Goal: Task Accomplishment & Management: Use online tool/utility

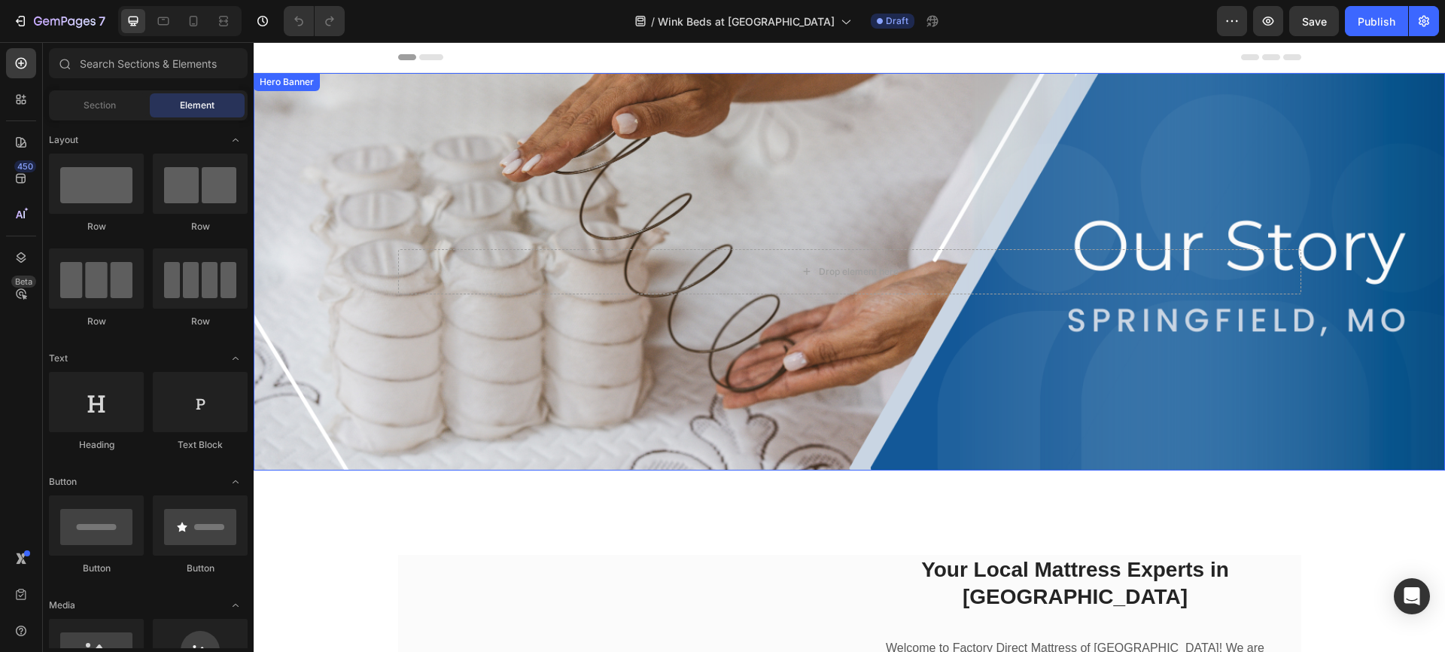
click at [302, 87] on div "Hero Banner" at bounding box center [287, 82] width 60 height 14
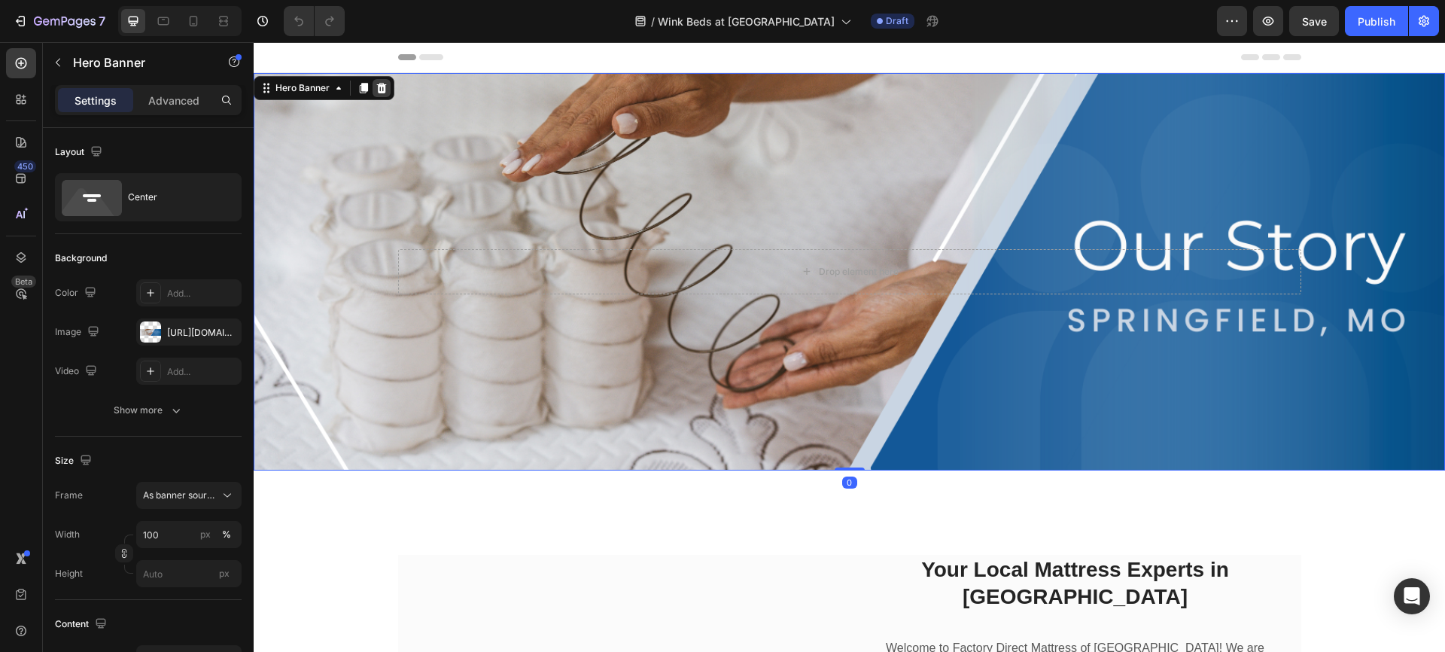
click at [380, 85] on icon at bounding box center [382, 88] width 10 height 11
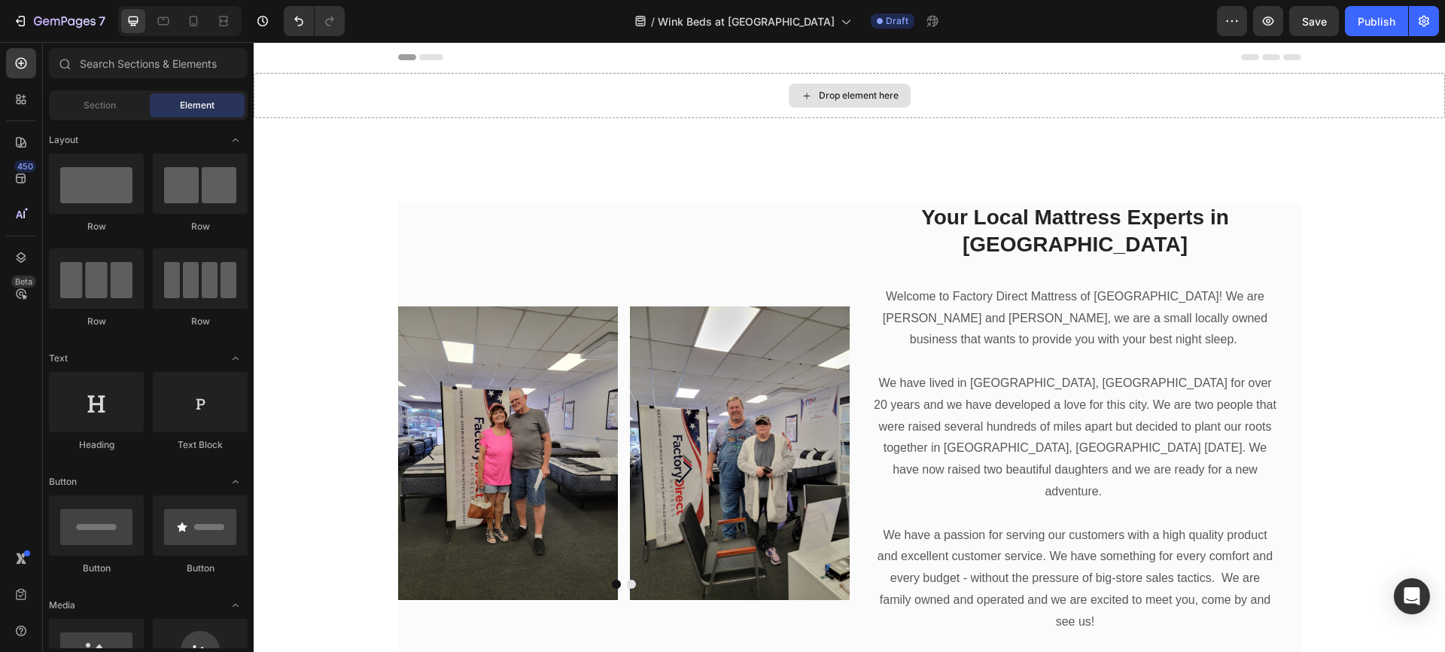
click at [380, 85] on div "Drop element here" at bounding box center [849, 95] width 1191 height 45
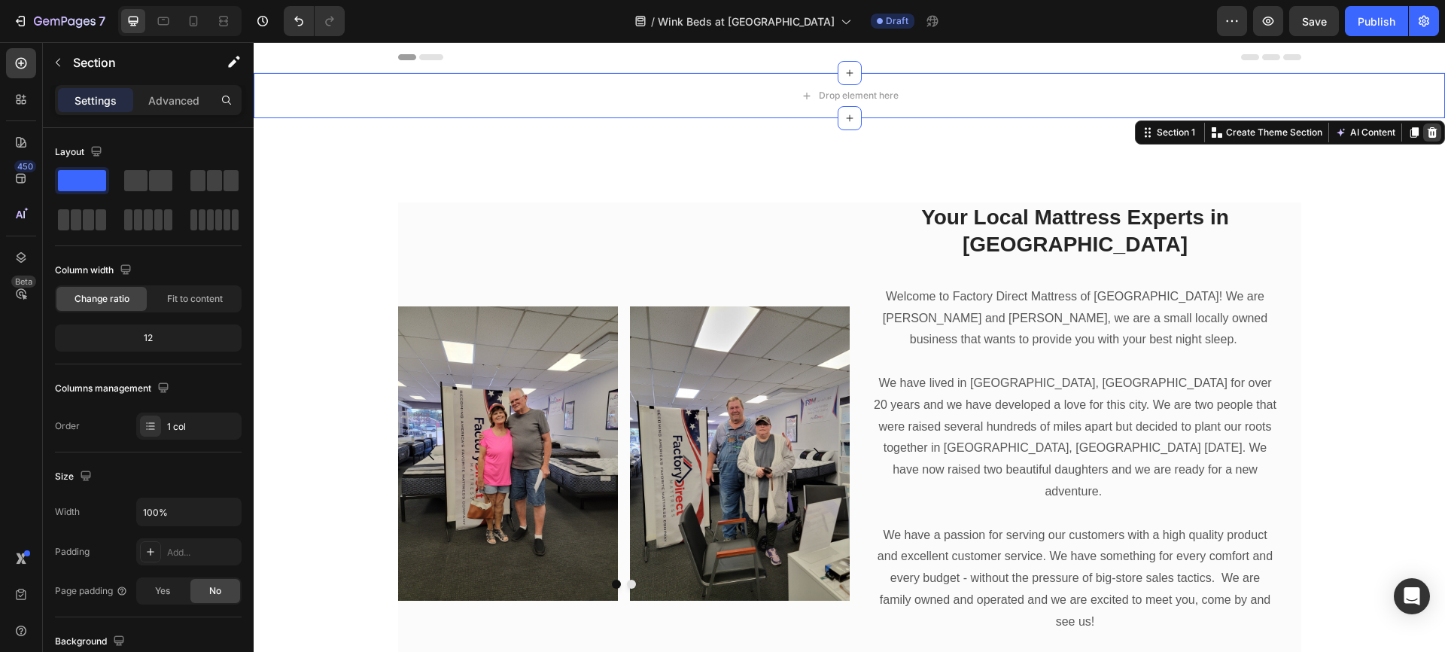
click at [1426, 132] on icon at bounding box center [1432, 132] width 12 height 12
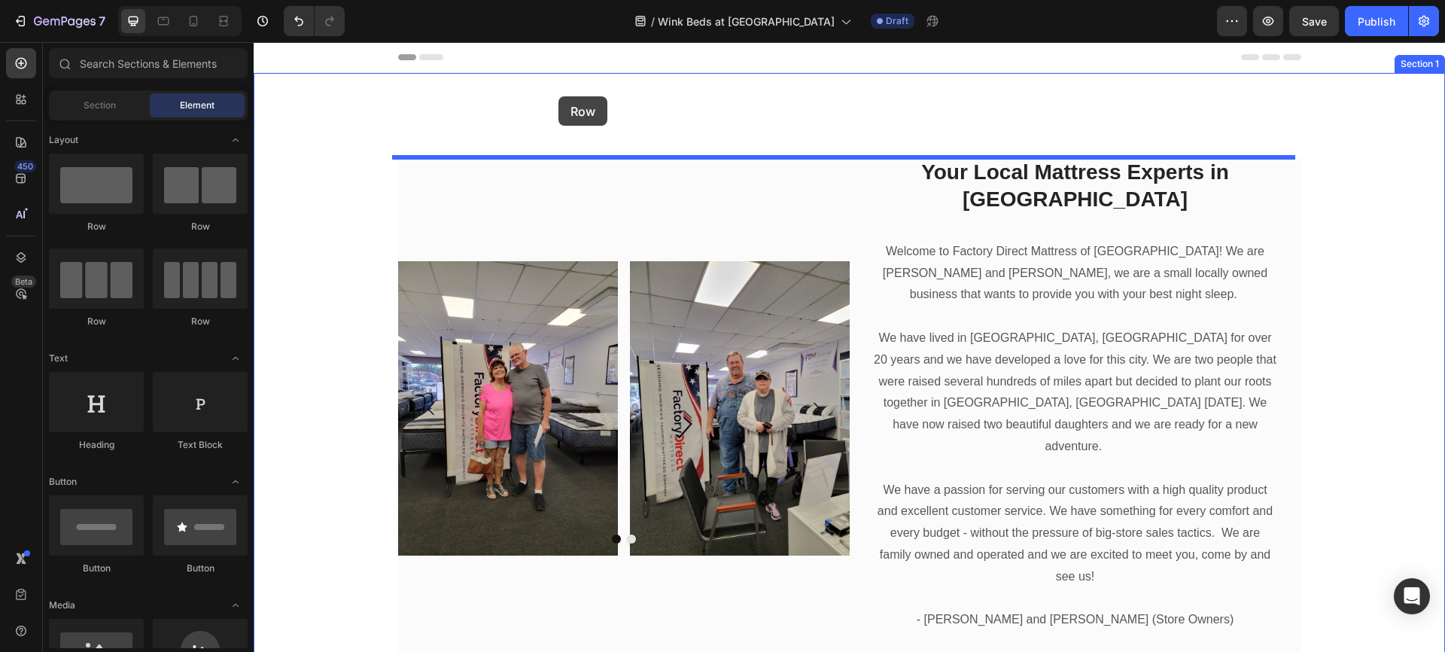
drag, startPoint x: 324, startPoint y: 235, endPoint x: 558, endPoint y: 96, distance: 271.9
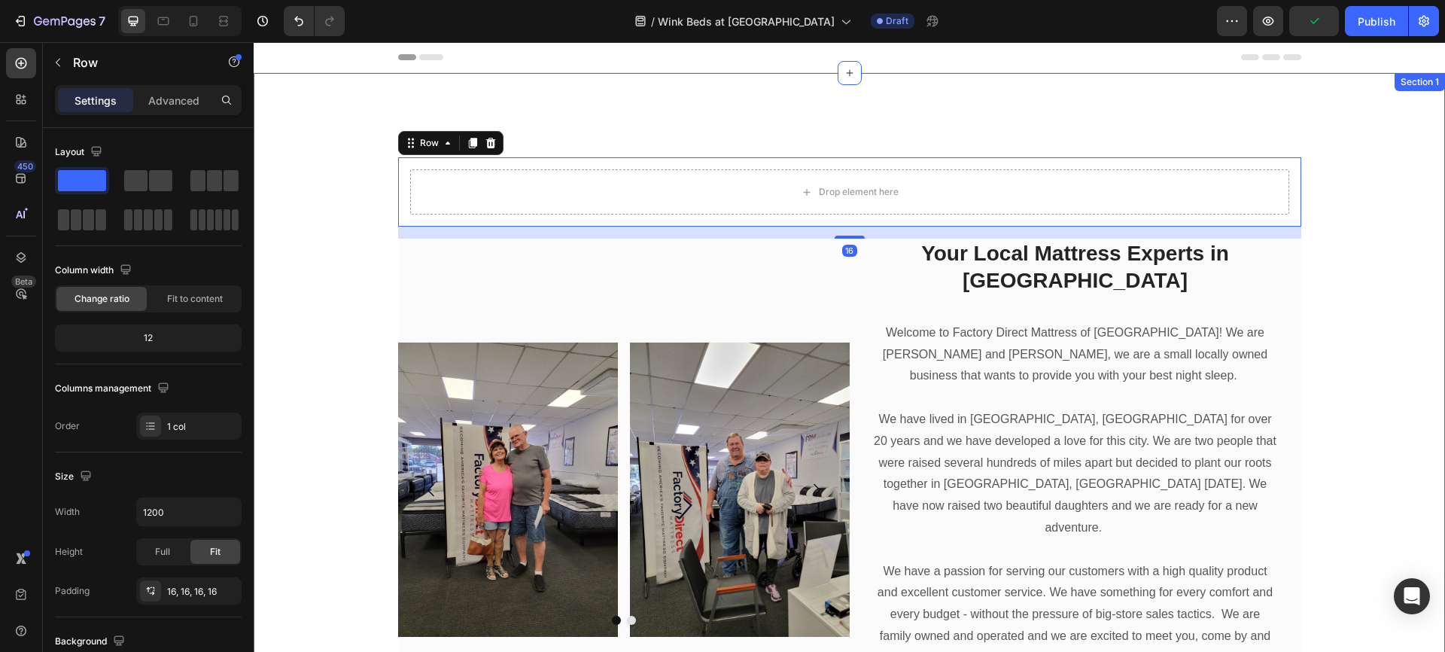
click at [554, 119] on div "Drop element here Row 16 Image Image Carousel Your Local Mattress Experts in Sp…" at bounding box center [849, 449] width 1191 height 752
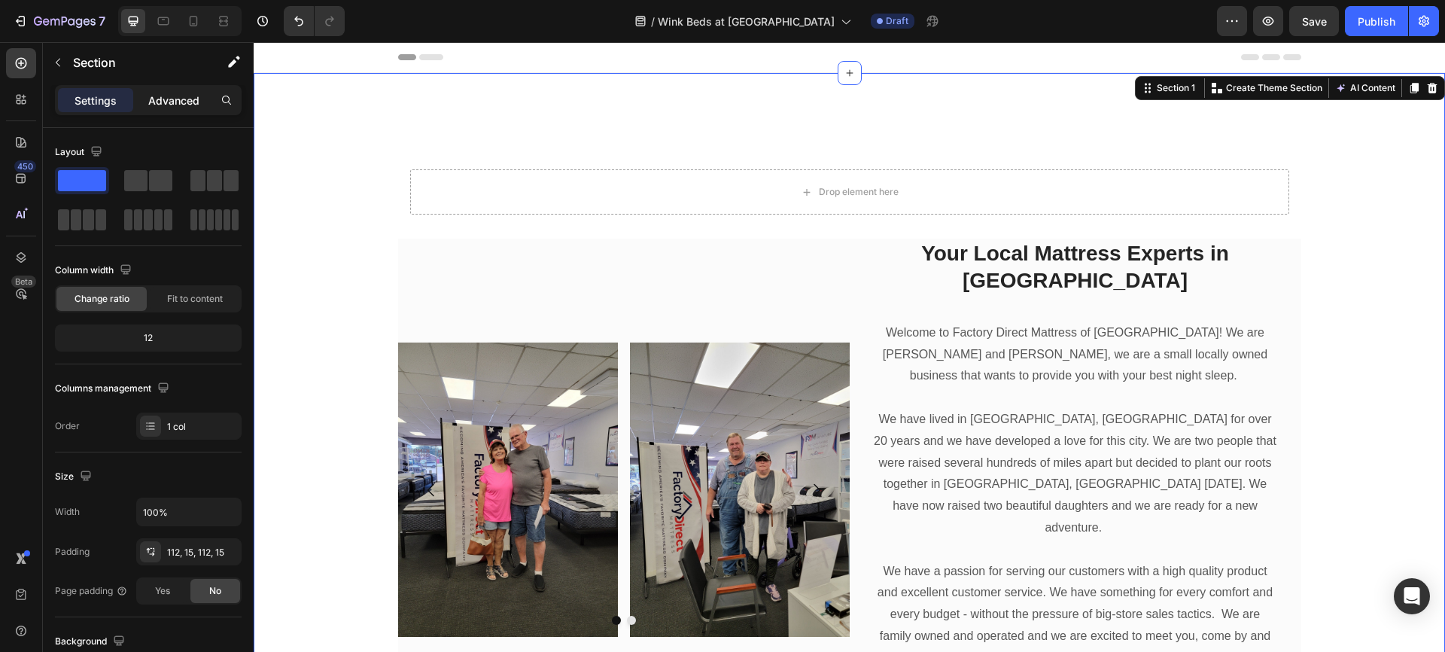
click at [175, 99] on p "Advanced" at bounding box center [173, 101] width 51 height 16
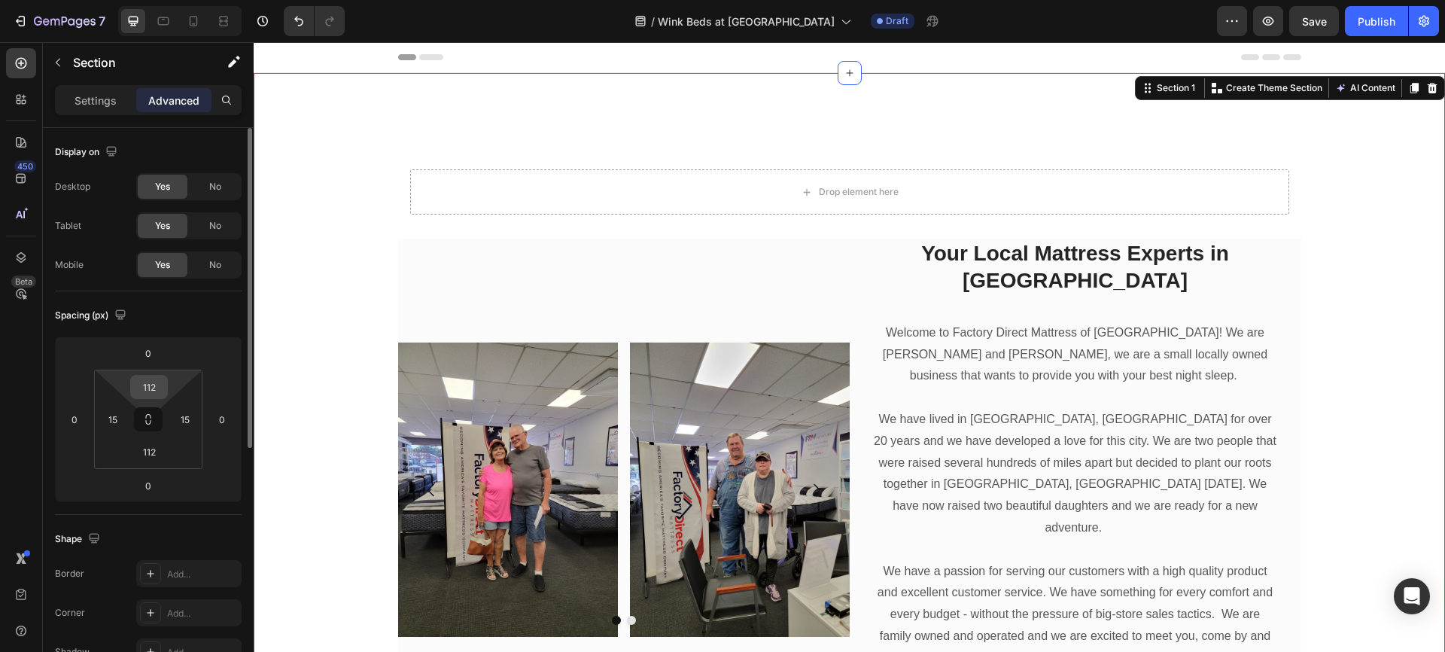
click at [146, 387] on input "112" at bounding box center [149, 386] width 30 height 23
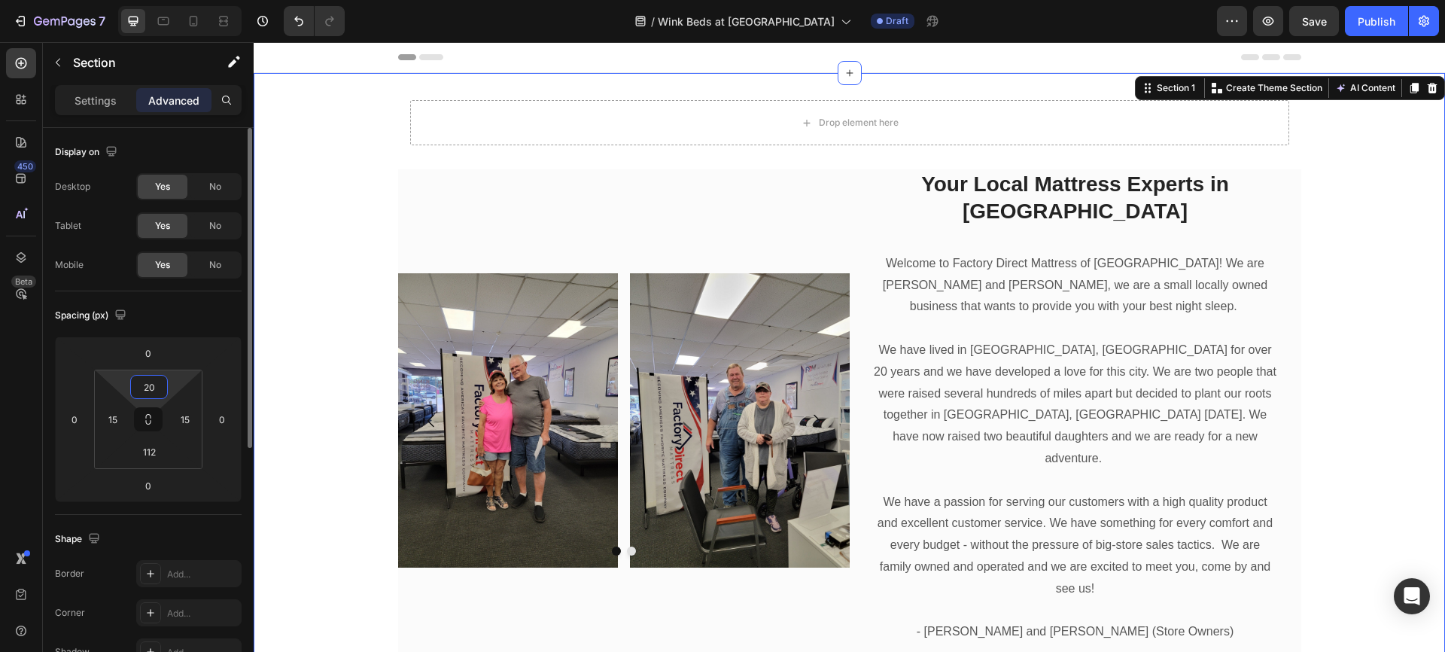
type input "20"
click at [747, 120] on div "Drop element here" at bounding box center [849, 122] width 879 height 45
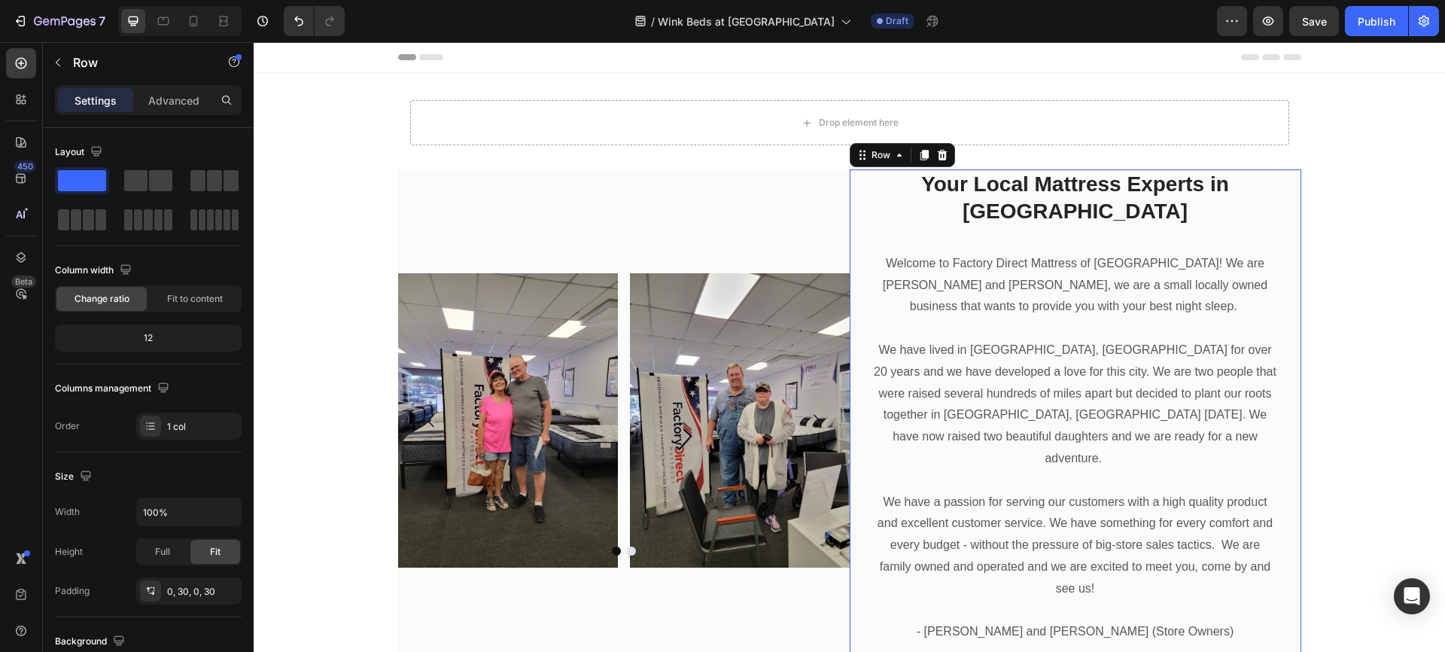
click at [849, 264] on div "Your Local Mattress Experts in Springfield Heading Welcome to Factory Direct Ma…" at bounding box center [1074, 420] width 451 height 502
click at [942, 155] on div at bounding box center [942, 155] width 18 height 18
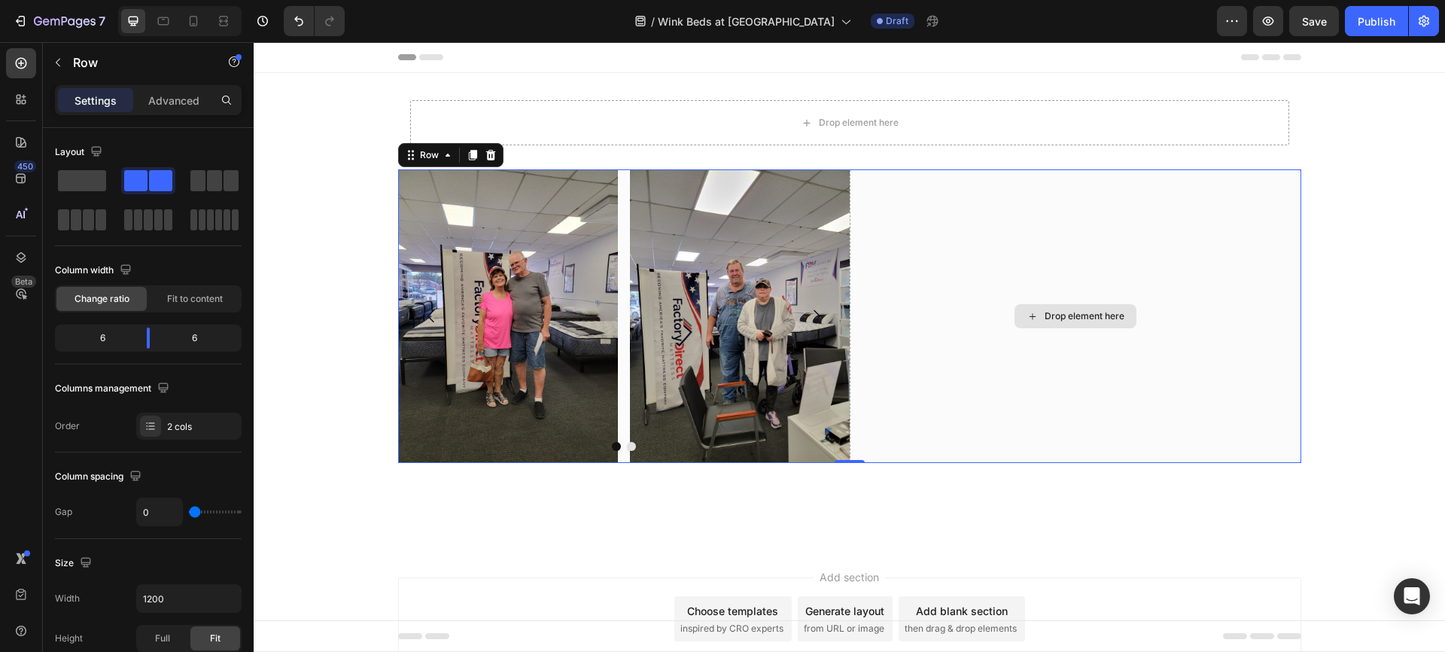
click at [859, 211] on div "Drop element here" at bounding box center [1074, 315] width 451 height 293
click at [486, 157] on icon at bounding box center [490, 155] width 10 height 11
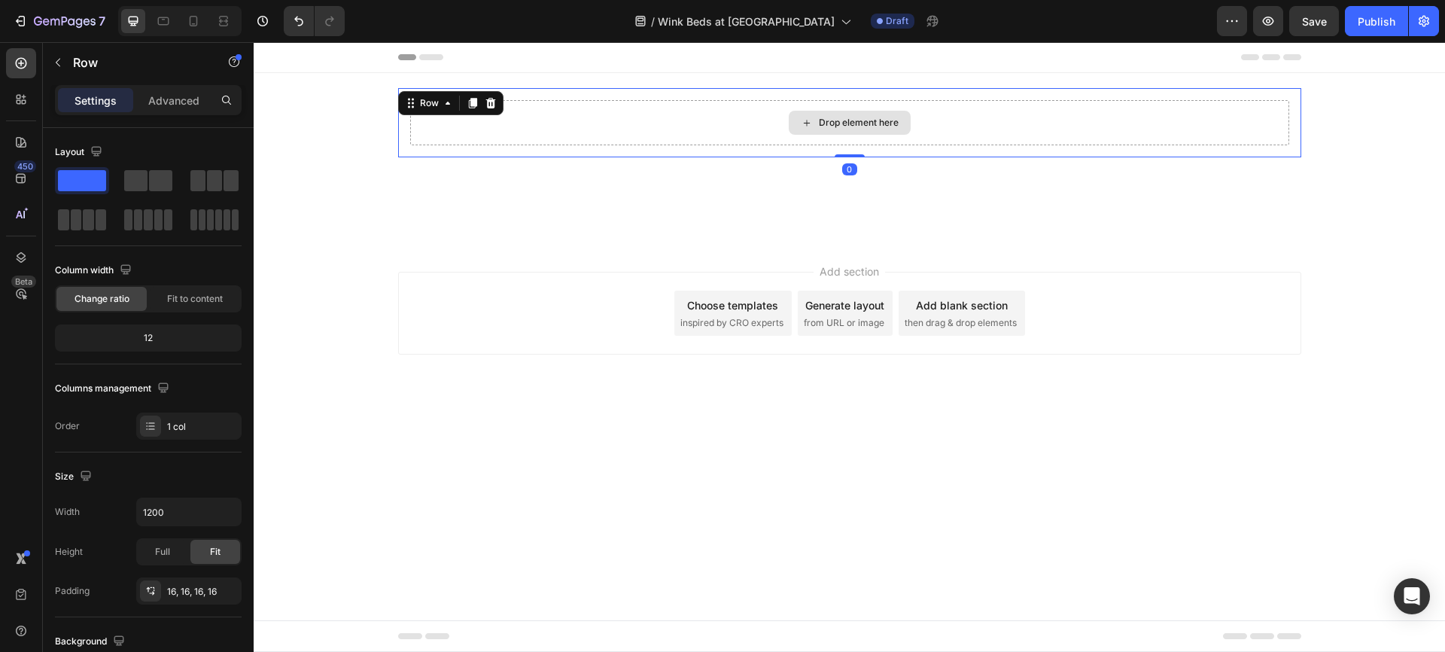
click at [570, 129] on div "Drop element here" at bounding box center [849, 122] width 879 height 45
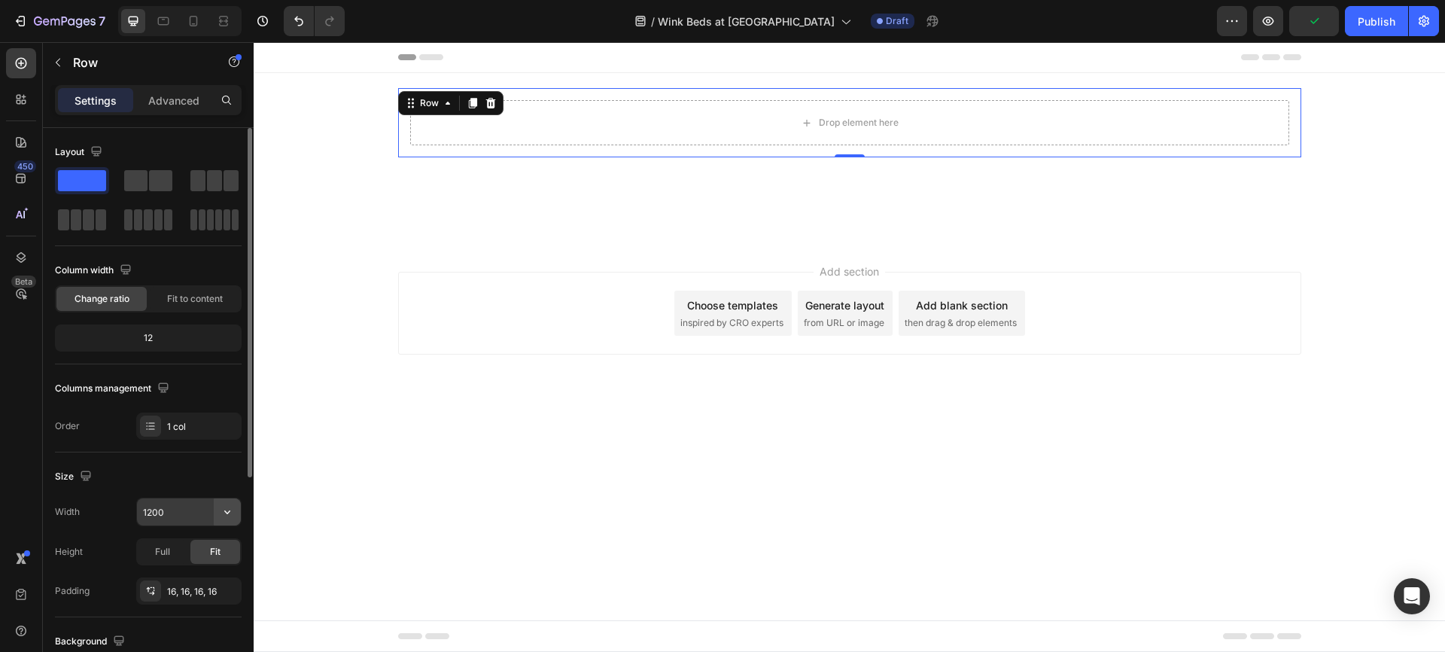
click at [226, 510] on icon "button" at bounding box center [227, 511] width 15 height 15
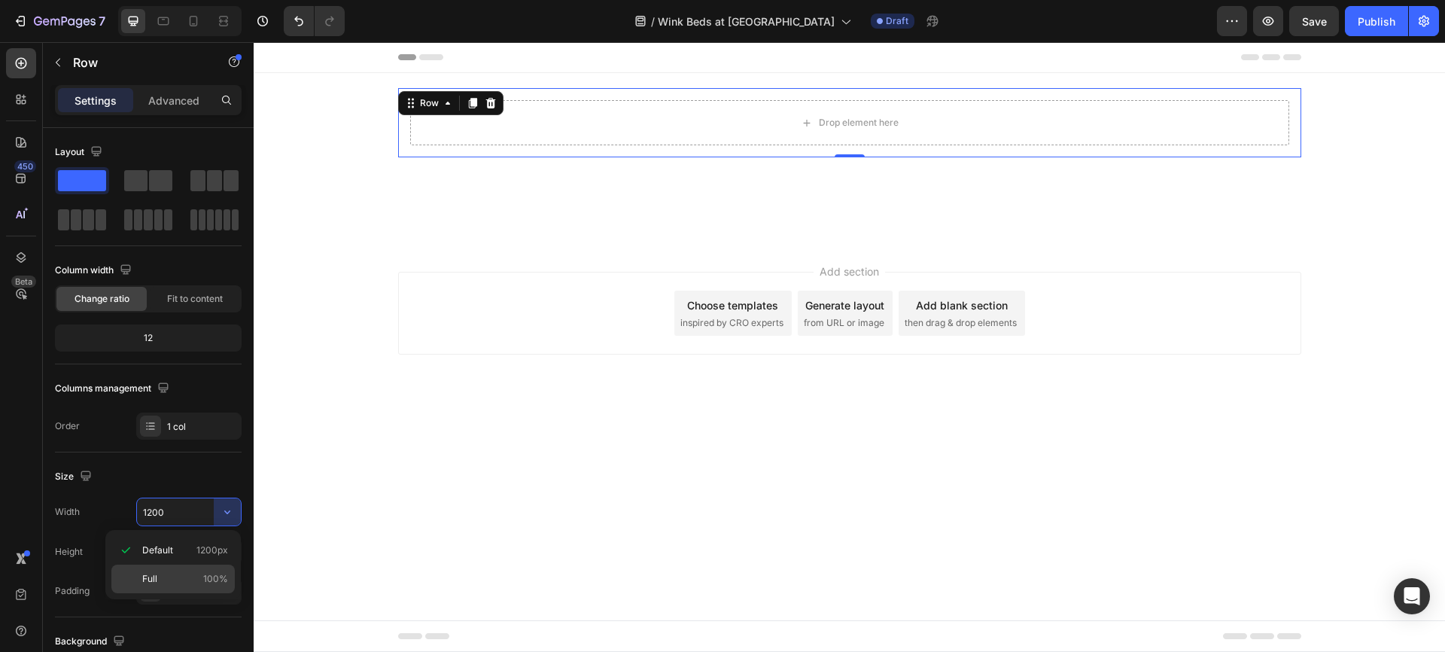
click at [153, 572] on span "Full" at bounding box center [149, 579] width 15 height 14
type input "100%"
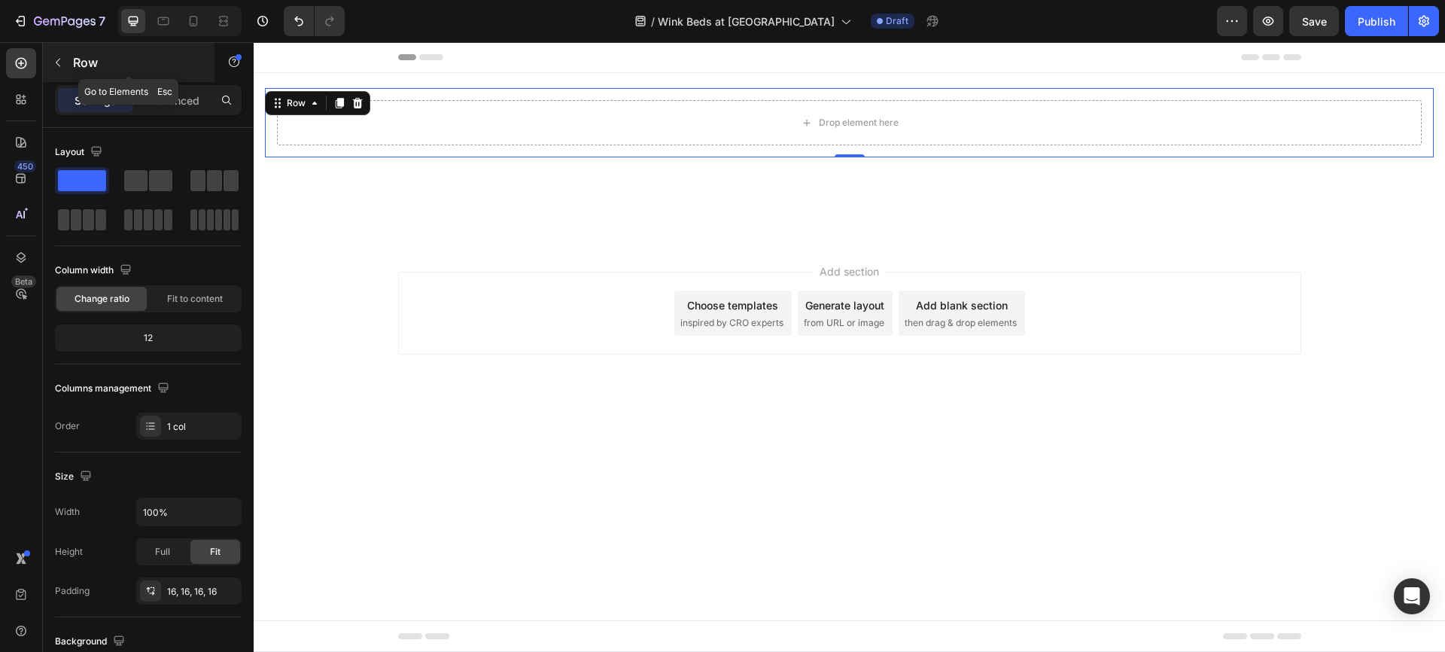
click at [58, 71] on button "button" at bounding box center [58, 62] width 24 height 24
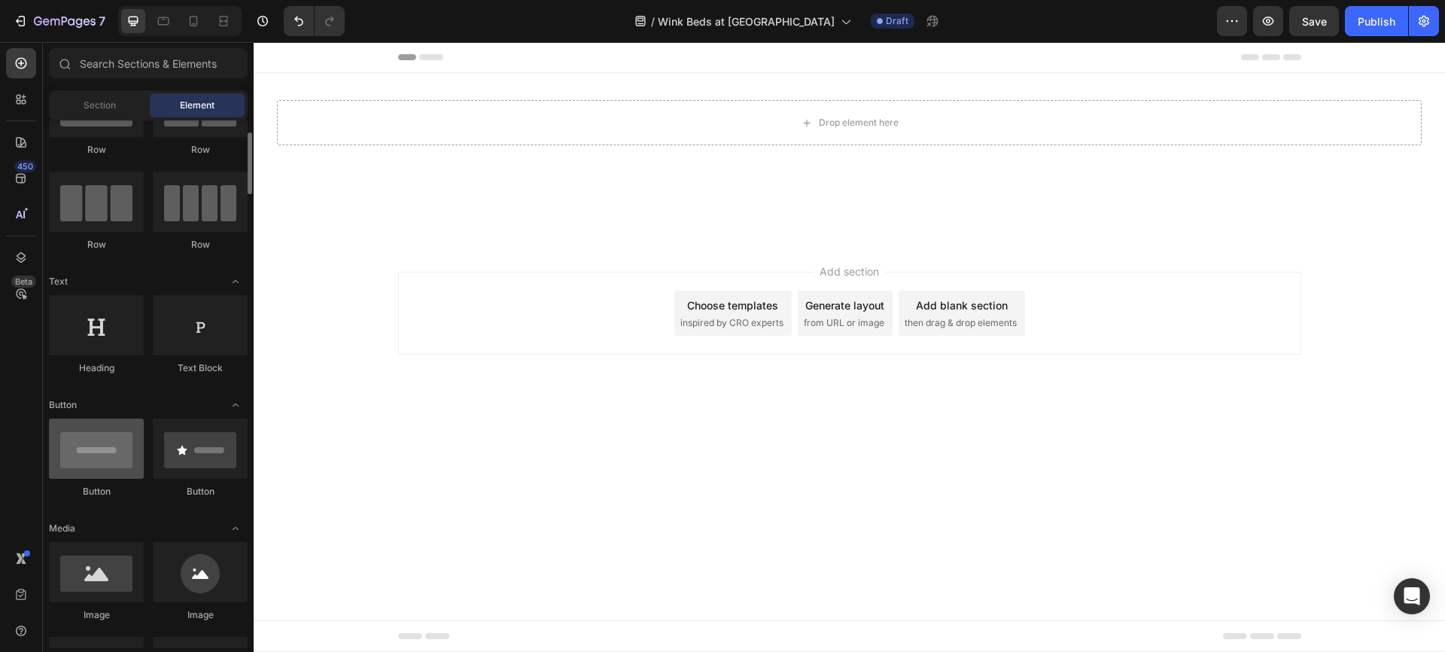
scroll to position [80, 0]
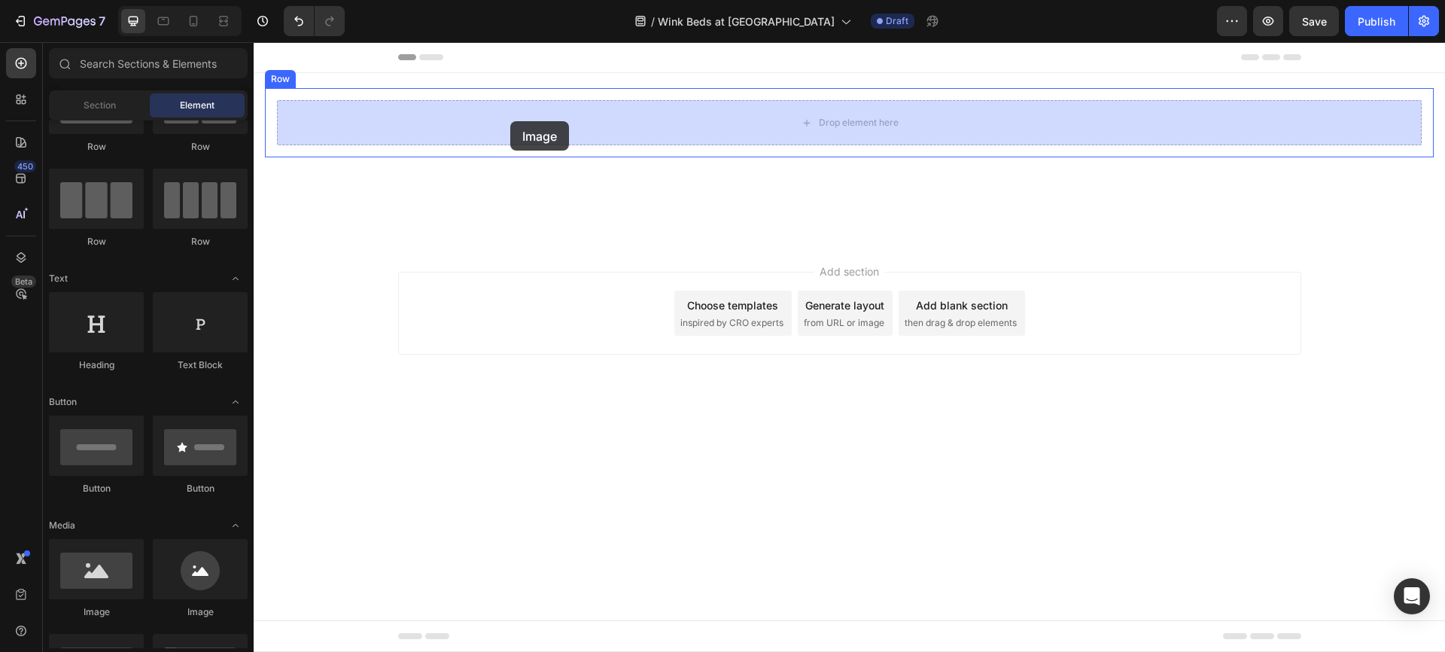
drag, startPoint x: 363, startPoint y: 613, endPoint x: 510, endPoint y: 121, distance: 513.7
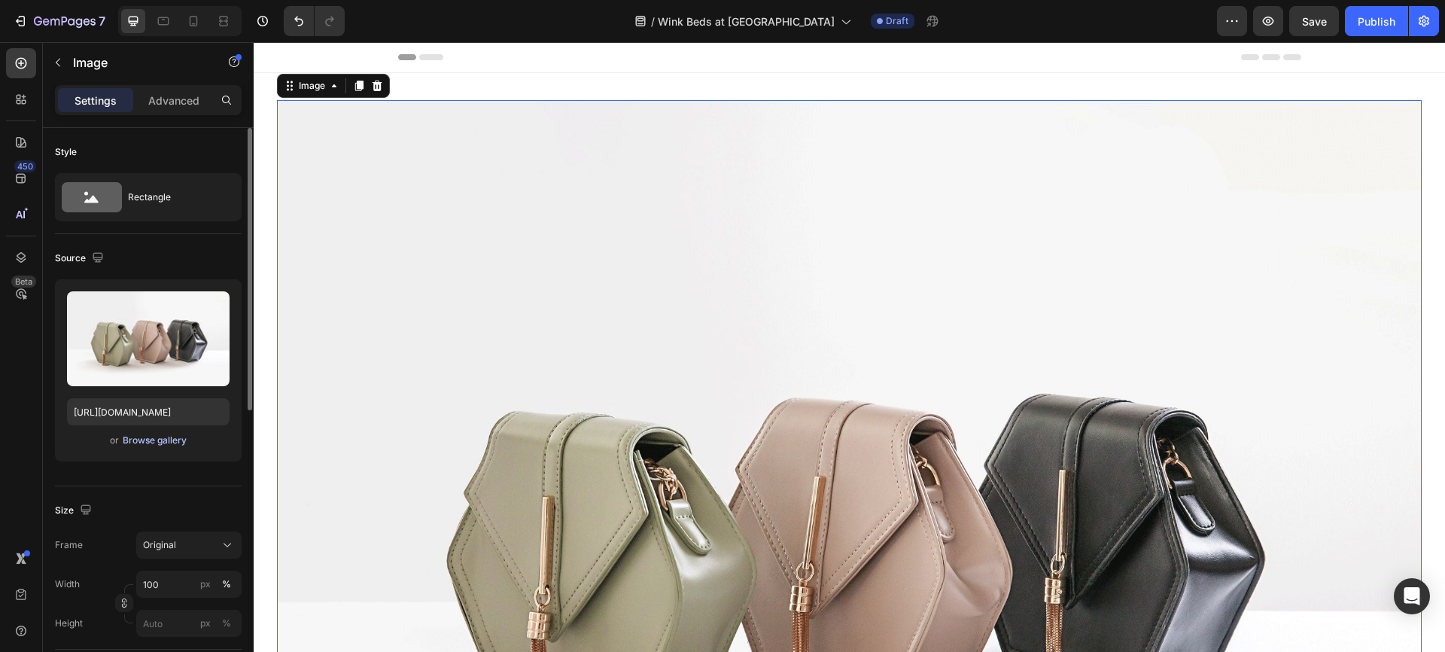
click at [151, 441] on div "Browse gallery" at bounding box center [155, 440] width 64 height 14
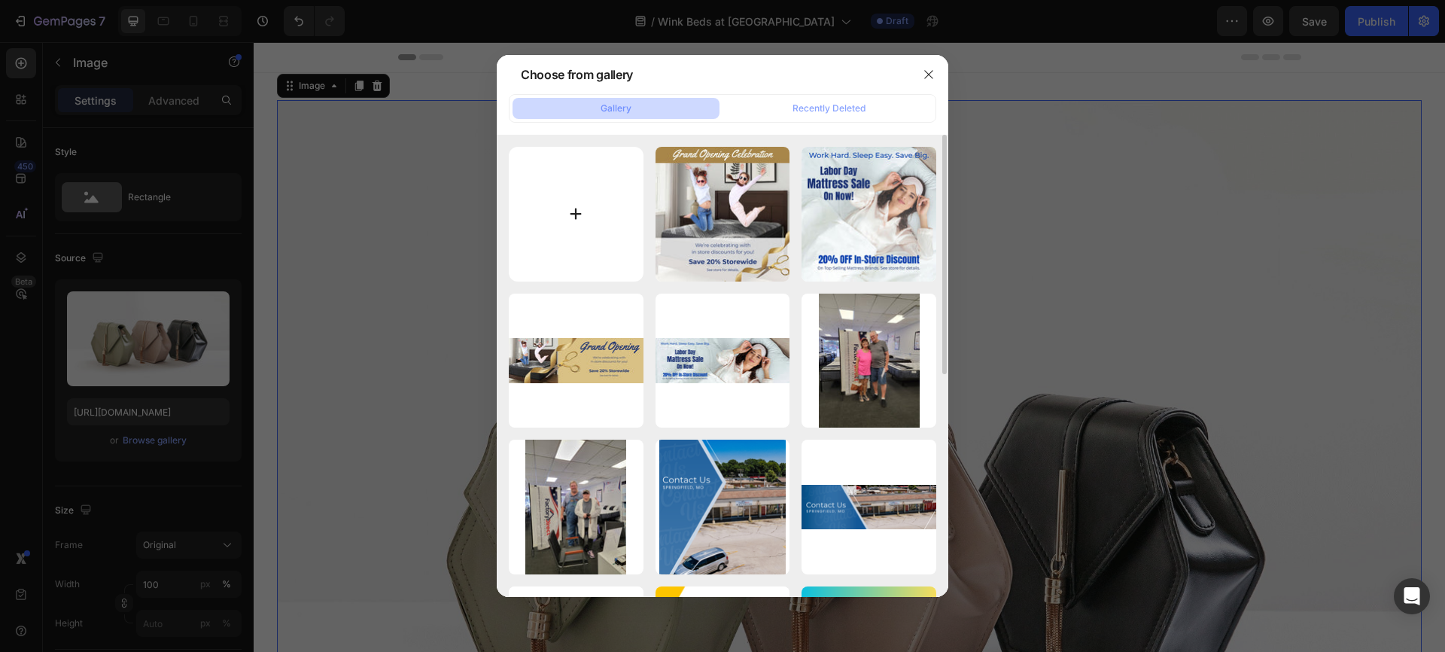
click at [575, 212] on input "file" at bounding box center [576, 214] width 135 height 135
type input "C:\fakepath\FDM On Sale Banner 1550x500.jpg"
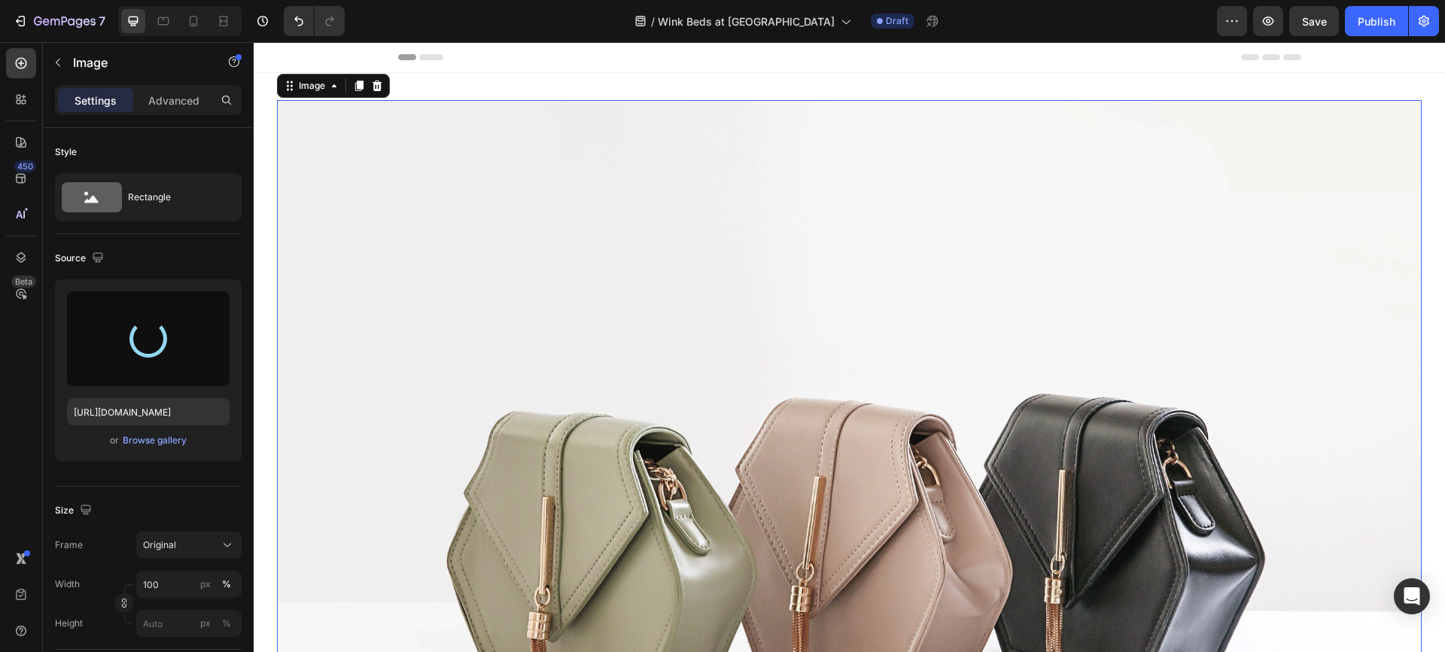
type input "[URL][DOMAIN_NAME]"
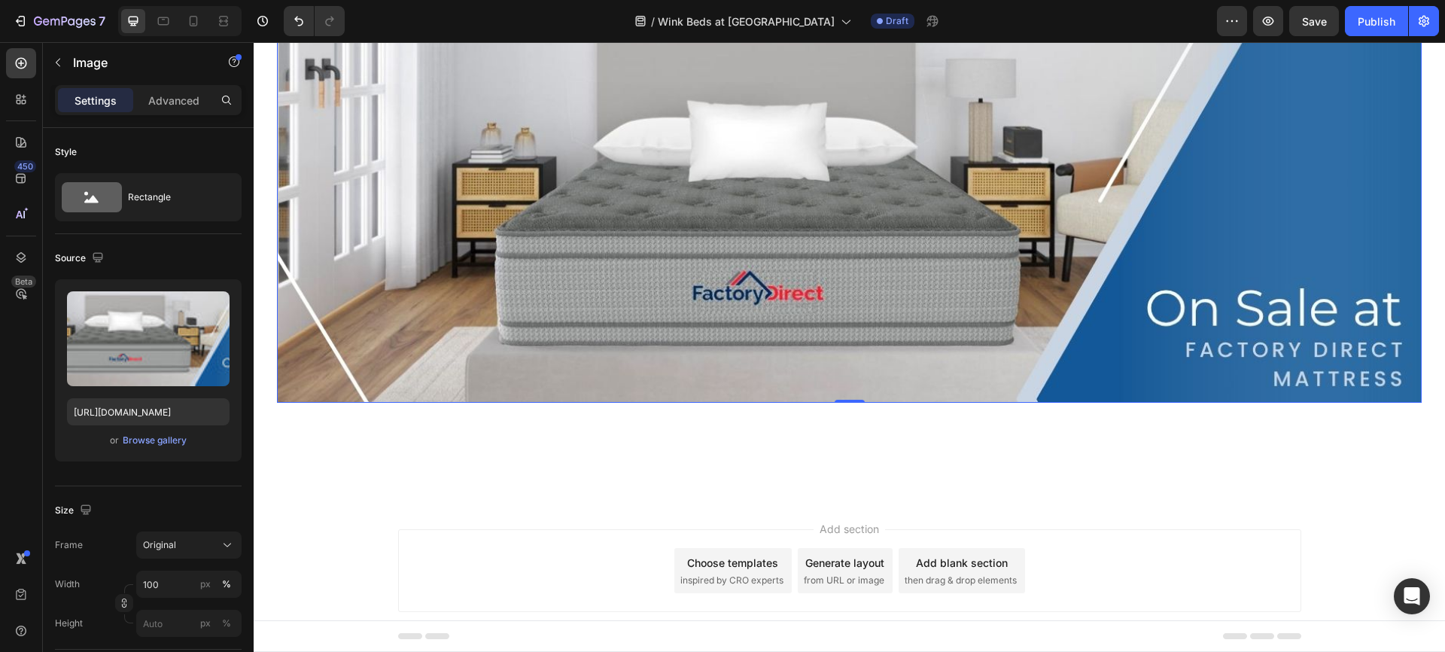
scroll to position [108, 0]
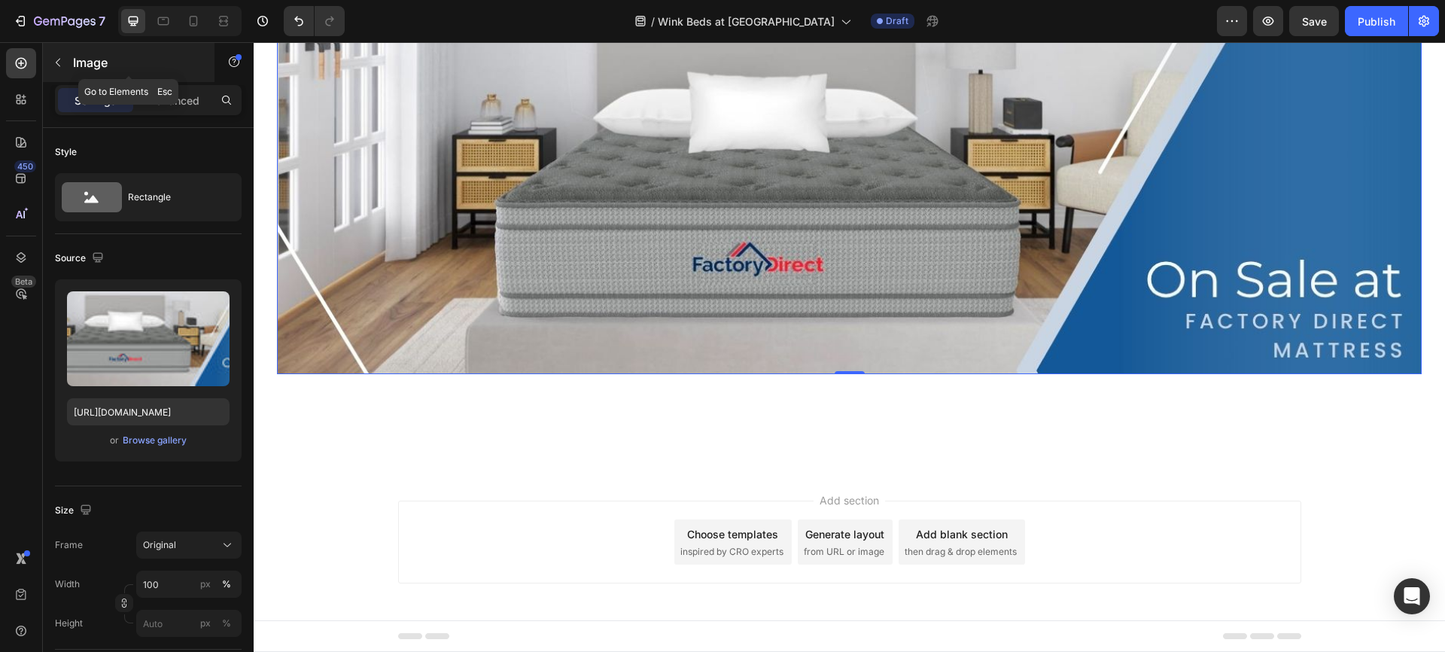
click at [59, 59] on icon "button" at bounding box center [58, 63] width 5 height 8
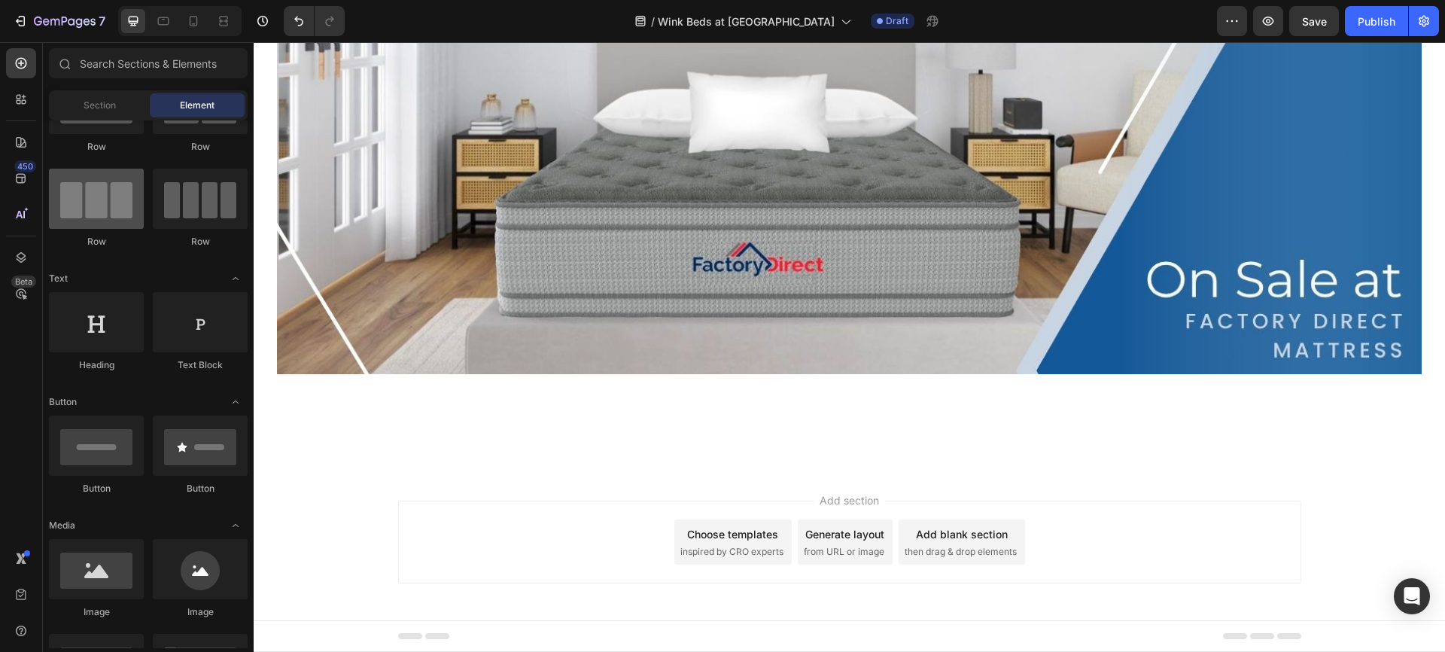
scroll to position [0, 0]
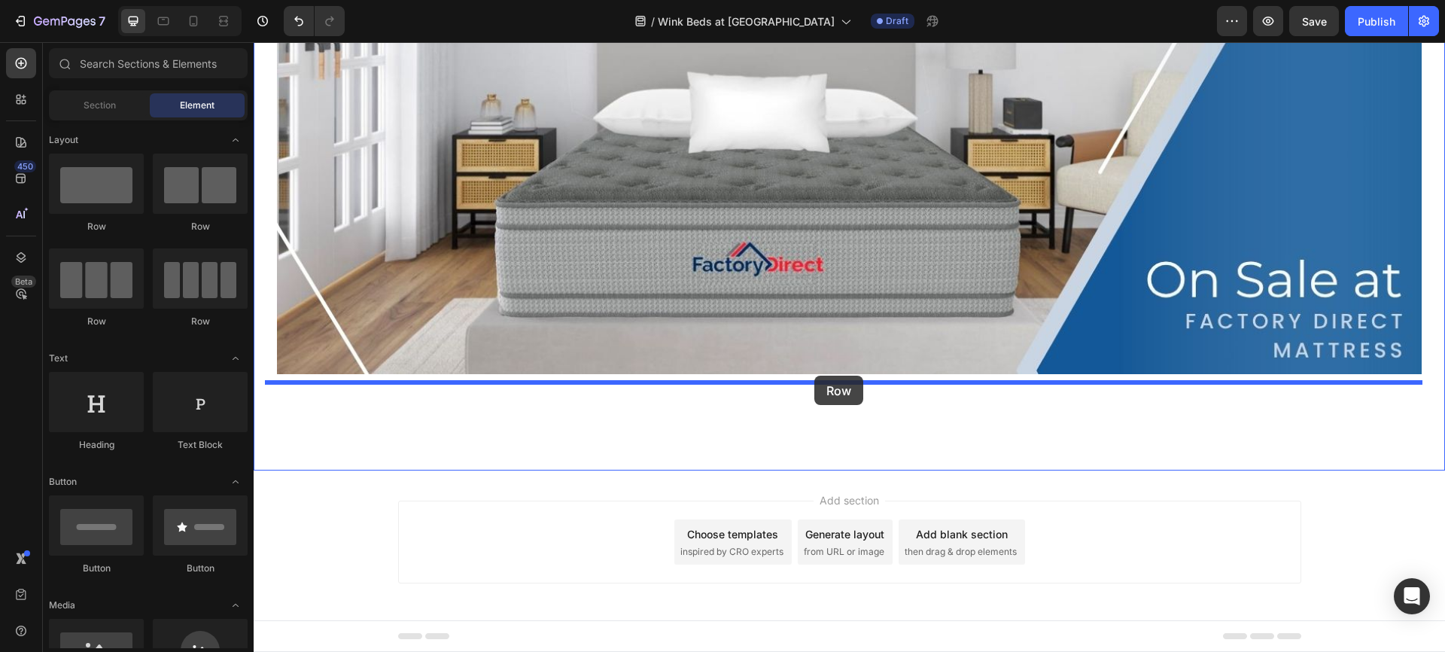
drag, startPoint x: 351, startPoint y: 230, endPoint x: 814, endPoint y: 375, distance: 485.0
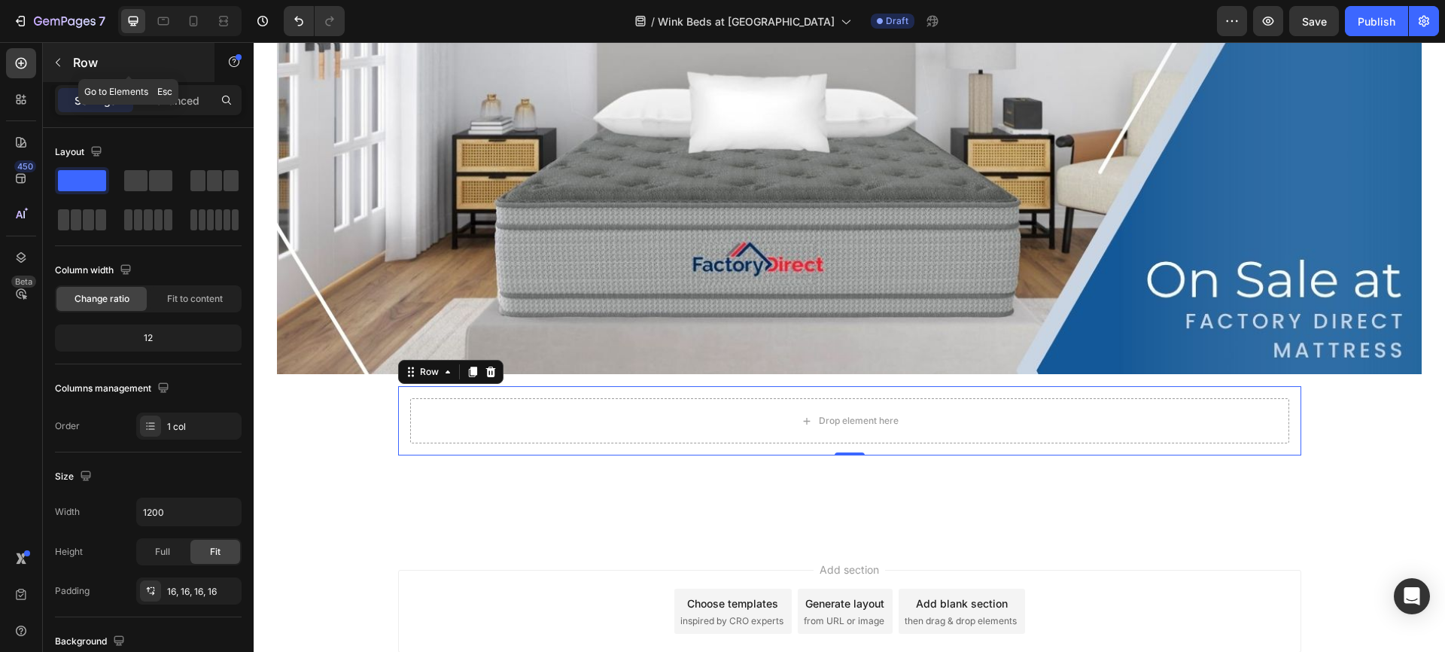
click at [57, 68] on button "button" at bounding box center [58, 62] width 24 height 24
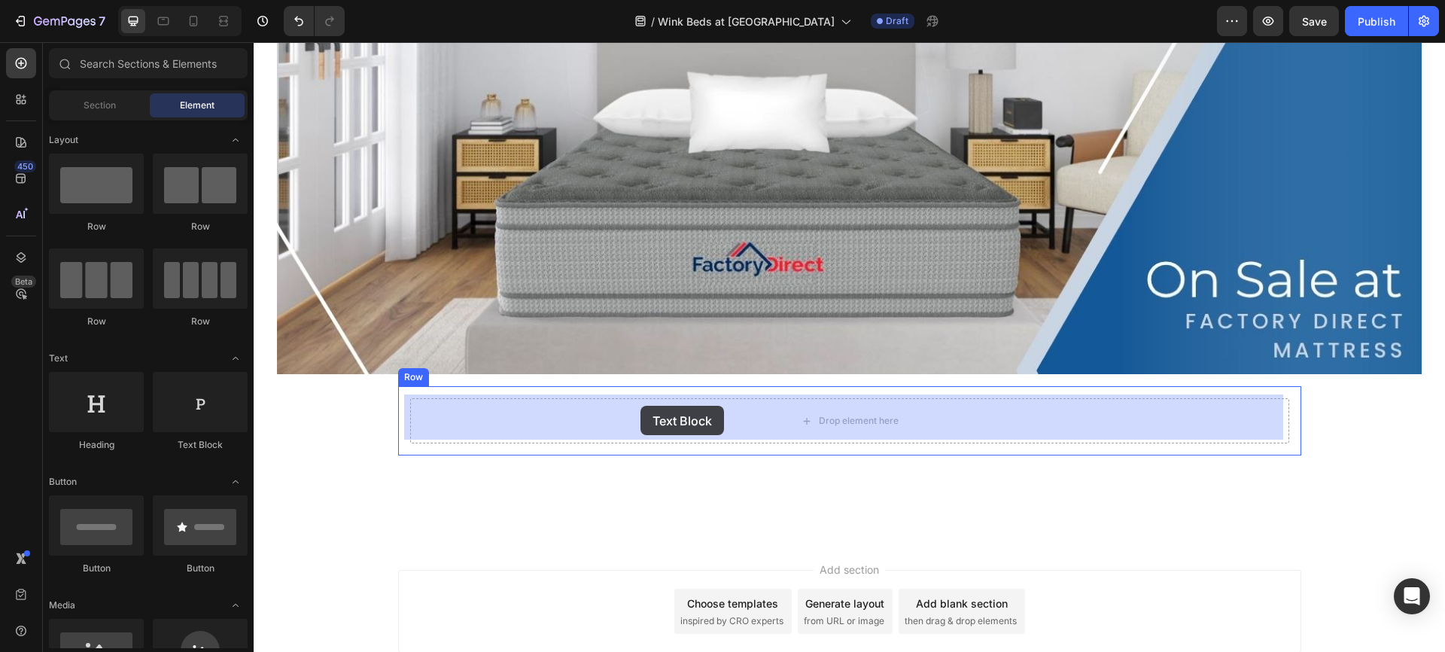
drag, startPoint x: 442, startPoint y: 451, endPoint x: 640, endPoint y: 406, distance: 203.1
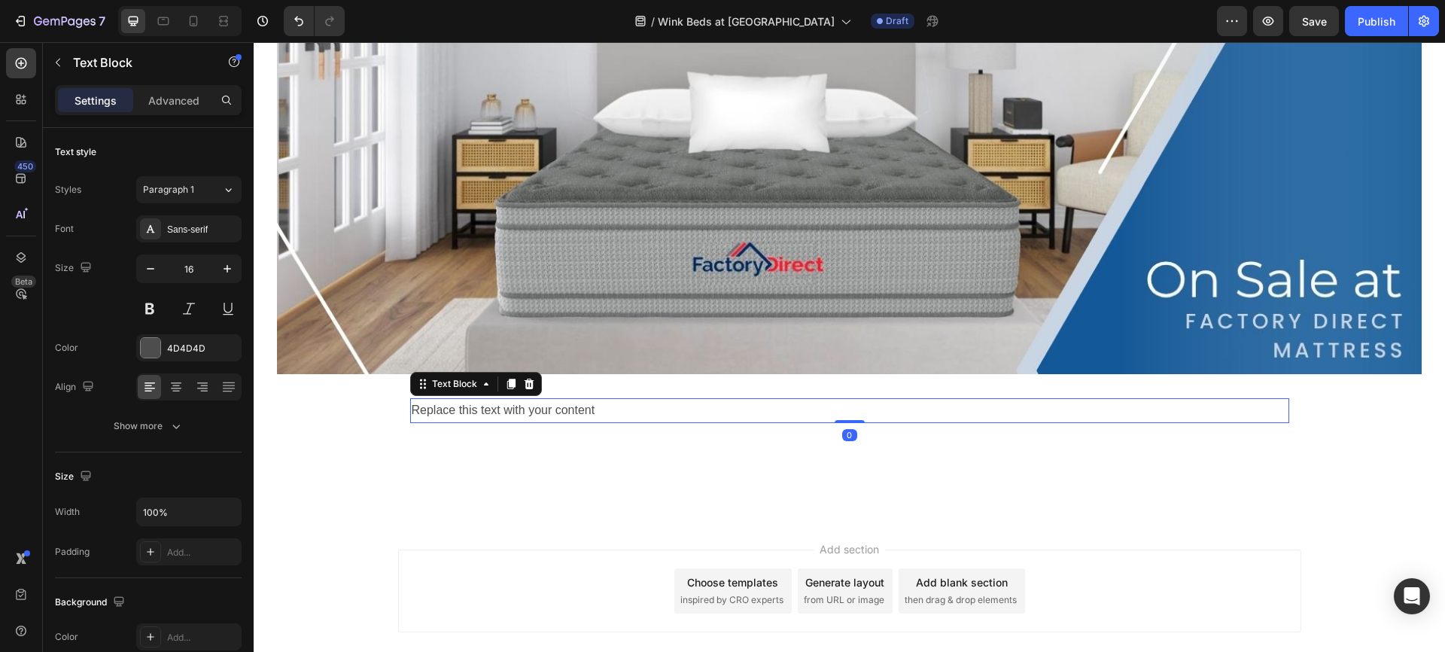
click at [627, 406] on div "Replace this text with your content" at bounding box center [849, 410] width 879 height 25
click at [627, 406] on p "Replace this text with your content" at bounding box center [850, 411] width 876 height 22
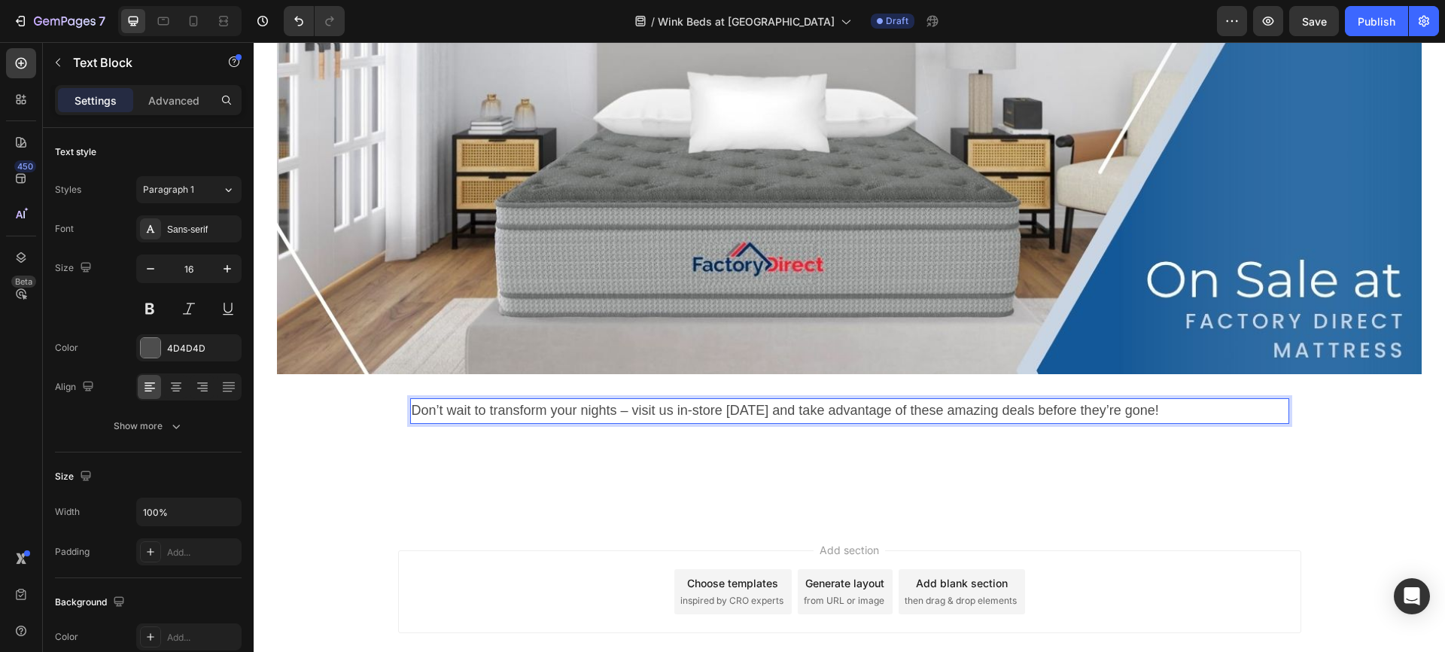
click at [627, 406] on span "Don’t wait to transform your nights – visit us in-store [DATE] and take advanta…" at bounding box center [785, 410] width 747 height 15
click at [176, 388] on icon at bounding box center [176, 386] width 15 height 15
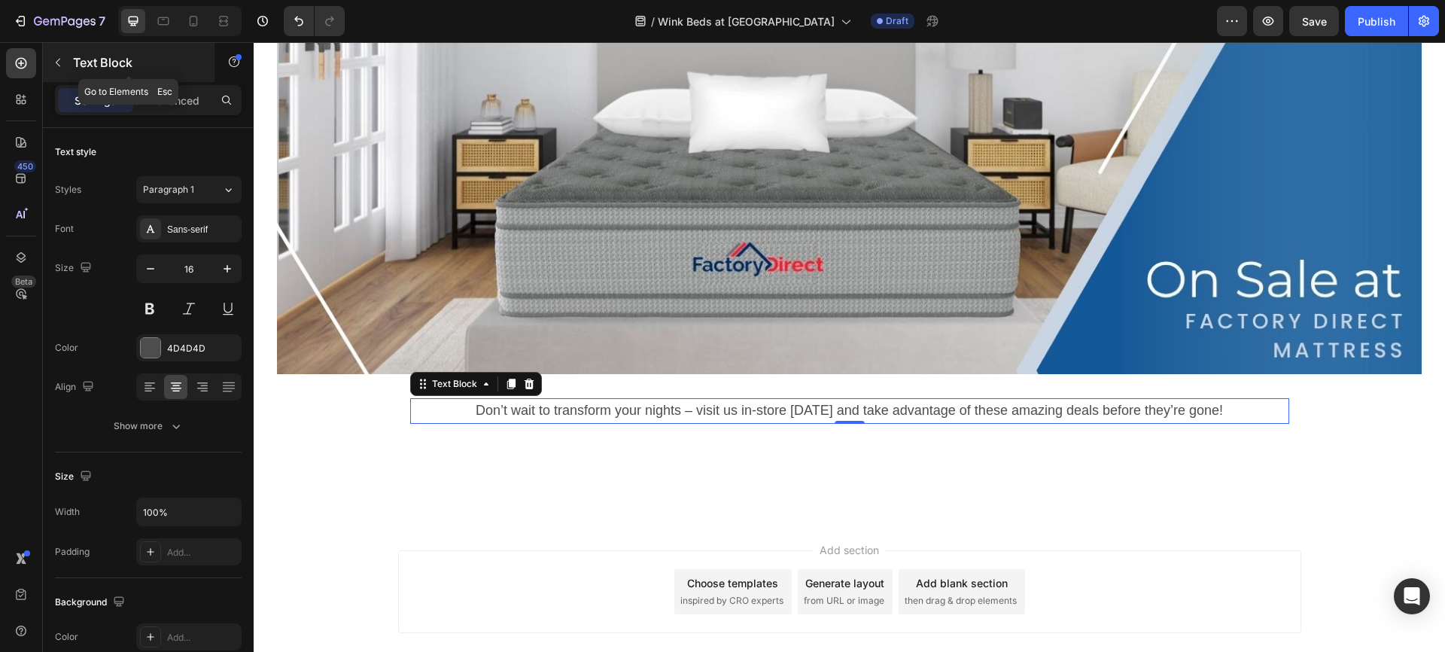
click at [56, 63] on icon "button" at bounding box center [58, 62] width 12 height 12
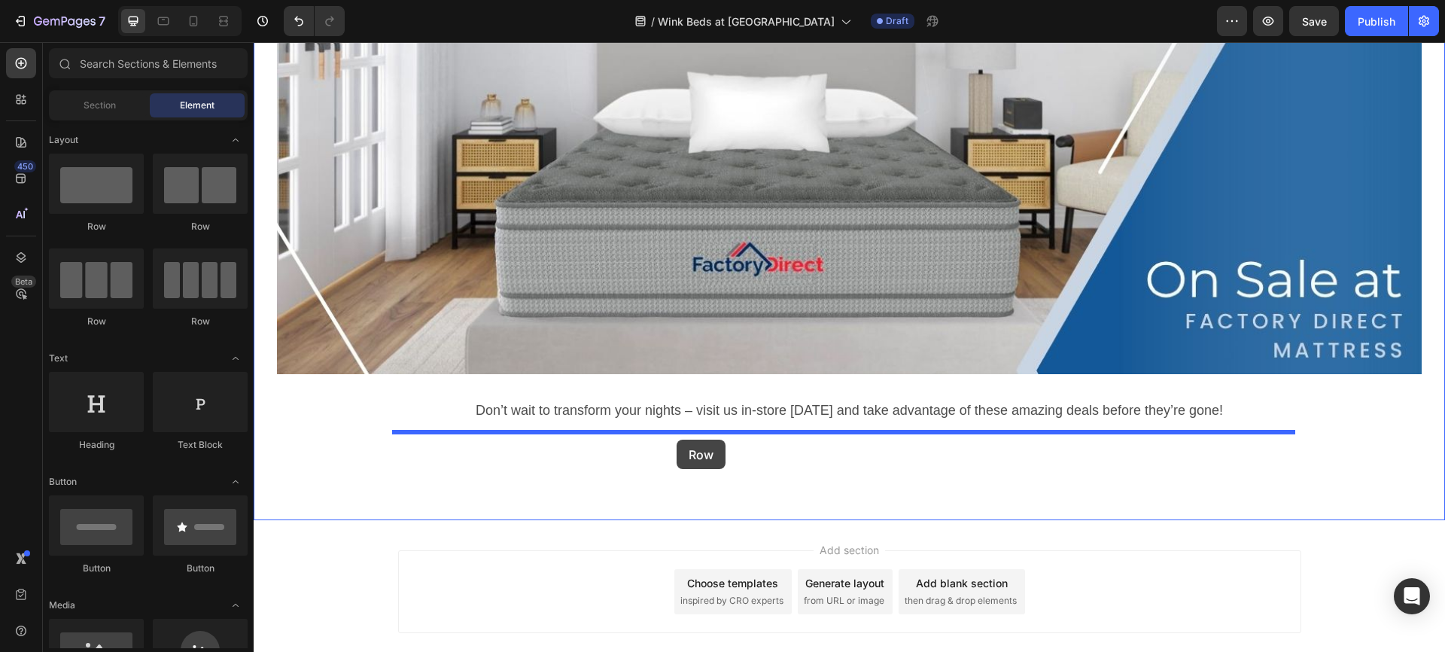
drag, startPoint x: 363, startPoint y: 242, endPoint x: 676, endPoint y: 439, distance: 370.5
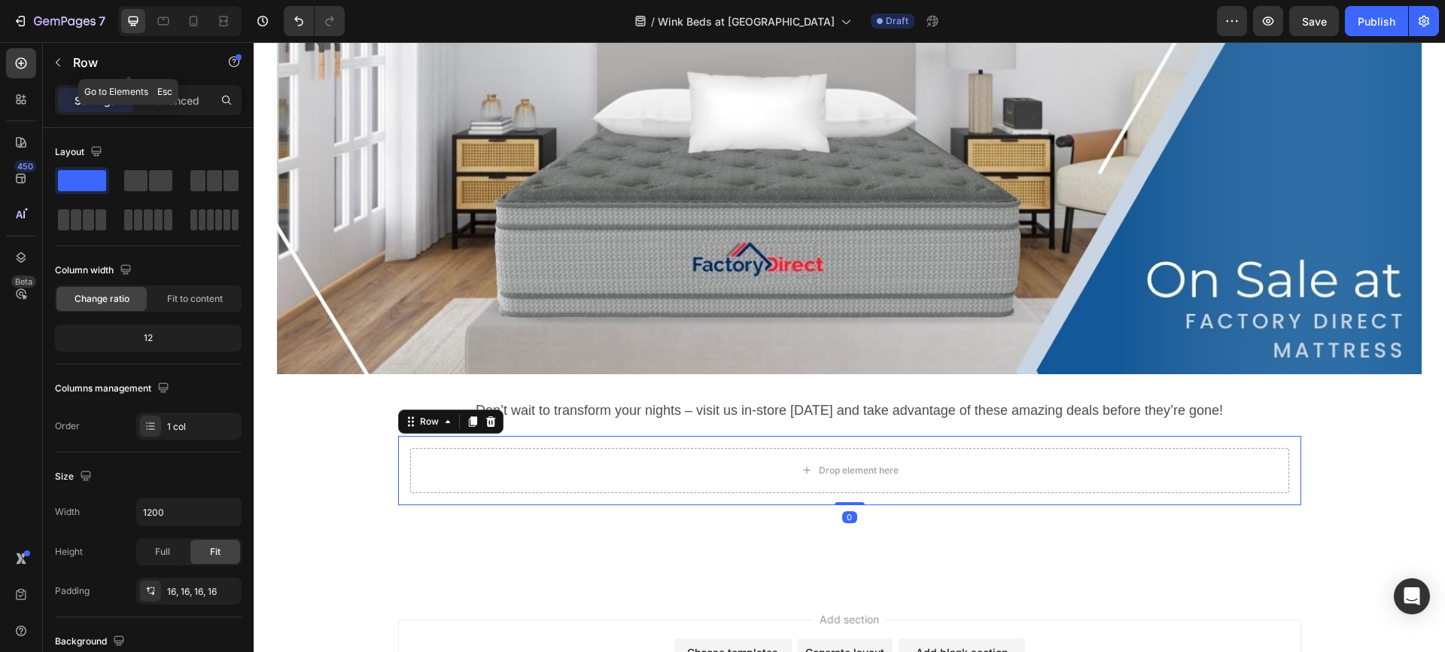
click at [56, 56] on icon "button" at bounding box center [58, 62] width 12 height 12
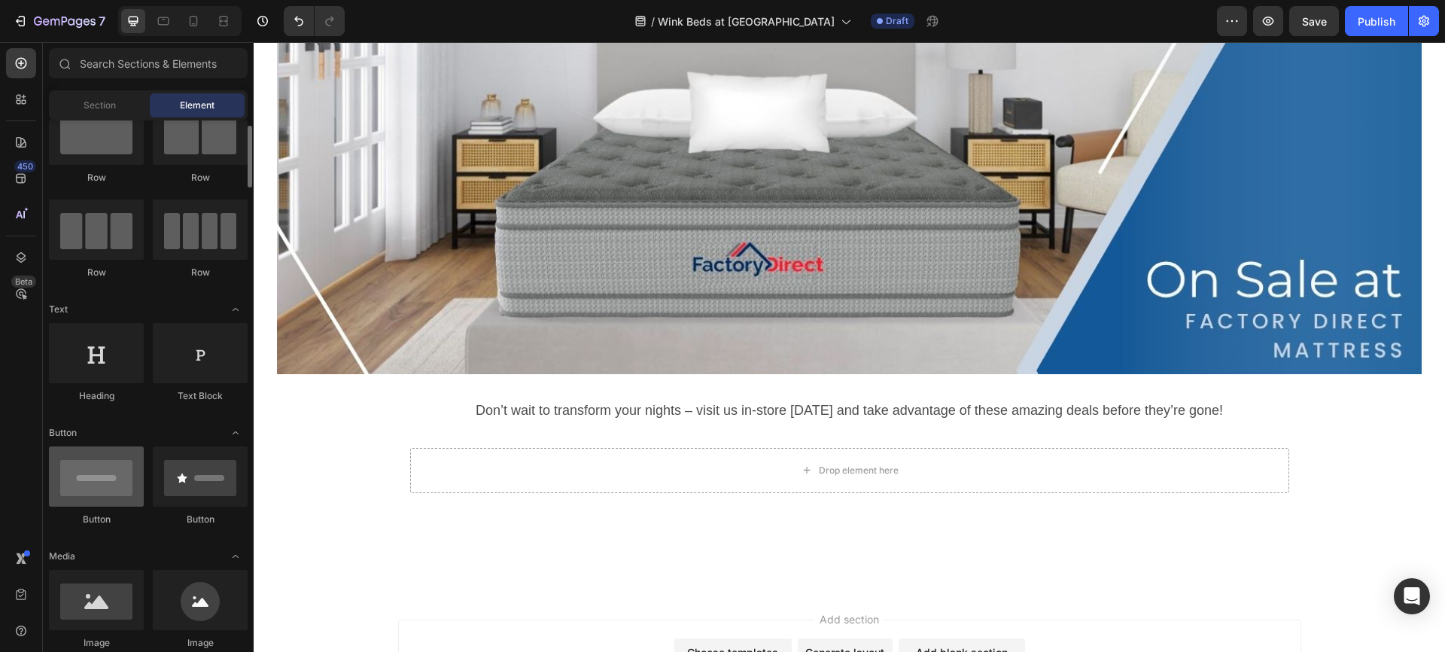
scroll to position [151, 0]
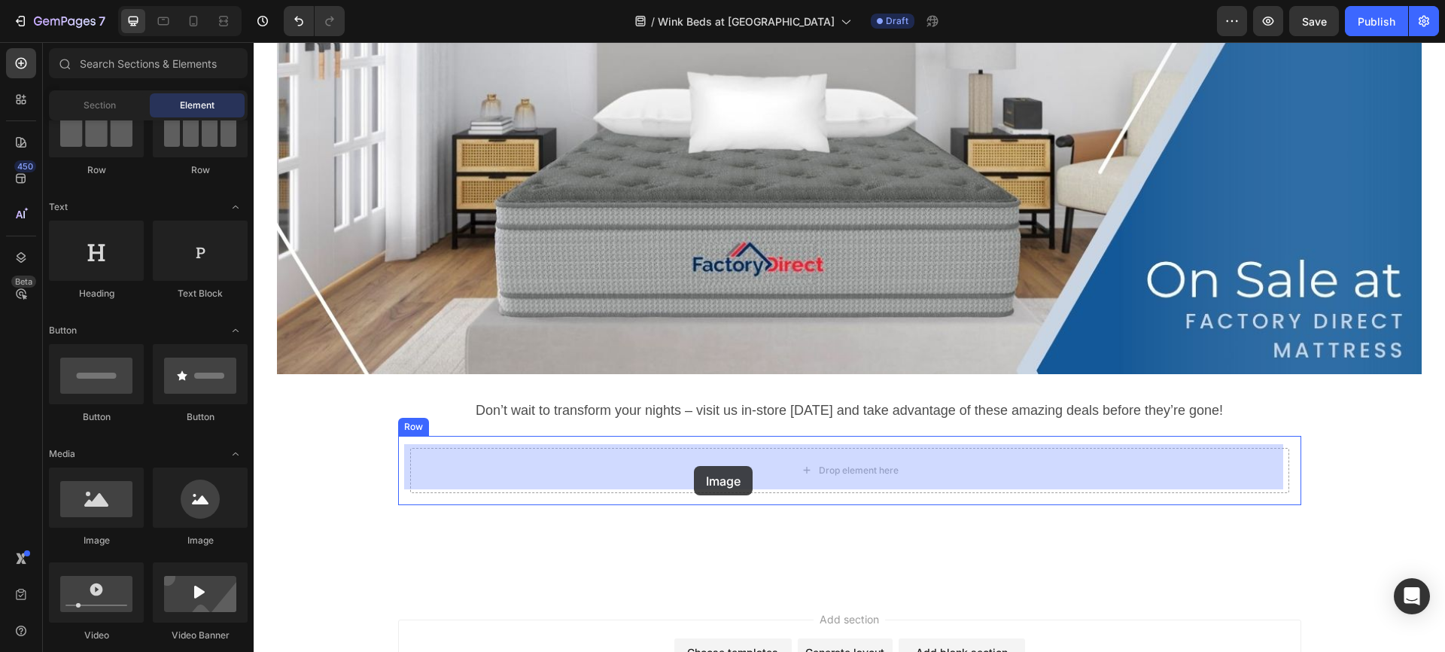
drag, startPoint x: 351, startPoint y: 539, endPoint x: 694, endPoint y: 466, distance: 350.0
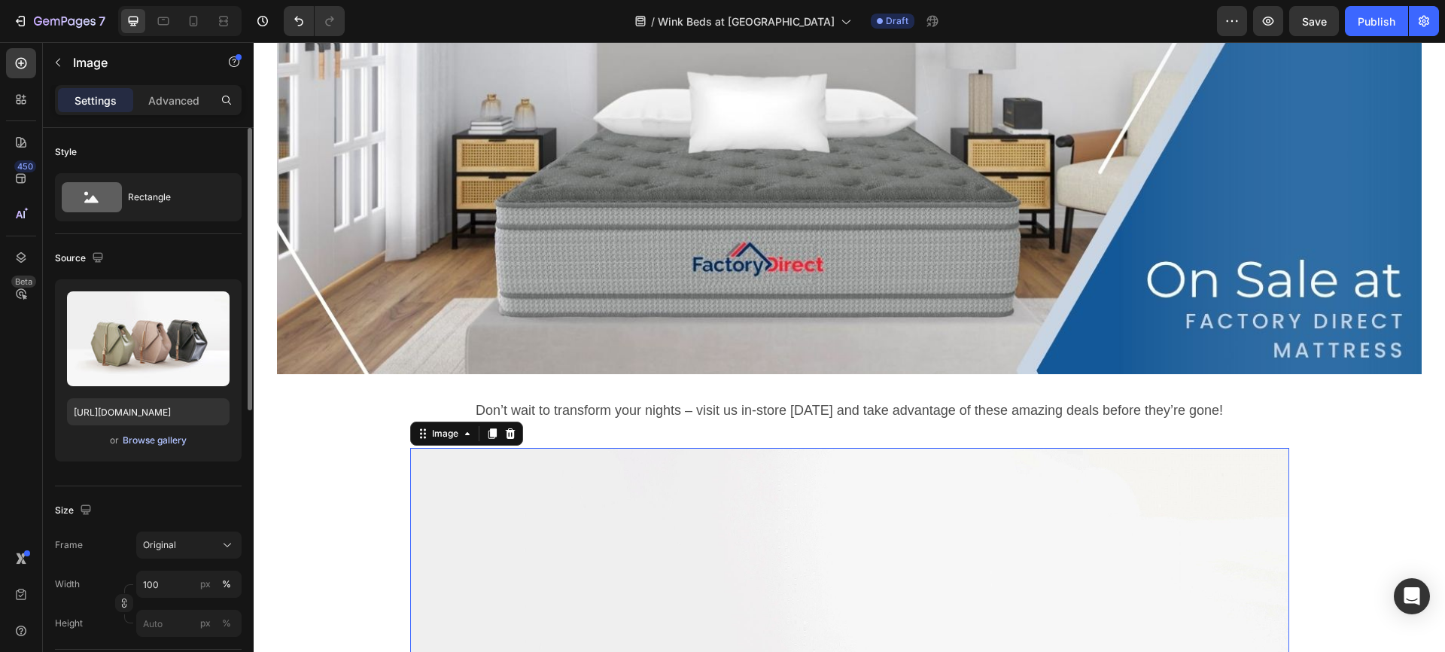
click at [133, 441] on div "Browse gallery" at bounding box center [155, 440] width 64 height 14
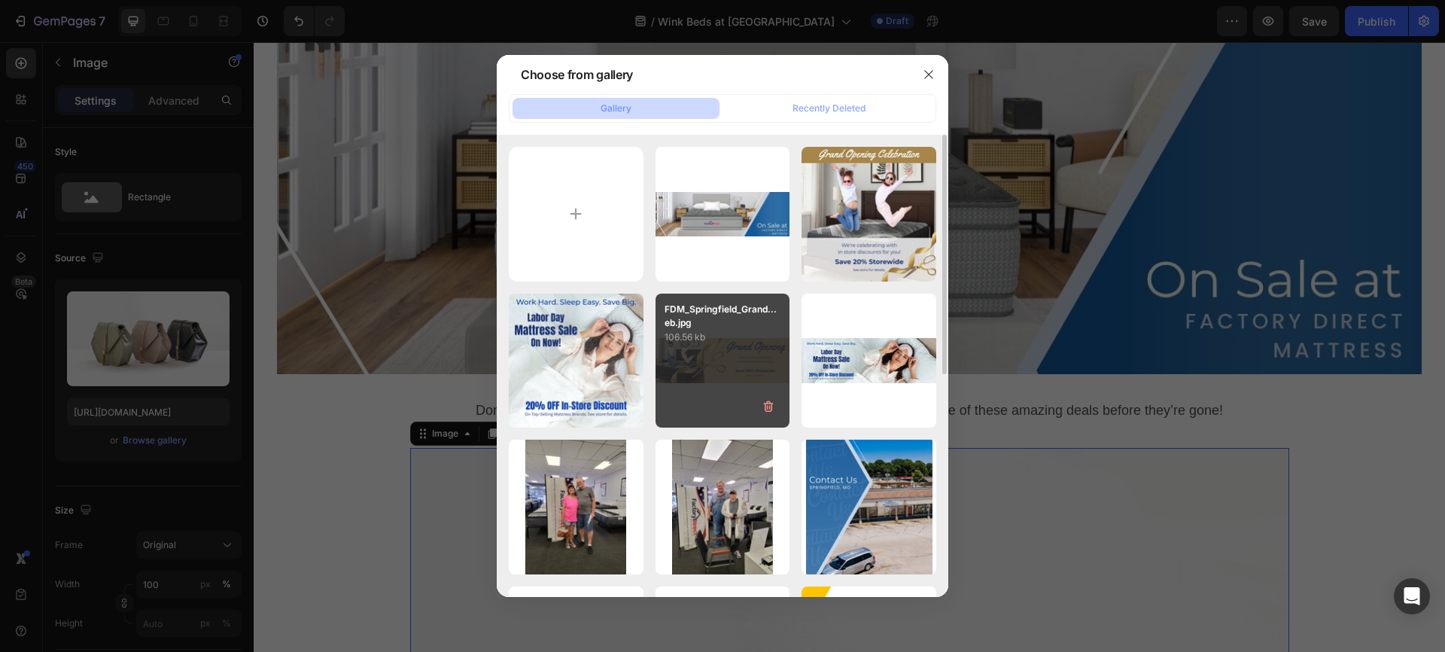
click at [748, 362] on div "FDM_Springfield_Grand...eb.jpg 106.56 kb" at bounding box center [722, 360] width 135 height 135
type input "https://cdn.shopify.com/s/files/1/0950/9899/4966/files/gempages_579793075895796…"
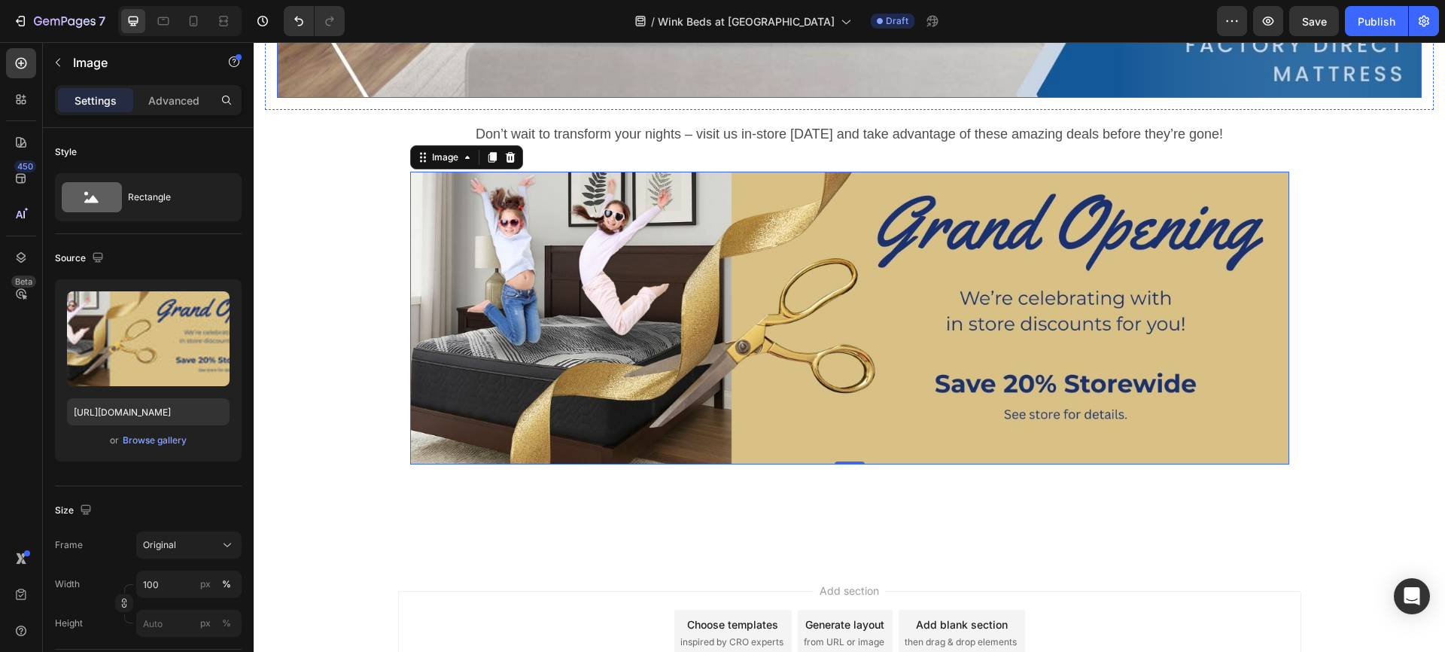
scroll to position [427, 0]
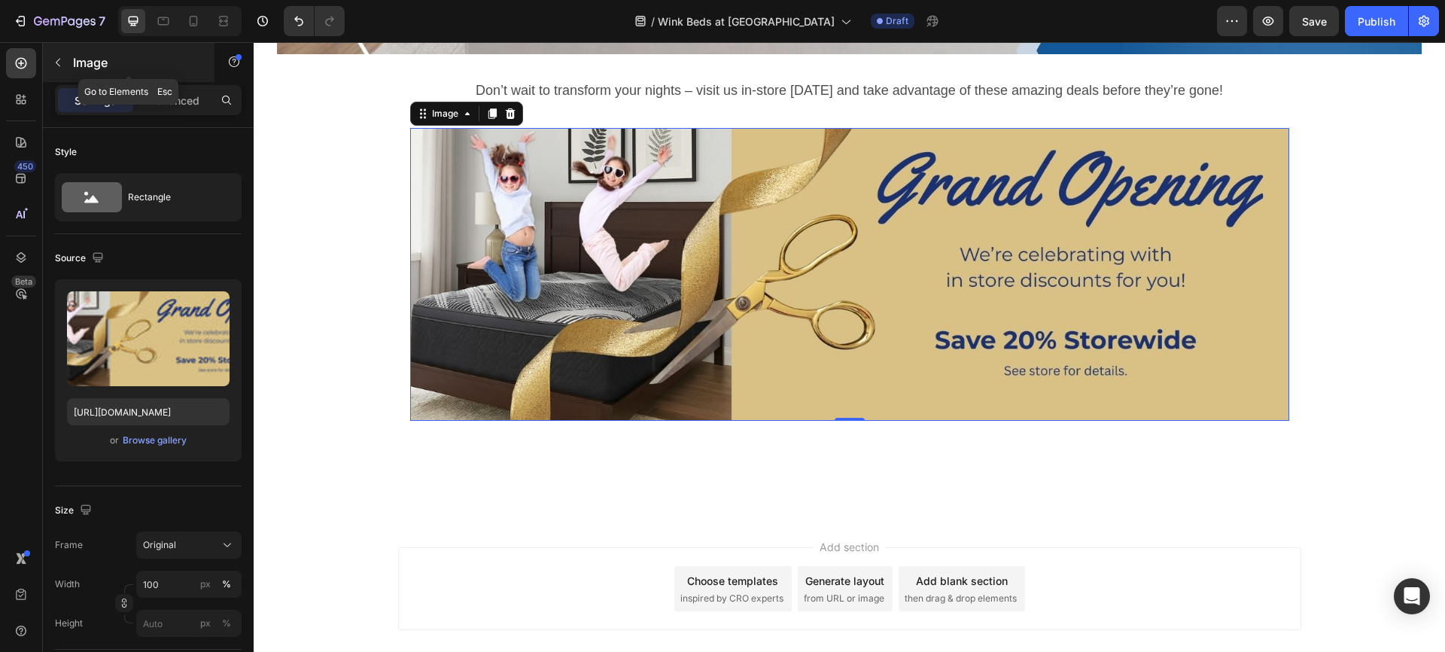
click at [54, 63] on icon "button" at bounding box center [58, 62] width 12 height 12
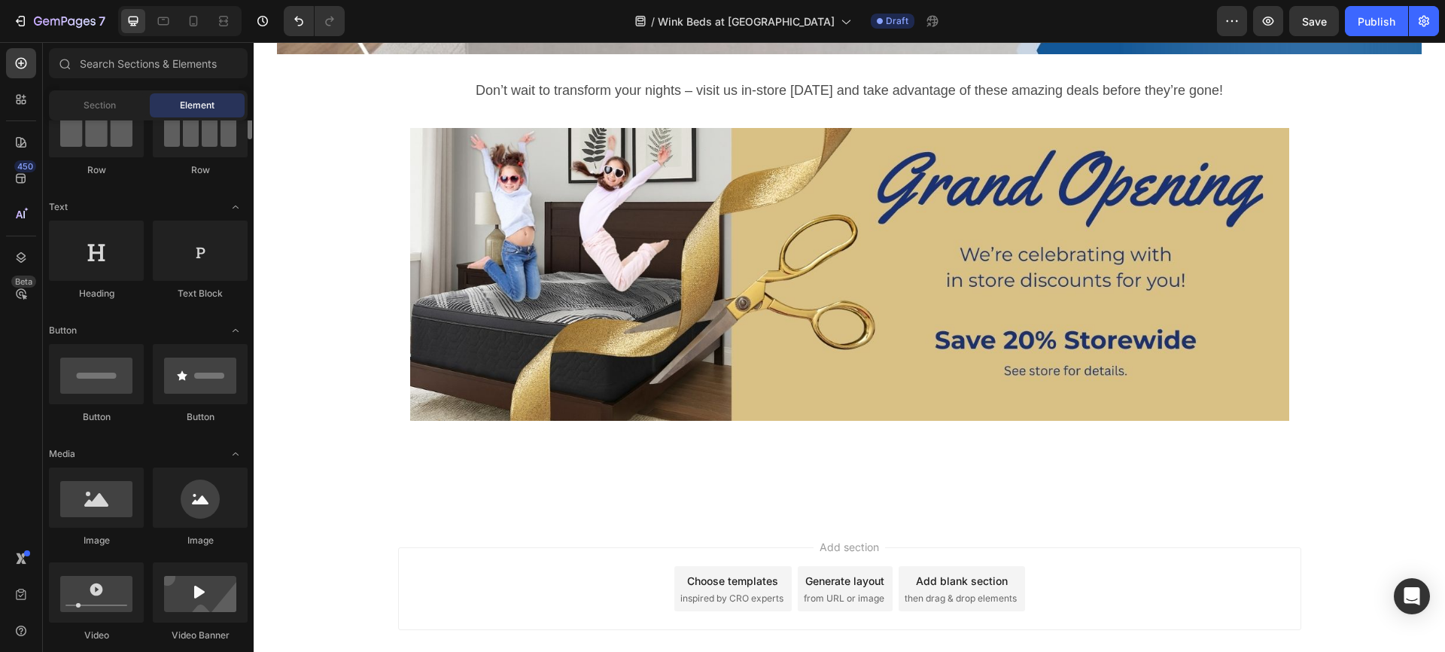
scroll to position [0, 0]
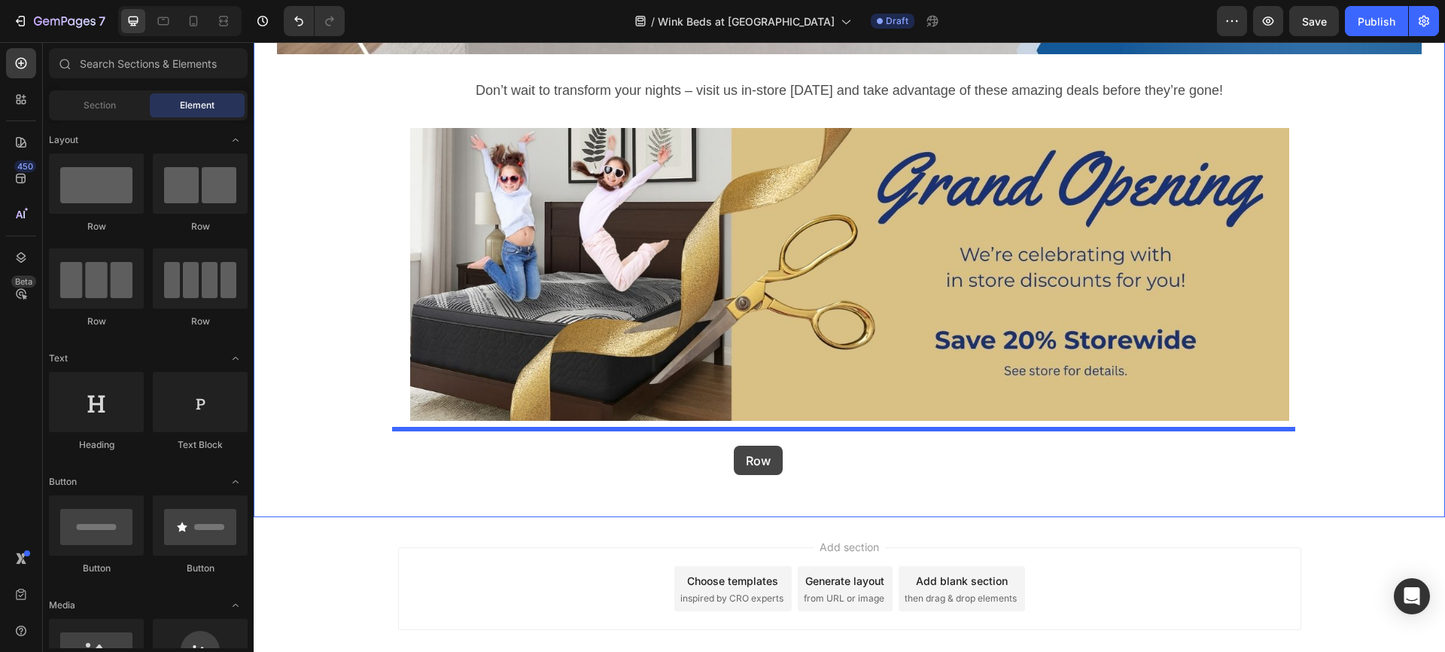
drag, startPoint x: 335, startPoint y: 238, endPoint x: 734, endPoint y: 445, distance: 449.6
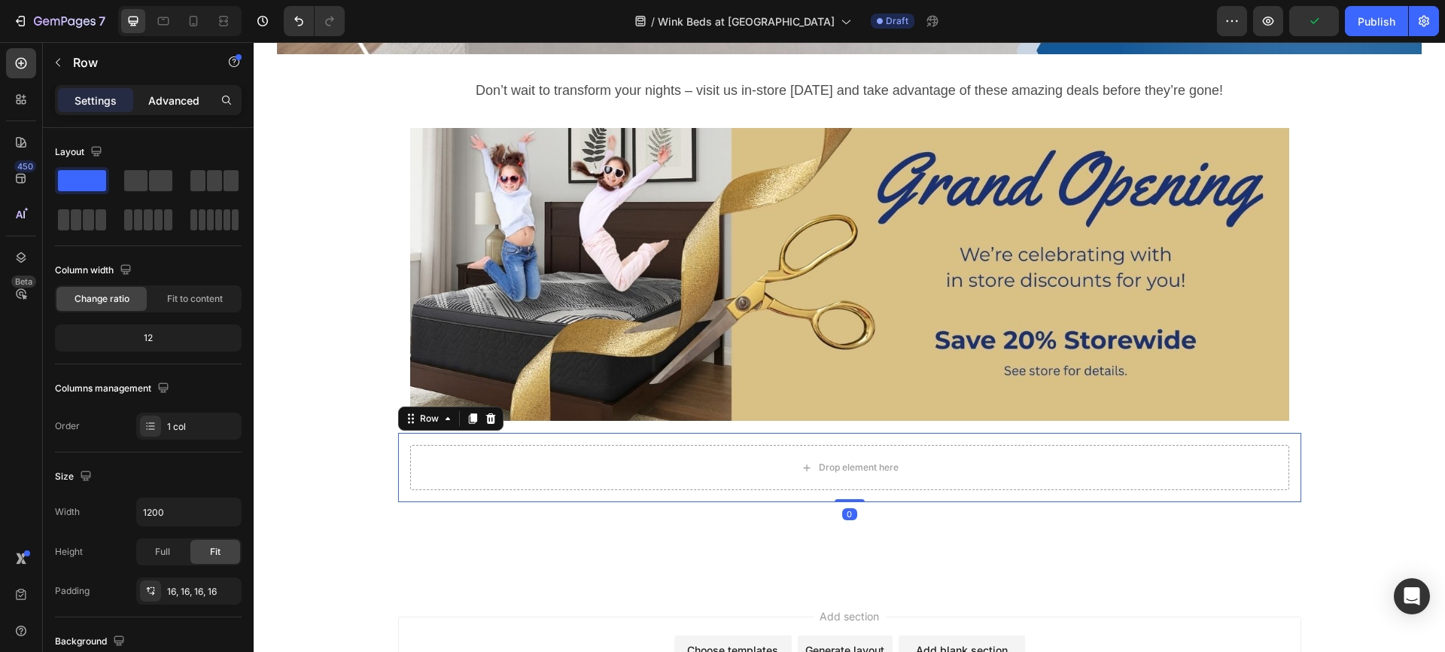
click at [170, 96] on p "Advanced" at bounding box center [173, 101] width 51 height 16
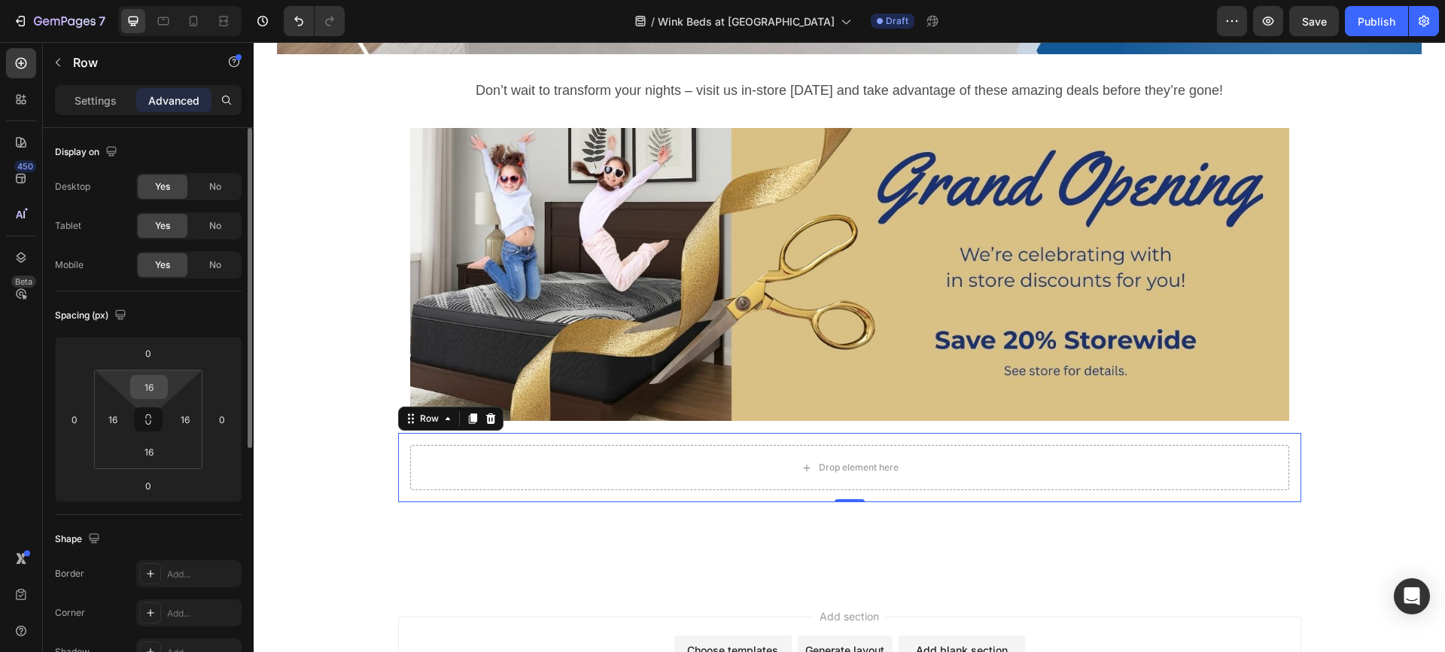
click at [150, 387] on input "16" at bounding box center [149, 386] width 30 height 23
type input "32"
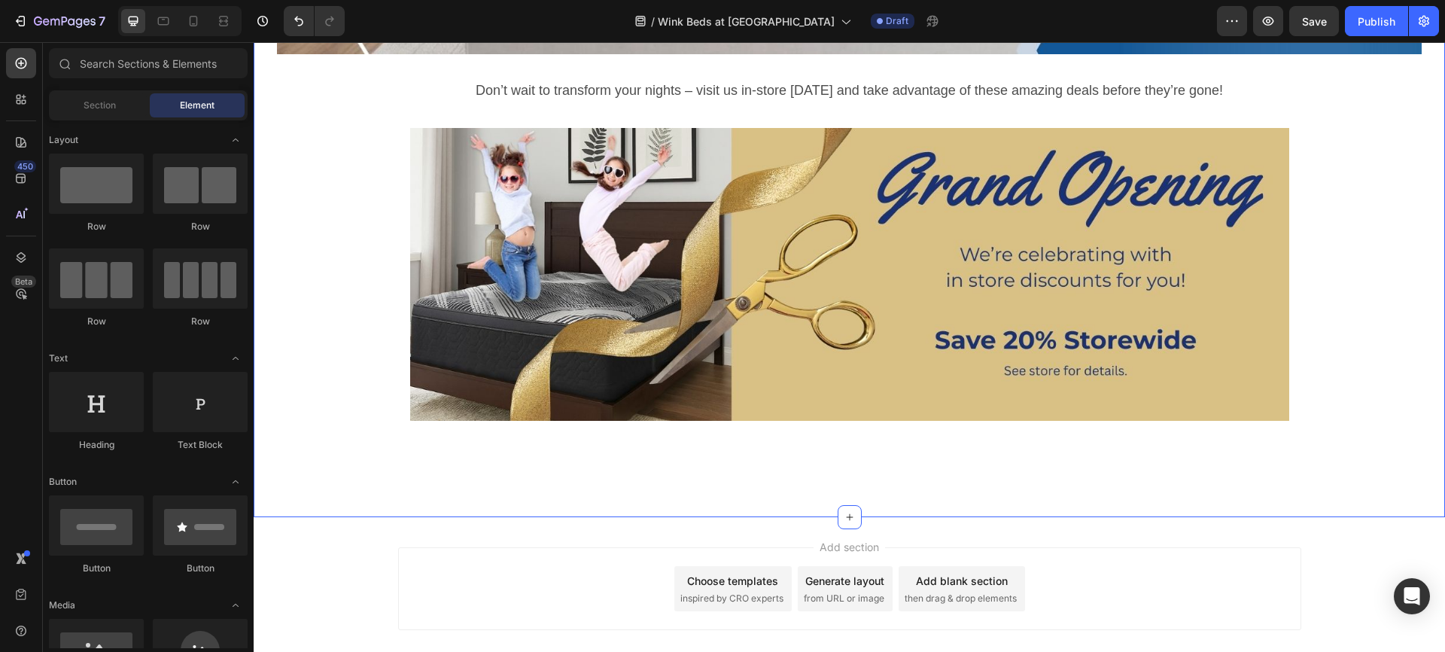
click at [676, 436] on div "Image Row Don’t wait to transform your nights – visit us in-store today and tak…" at bounding box center [849, 81] width 1191 height 871
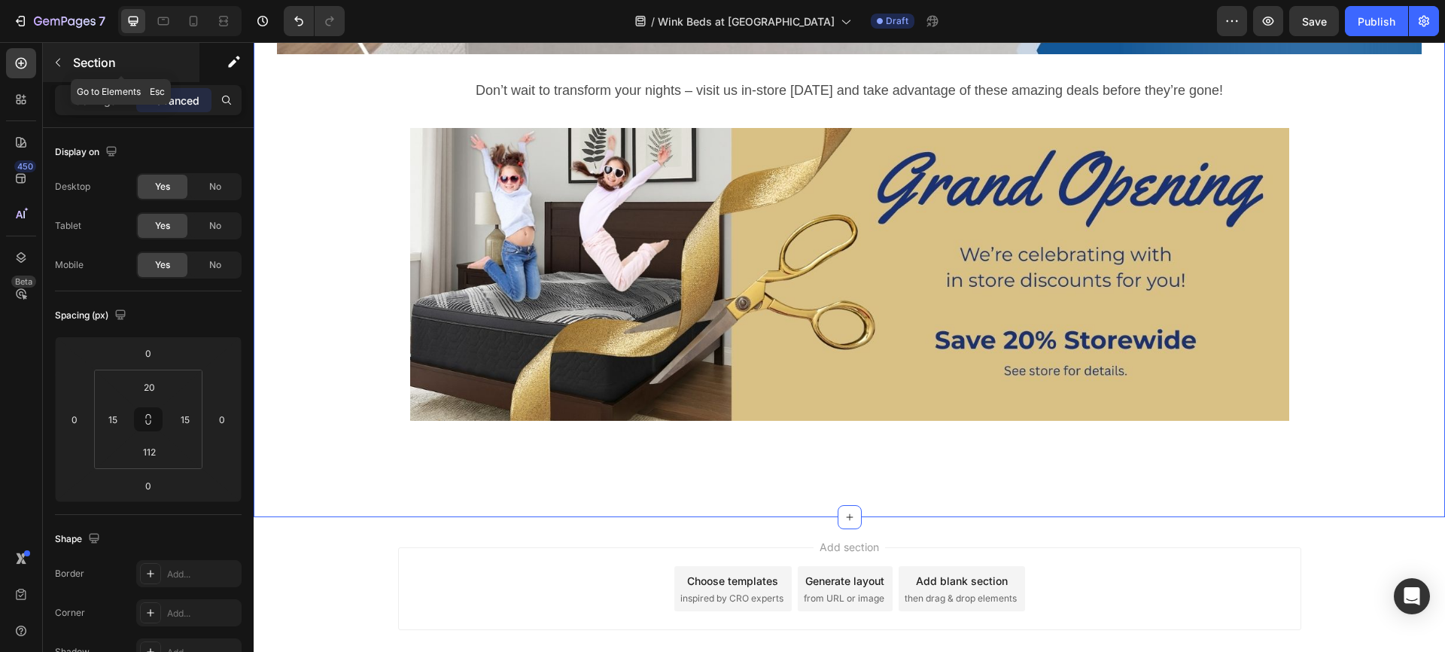
click at [56, 58] on icon "button" at bounding box center [58, 62] width 12 height 12
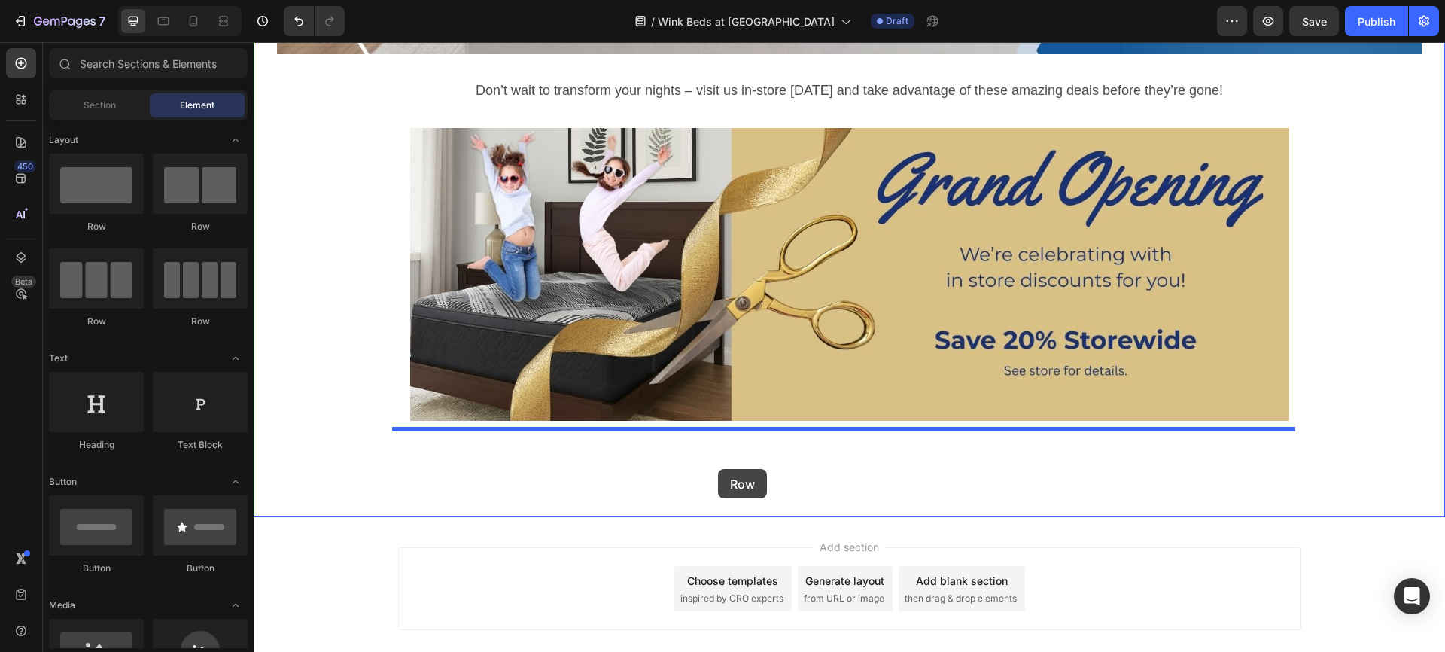
drag, startPoint x: 341, startPoint y: 221, endPoint x: 718, endPoint y: 469, distance: 451.0
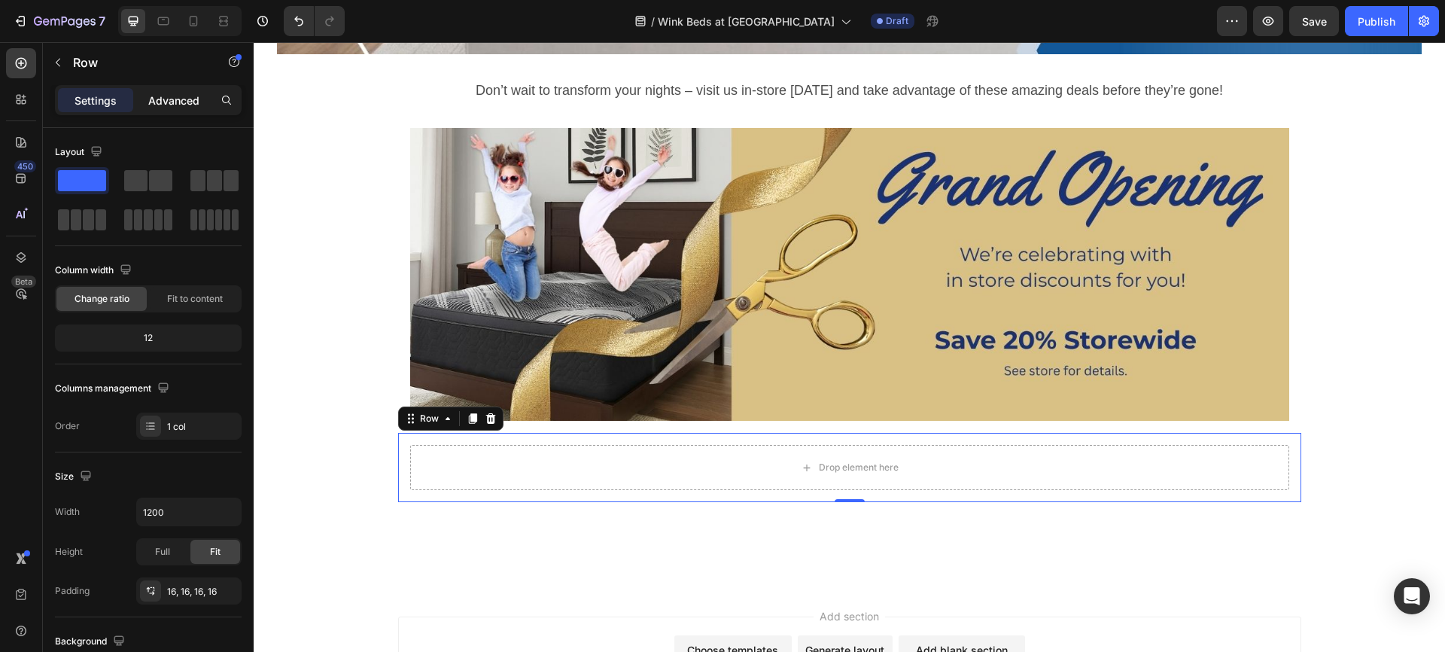
click at [169, 99] on p "Advanced" at bounding box center [173, 101] width 51 height 16
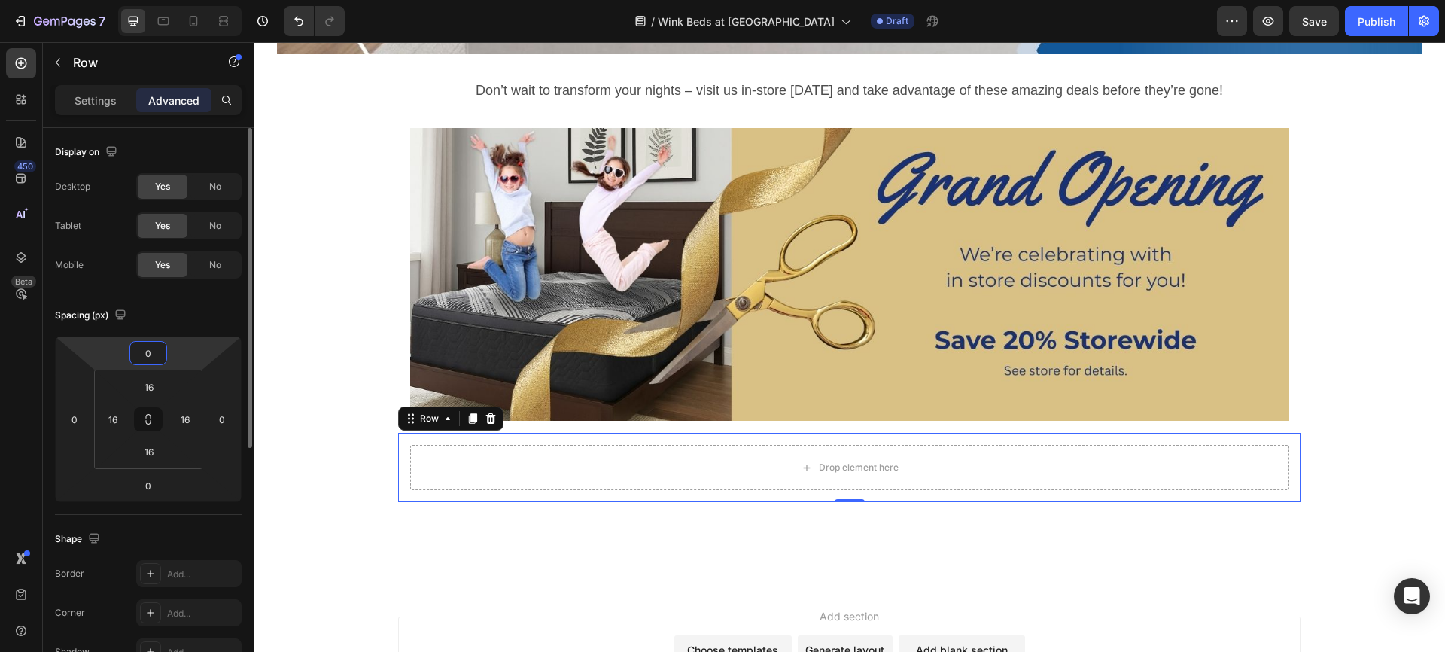
click at [152, 346] on input "0" at bounding box center [148, 353] width 30 height 23
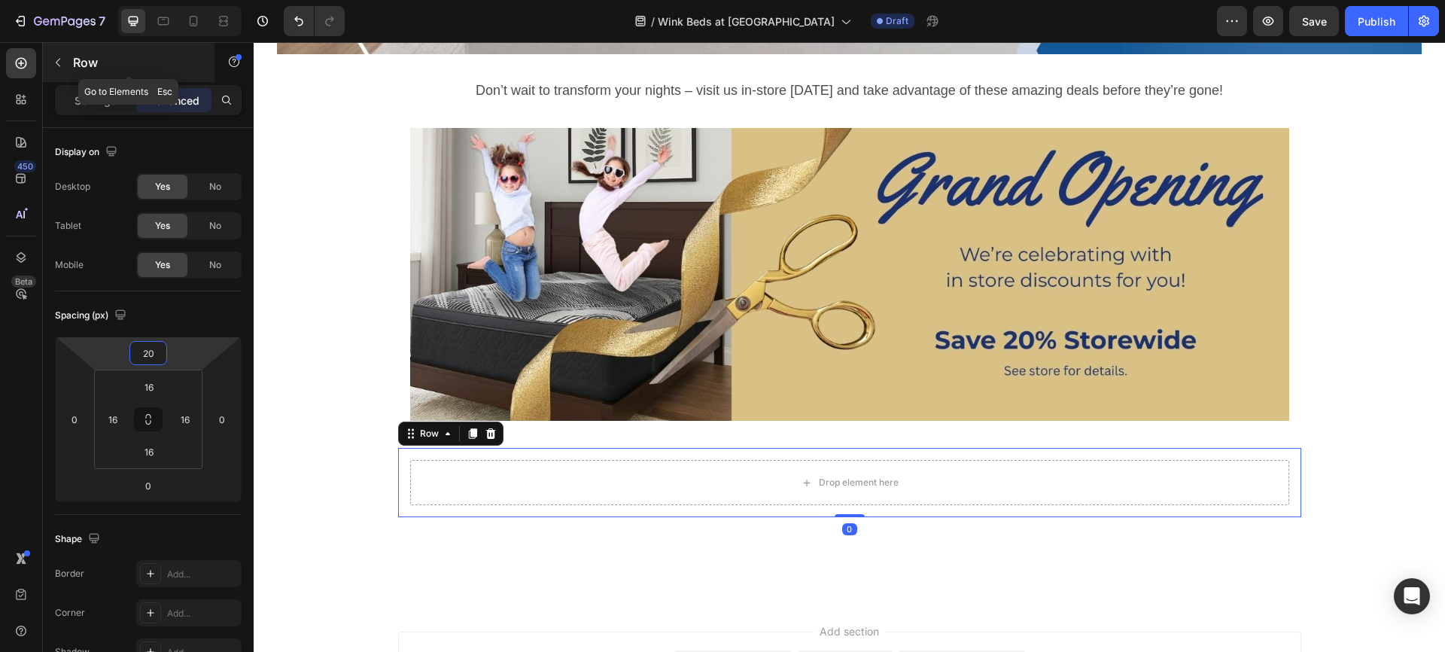
type input "20"
click at [63, 66] on icon "button" at bounding box center [58, 62] width 12 height 12
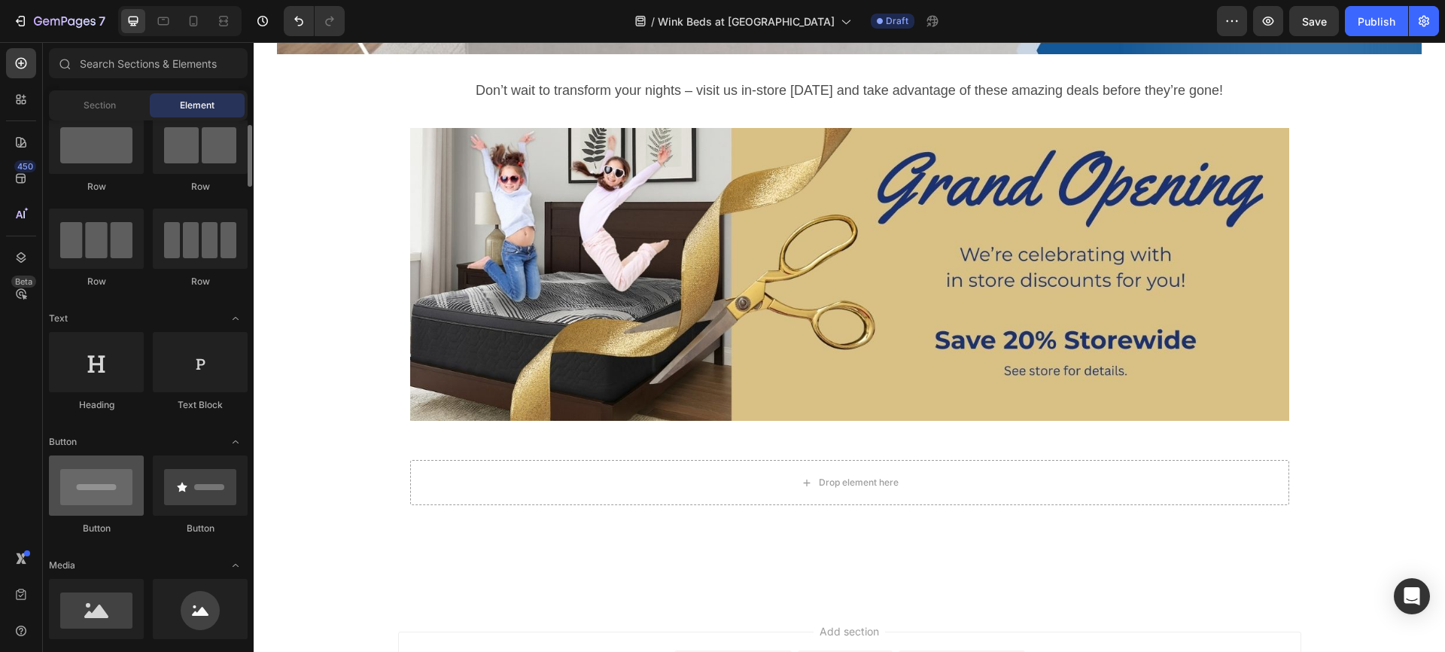
scroll to position [129, 0]
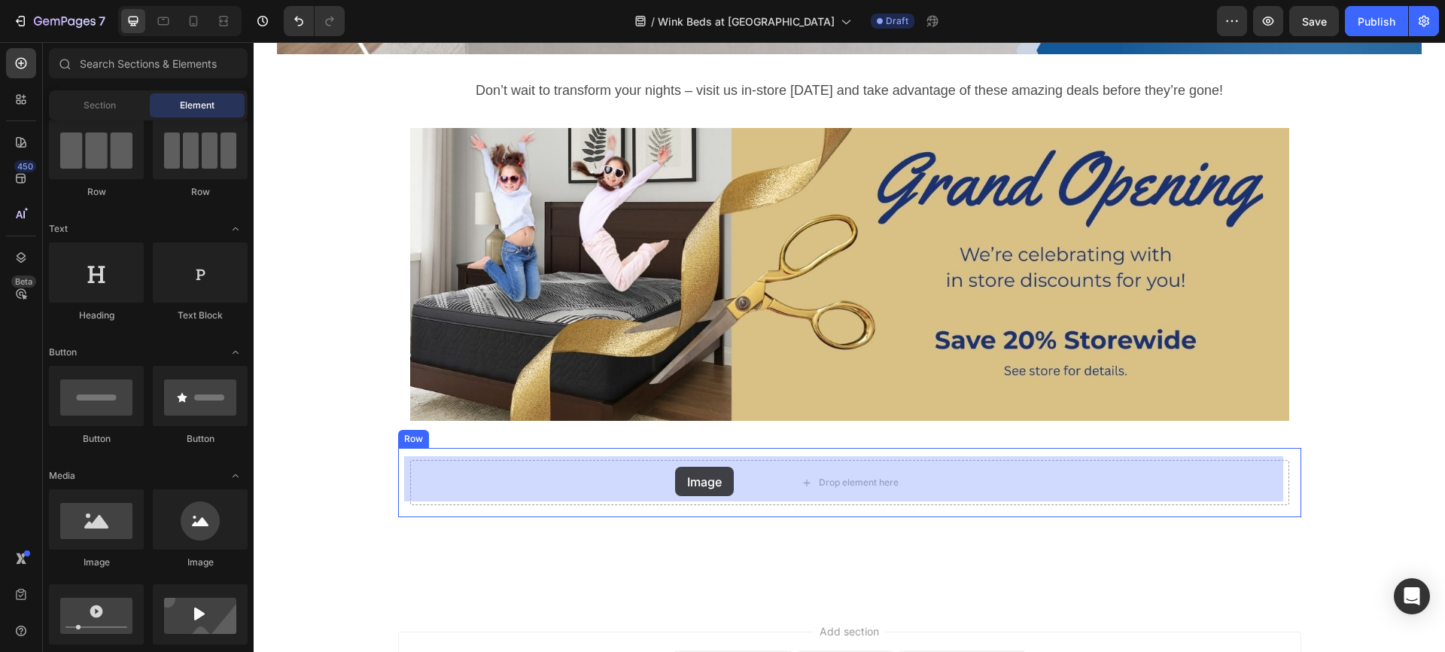
drag, startPoint x: 367, startPoint y: 578, endPoint x: 675, endPoint y: 466, distance: 327.3
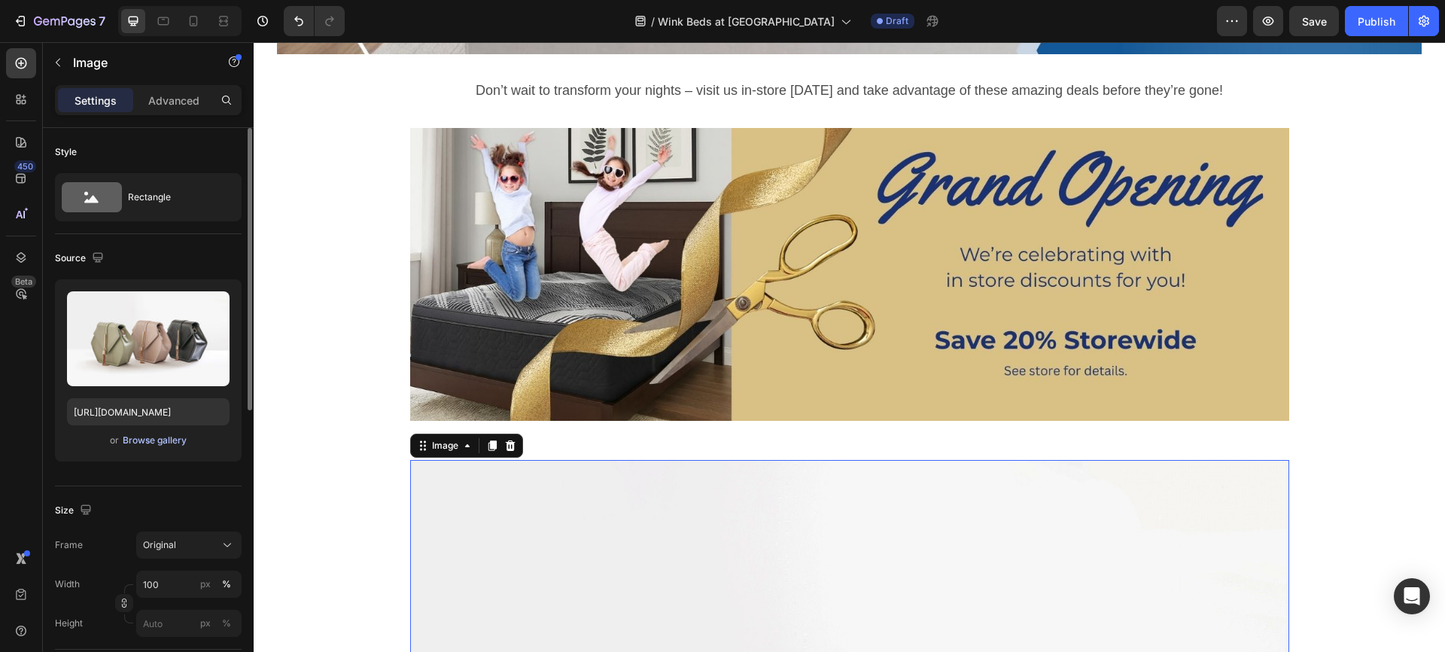
click at [159, 437] on div "Browse gallery" at bounding box center [155, 440] width 64 height 14
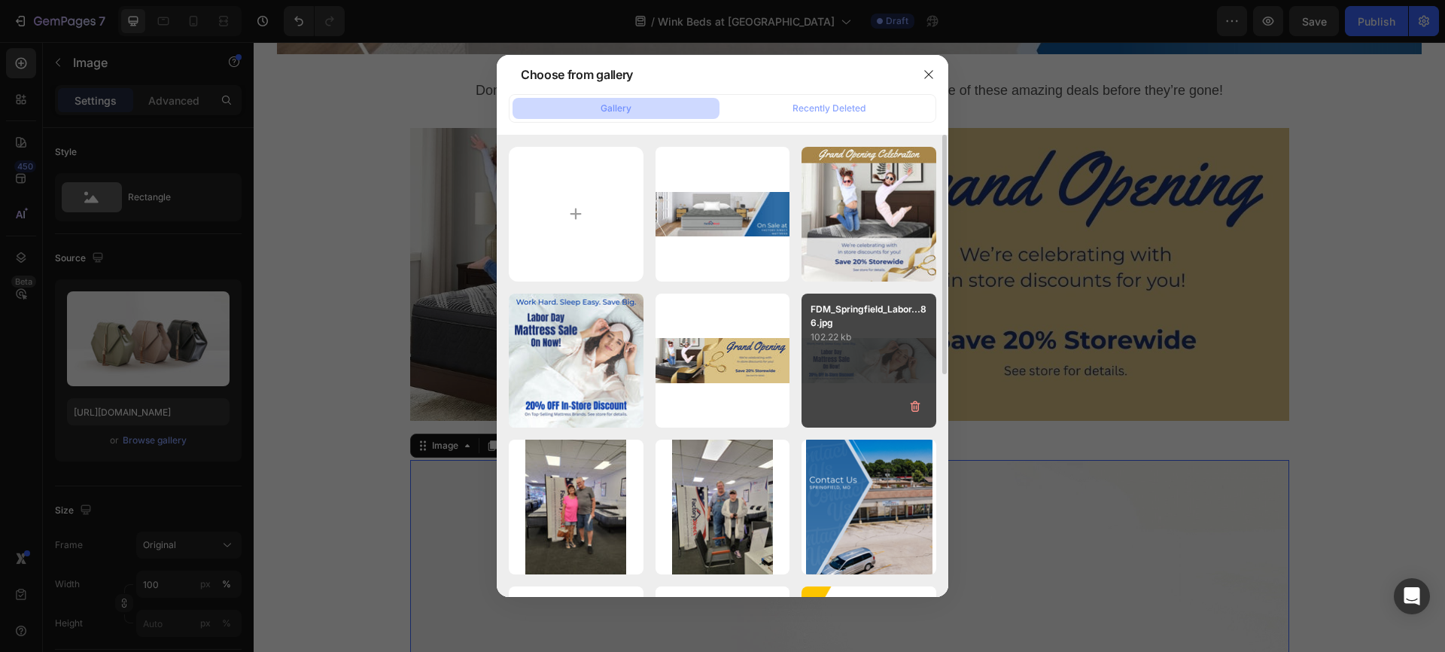
click at [875, 363] on div "FDM_Springfield_Labor...86.jpg 102.22 kb" at bounding box center [868, 360] width 135 height 135
type input "[URL][DOMAIN_NAME]"
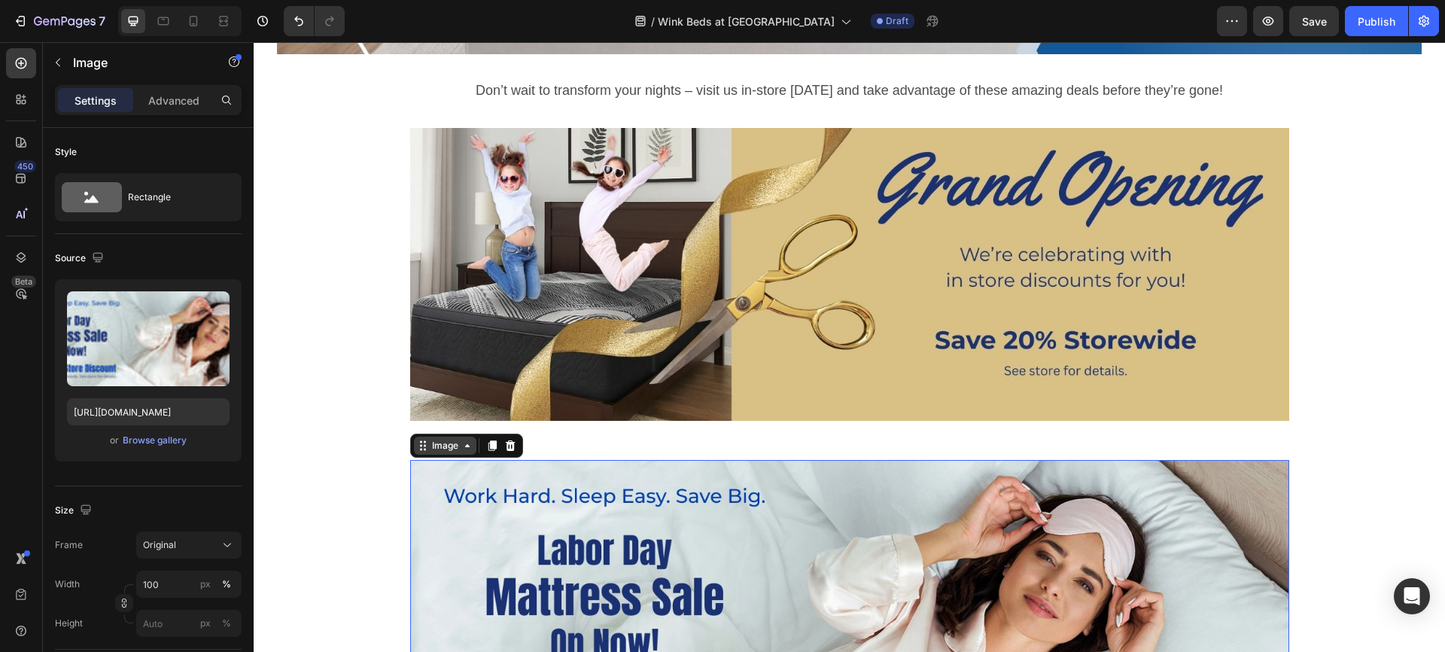
click at [432, 445] on div "Image" at bounding box center [445, 446] width 32 height 14
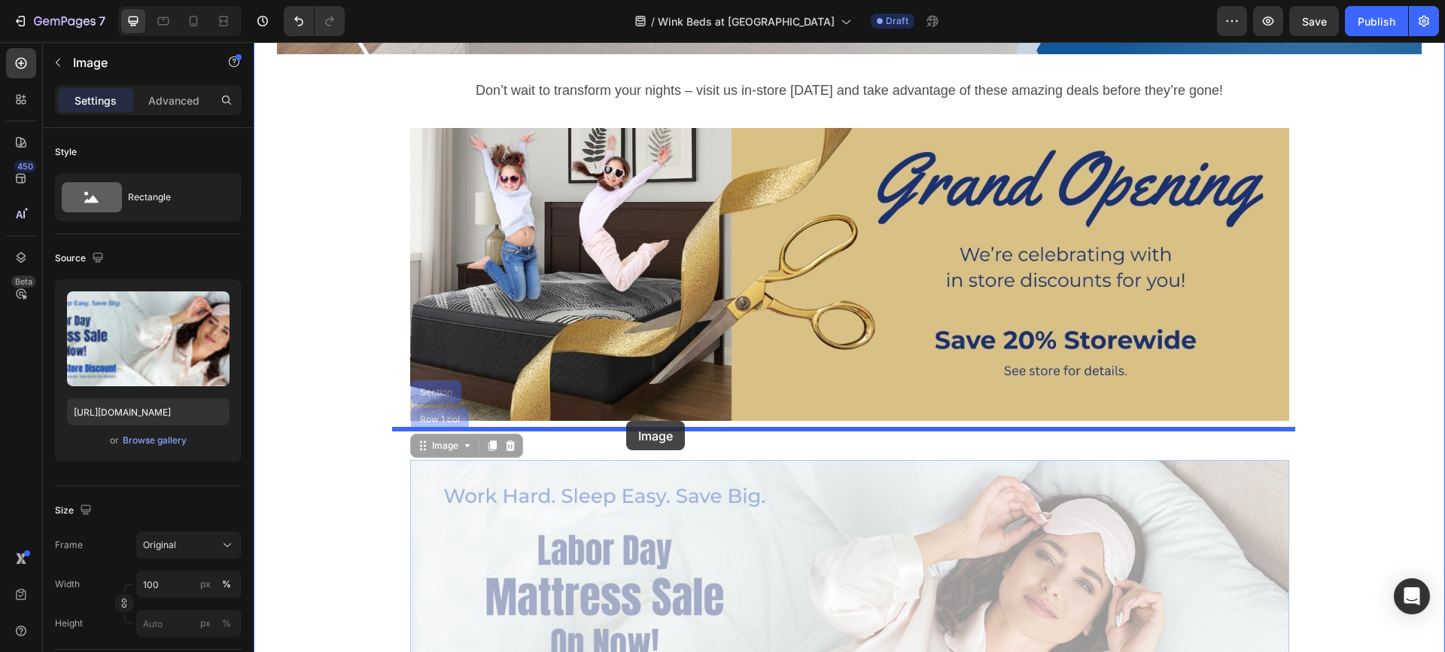
drag, startPoint x: 416, startPoint y: 445, endPoint x: 626, endPoint y: 421, distance: 211.4
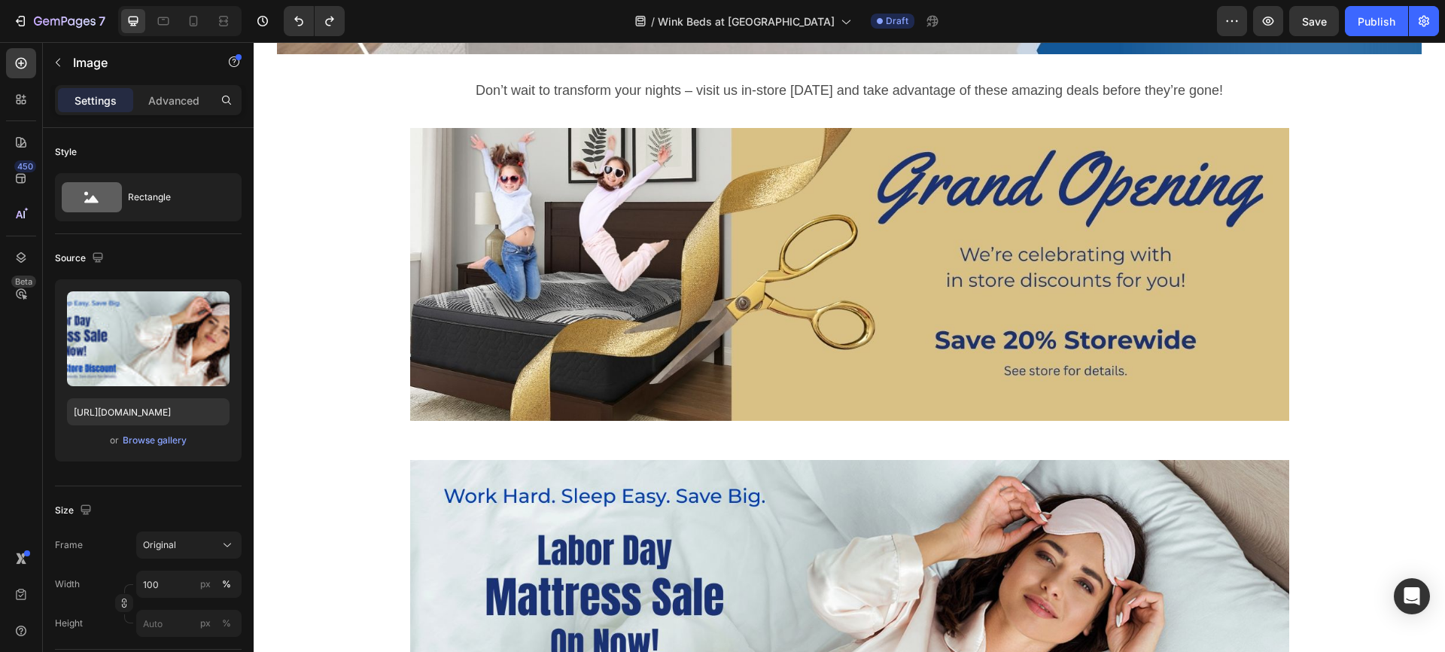
click at [431, 461] on img at bounding box center [849, 606] width 879 height 293
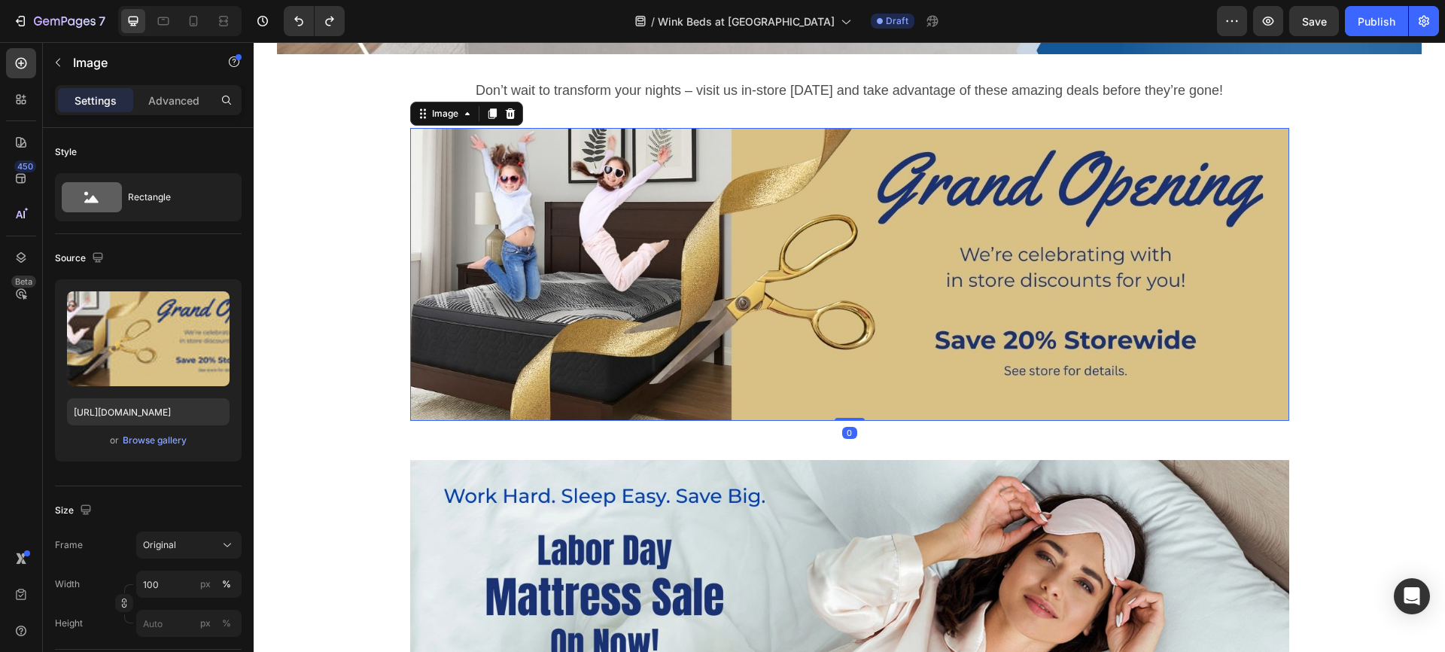
click at [460, 339] on img at bounding box center [849, 274] width 879 height 293
click at [152, 442] on div "Browse gallery" at bounding box center [155, 440] width 64 height 14
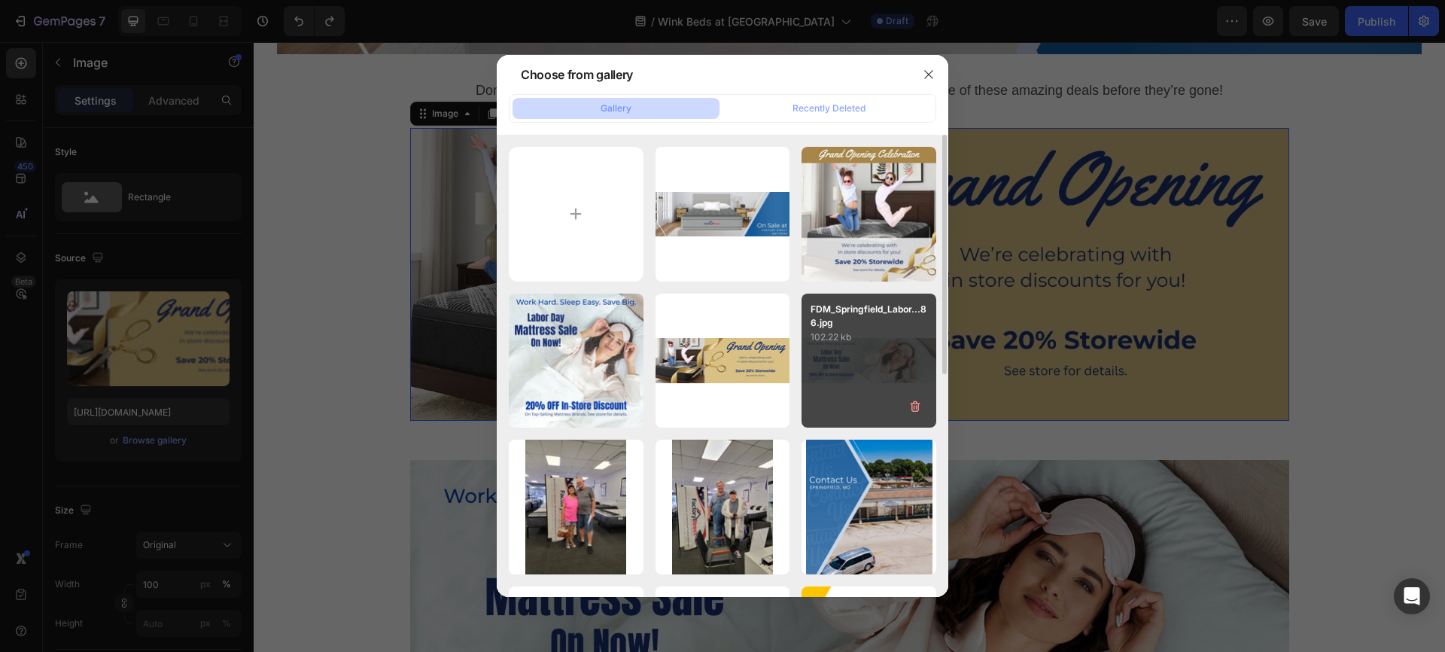
click at [837, 349] on div "FDM_Springfield_Labor...86.jpg 102.22 kb" at bounding box center [868, 360] width 135 height 135
type input "[URL][DOMAIN_NAME]"
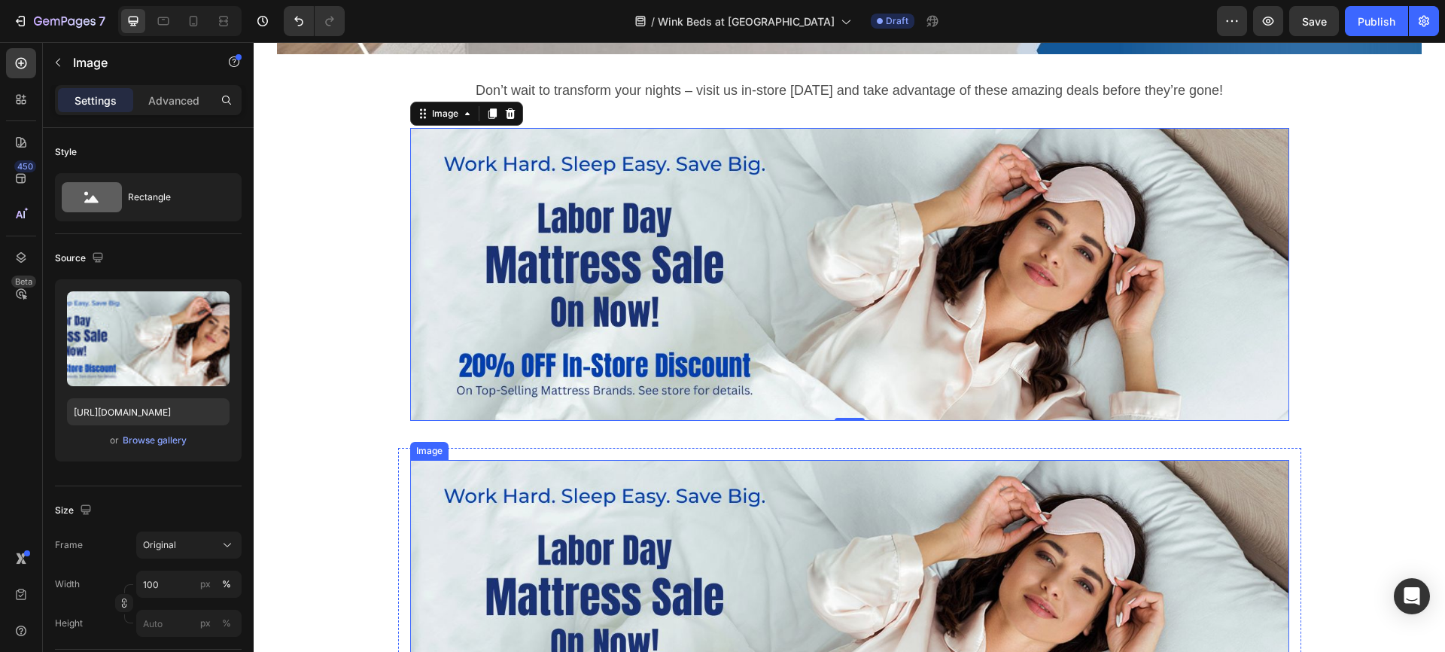
click at [609, 541] on img at bounding box center [849, 606] width 879 height 293
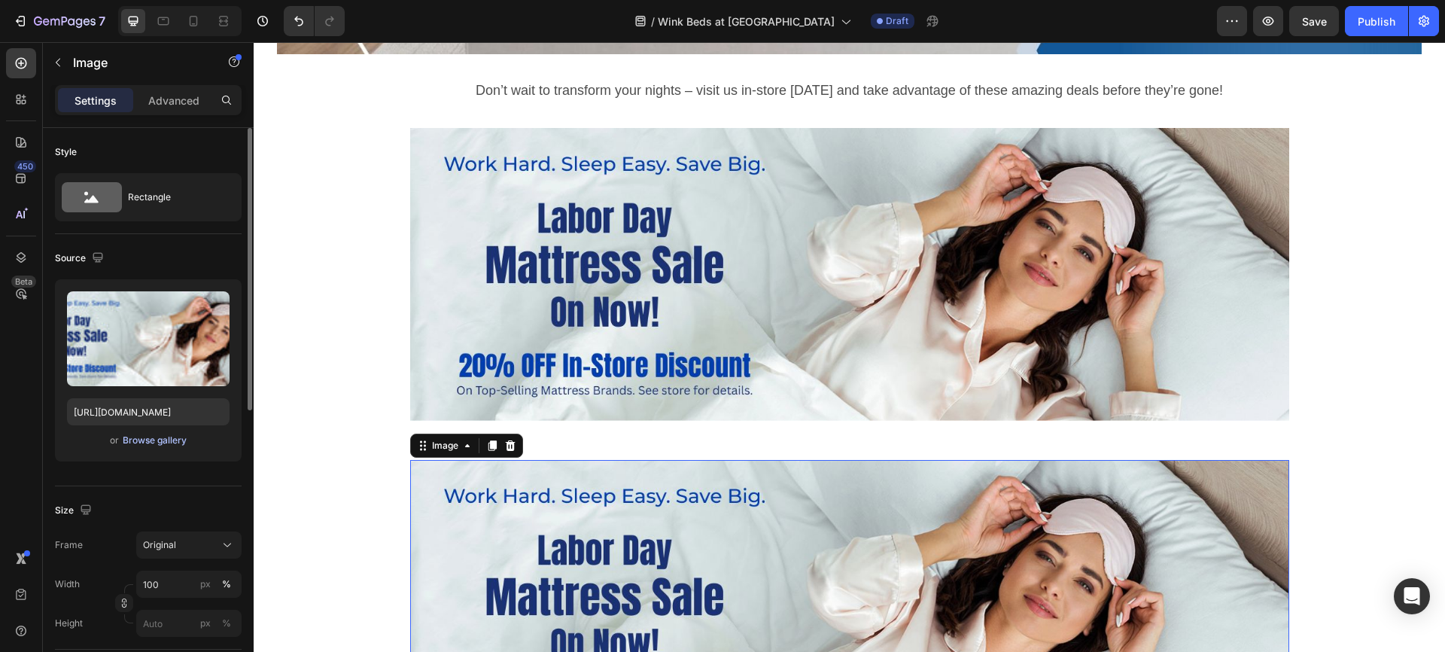
click at [157, 437] on div "Browse gallery" at bounding box center [155, 440] width 64 height 14
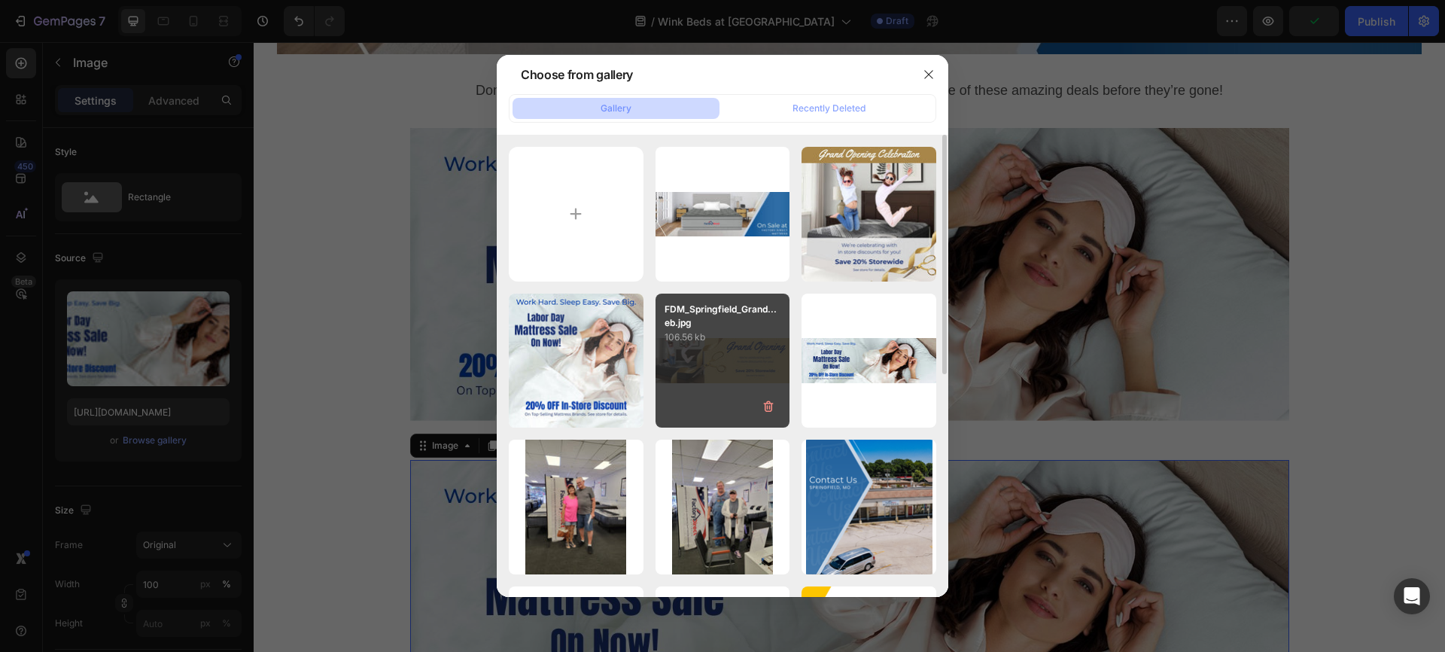
click at [718, 351] on div "FDM_Springfield_Grand...eb.jpg 106.56 kb" at bounding box center [722, 360] width 135 height 135
type input "https://cdn.shopify.com/s/files/1/0950/9899/4966/files/gempages_579793075895796…"
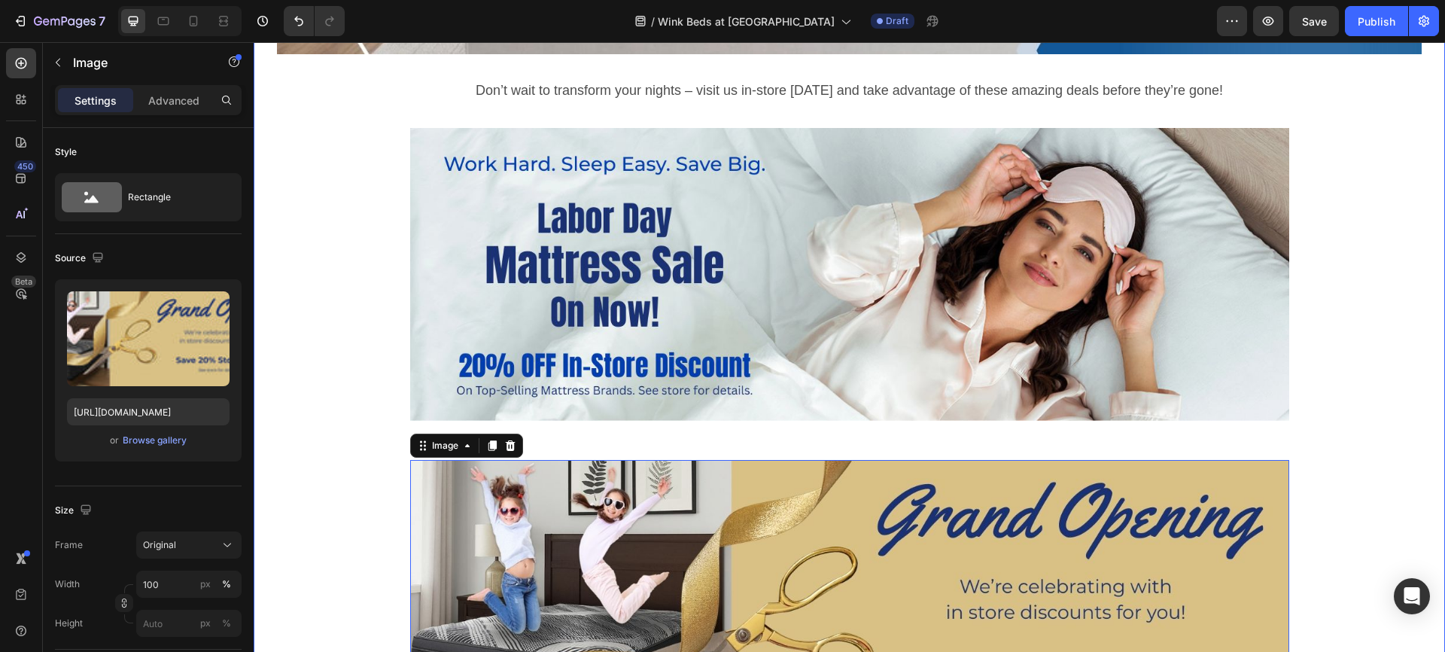
click at [1317, 440] on div "Image Row Don’t wait to transform your nights – visit us in-store today and tak…" at bounding box center [849, 213] width 1169 height 1104
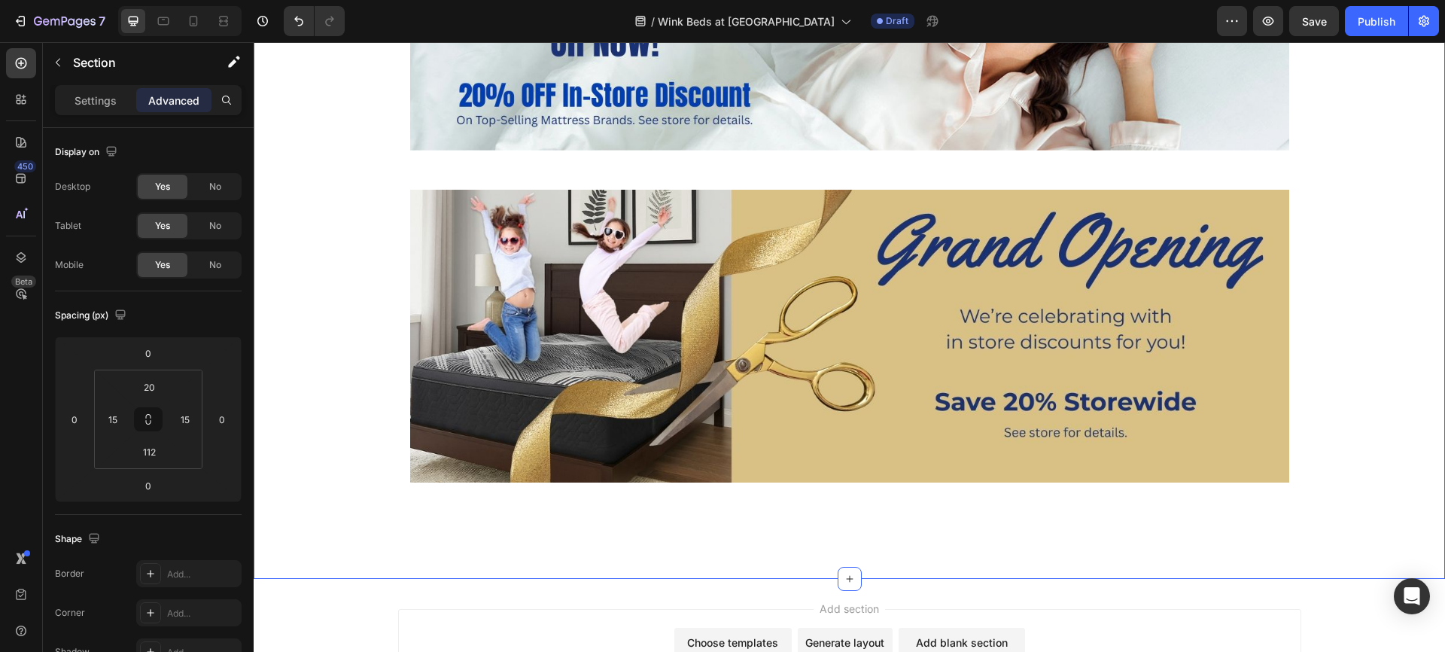
scroll to position [814, 0]
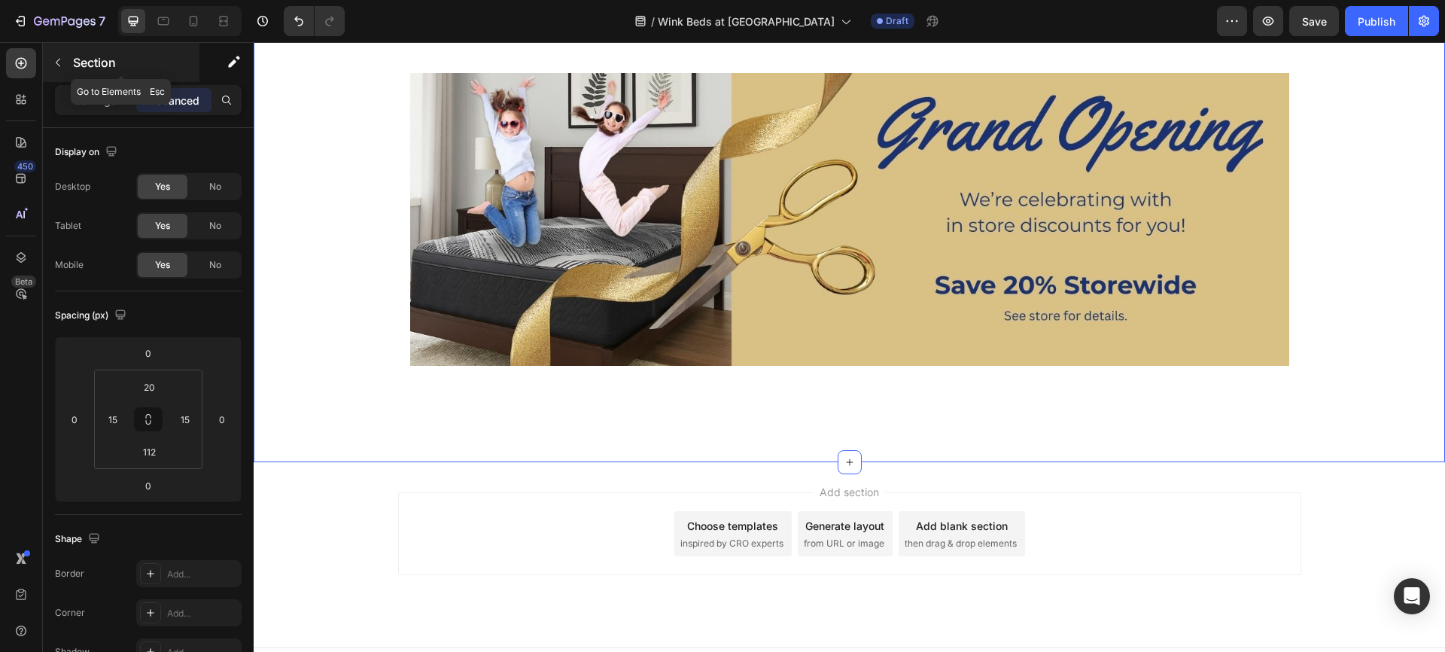
click at [63, 60] on icon "button" at bounding box center [58, 62] width 12 height 12
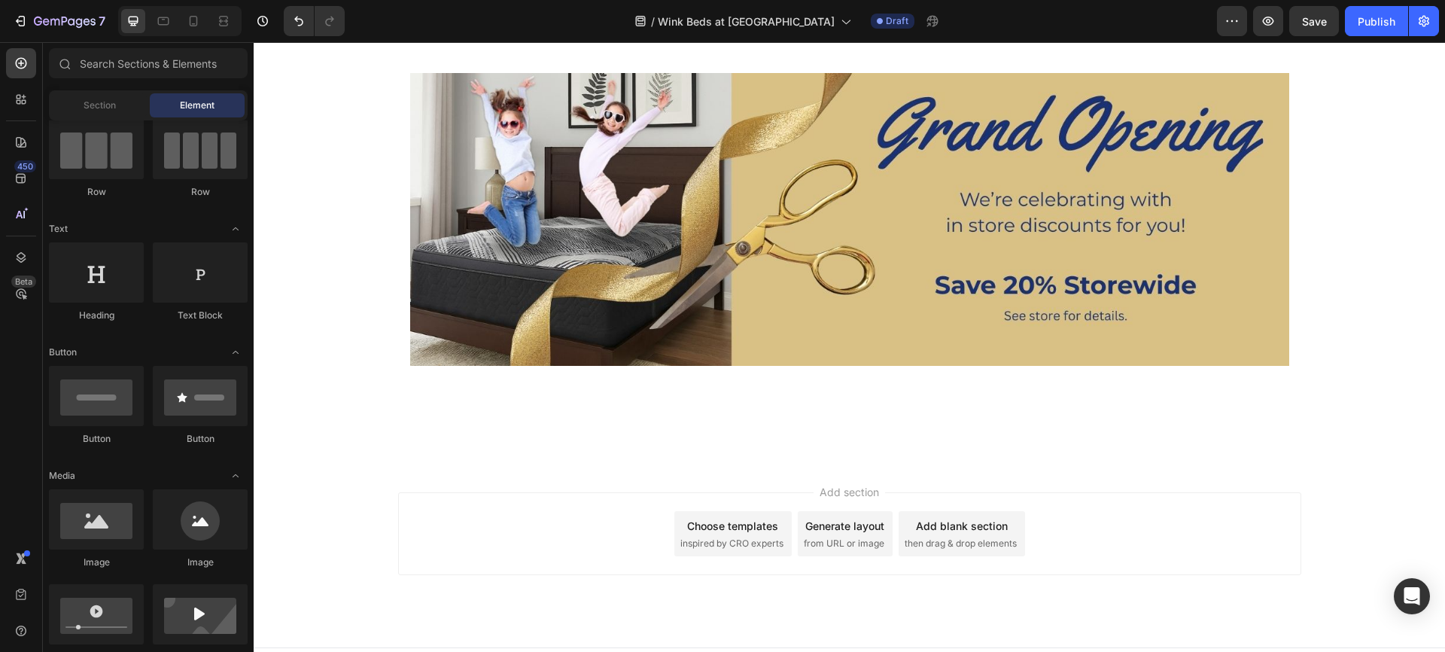
scroll to position [0, 0]
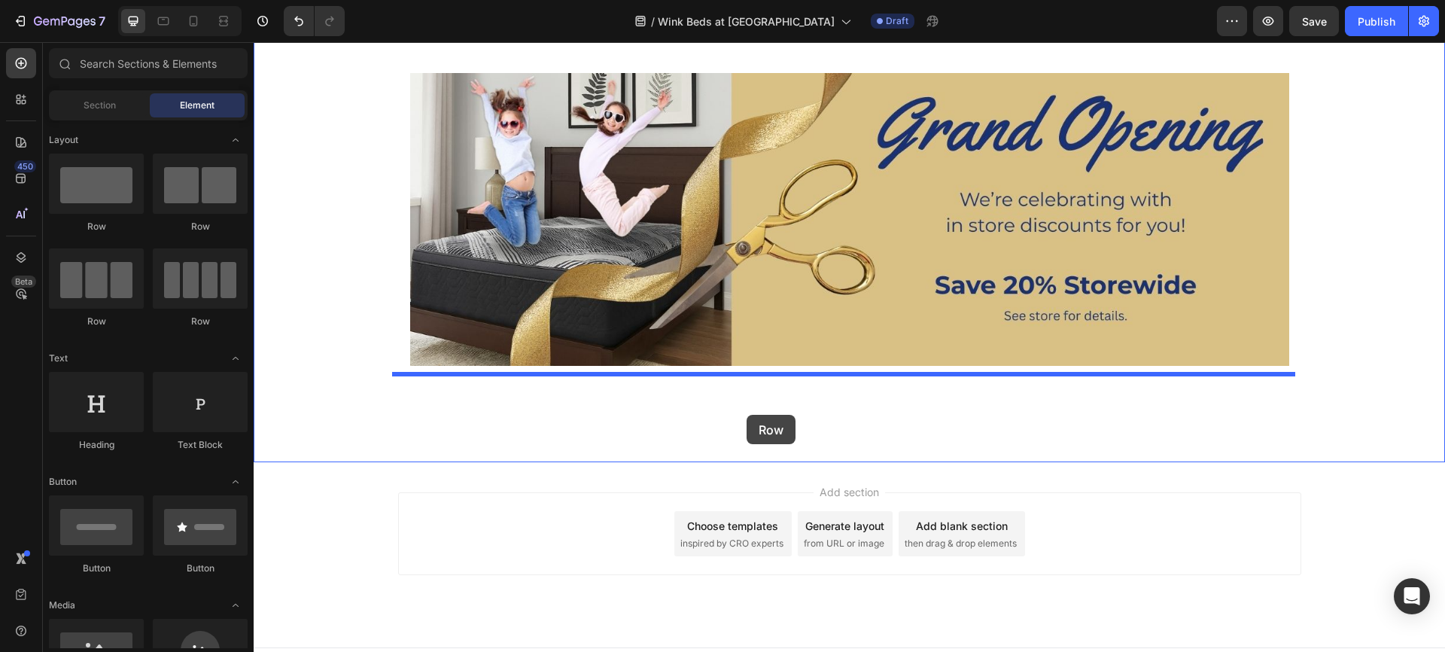
drag, startPoint x: 347, startPoint y: 234, endPoint x: 746, endPoint y: 415, distance: 438.4
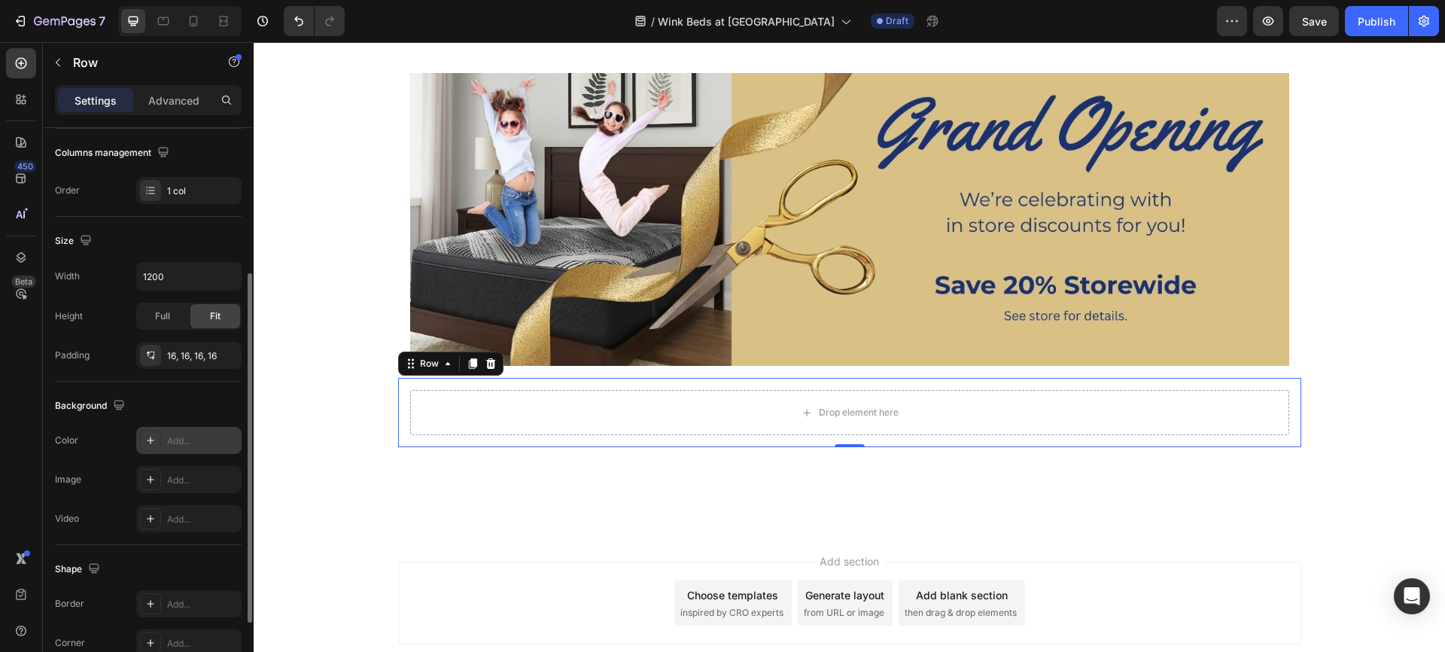
scroll to position [351, 0]
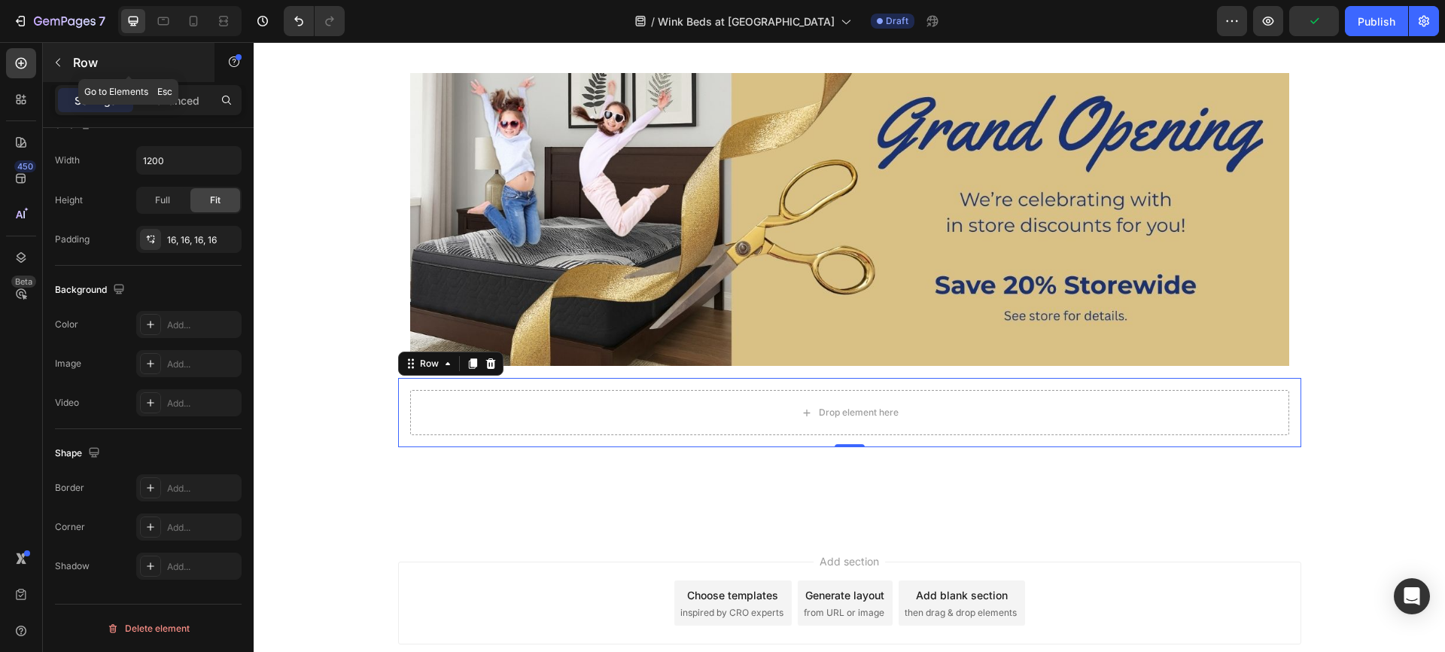
click at [59, 63] on icon "button" at bounding box center [58, 62] width 12 height 12
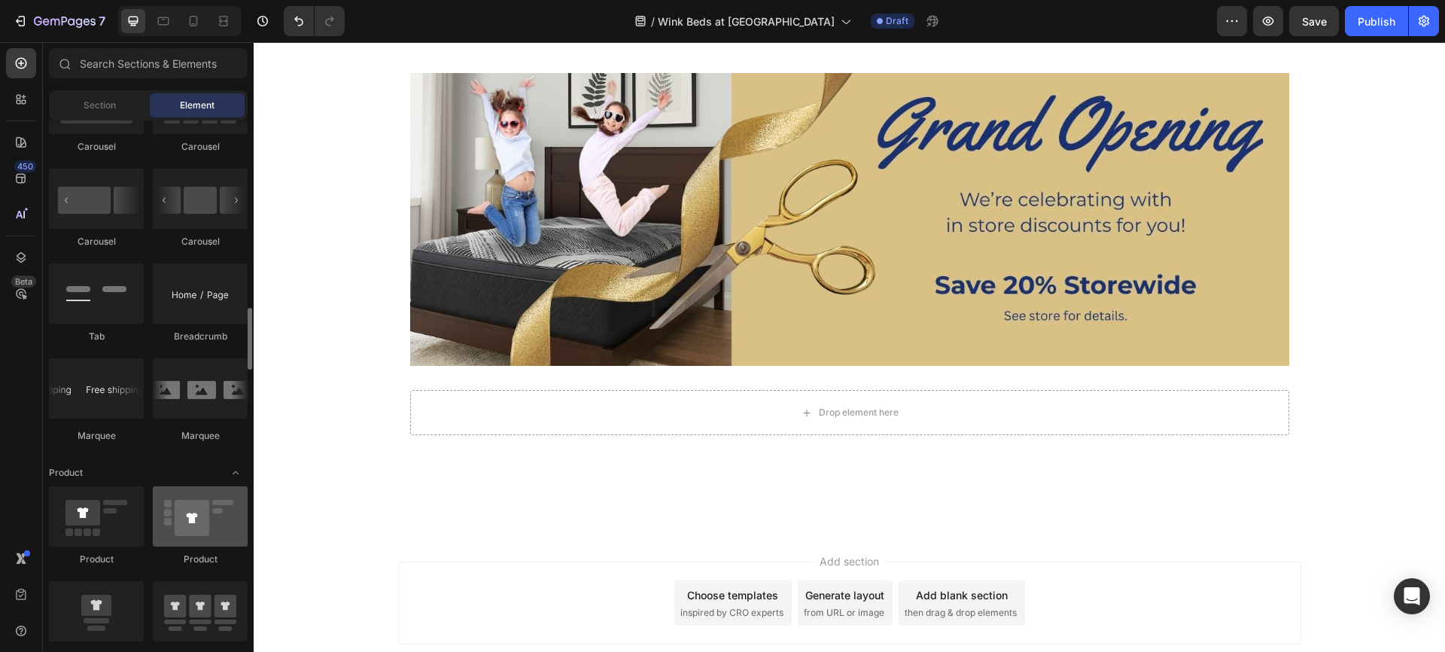
scroll to position [1610, 0]
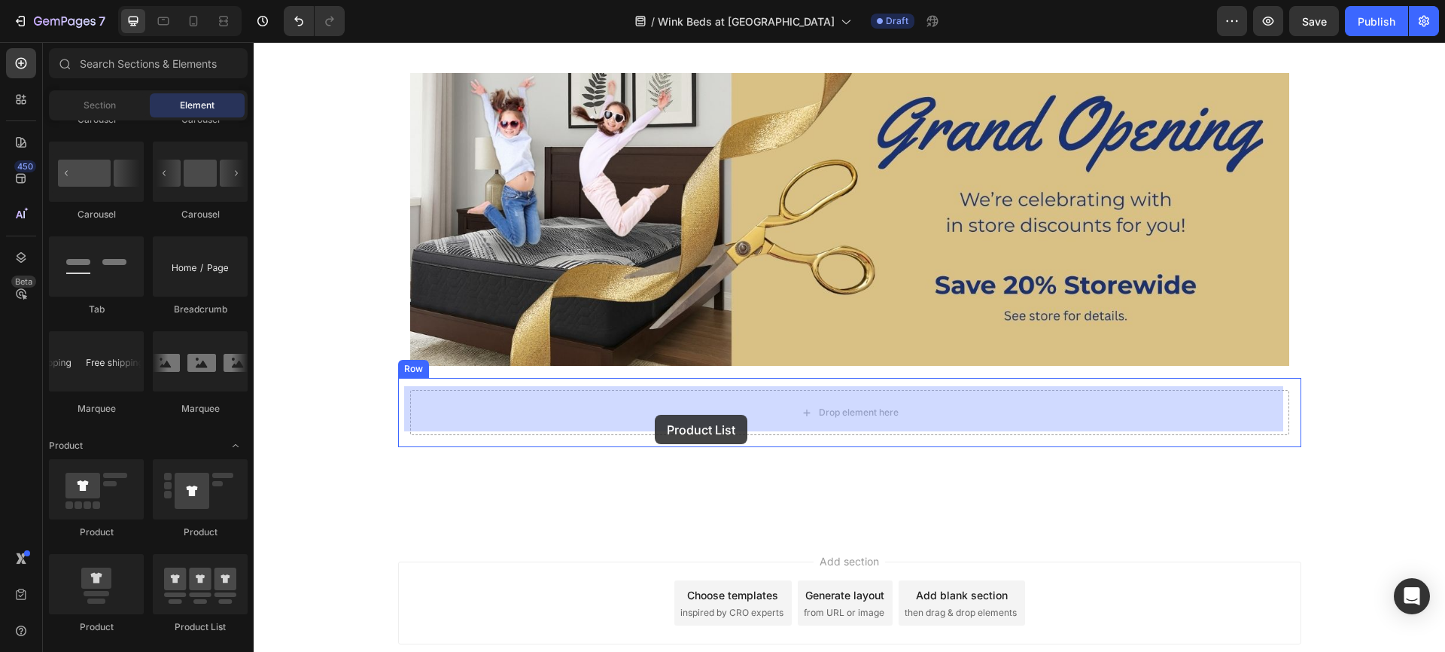
drag, startPoint x: 457, startPoint y: 615, endPoint x: 655, endPoint y: 415, distance: 281.5
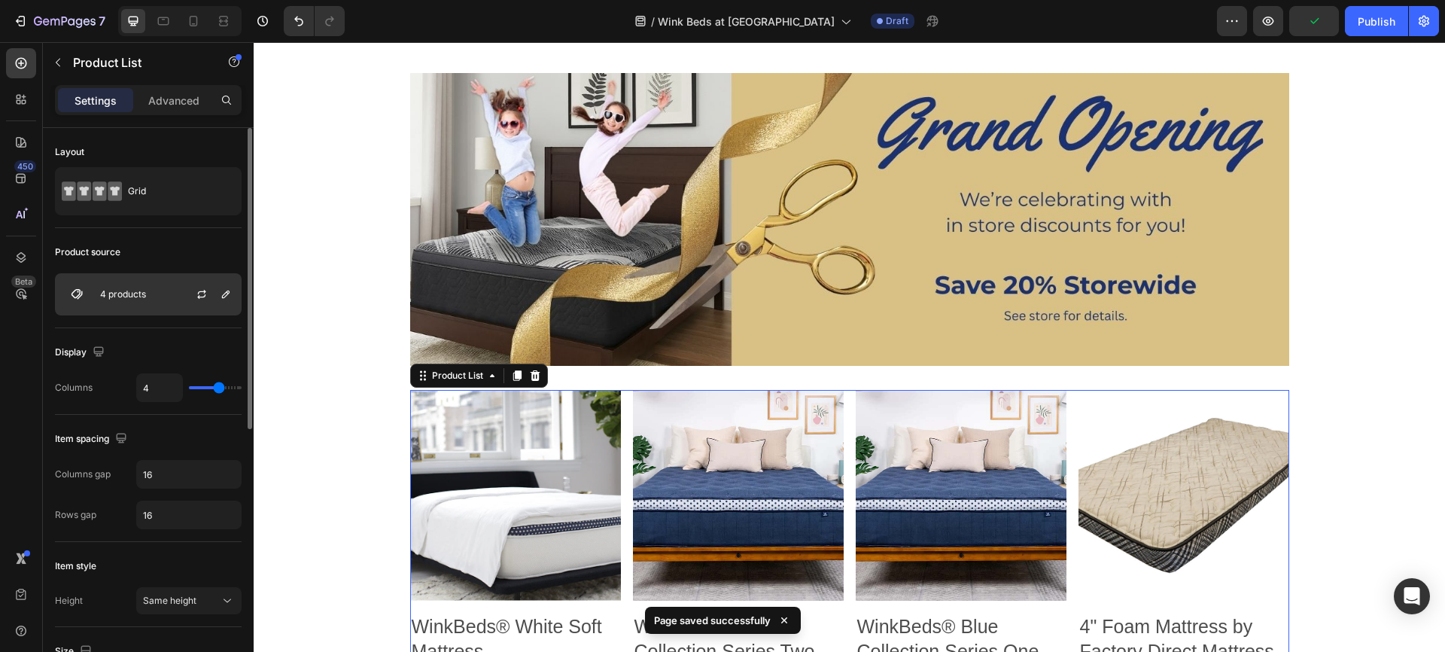
click at [147, 291] on div "4 products" at bounding box center [148, 294] width 187 height 42
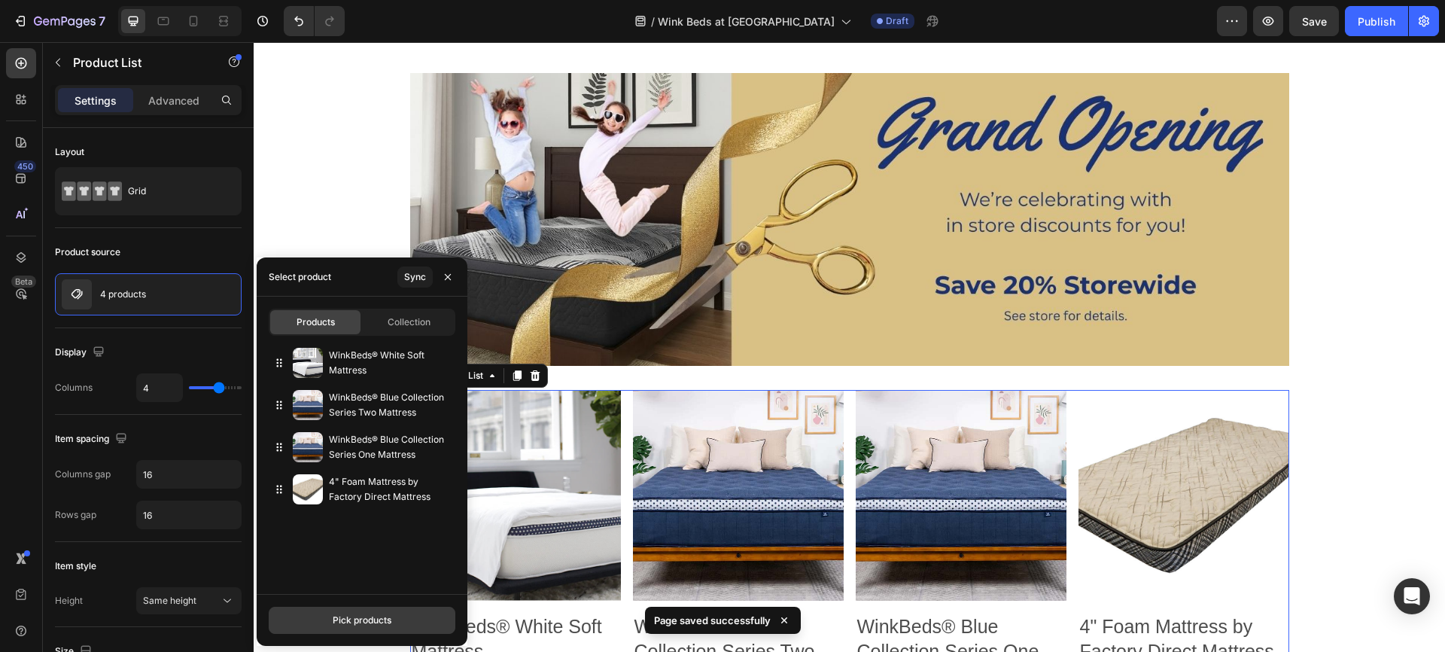
click at [377, 618] on div "Pick products" at bounding box center [362, 620] width 59 height 14
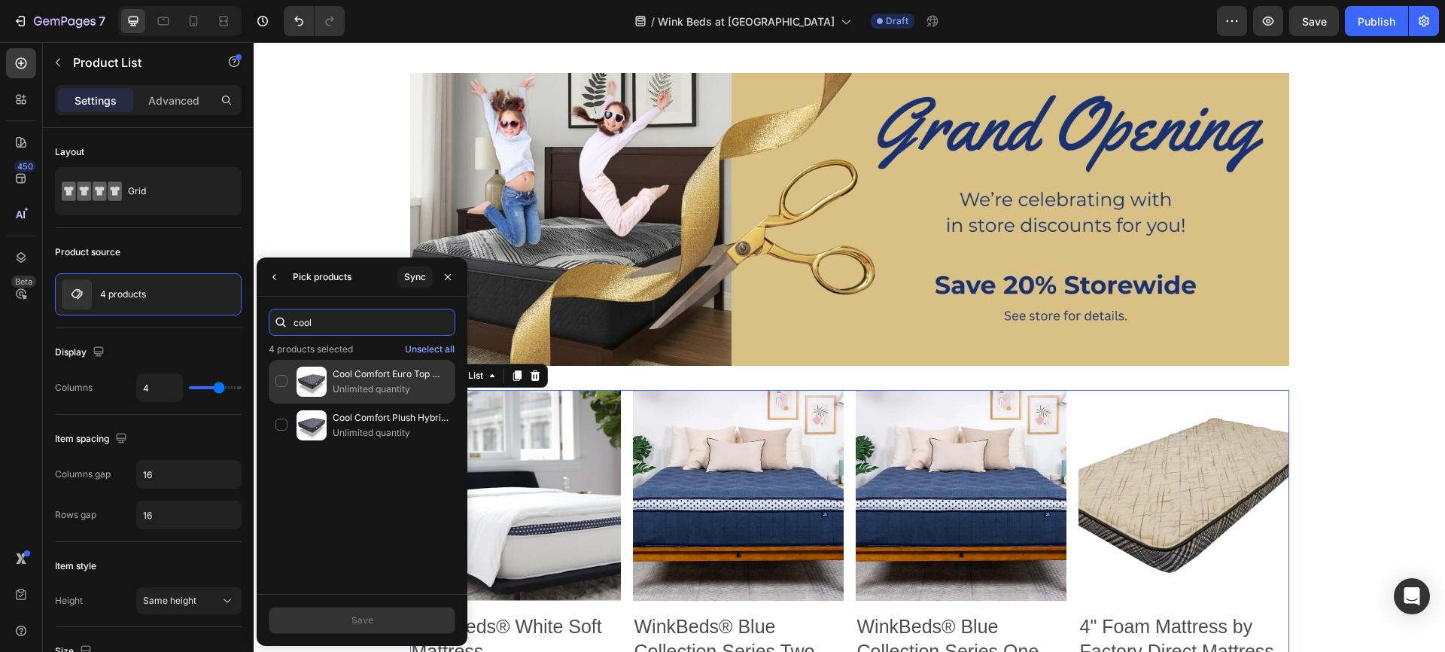
type input "cool"
click at [281, 403] on div "Cool Comfort Euro Top Hybrid by Factory Direct Mattress Unlimited quantity" at bounding box center [362, 425] width 187 height 44
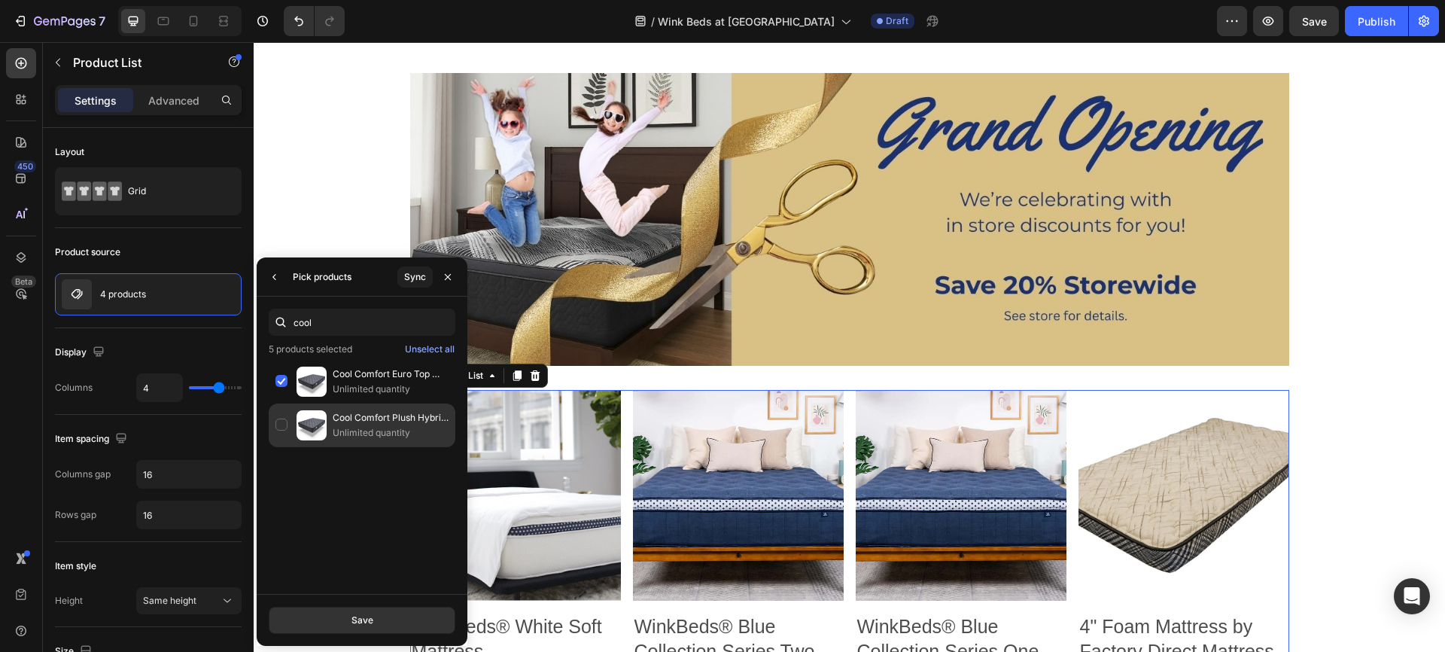
click at [282, 421] on div "Cool Comfort Plush Hybrid by Factory Direct Mattress Unlimited quantity" at bounding box center [362, 425] width 187 height 44
click at [368, 619] on div "Save" at bounding box center [362, 620] width 22 height 14
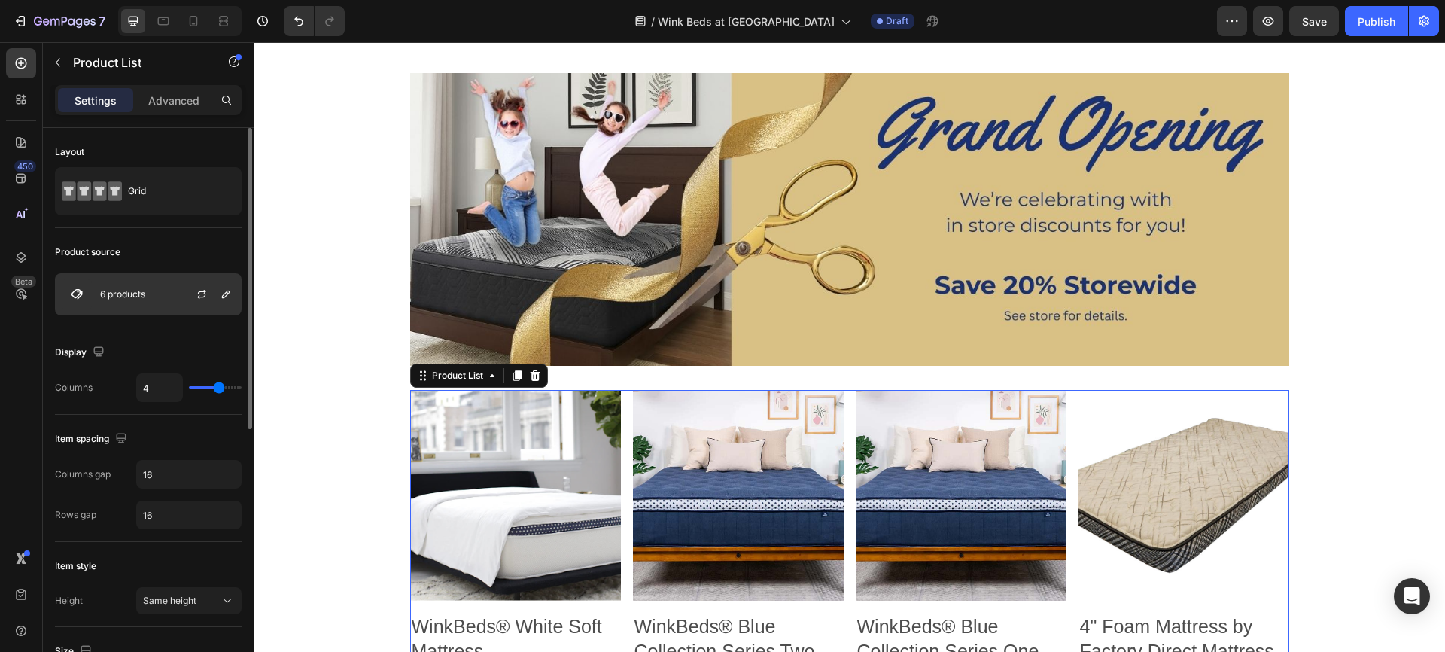
click at [180, 295] on div at bounding box center [208, 294] width 66 height 41
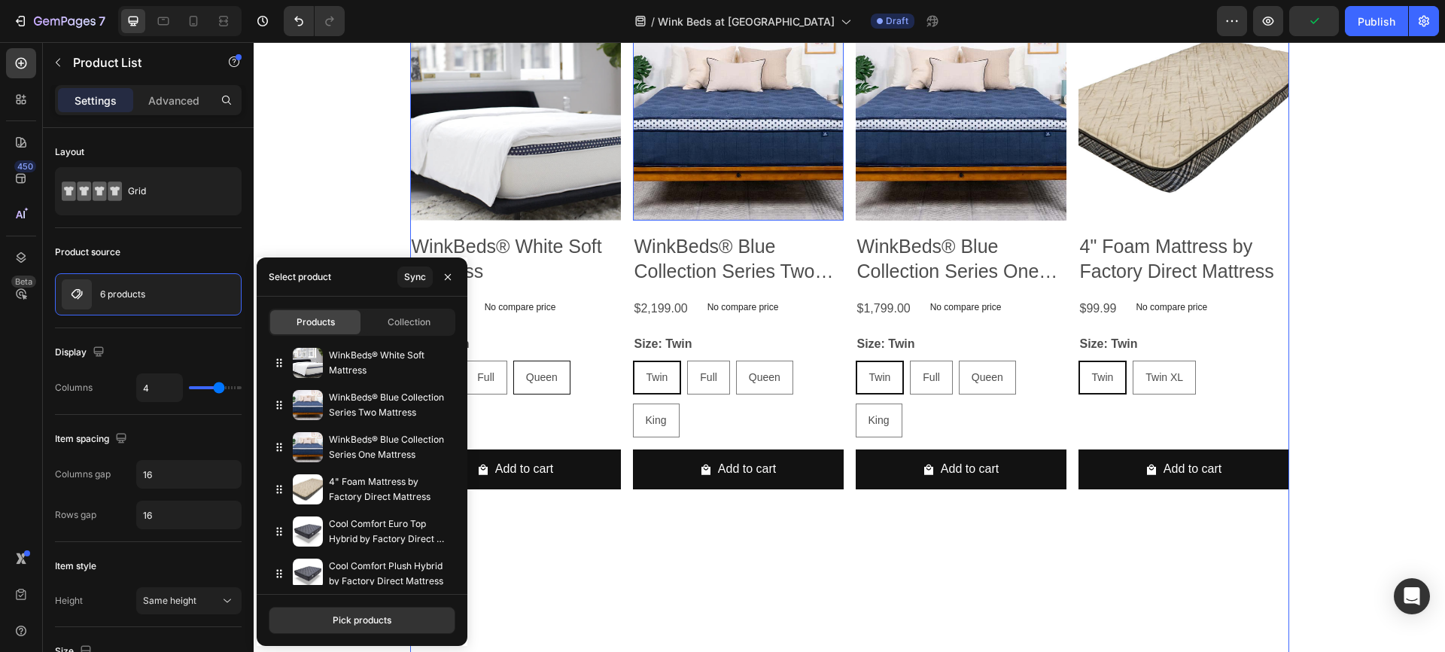
scroll to position [1193, 0]
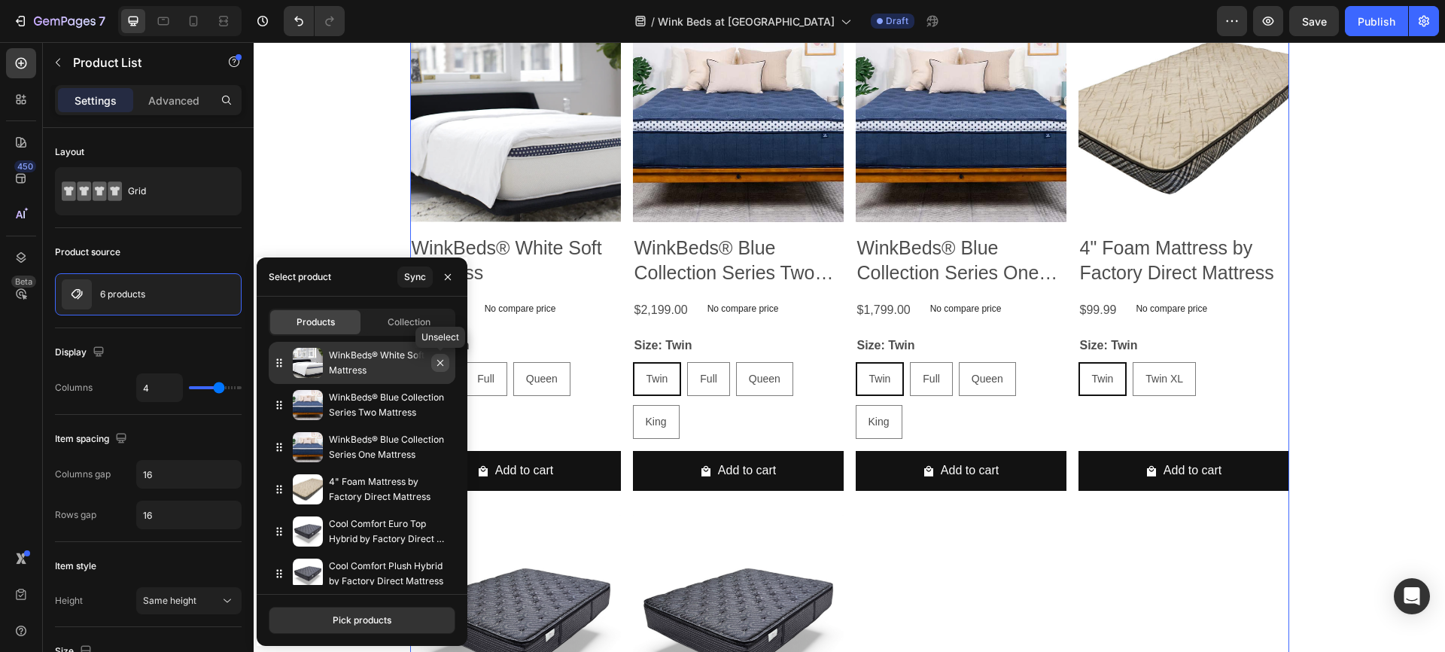
click at [439, 360] on icon "button" at bounding box center [440, 363] width 12 height 12
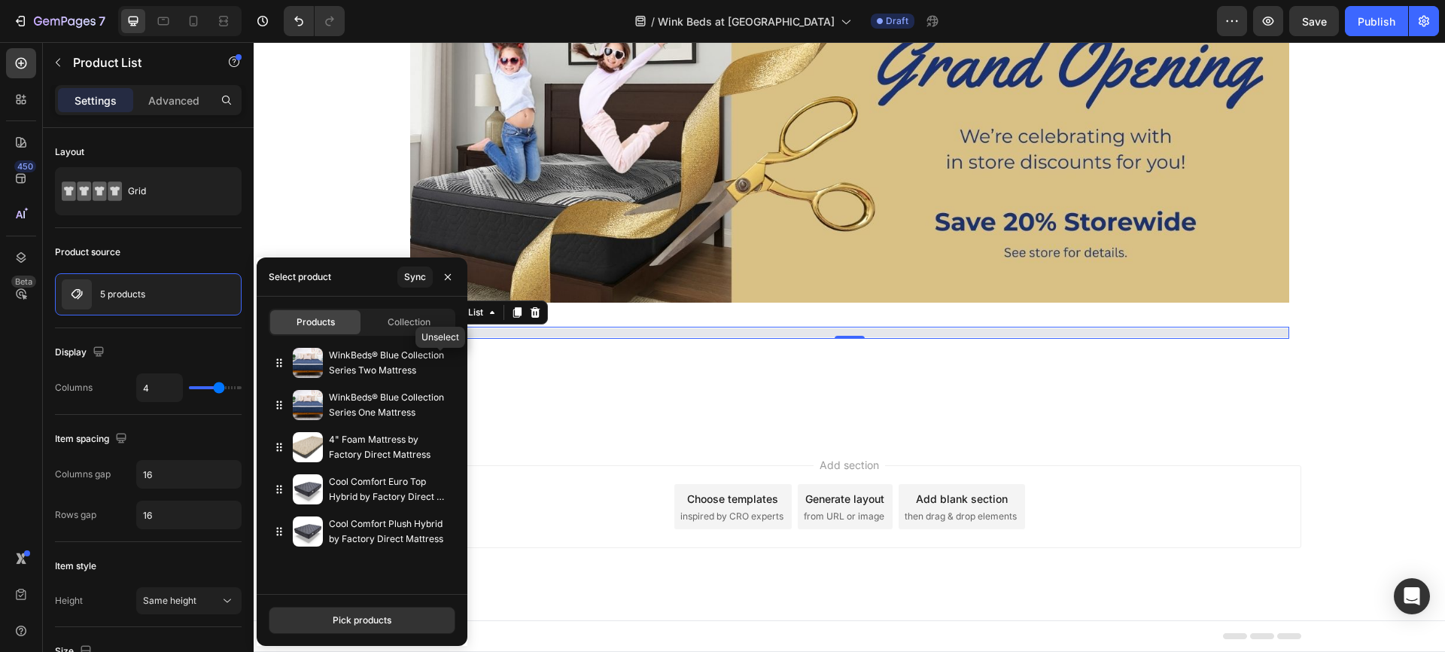
scroll to position [874, 0]
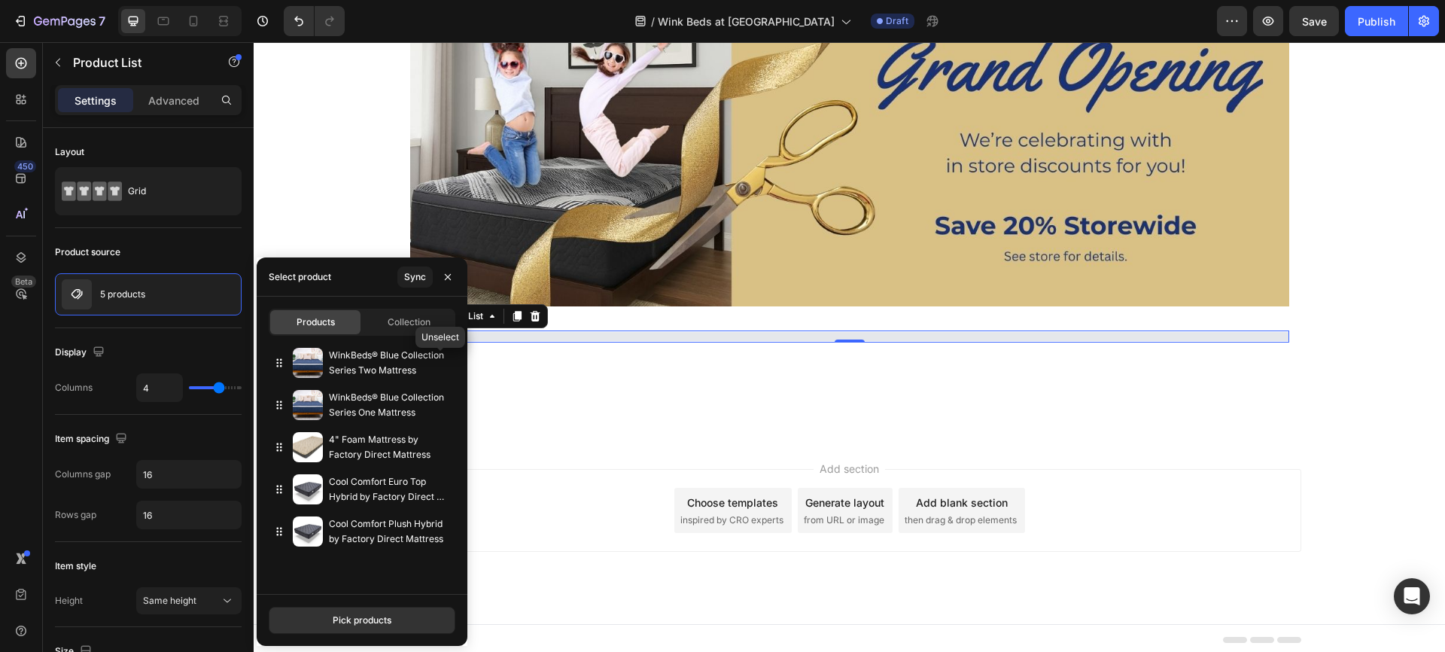
click at [0, 0] on icon "button" at bounding box center [0, 0] width 0 height 0
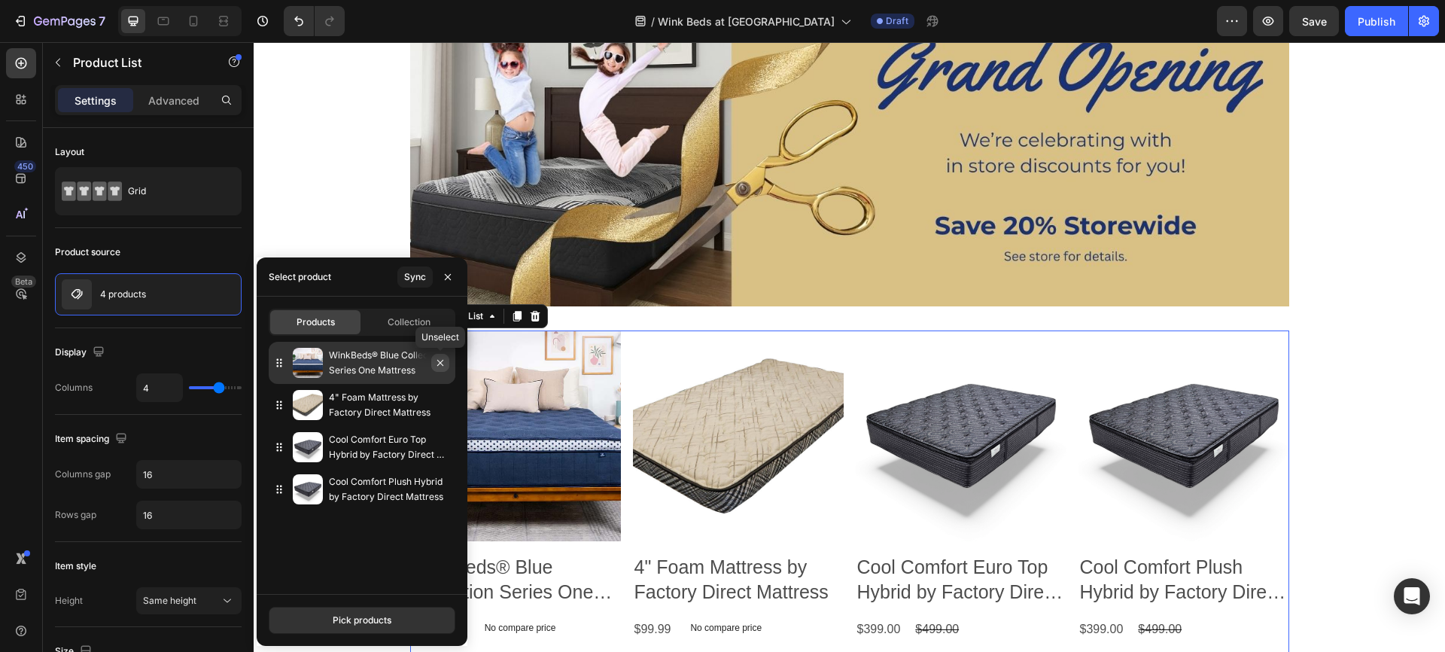
click at [439, 361] on icon "button" at bounding box center [440, 363] width 12 height 12
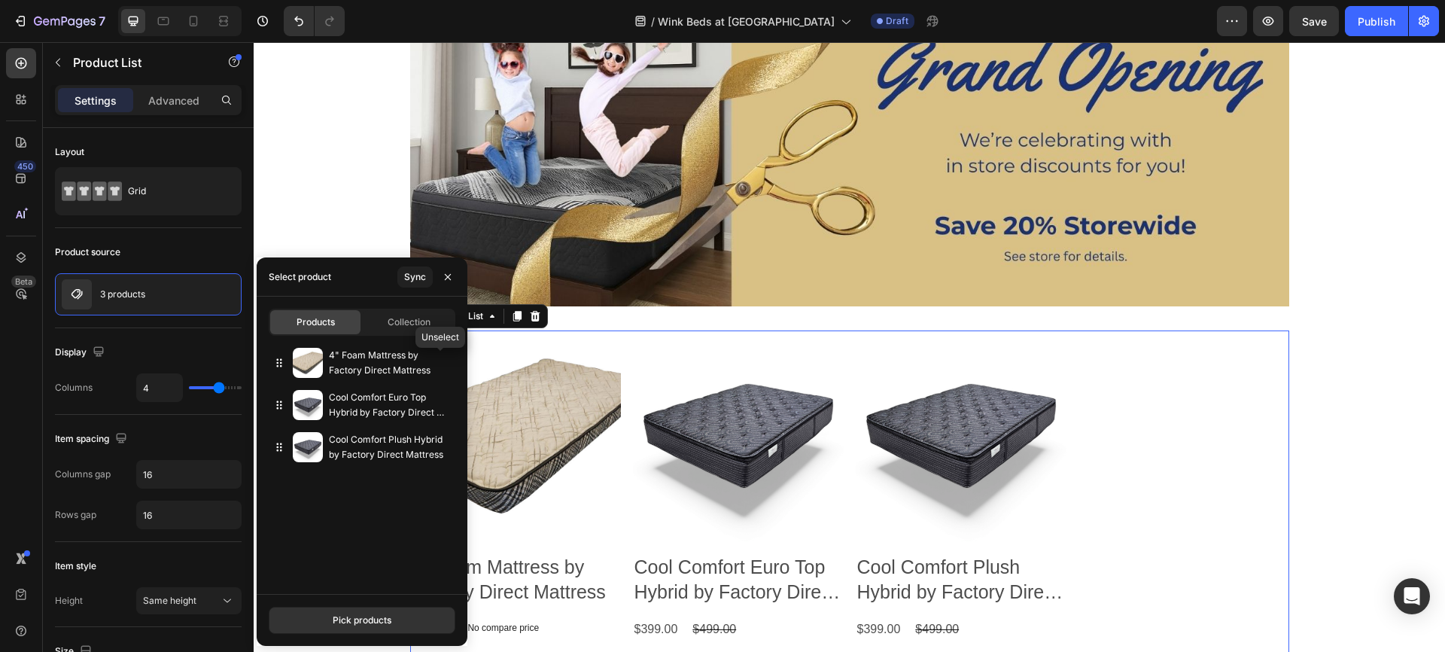
scroll to position [1193, 0]
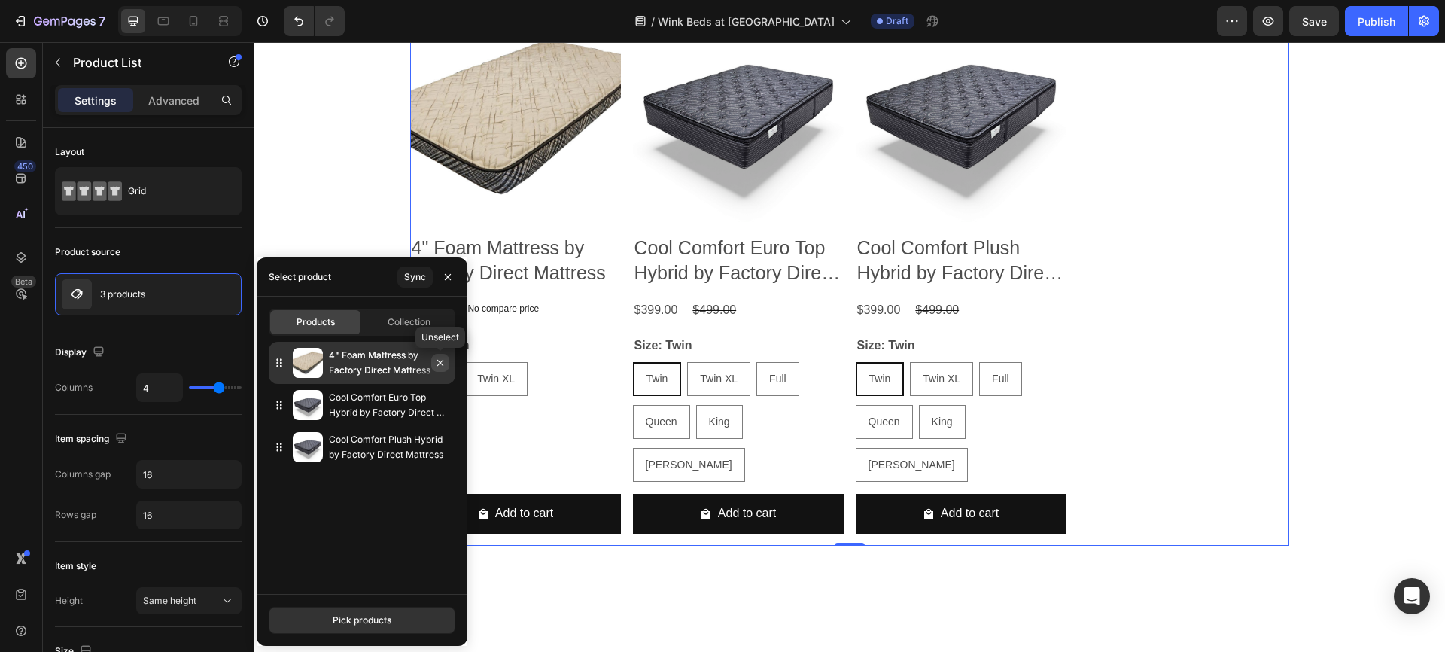
click at [439, 361] on icon "button" at bounding box center [440, 363] width 12 height 12
click at [442, 357] on icon "button" at bounding box center [440, 363] width 12 height 12
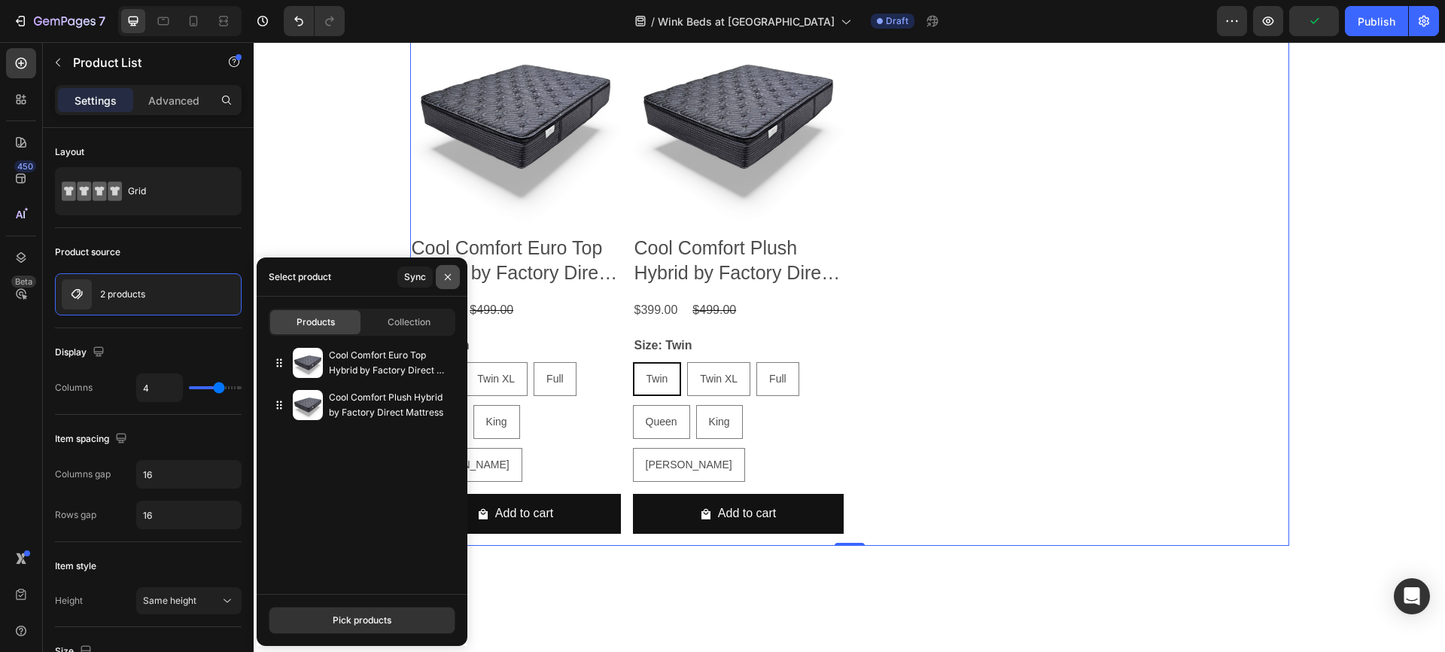
click at [455, 272] on button "button" at bounding box center [448, 277] width 24 height 24
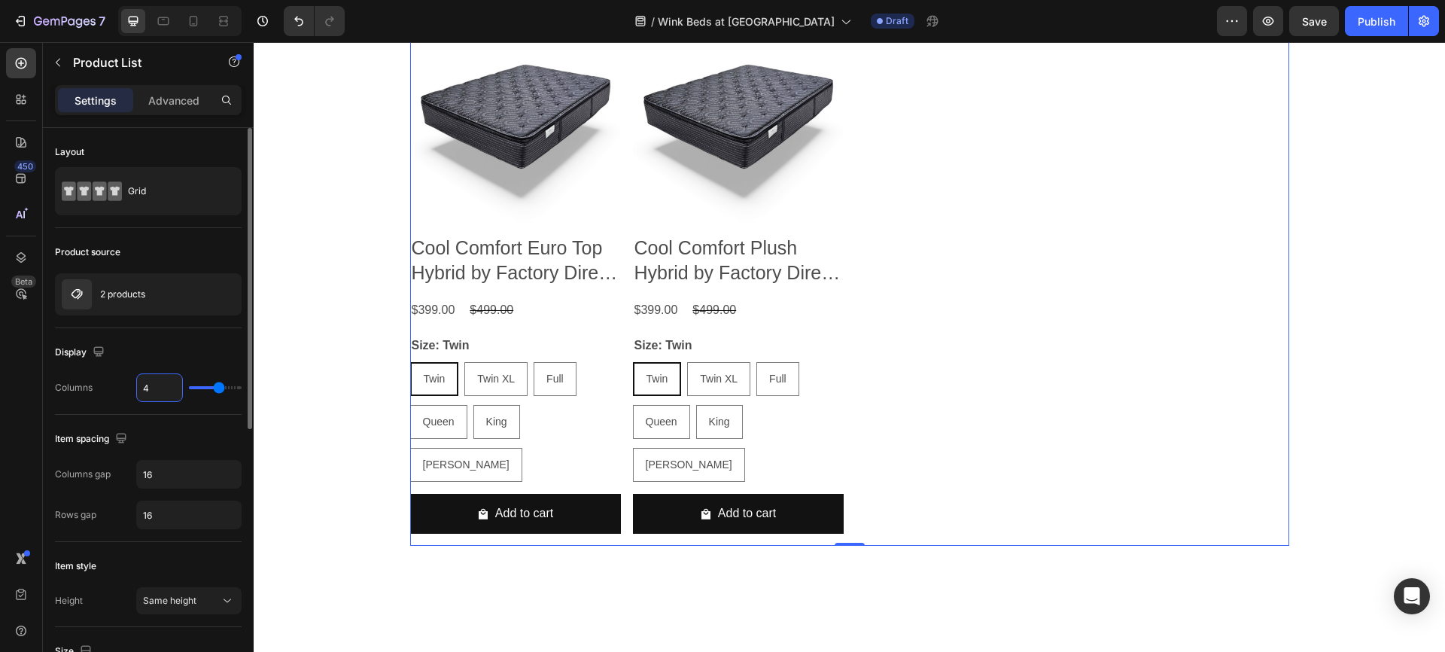
type input "2"
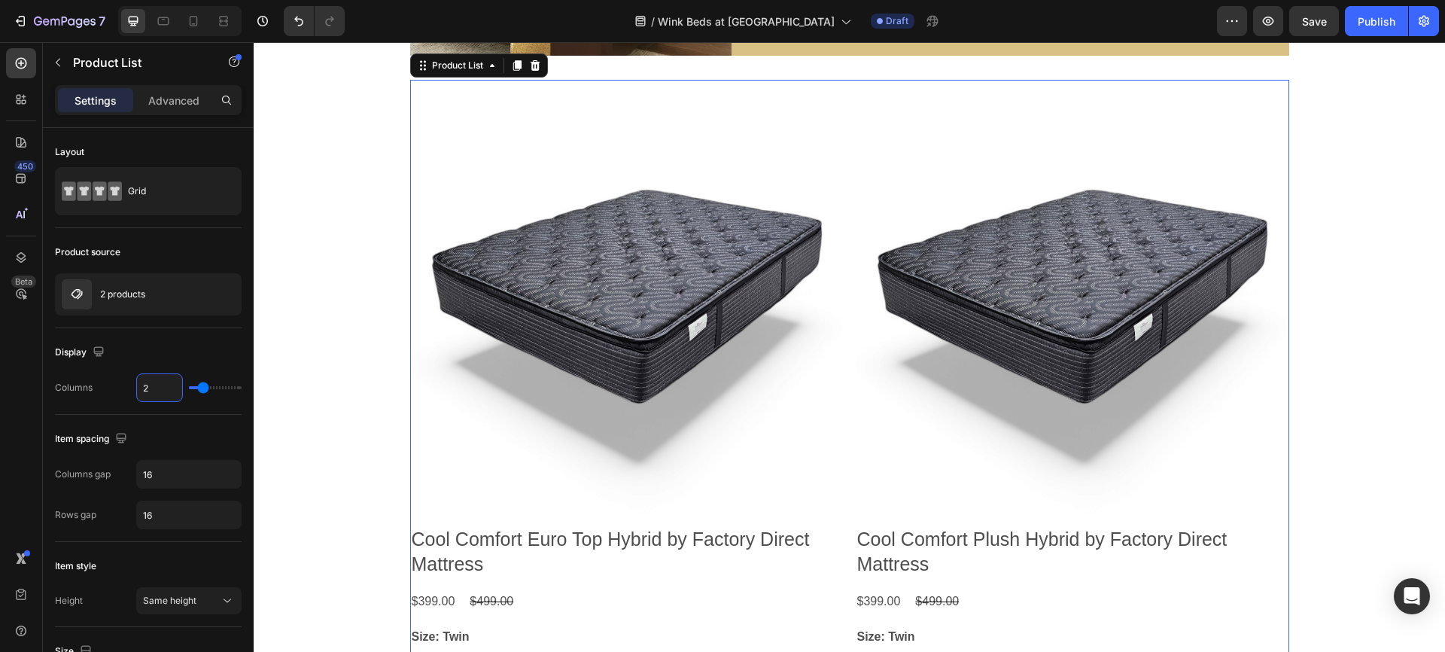
scroll to position [1123, 0]
type input "2"
click at [172, 475] on input "16" at bounding box center [189, 473] width 104 height 27
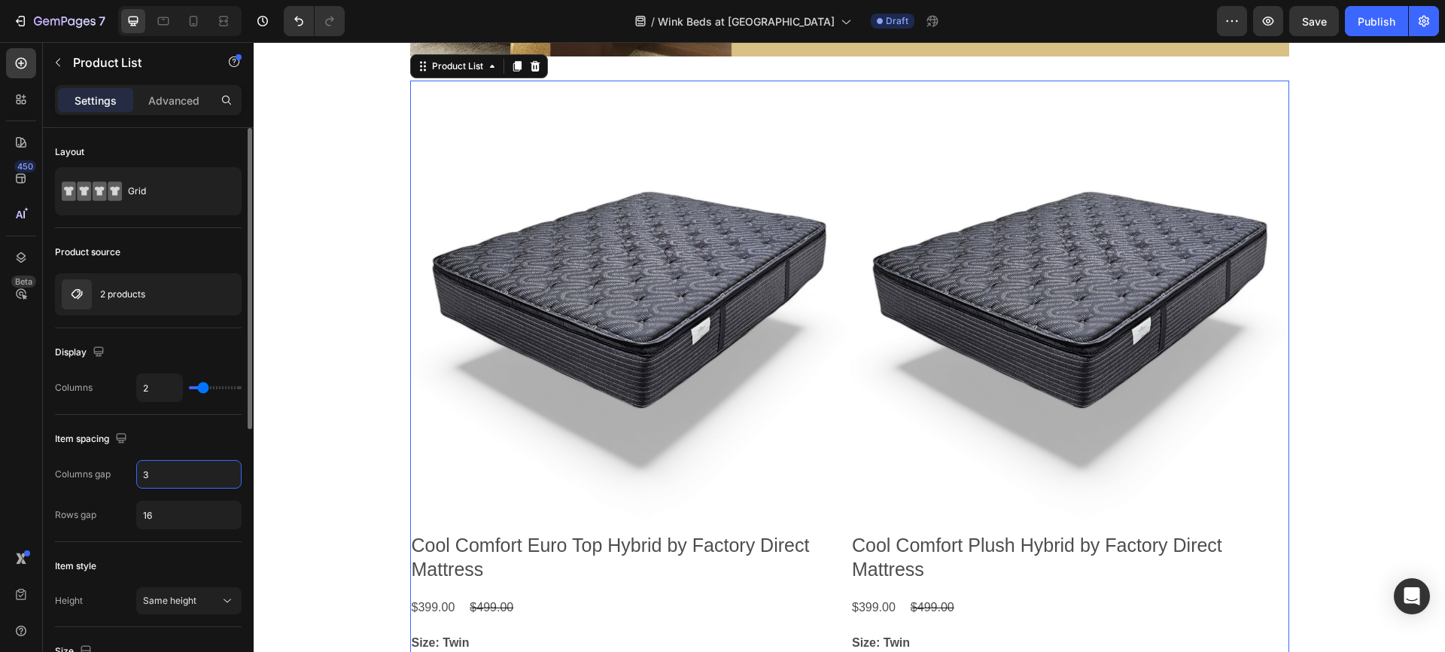
type input "32"
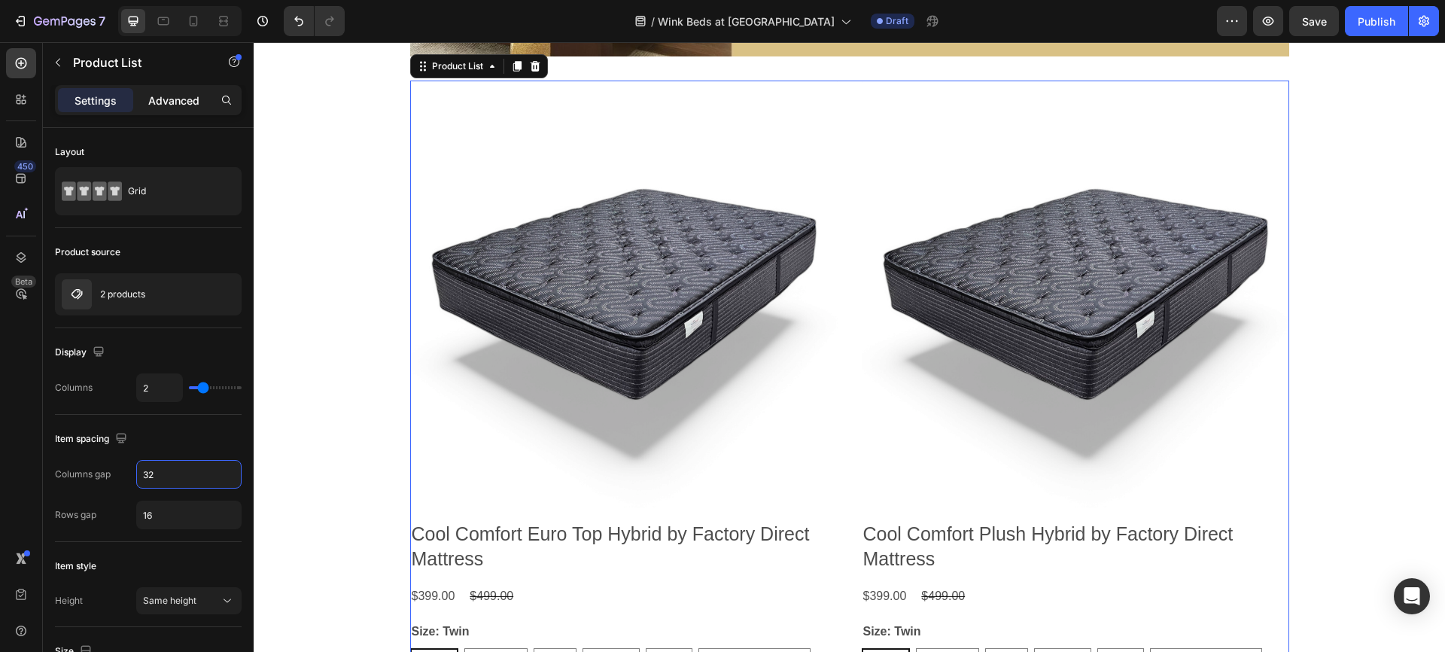
click at [181, 103] on p "Advanced" at bounding box center [173, 101] width 51 height 16
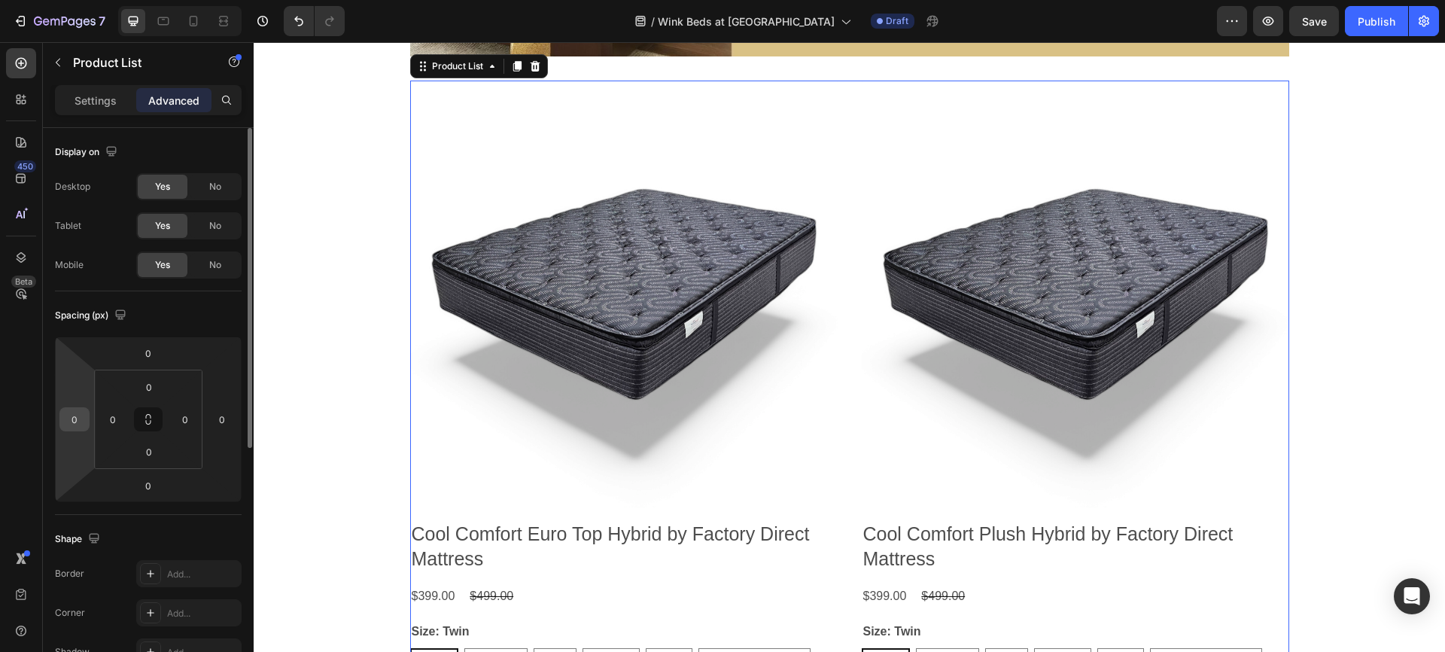
click at [79, 416] on input "0" at bounding box center [74, 419] width 23 height 23
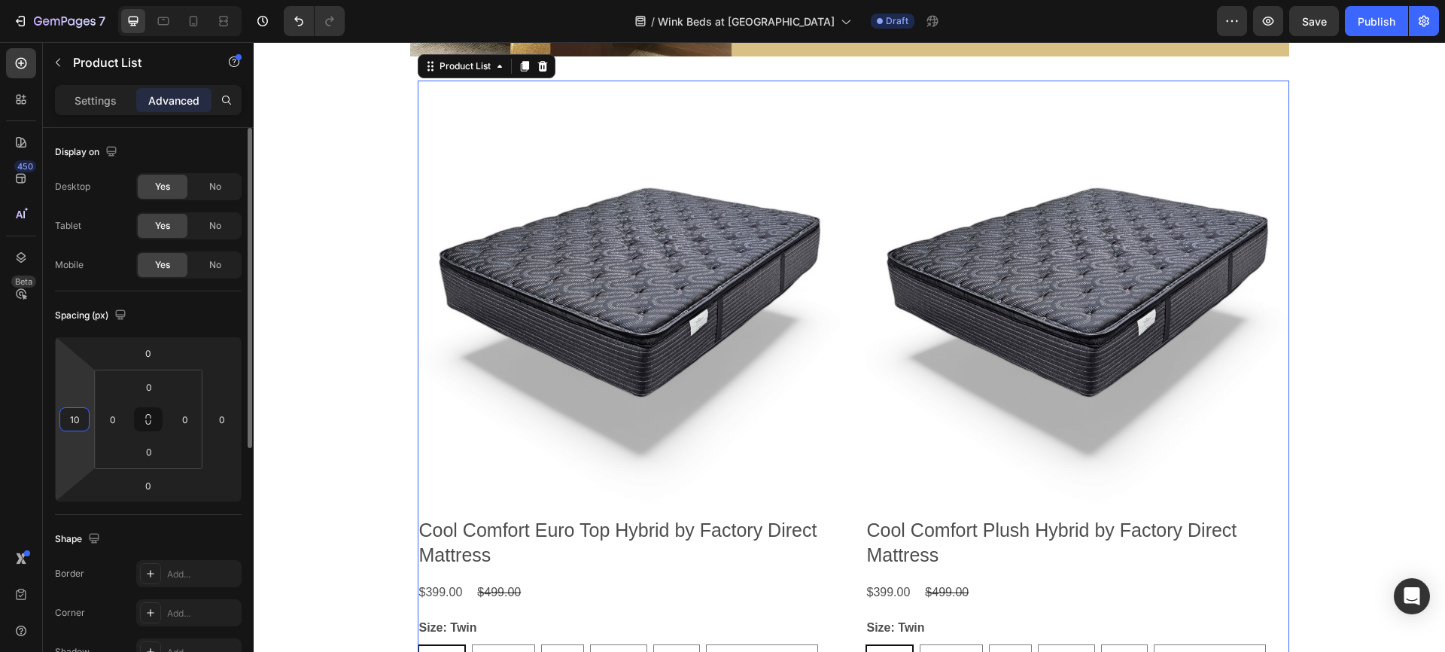
type input "10"
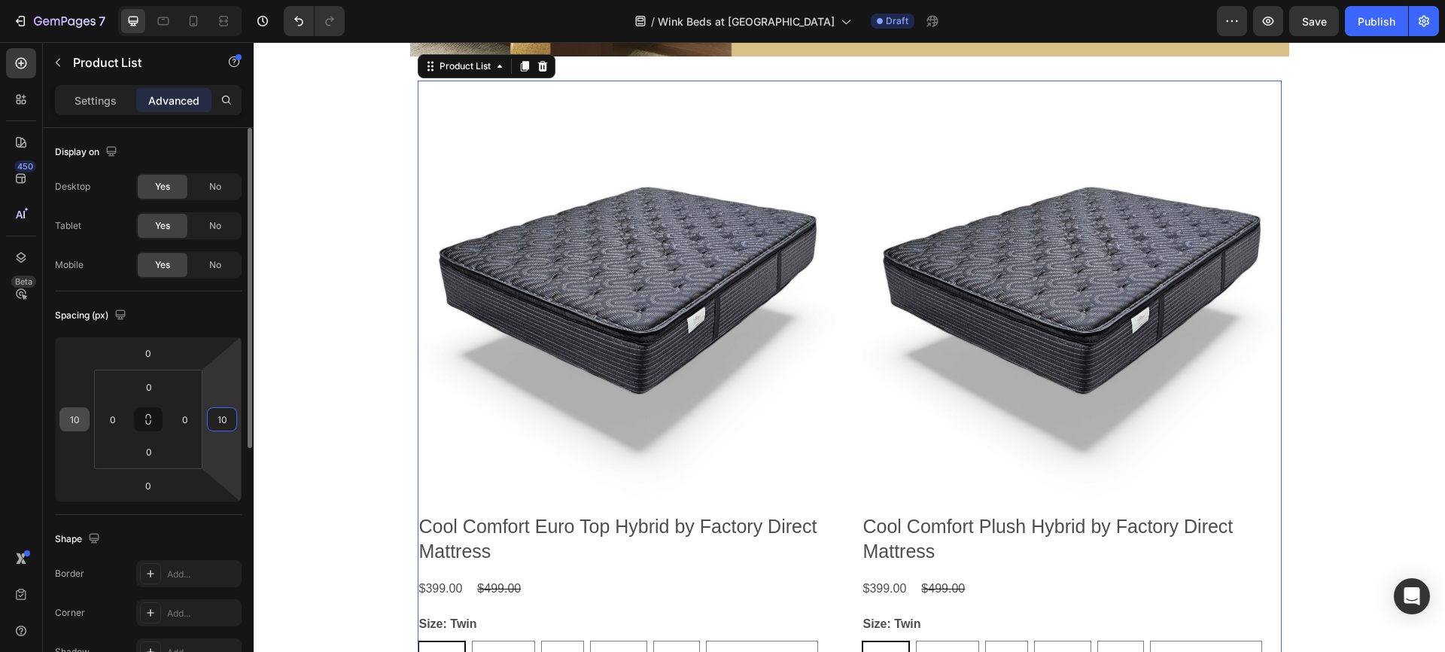
type input "10"
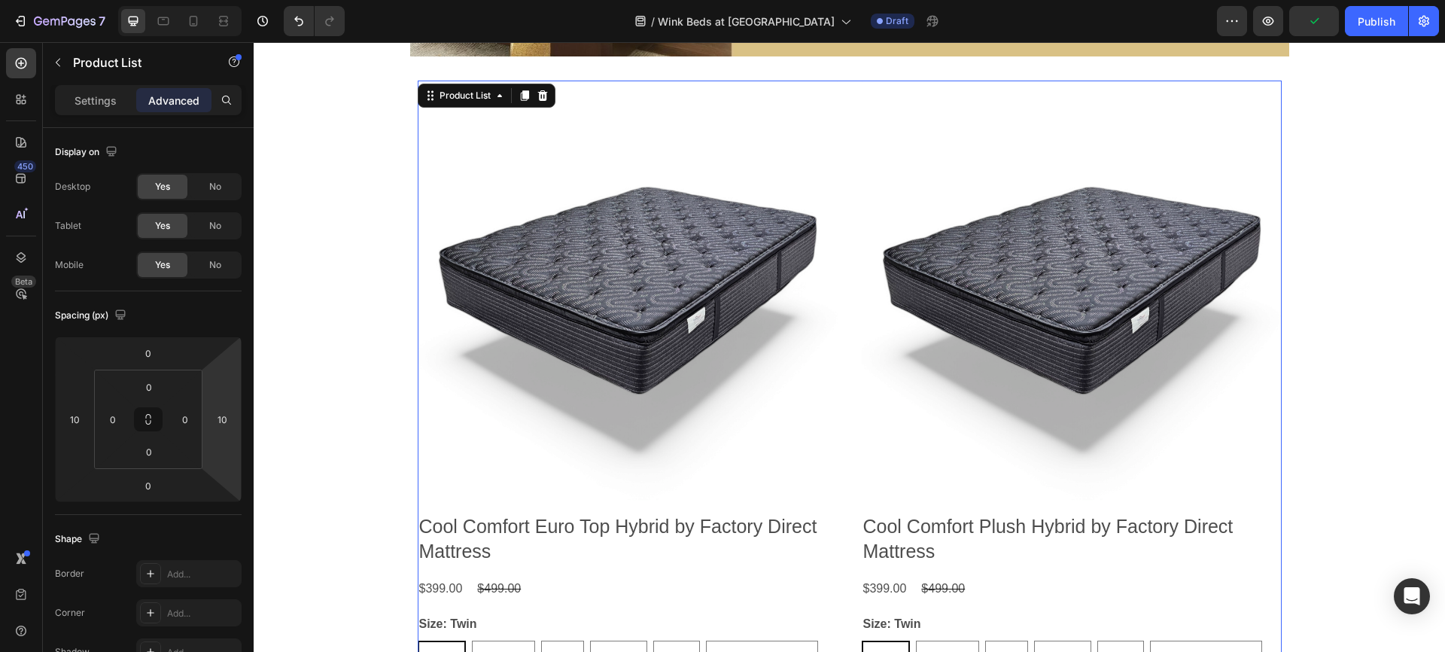
click at [844, 397] on div "Product Images Cool Comfort Euro Top Hybrid by Factory Direct Mattress Product …" at bounding box center [850, 410] width 864 height 658
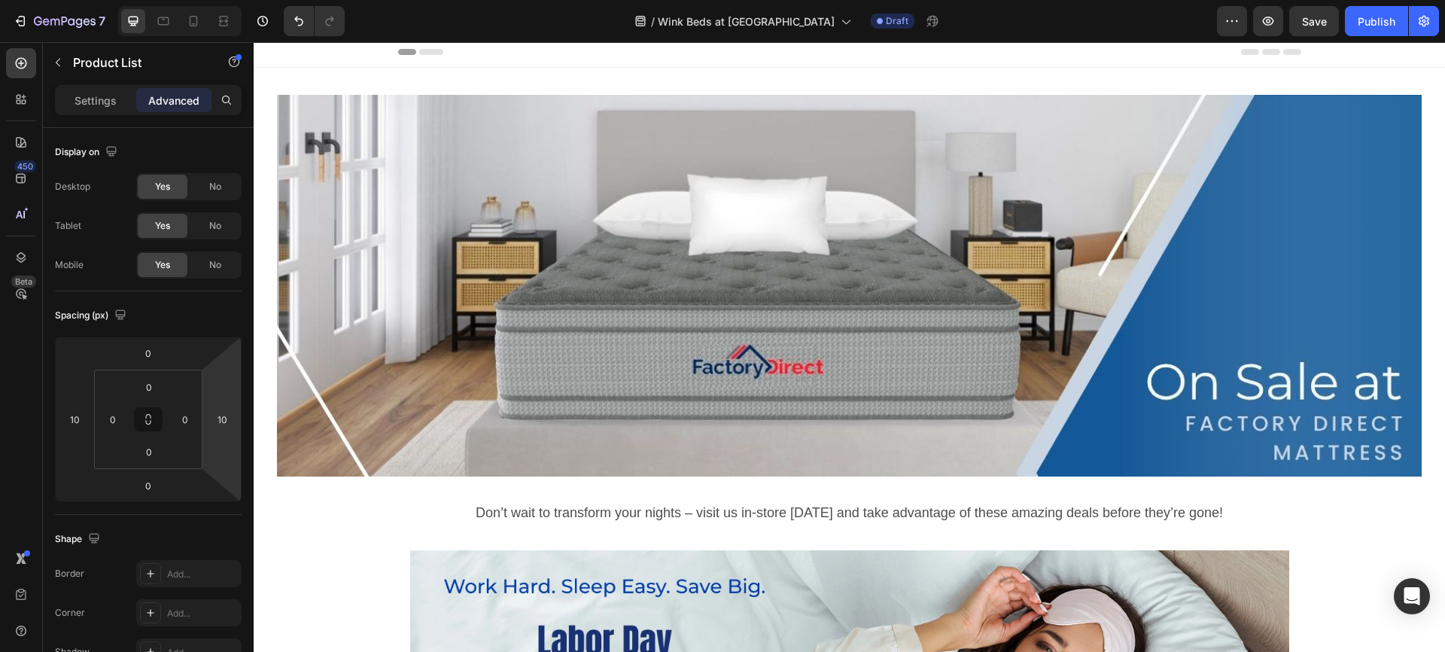
scroll to position [0, 0]
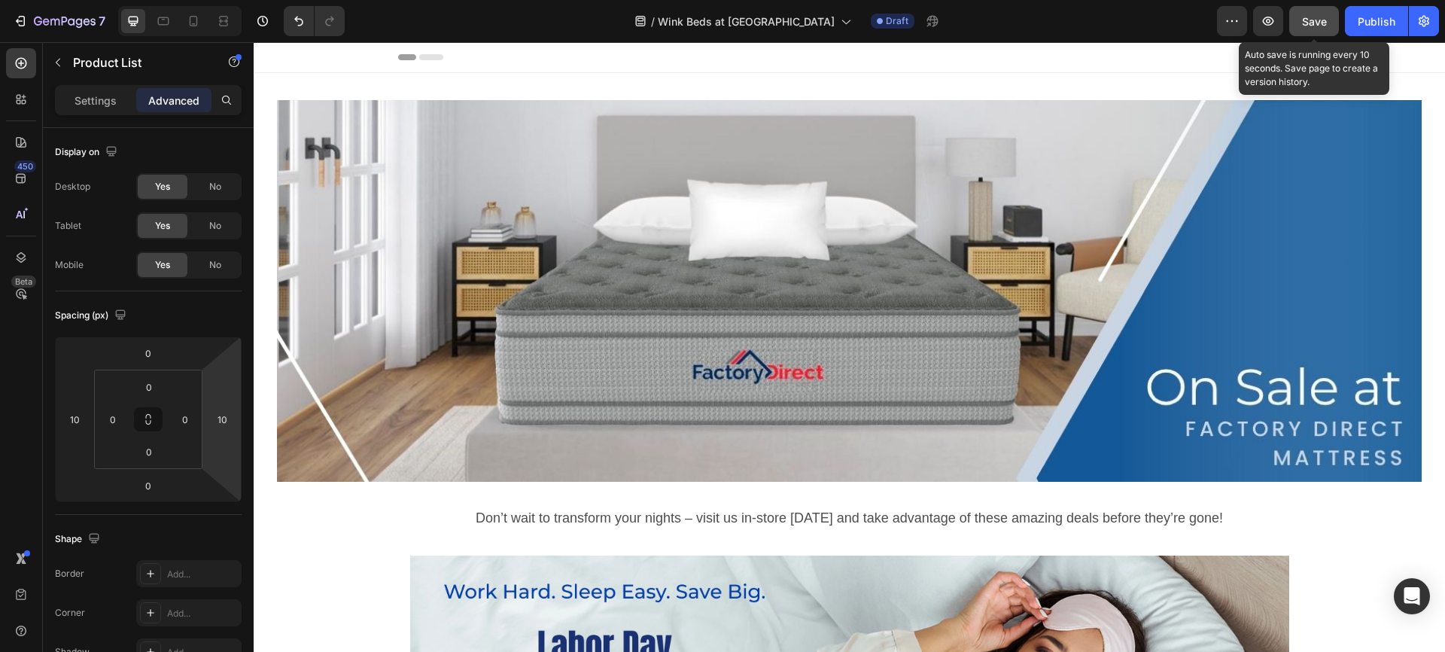
click at [1314, 17] on span "Save" at bounding box center [1314, 21] width 25 height 13
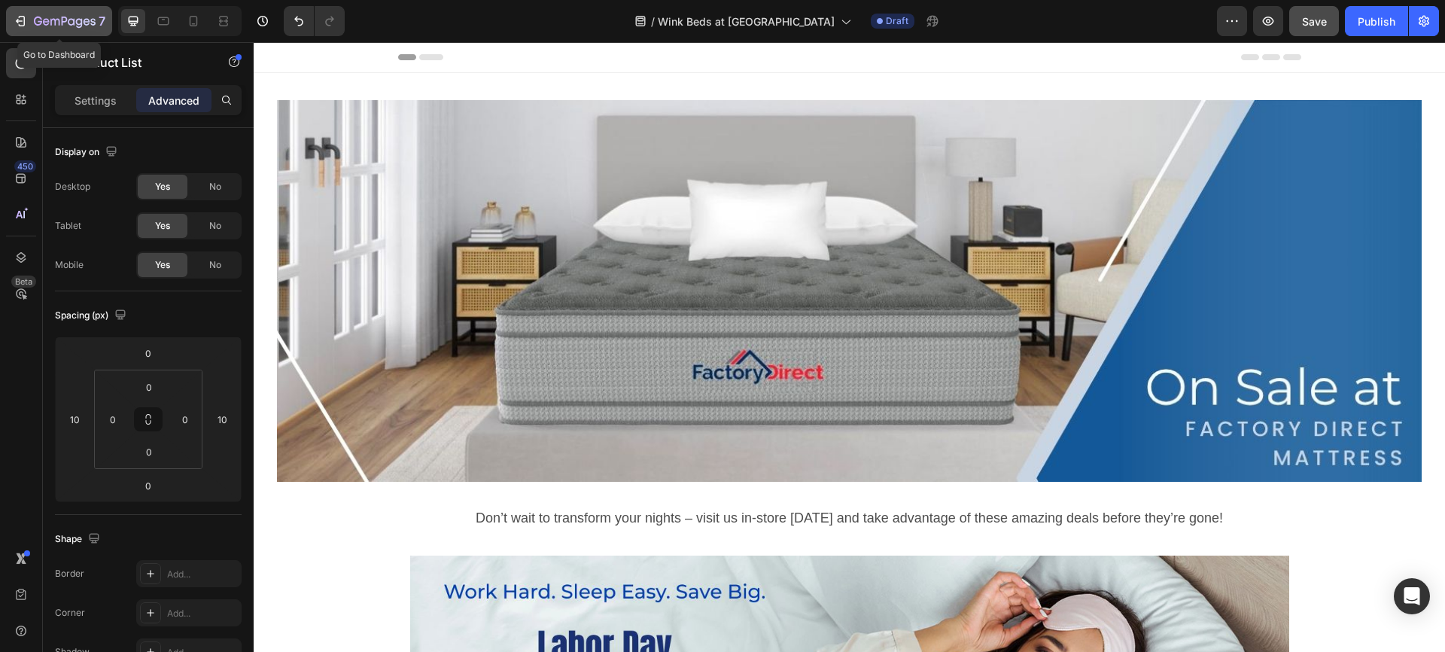
click at [50, 19] on icon "button" at bounding box center [54, 22] width 9 height 7
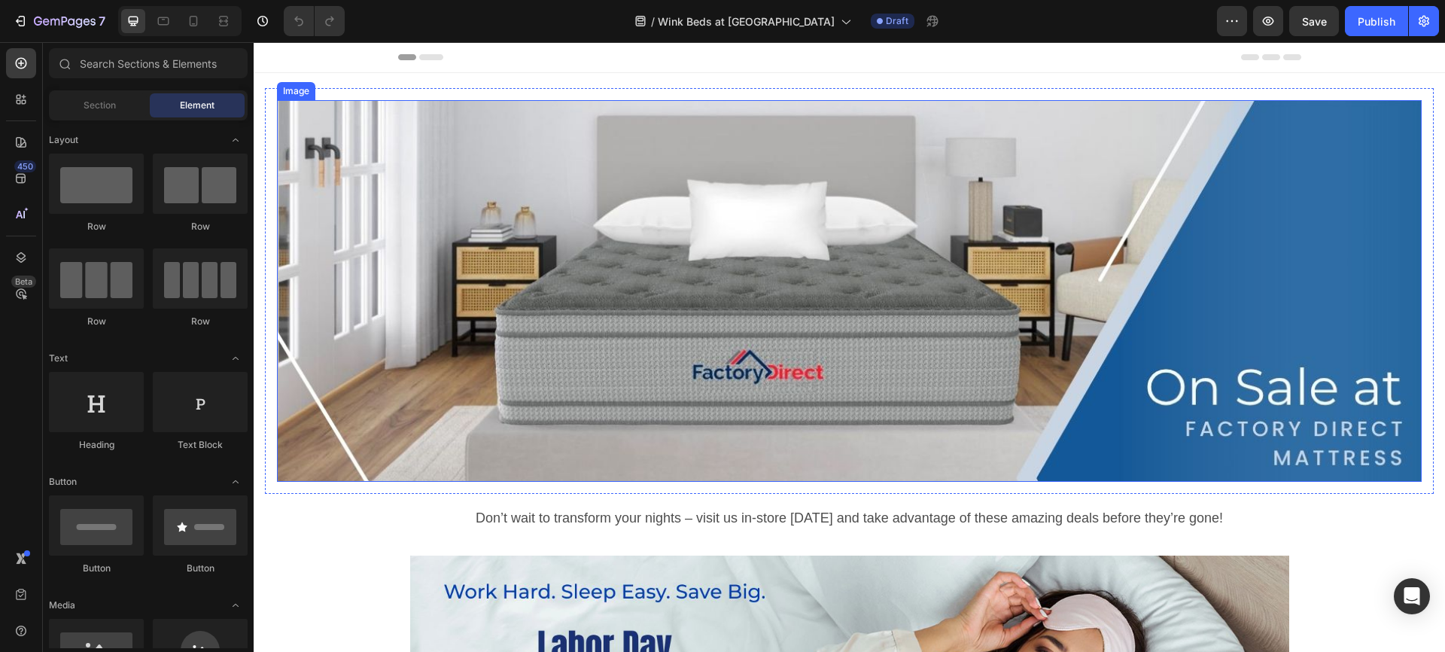
click at [744, 394] on img at bounding box center [849, 290] width 1144 height 381
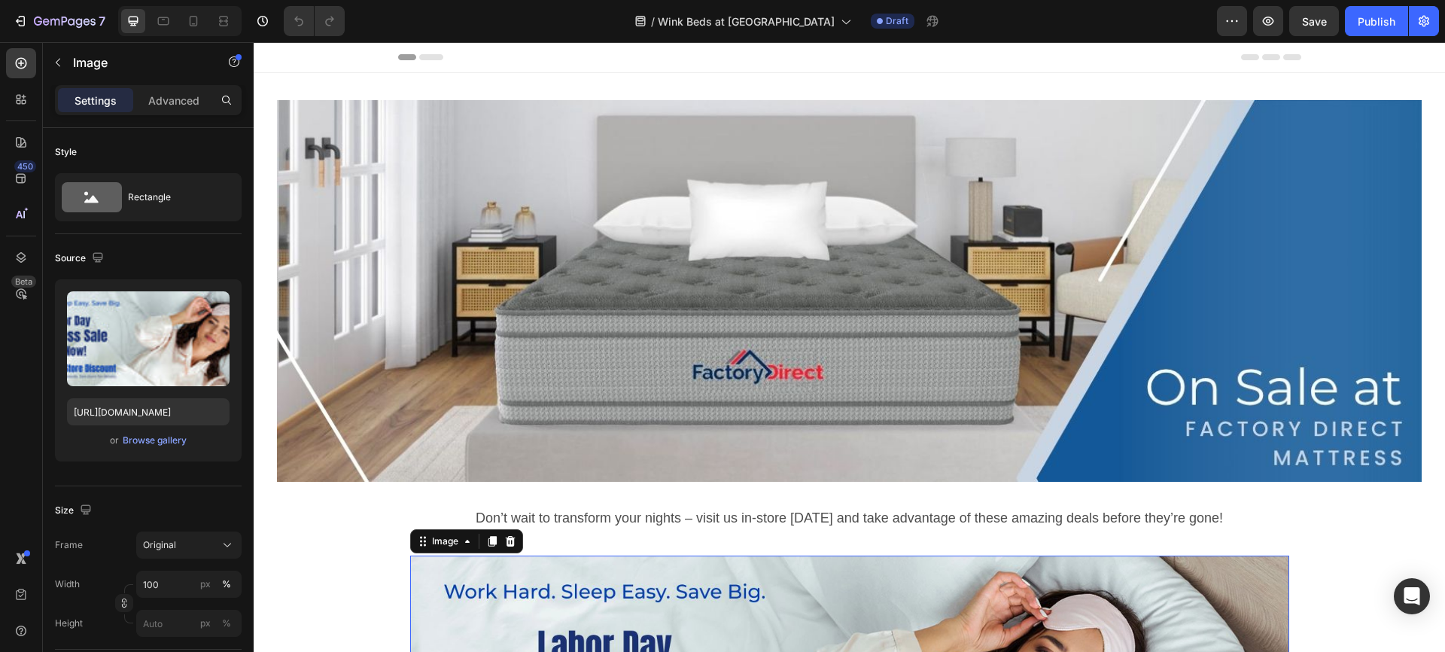
click at [507, 535] on icon at bounding box center [510, 541] width 12 height 12
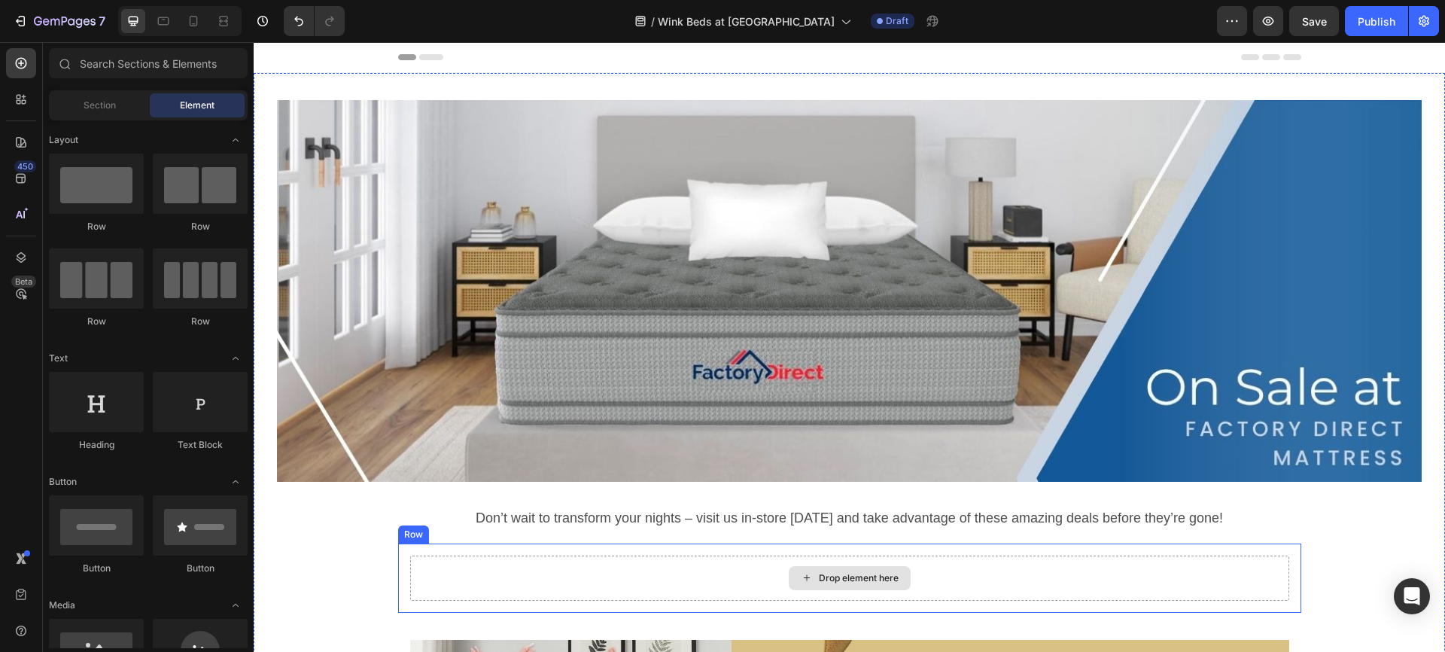
click at [532, 582] on div "Drop element here" at bounding box center [849, 577] width 879 height 45
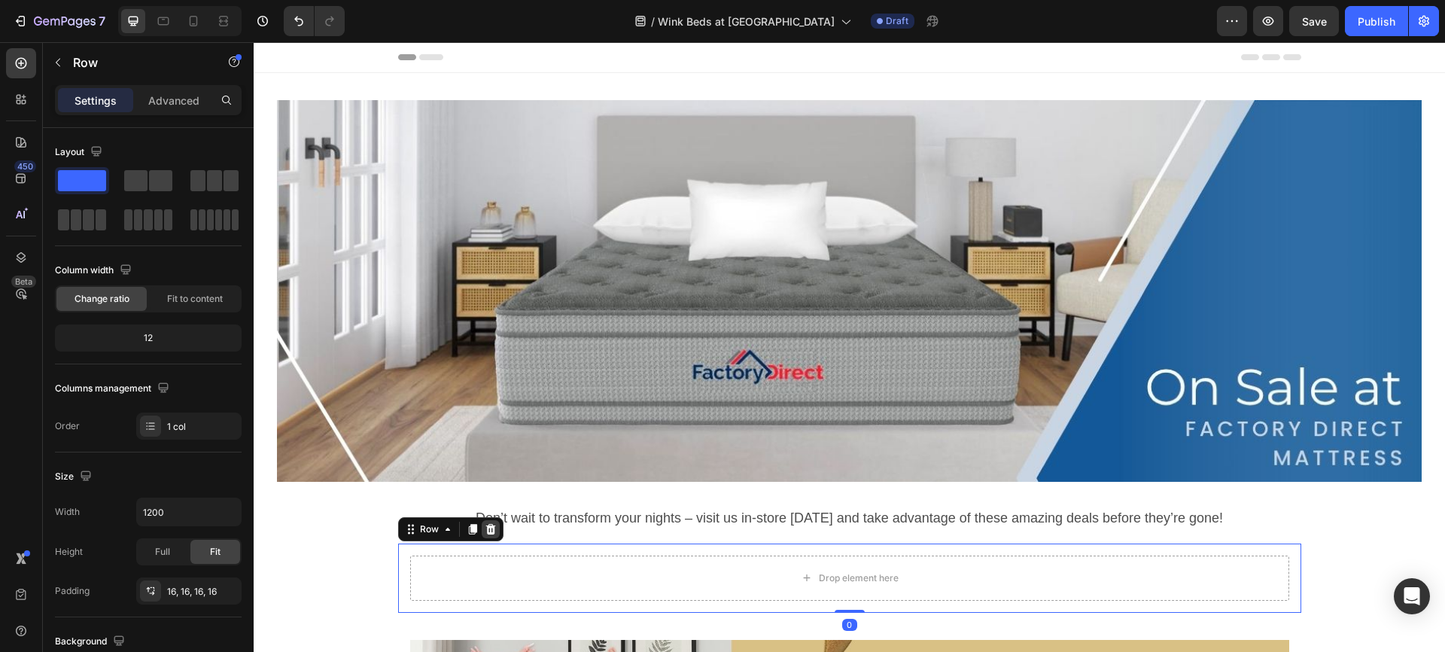
click at [486, 524] on icon at bounding box center [490, 529] width 10 height 11
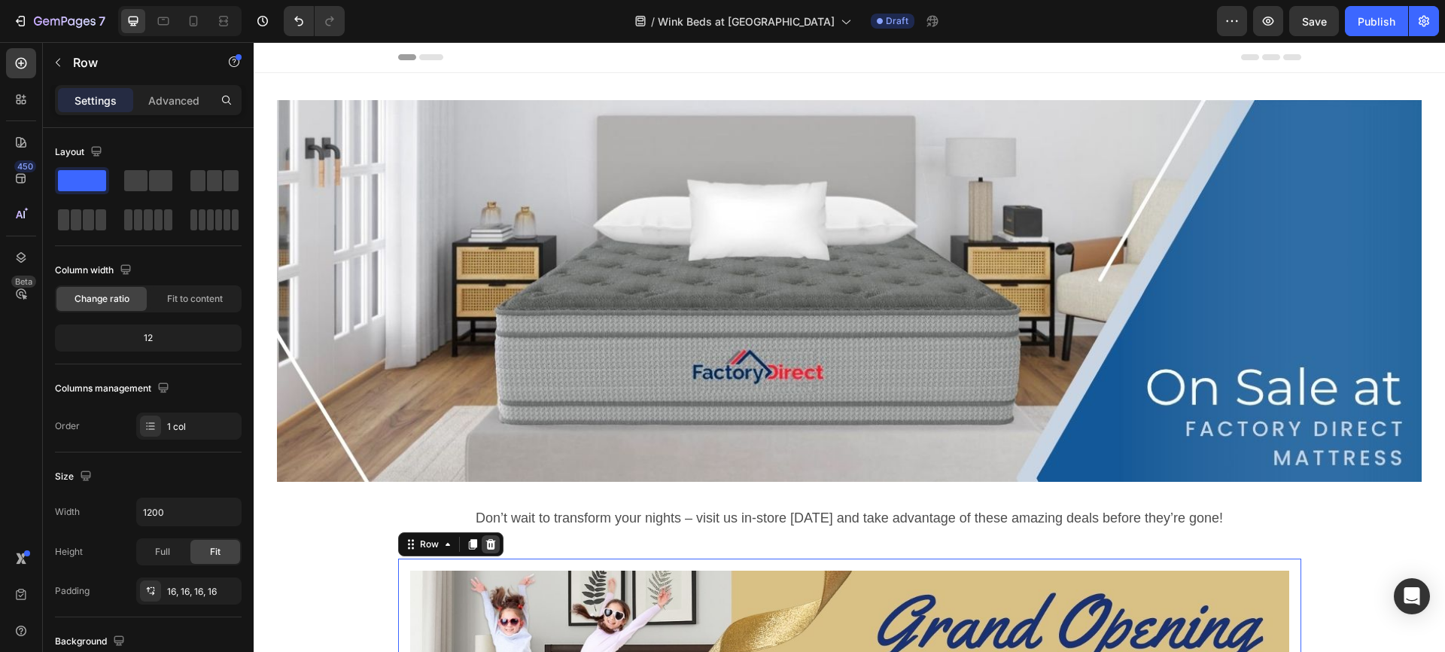
click at [485, 539] on icon at bounding box center [490, 544] width 10 height 11
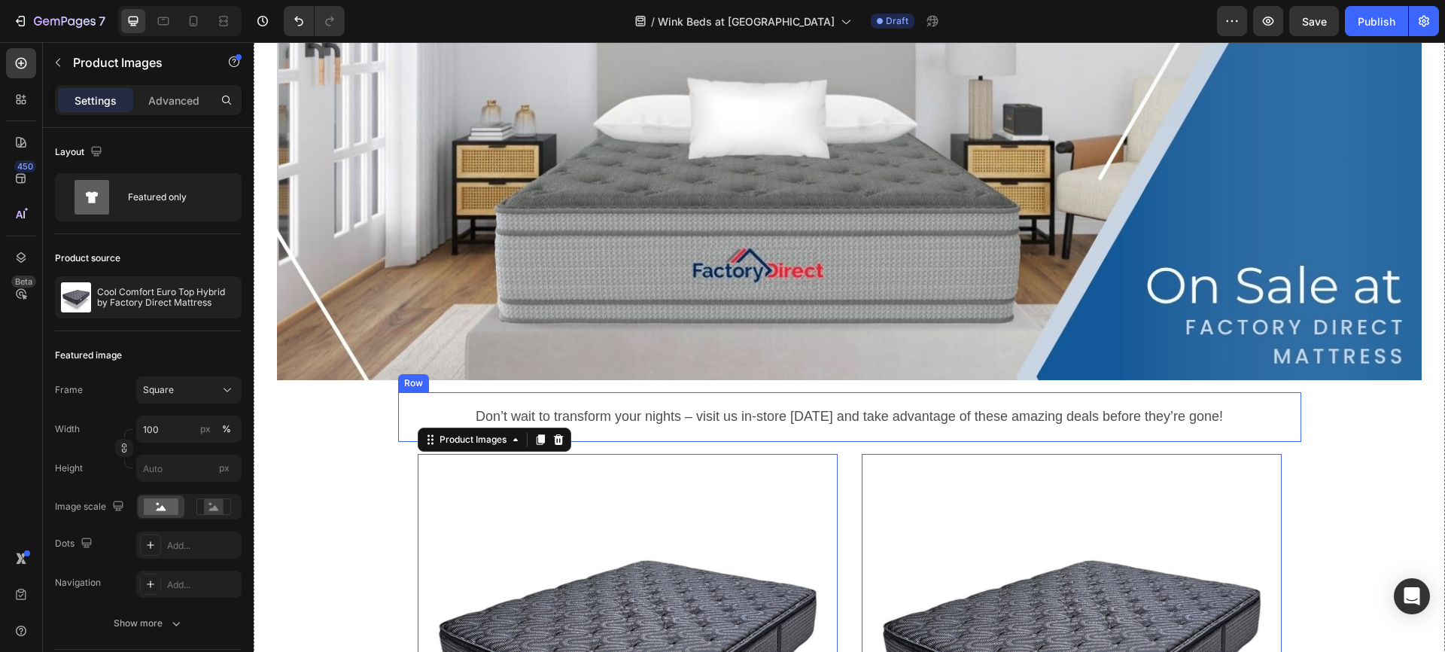
scroll to position [129, 0]
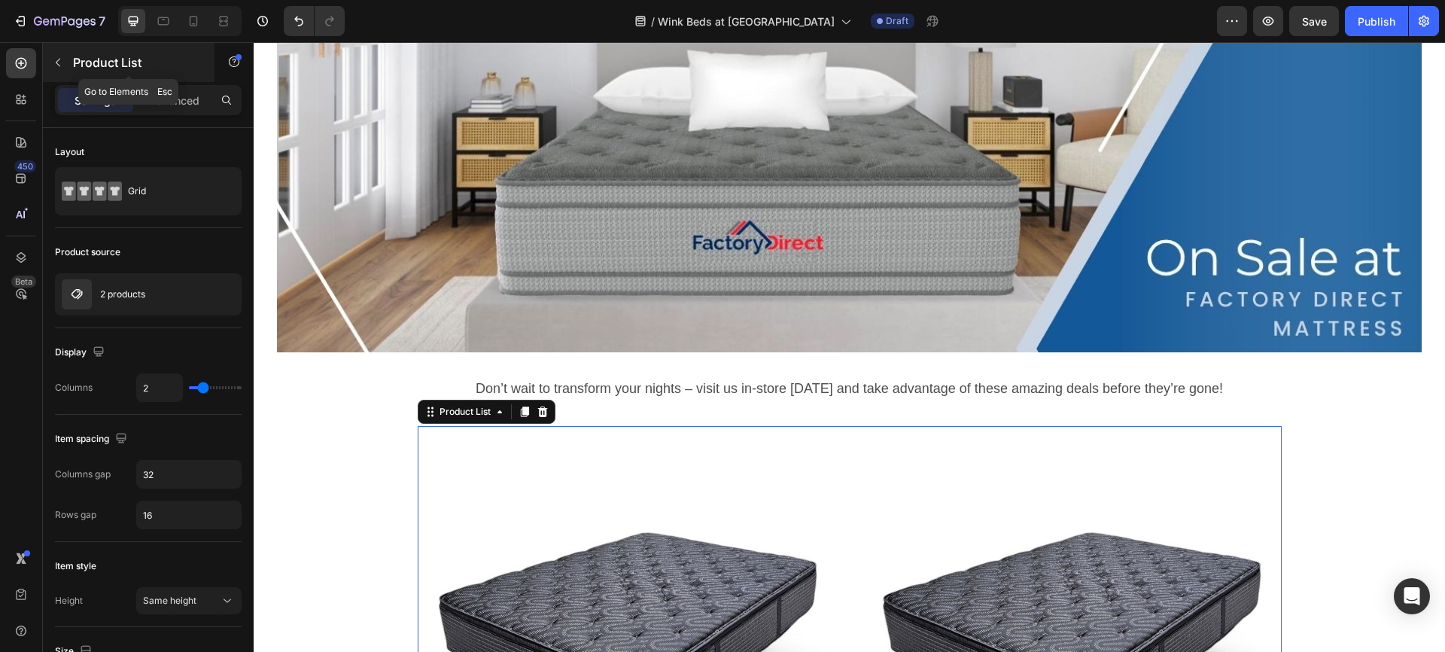
click at [57, 63] on icon "button" at bounding box center [58, 63] width 5 height 8
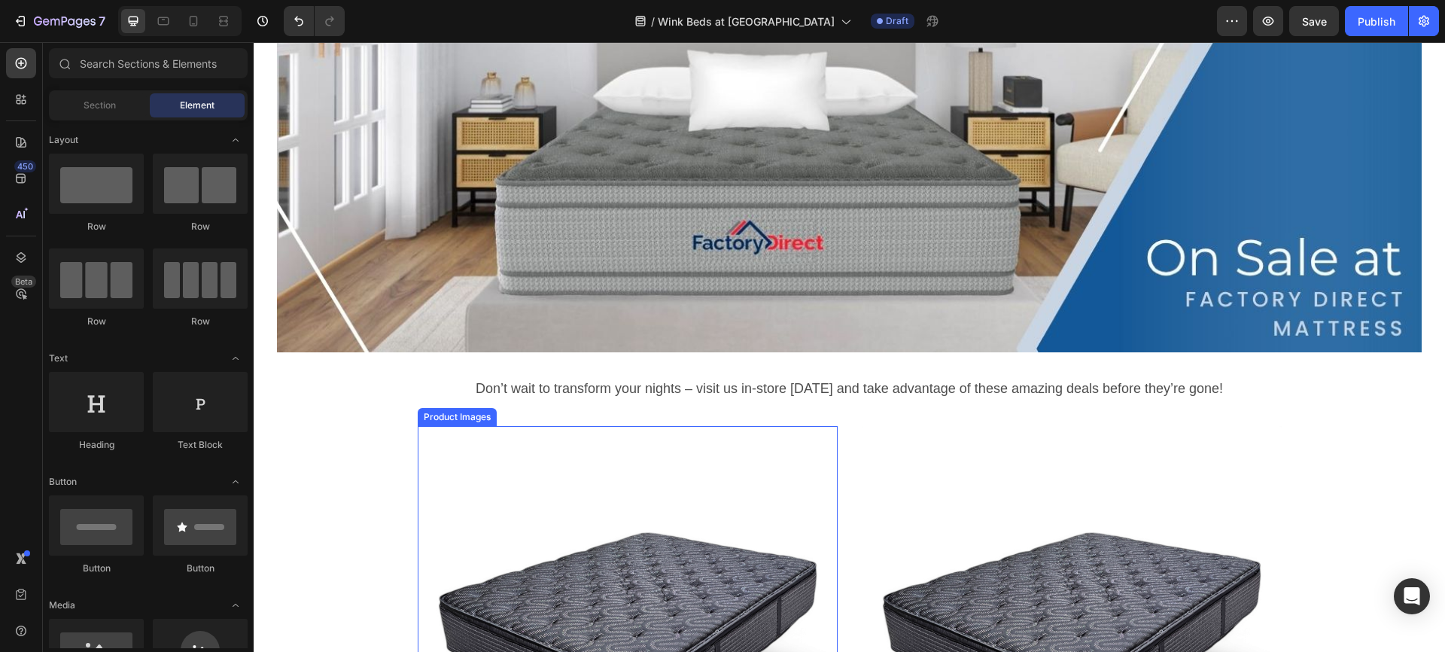
click at [537, 530] on img at bounding box center [628, 636] width 420 height 420
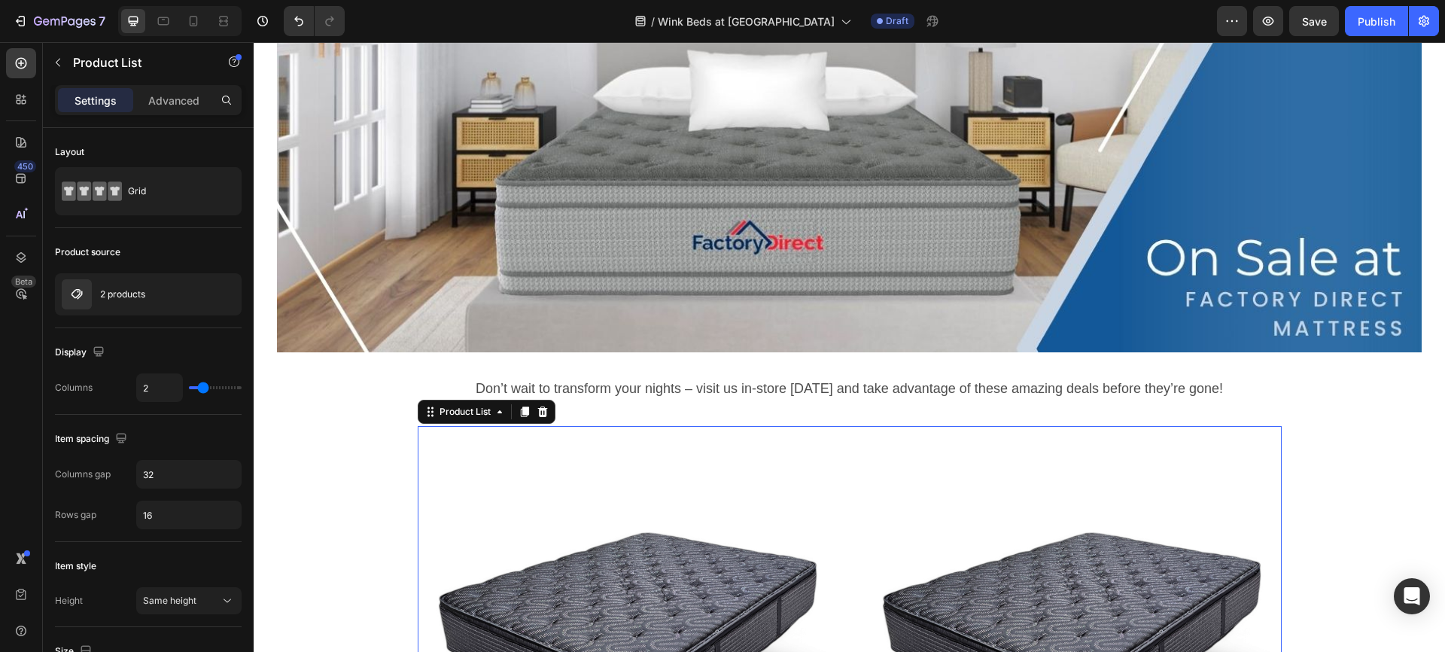
click at [436, 410] on div "Product List" at bounding box center [464, 412] width 57 height 14
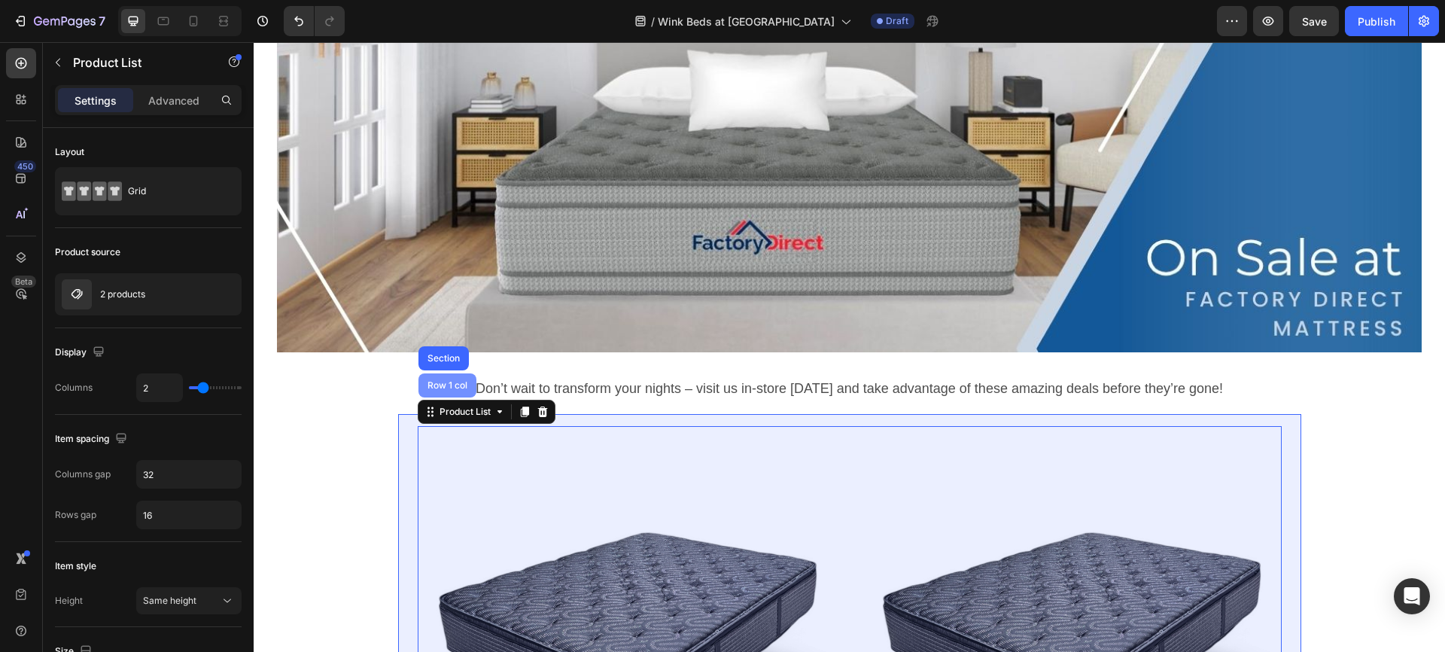
click at [435, 381] on div "Row 1 col" at bounding box center [447, 385] width 46 height 9
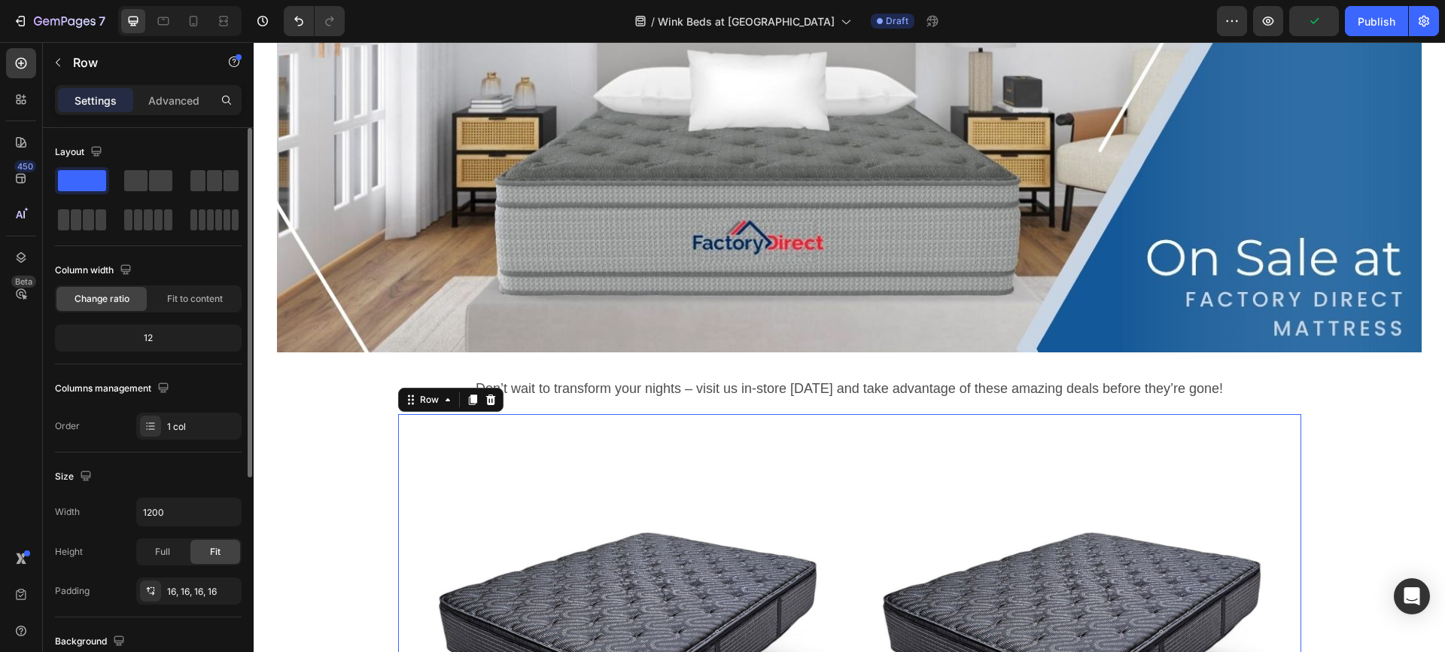
click at [71, 176] on span at bounding box center [82, 180] width 48 height 21
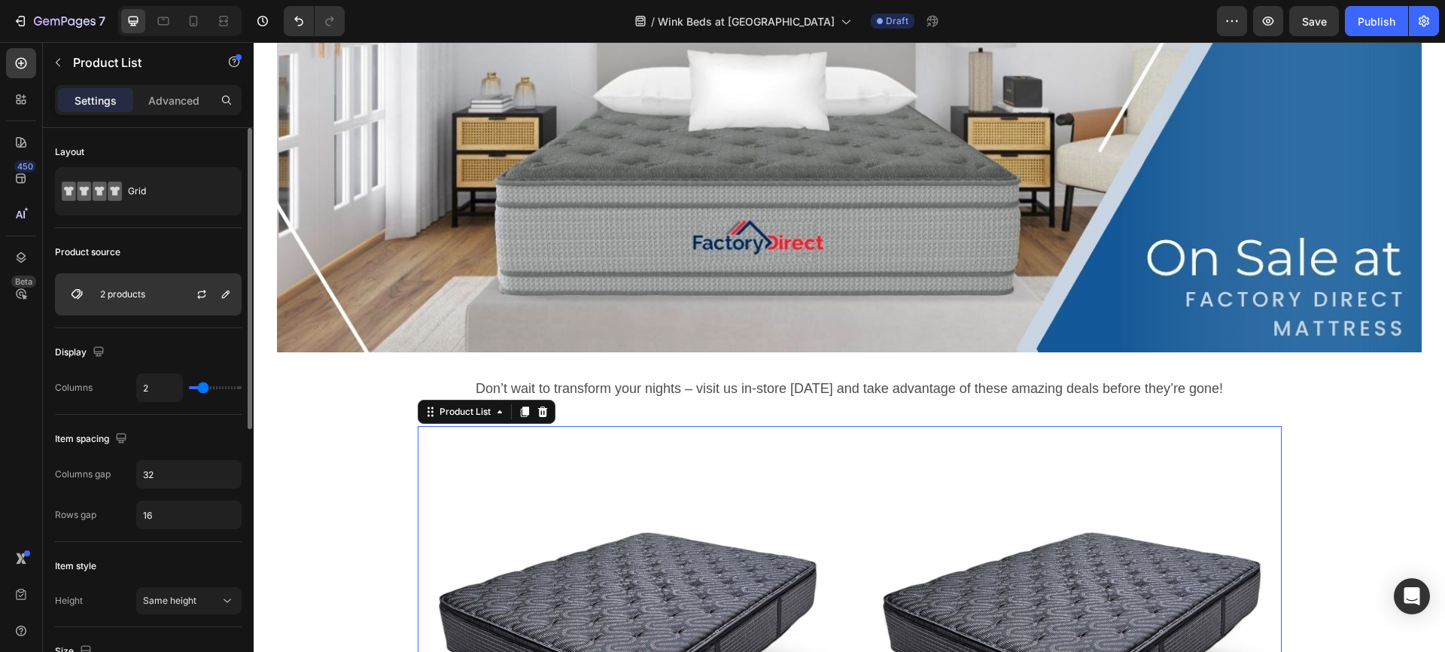
click at [160, 285] on div "2 products" at bounding box center [148, 294] width 187 height 42
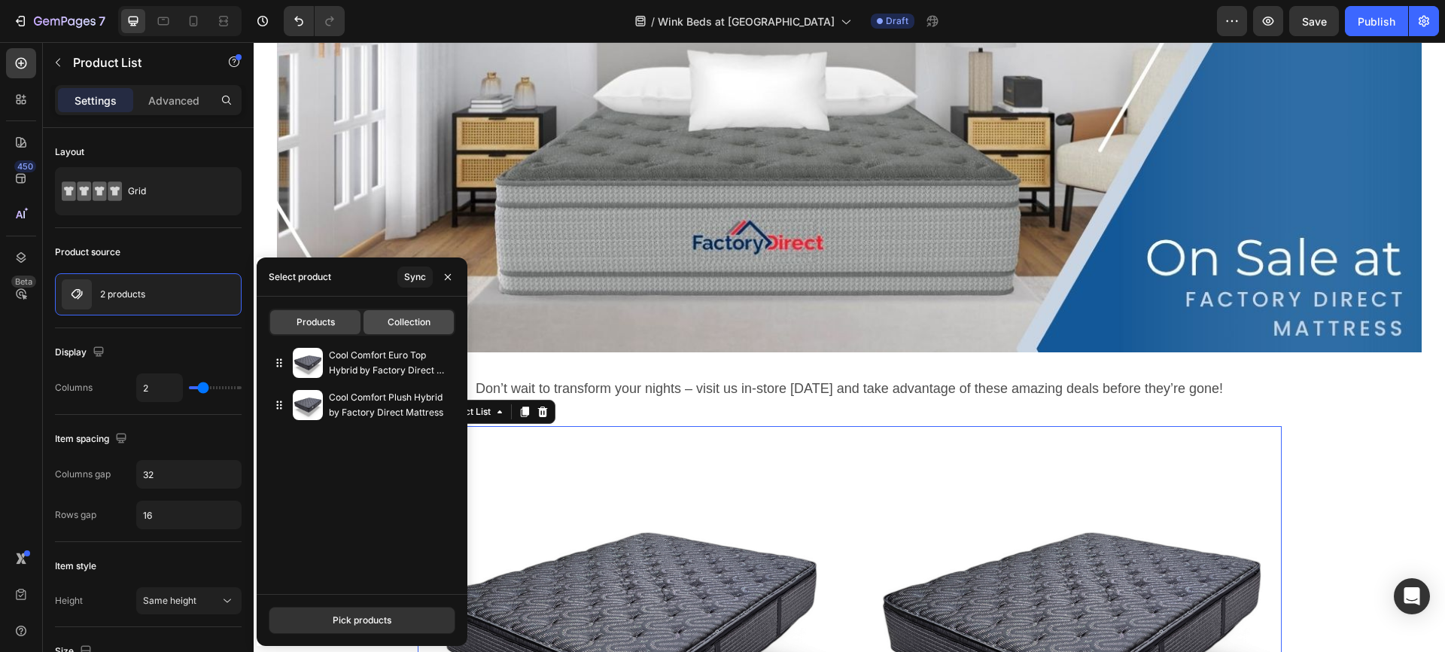
click at [415, 327] on span "Collection" at bounding box center [408, 322] width 43 height 14
type input "10"
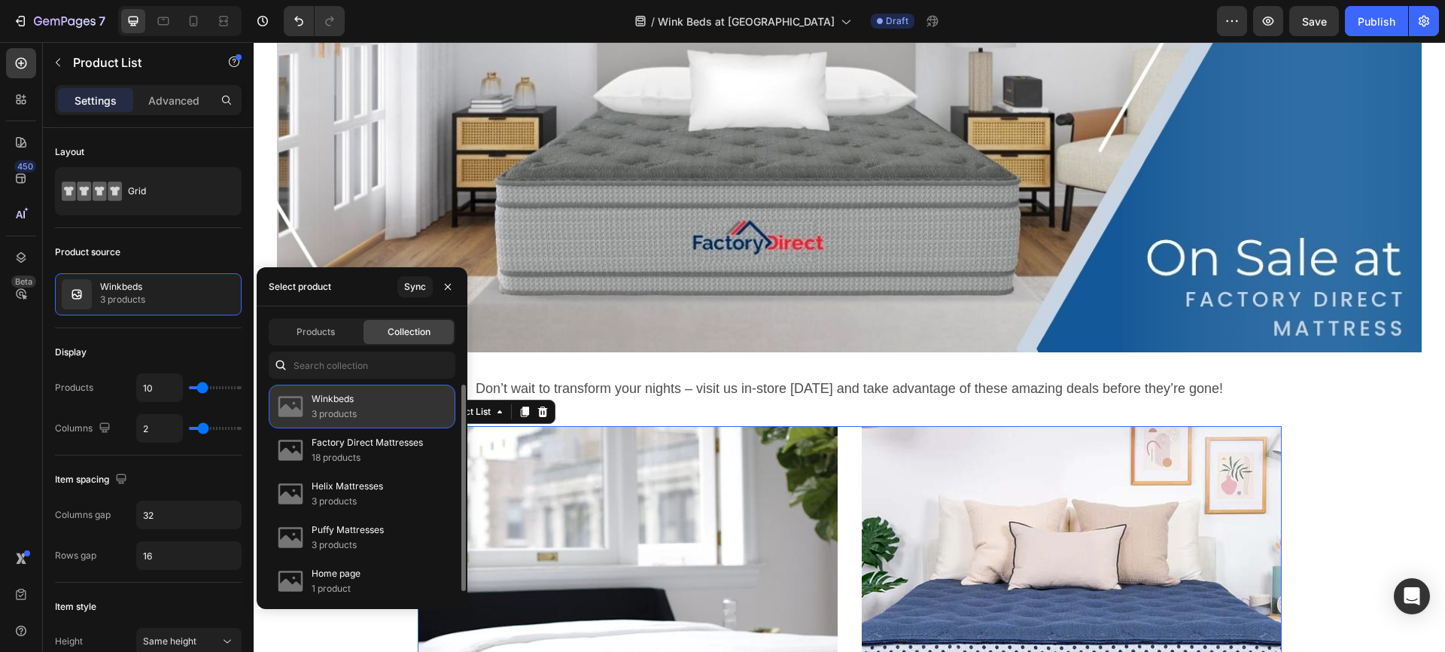
click at [387, 403] on div "Winkbeds 3 products" at bounding box center [362, 406] width 187 height 44
click at [404, 333] on span "Collection" at bounding box center [408, 332] width 43 height 14
click at [333, 404] on p "Winkbeds" at bounding box center [334, 398] width 45 height 15
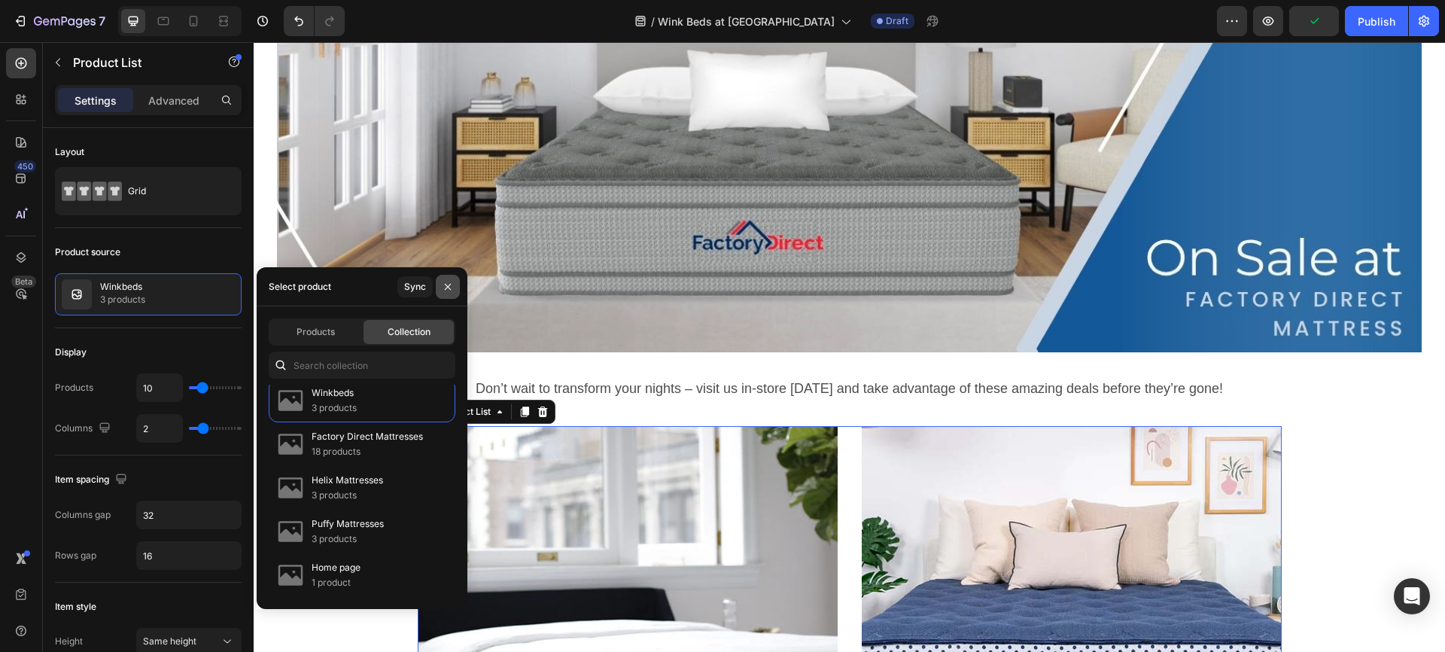
click at [448, 281] on icon "button" at bounding box center [448, 287] width 12 height 12
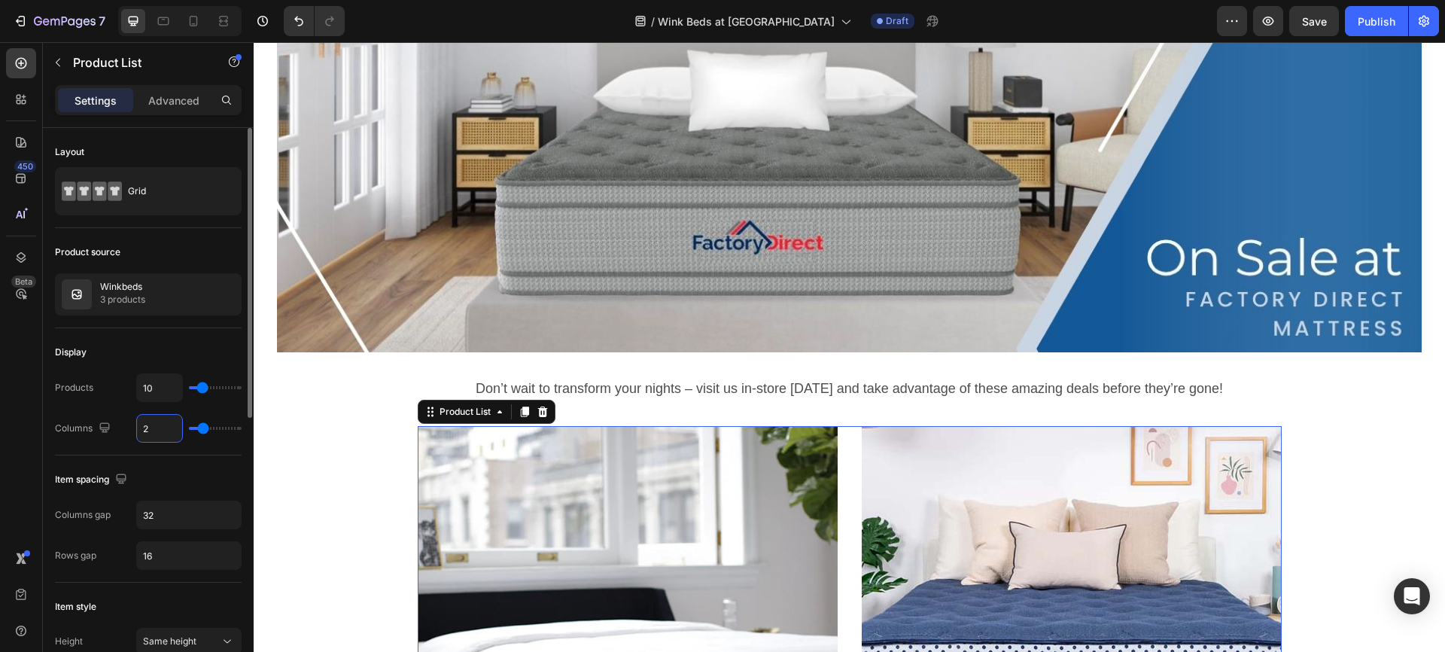
type input "3"
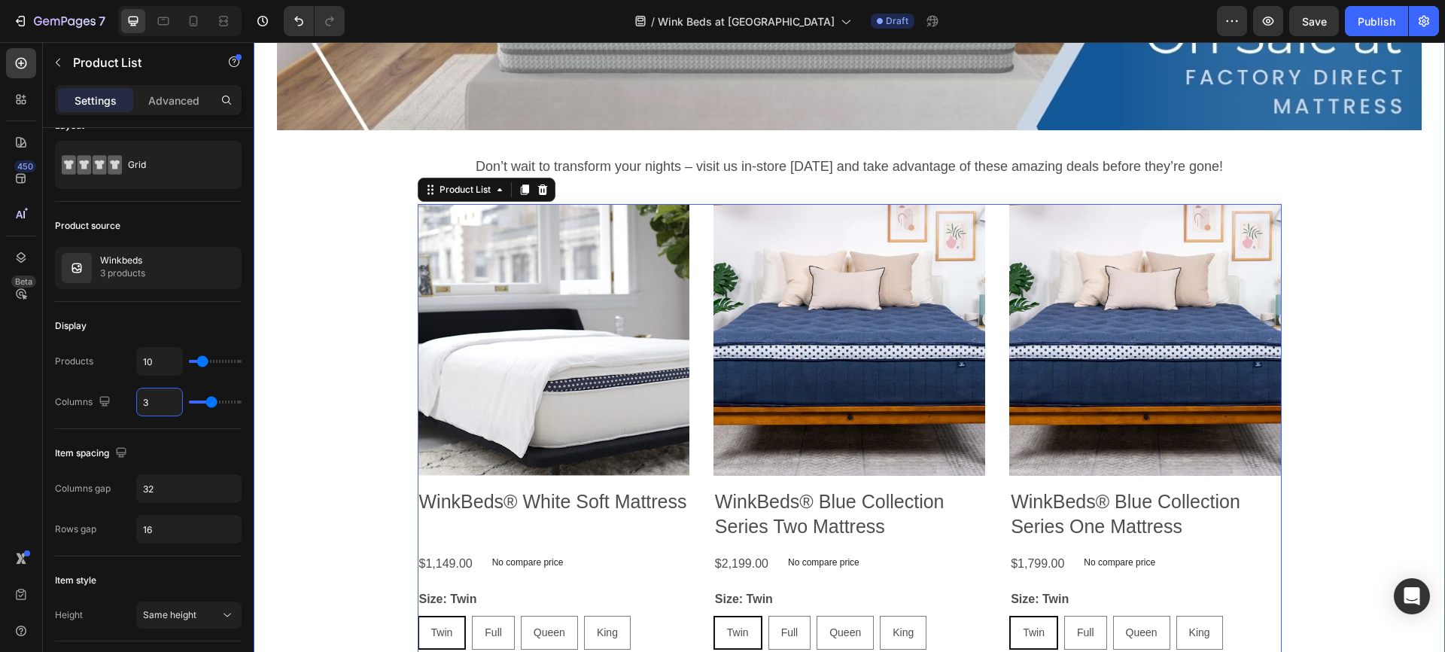
scroll to position [0, 0]
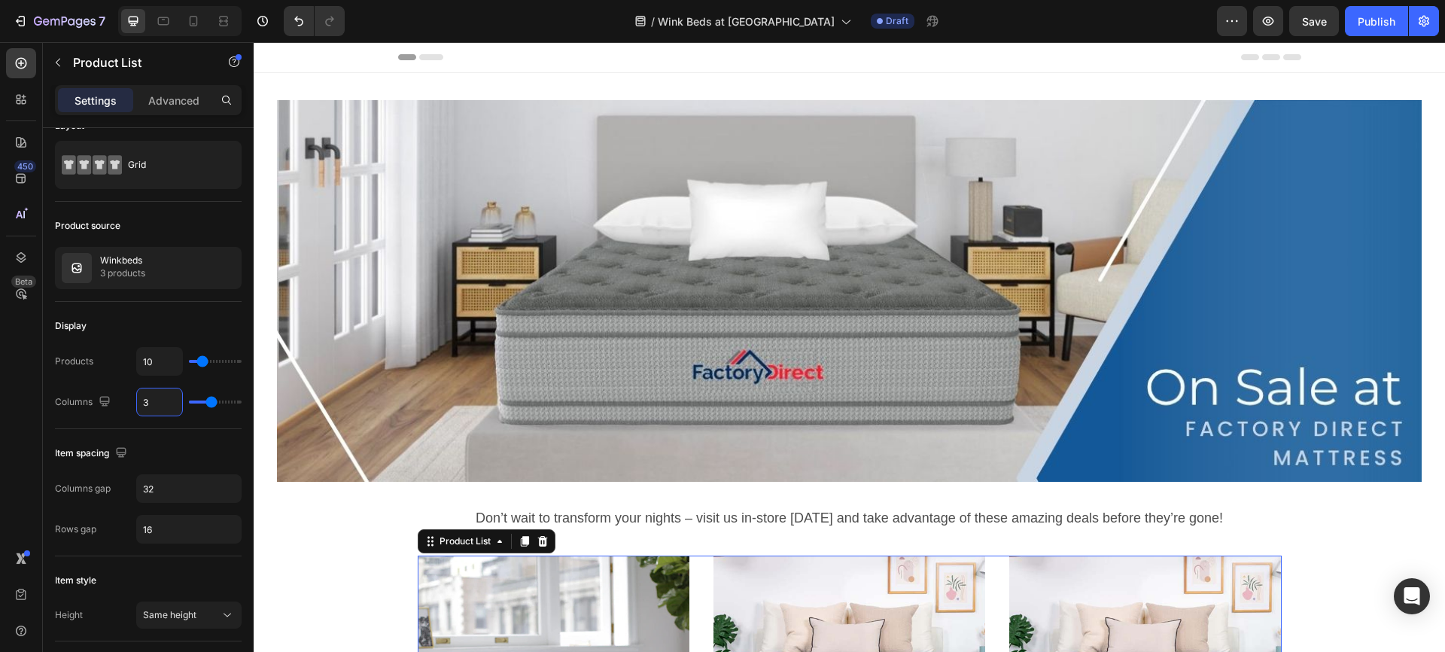
type input "3"
click at [454, 534] on div "Product List" at bounding box center [464, 541] width 57 height 14
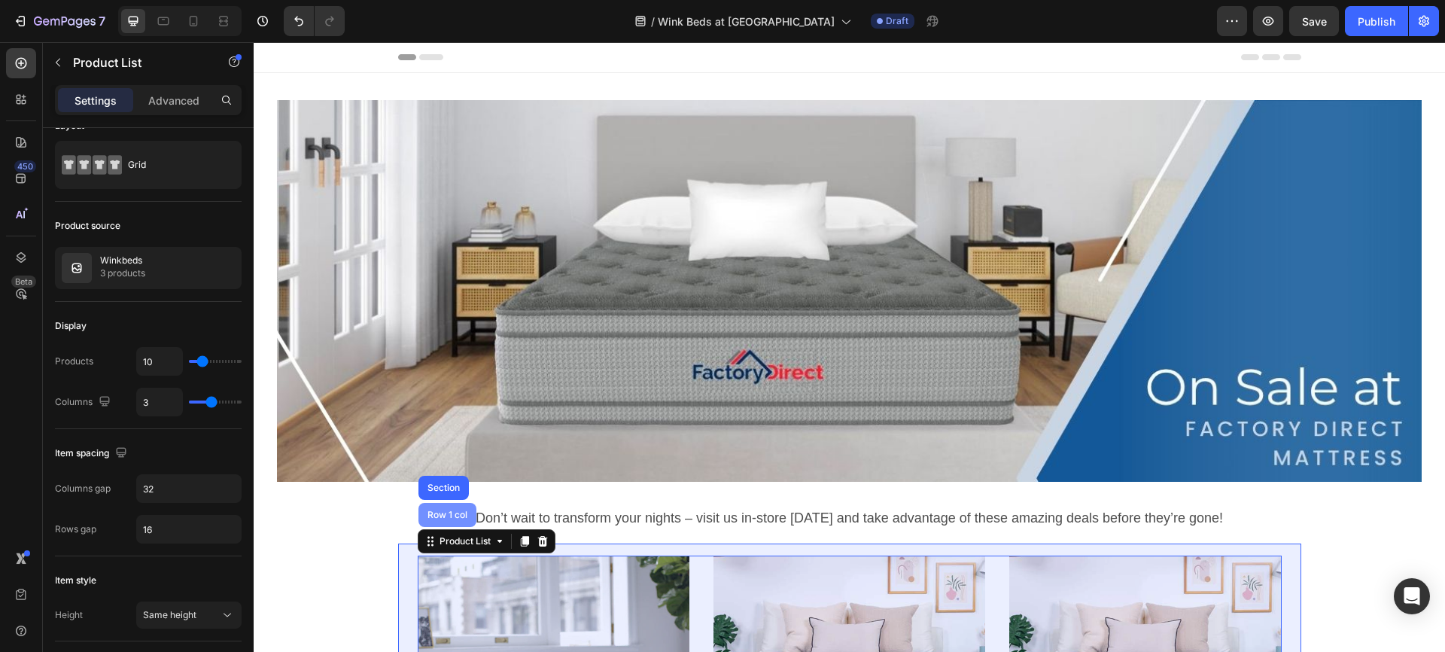
click at [437, 510] on div "Row 1 col" at bounding box center [447, 514] width 46 height 9
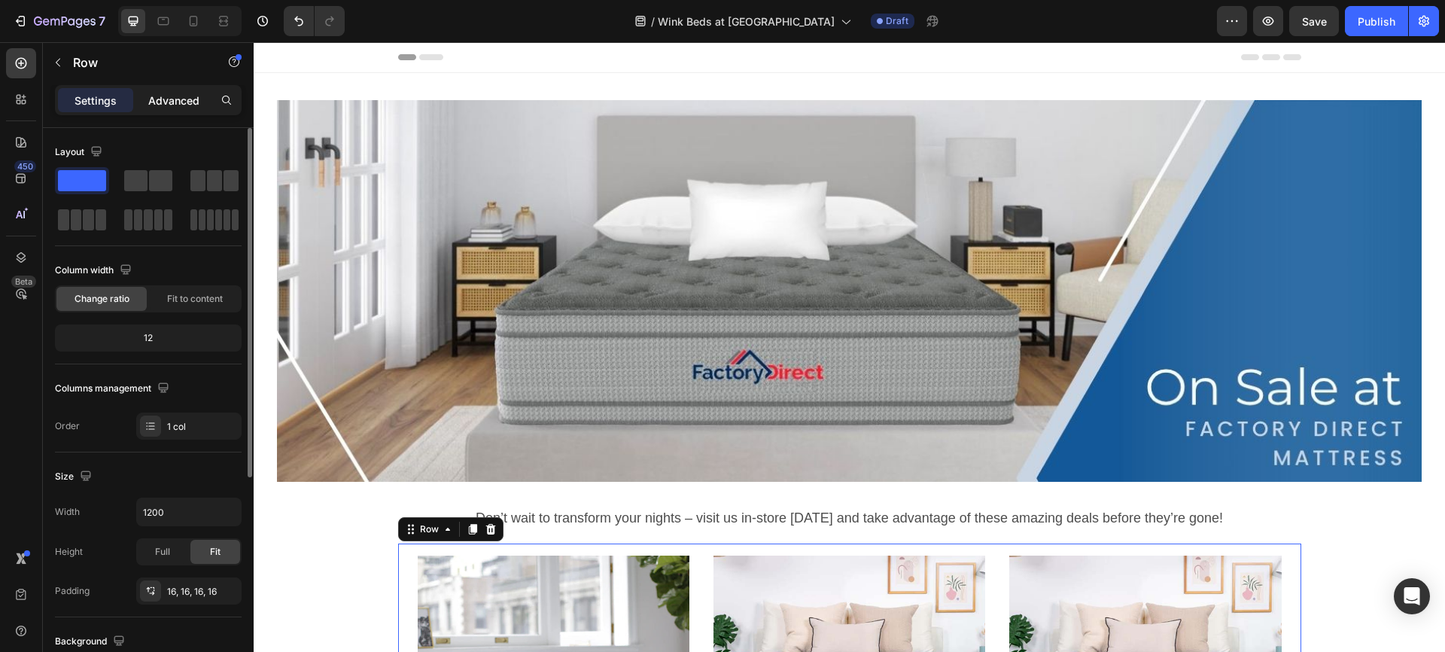
click at [172, 96] on p "Advanced" at bounding box center [173, 101] width 51 height 16
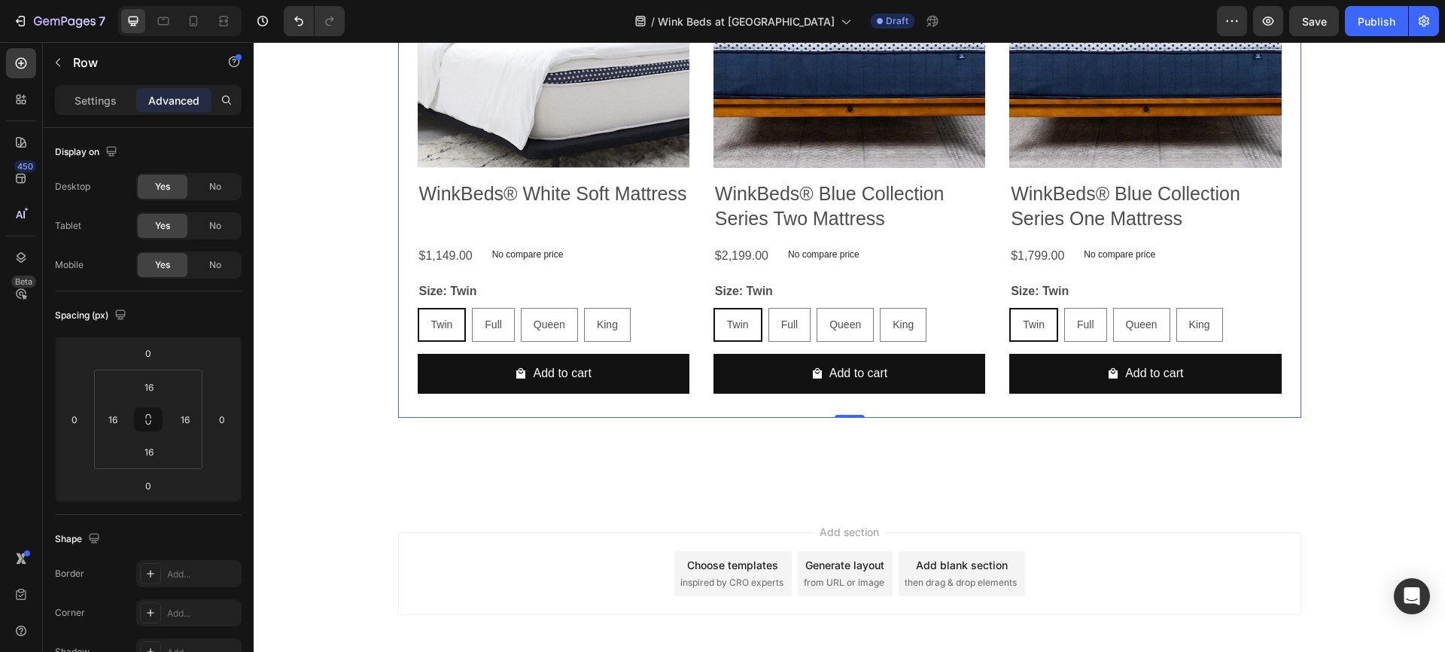
scroll to position [722, 0]
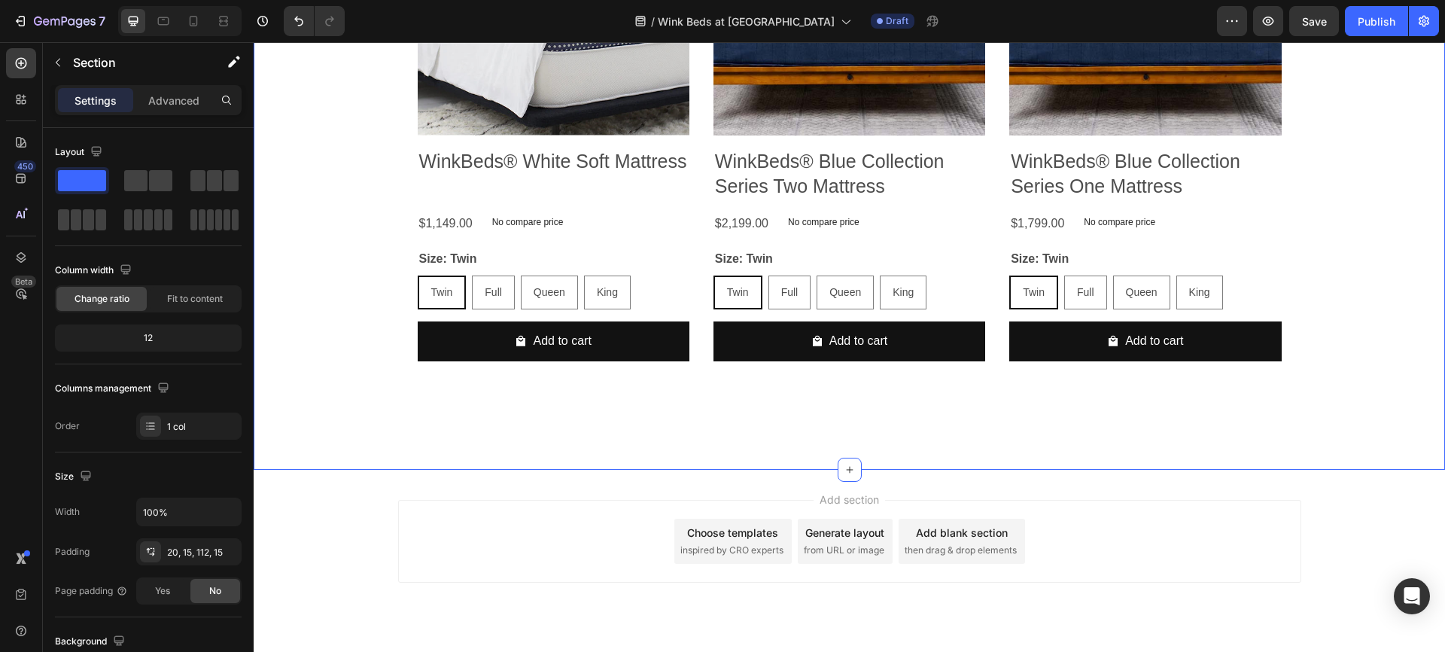
scroll to position [637, 0]
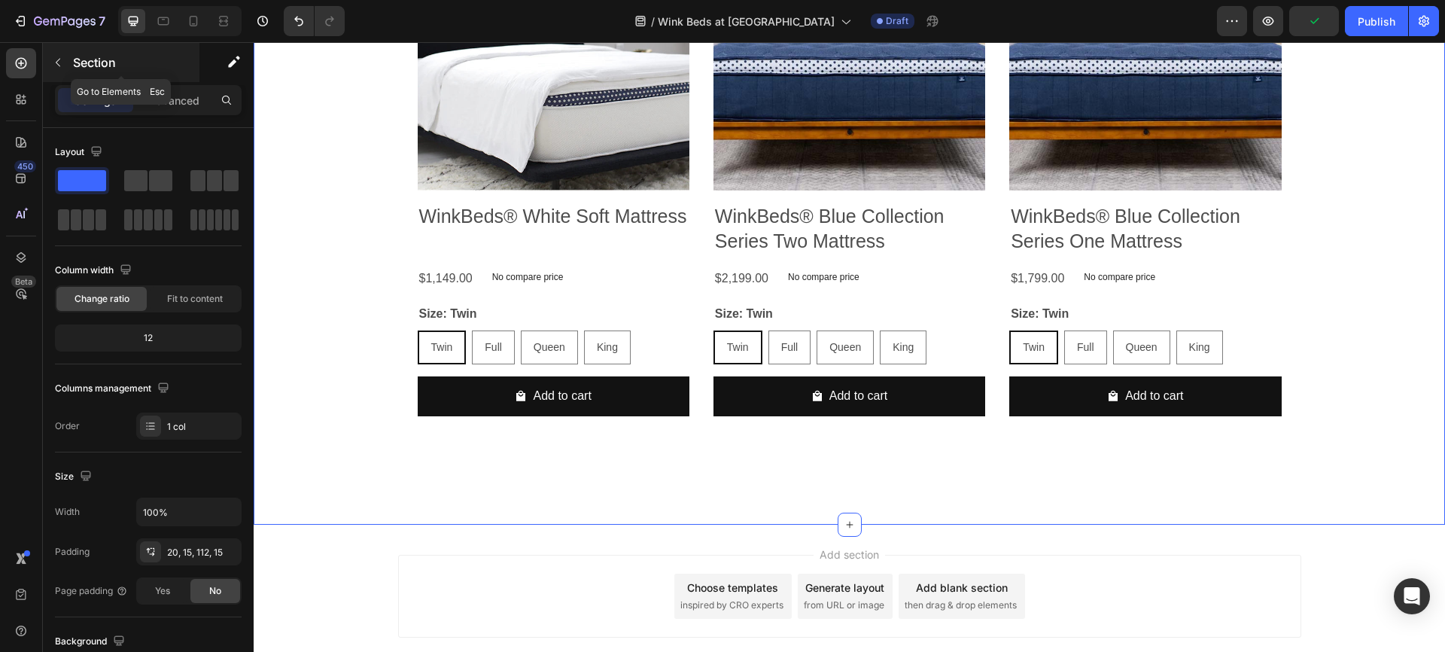
click at [55, 62] on icon "button" at bounding box center [58, 62] width 12 height 12
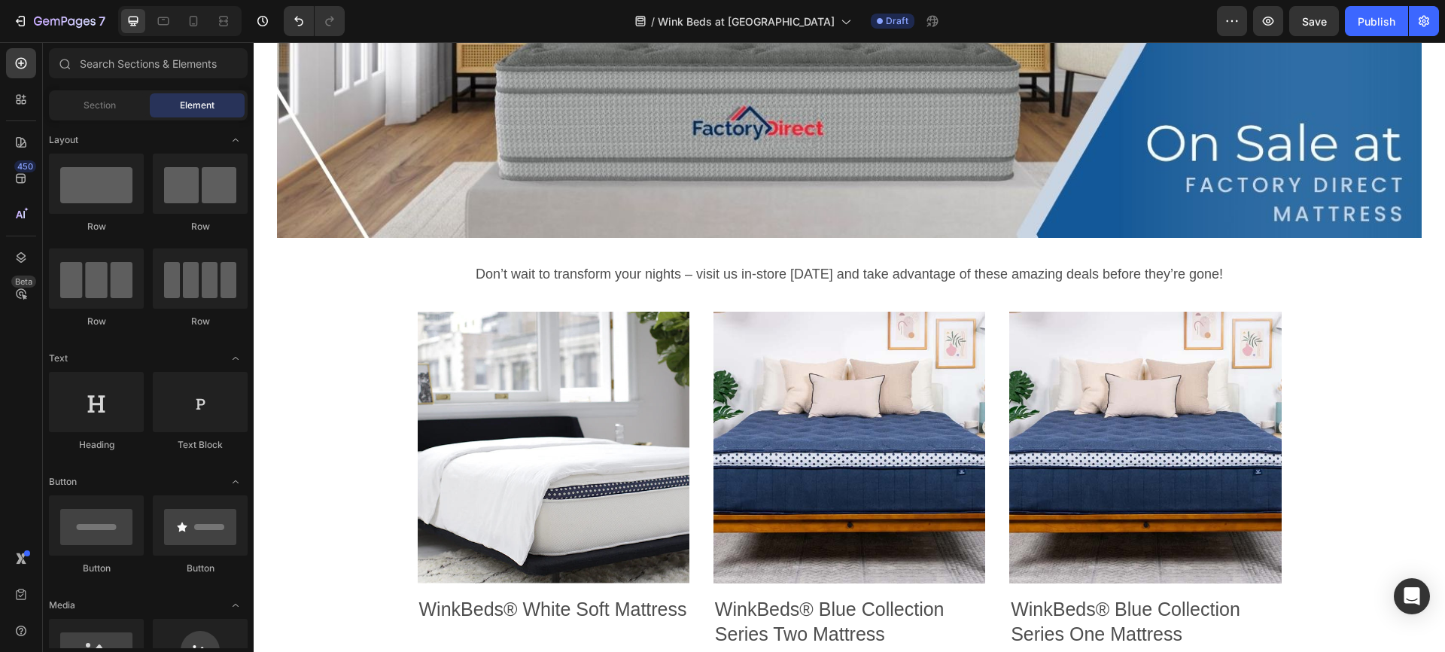
scroll to position [234, 0]
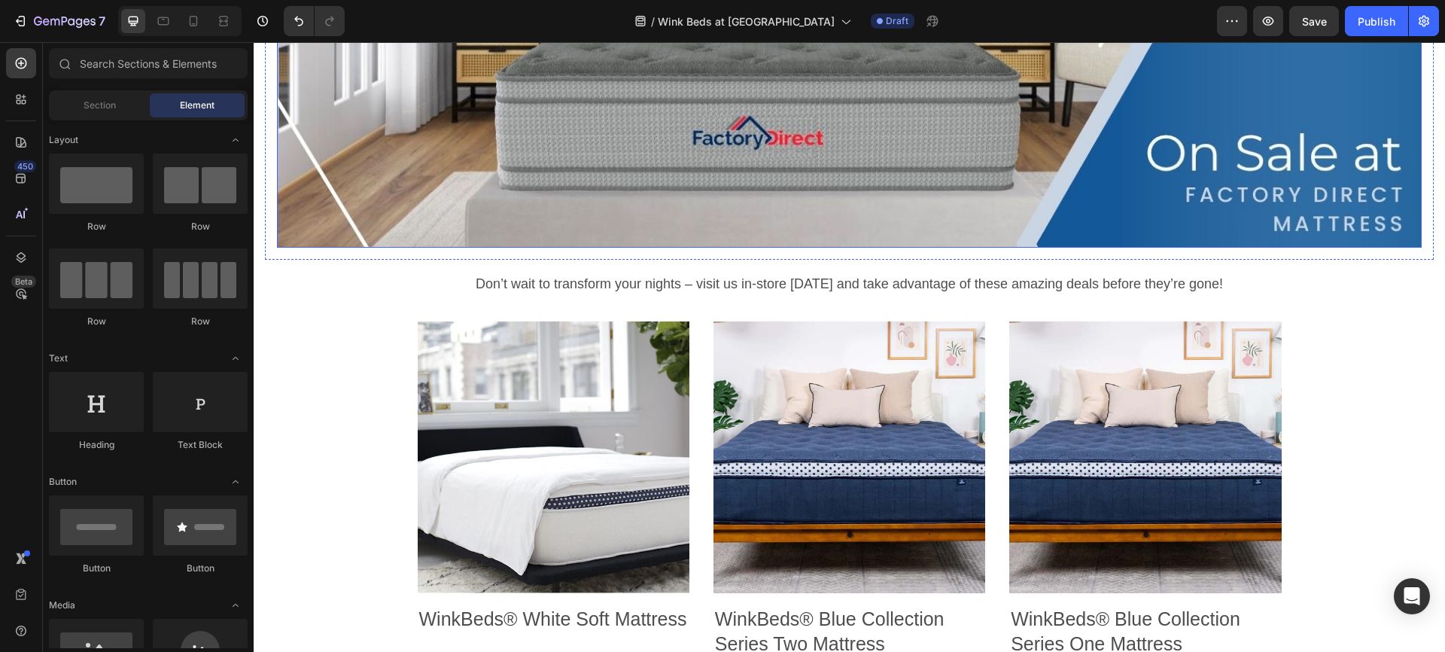
click at [1083, 170] on img at bounding box center [849, 56] width 1144 height 381
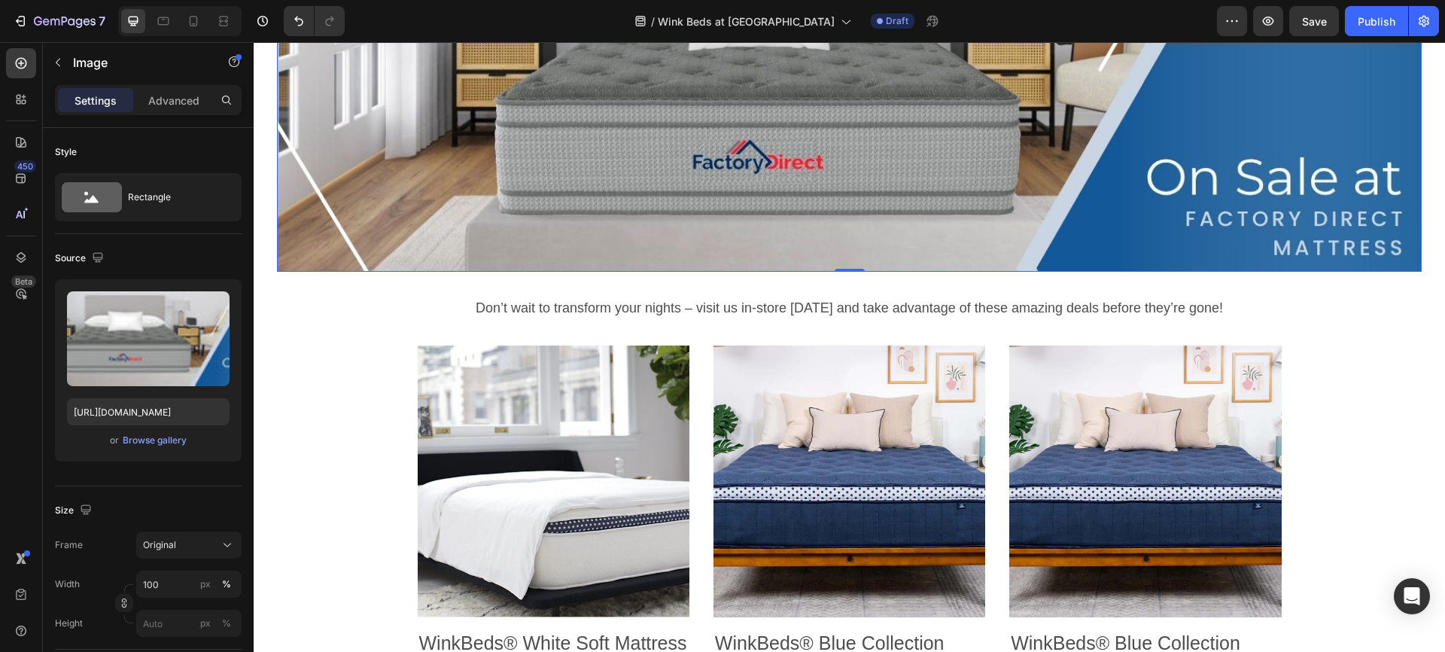
scroll to position [69, 0]
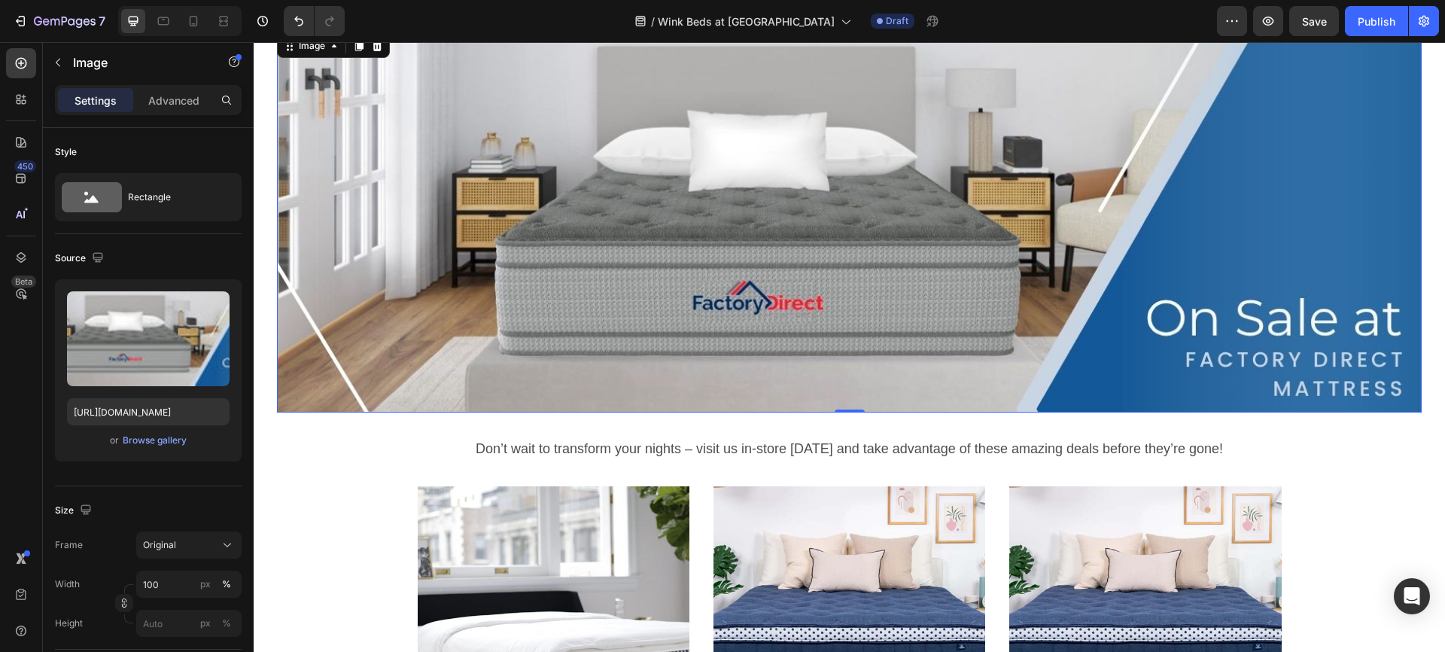
click at [629, 275] on img at bounding box center [849, 221] width 1144 height 381
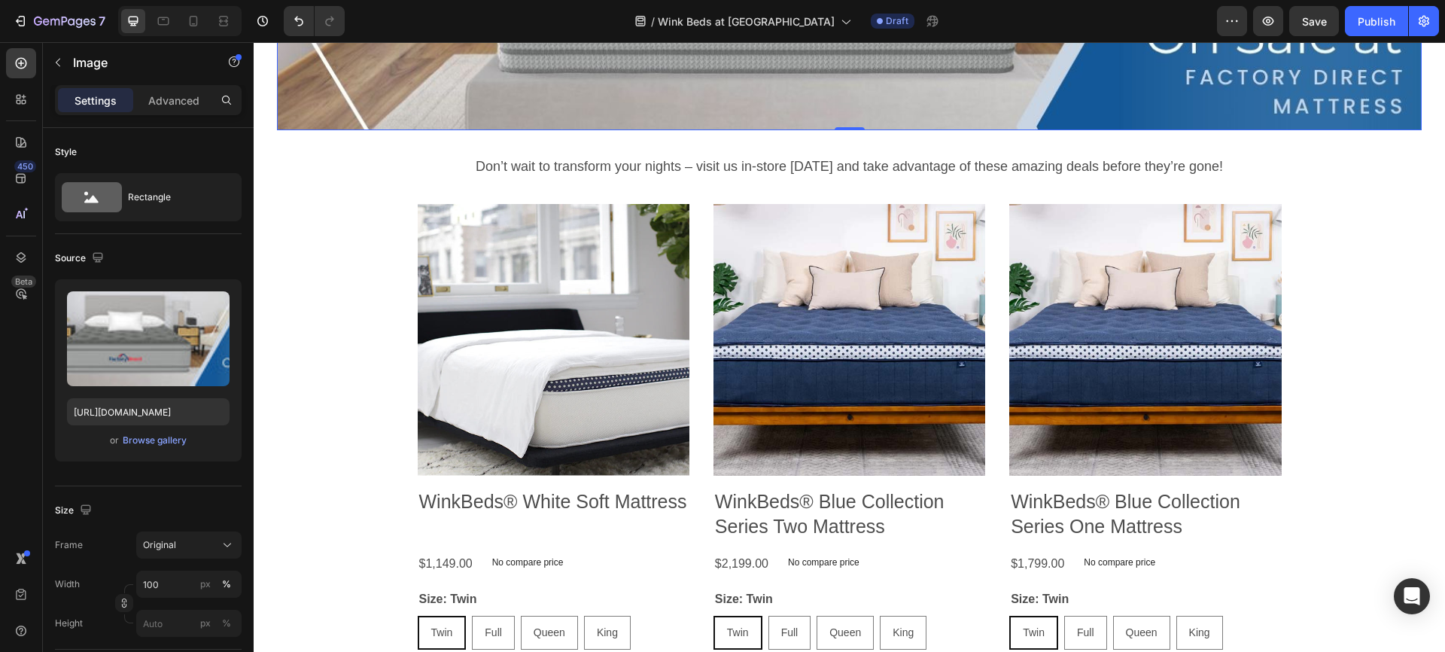
scroll to position [360, 0]
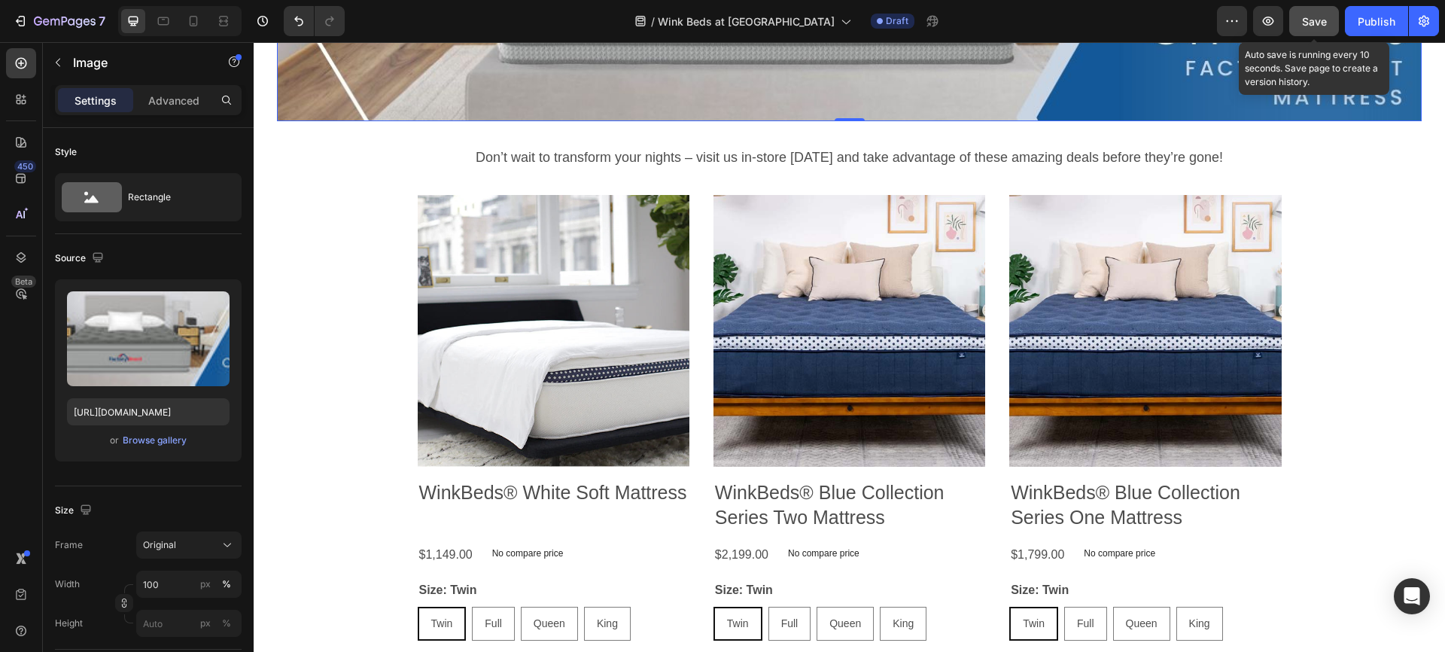
click at [1310, 20] on span "Save" at bounding box center [1314, 21] width 25 height 13
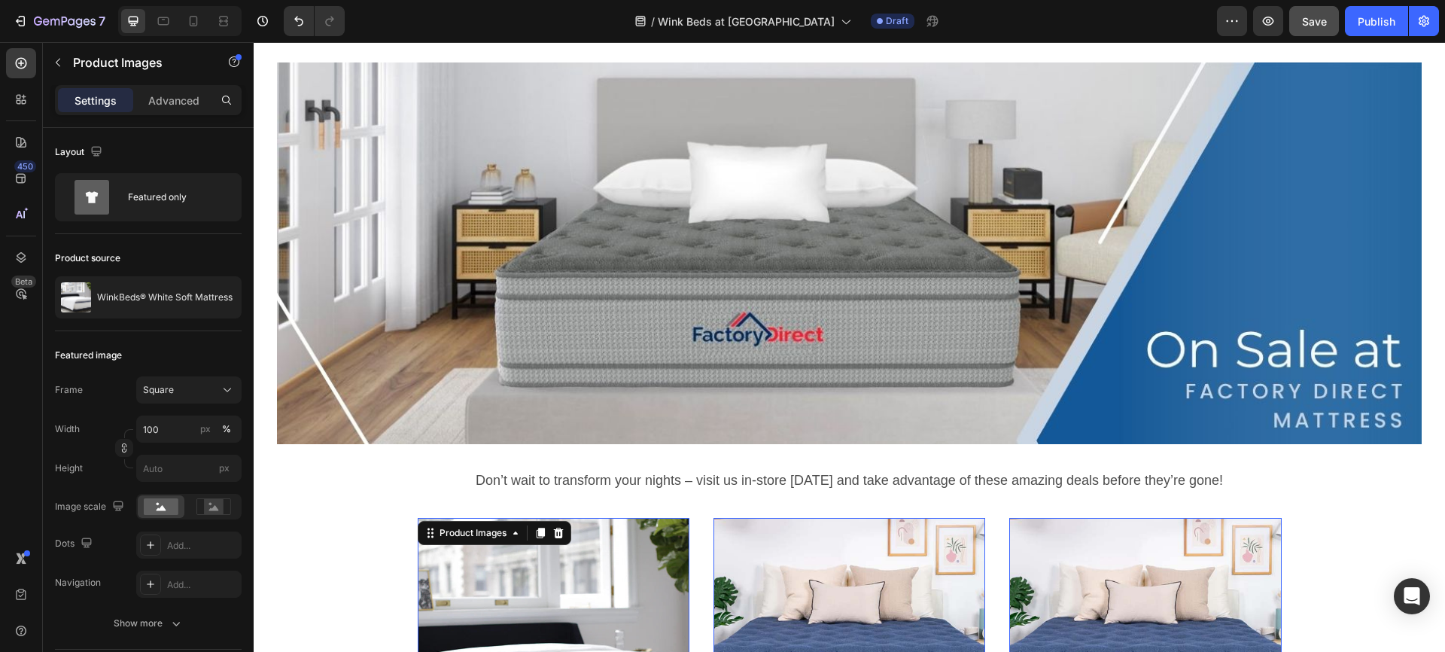
scroll to position [0, 0]
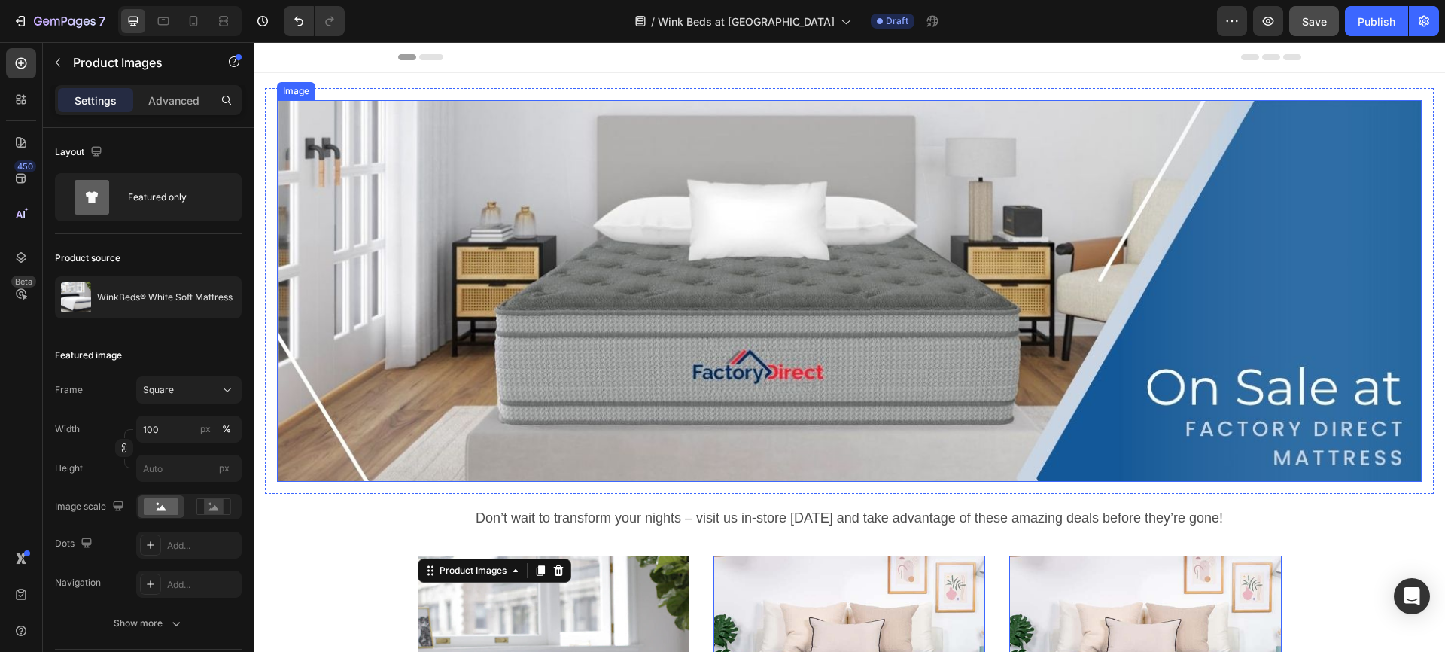
click at [709, 273] on img at bounding box center [849, 290] width 1144 height 381
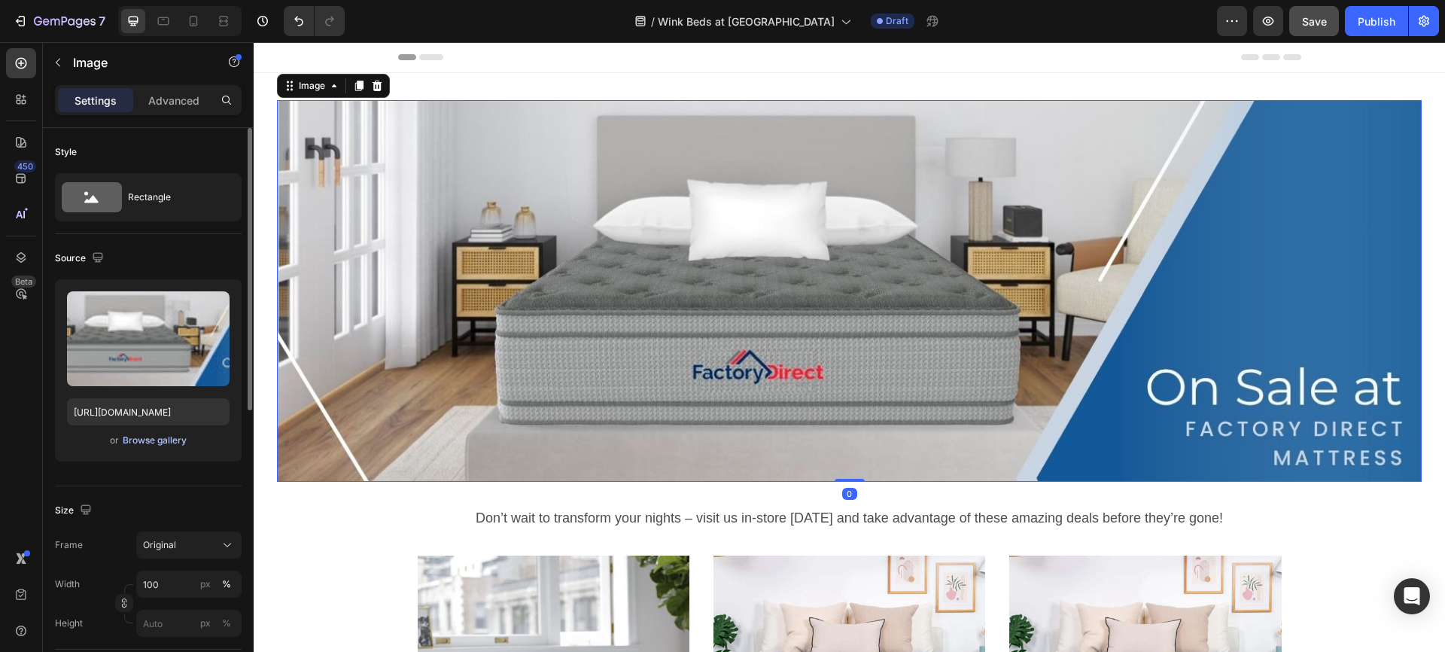
click at [149, 440] on div "Browse gallery" at bounding box center [155, 440] width 64 height 14
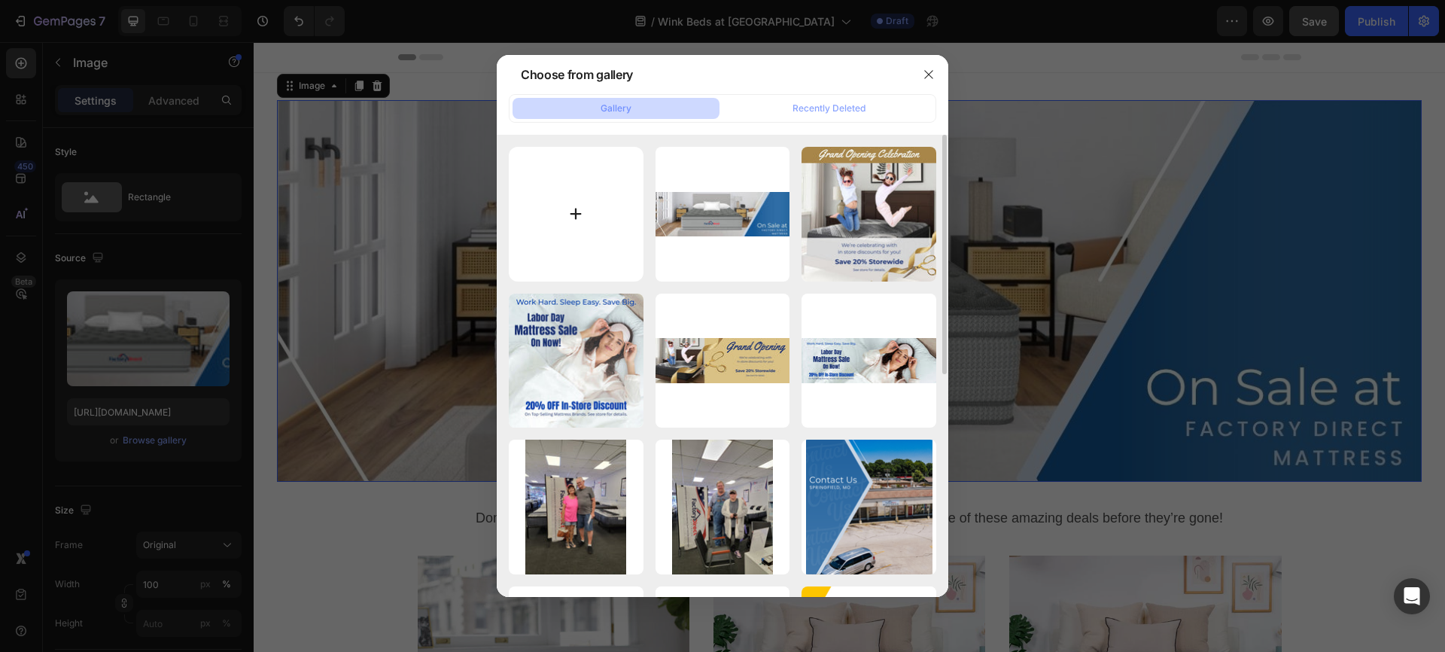
click at [585, 209] on input "file" at bounding box center [576, 214] width 135 height 135
type input "C:\fakepath\FDM WinkBeds Landing Page Banner 1550x500.jpg"
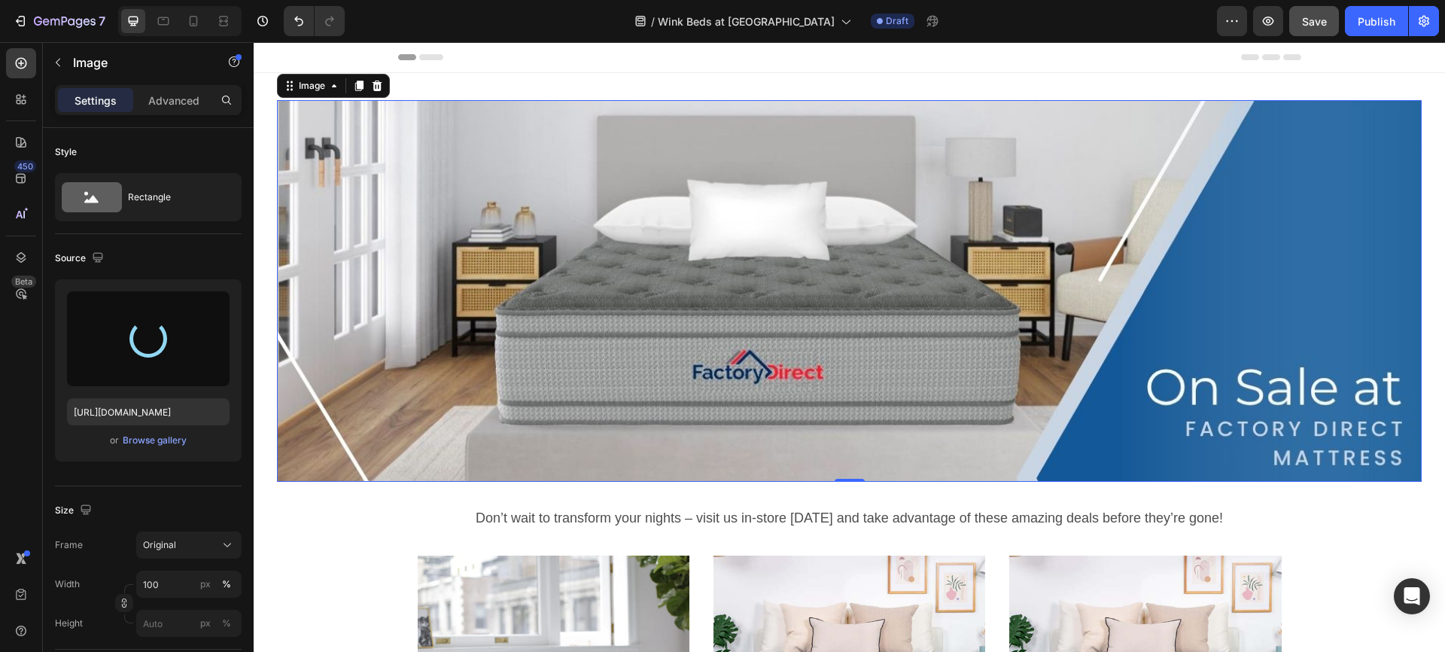
type input "[URL][DOMAIN_NAME]"
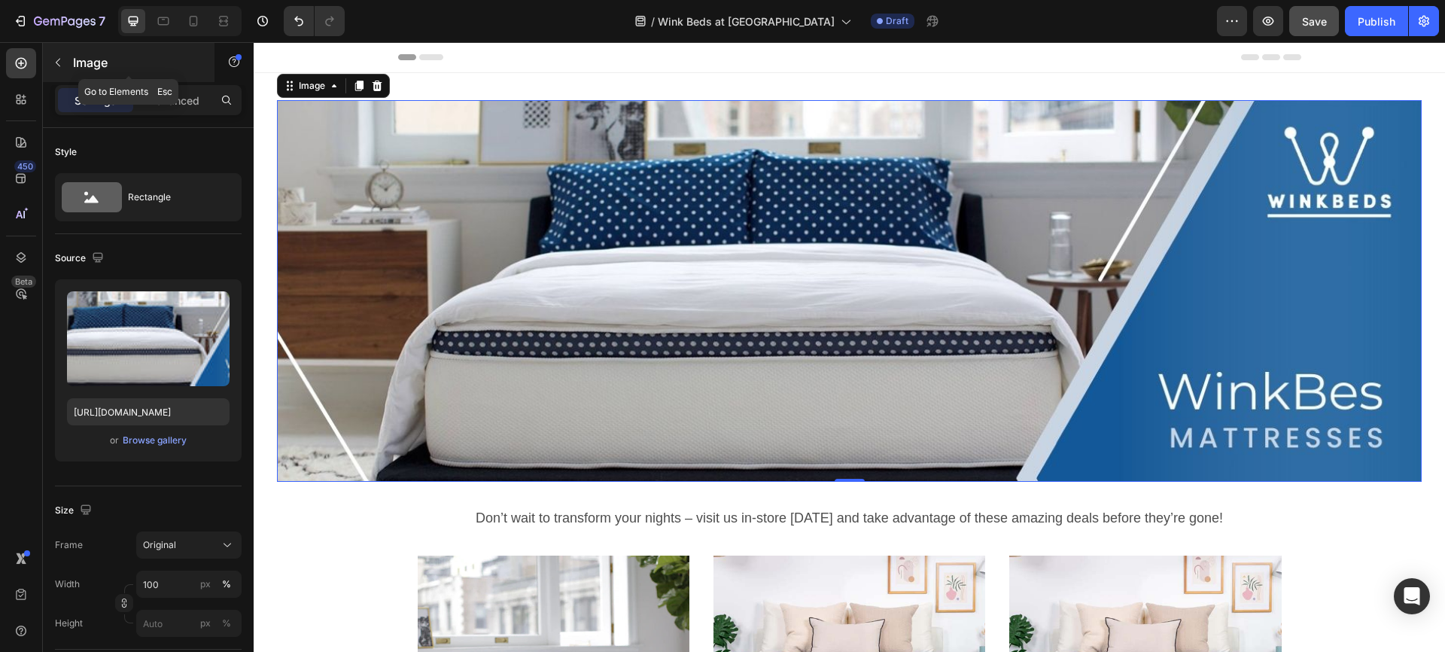
click at [59, 59] on icon "button" at bounding box center [58, 63] width 5 height 8
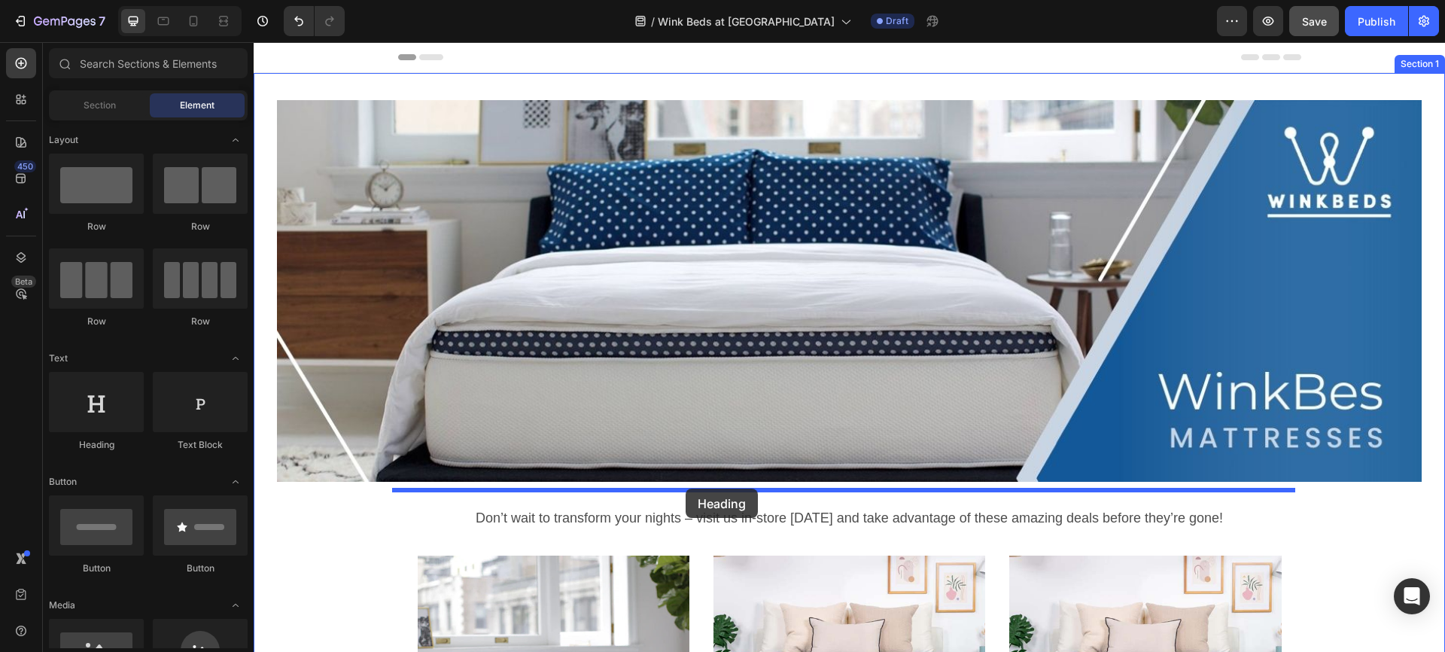
drag, startPoint x: 348, startPoint y: 442, endPoint x: 685, endPoint y: 488, distance: 340.9
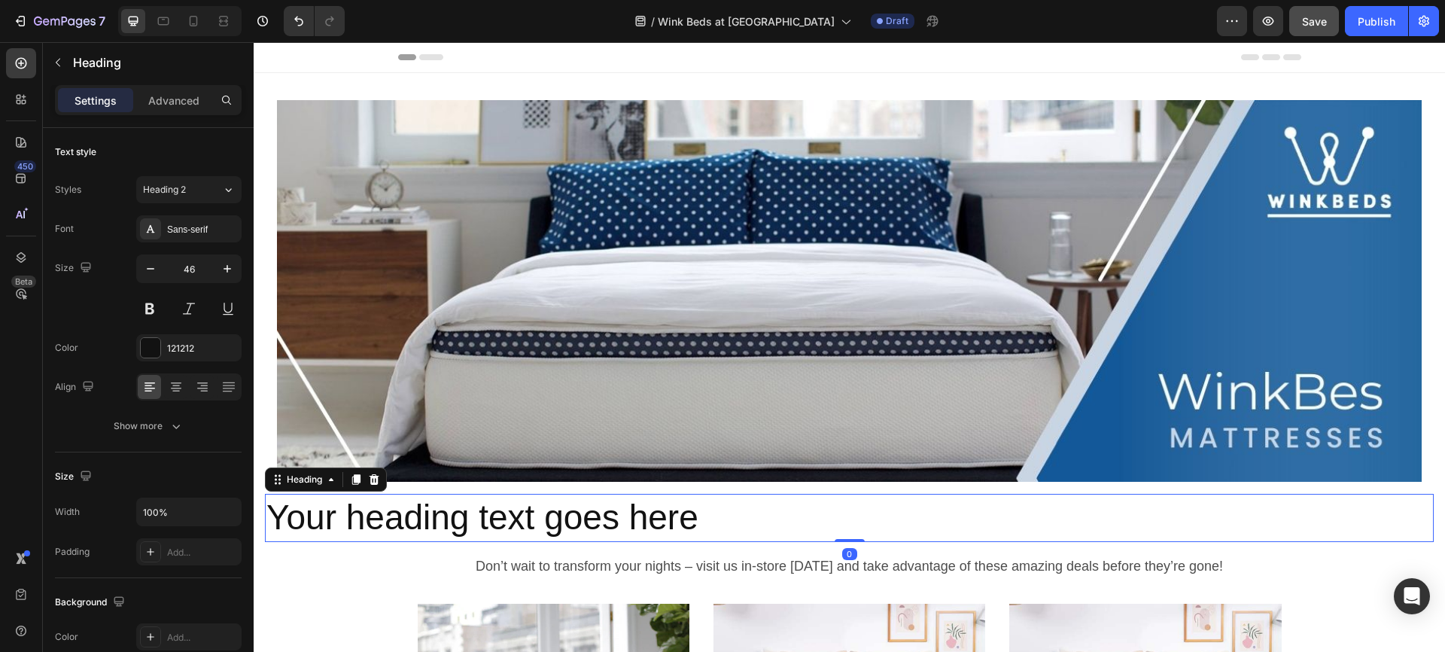
click at [567, 508] on h2 "Your heading text goes here" at bounding box center [849, 518] width 1169 height 48
click at [567, 508] on p "Your heading text goes here" at bounding box center [848, 517] width 1165 height 45
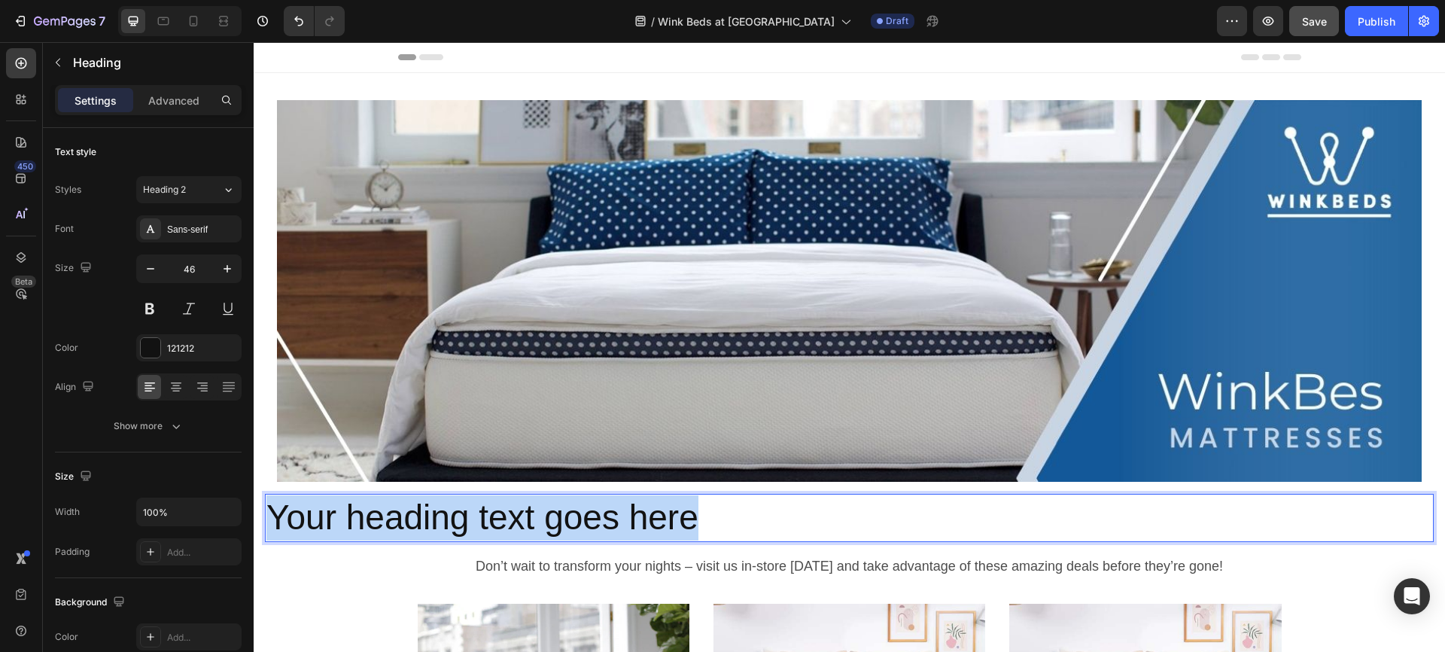
click at [567, 508] on p "Your heading text goes here" at bounding box center [848, 517] width 1165 height 45
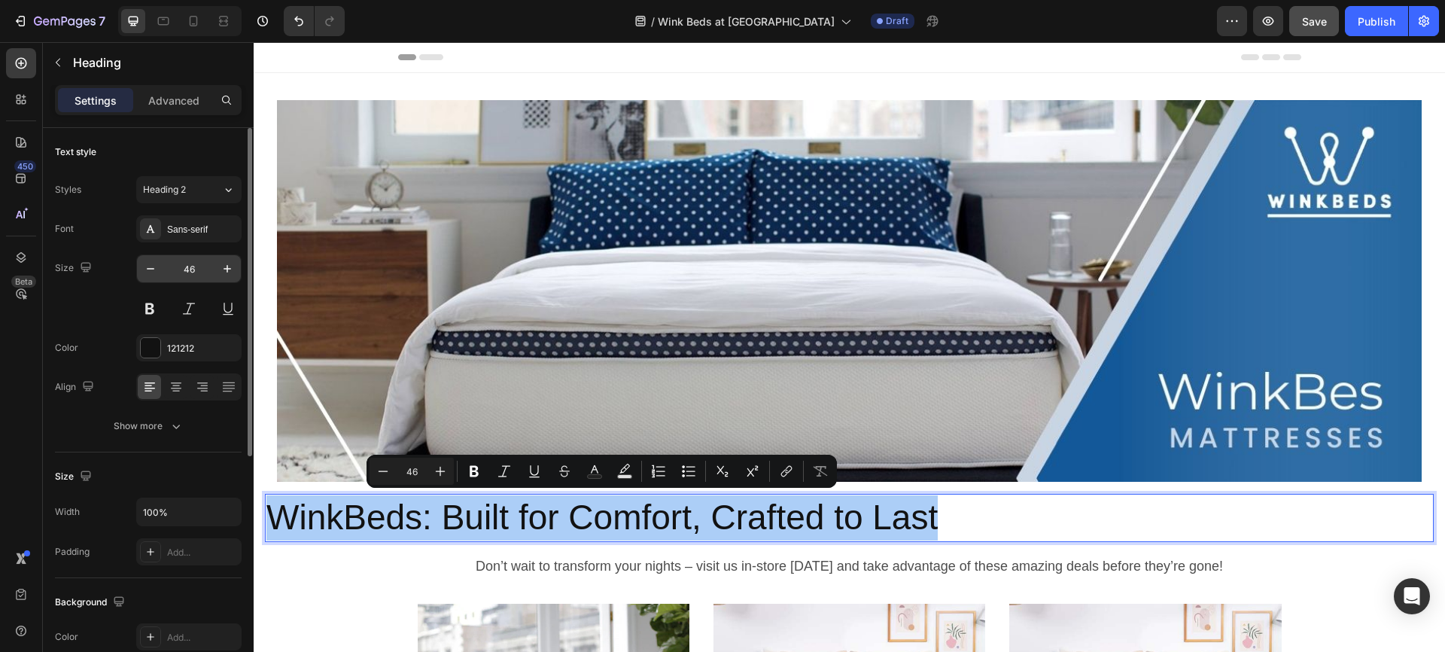
click at [184, 270] on input "46" at bounding box center [189, 268] width 50 height 27
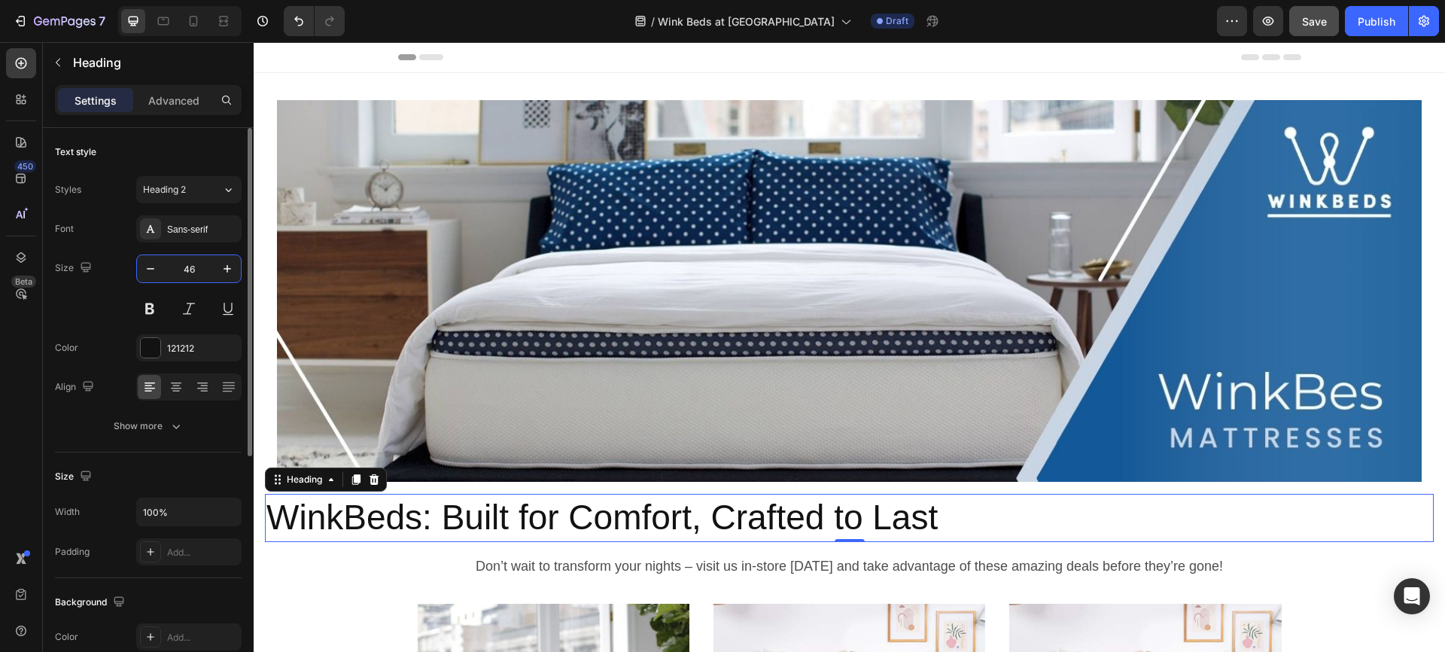
drag, startPoint x: 203, startPoint y: 268, endPoint x: 180, endPoint y: 271, distance: 23.5
click at [180, 271] on input "46" at bounding box center [189, 268] width 50 height 27
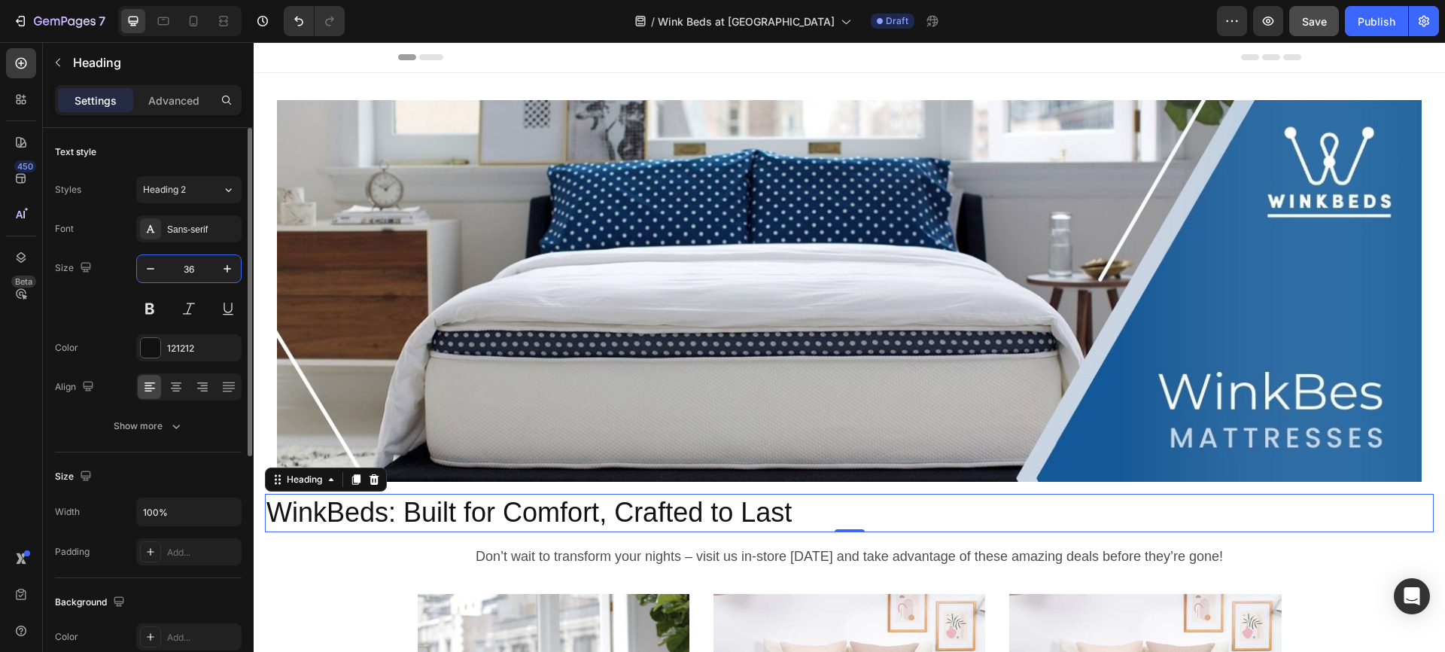
type input "36"
click at [178, 387] on icon at bounding box center [176, 388] width 11 height 2
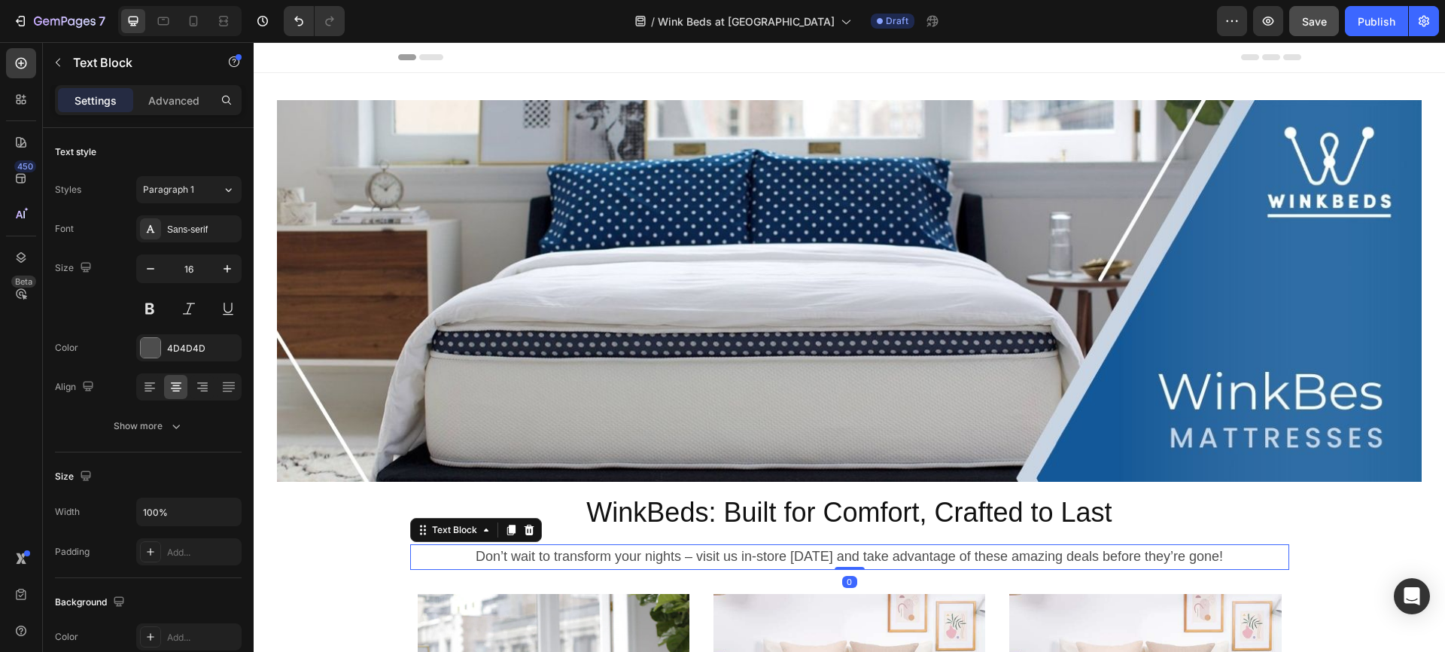
click at [680, 554] on span "Don’t wait to transform your nights – visit us in-store [DATE] and take advanta…" at bounding box center [849, 556] width 747 height 15
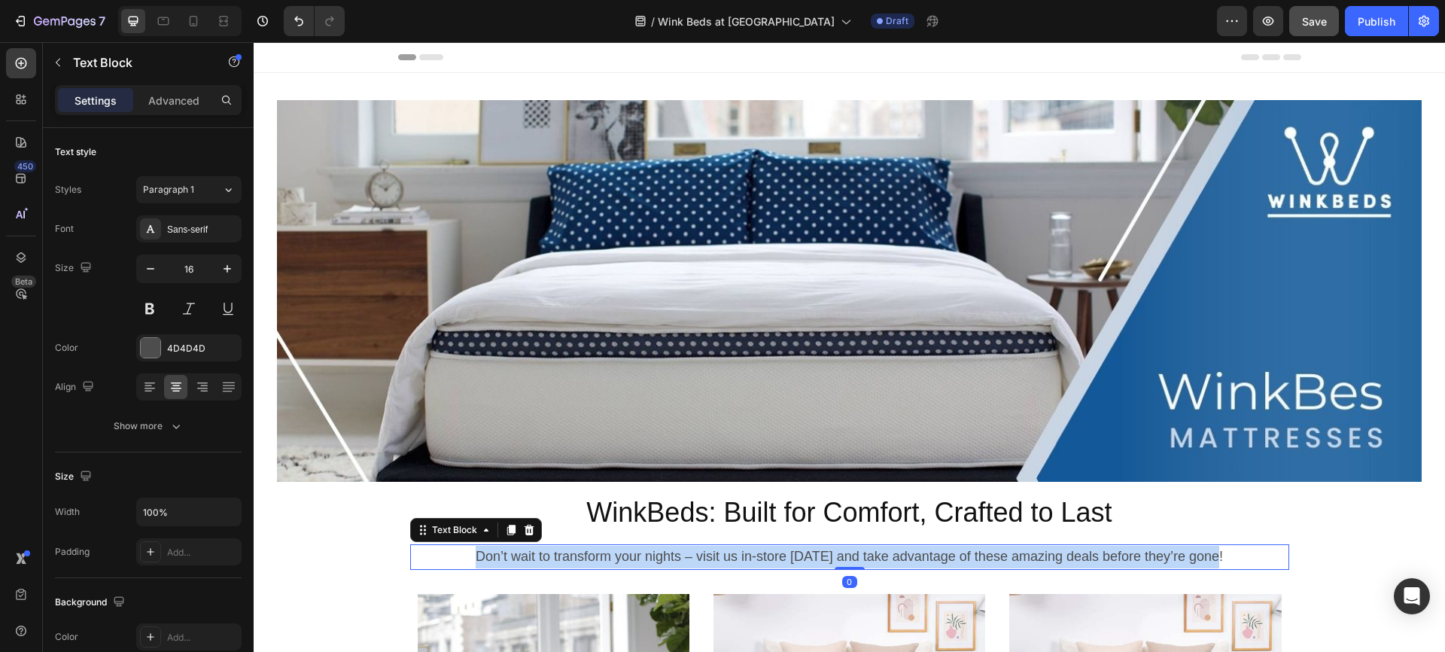
click at [680, 554] on span "Don’t wait to transform your nights – visit us in-store [DATE] and take advanta…" at bounding box center [849, 556] width 747 height 15
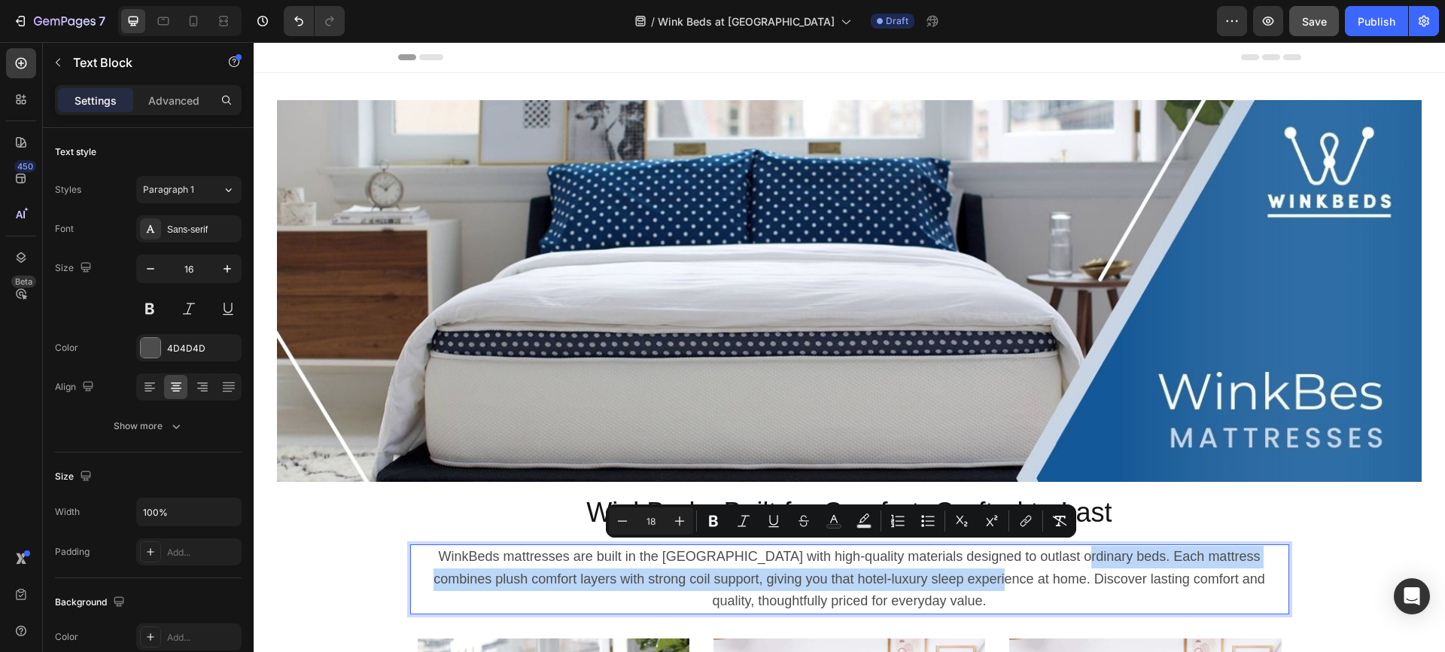
drag, startPoint x: 927, startPoint y: 575, endPoint x: 1038, endPoint y: 556, distance: 112.2
click at [1038, 556] on span "WinkBeds mattresses are built in the [GEOGRAPHIC_DATA] with high-quality materi…" at bounding box center [848, 579] width 831 height 60
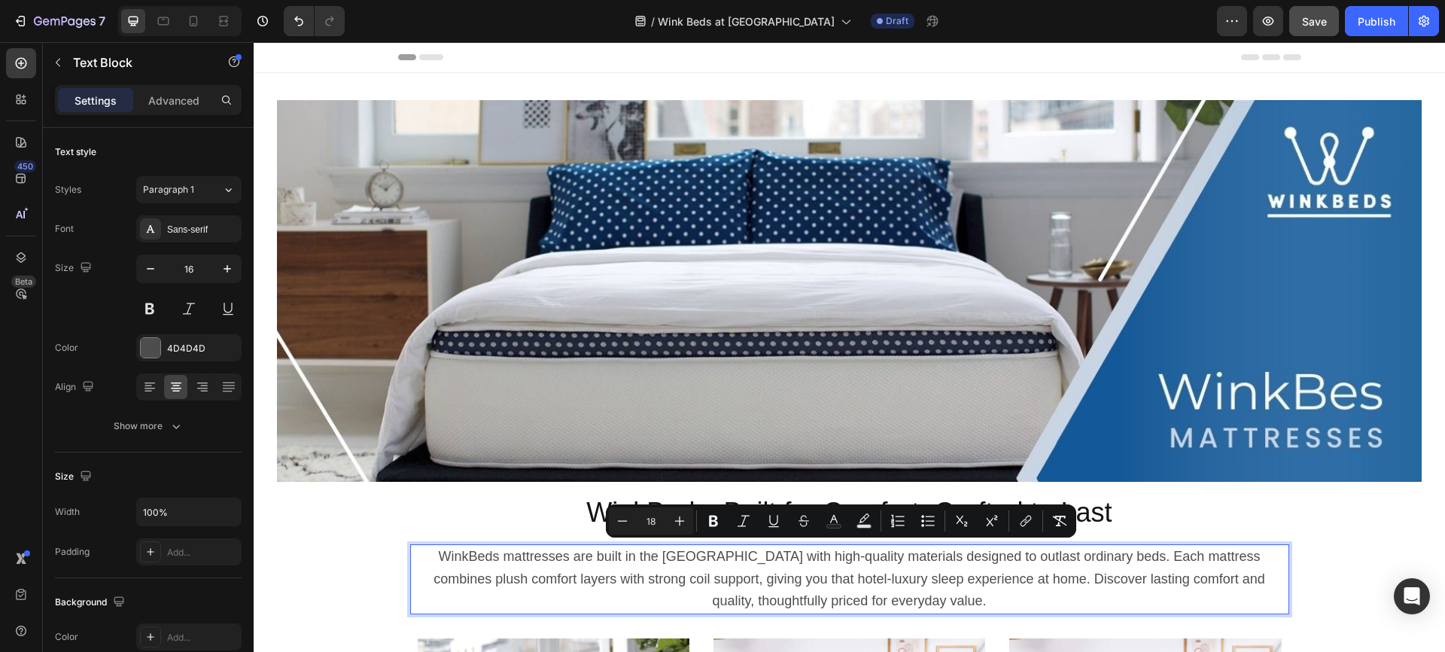
click at [934, 571] on span "WinkBeds mattresses are built in the [GEOGRAPHIC_DATA] with high-quality materi…" at bounding box center [848, 579] width 831 height 60
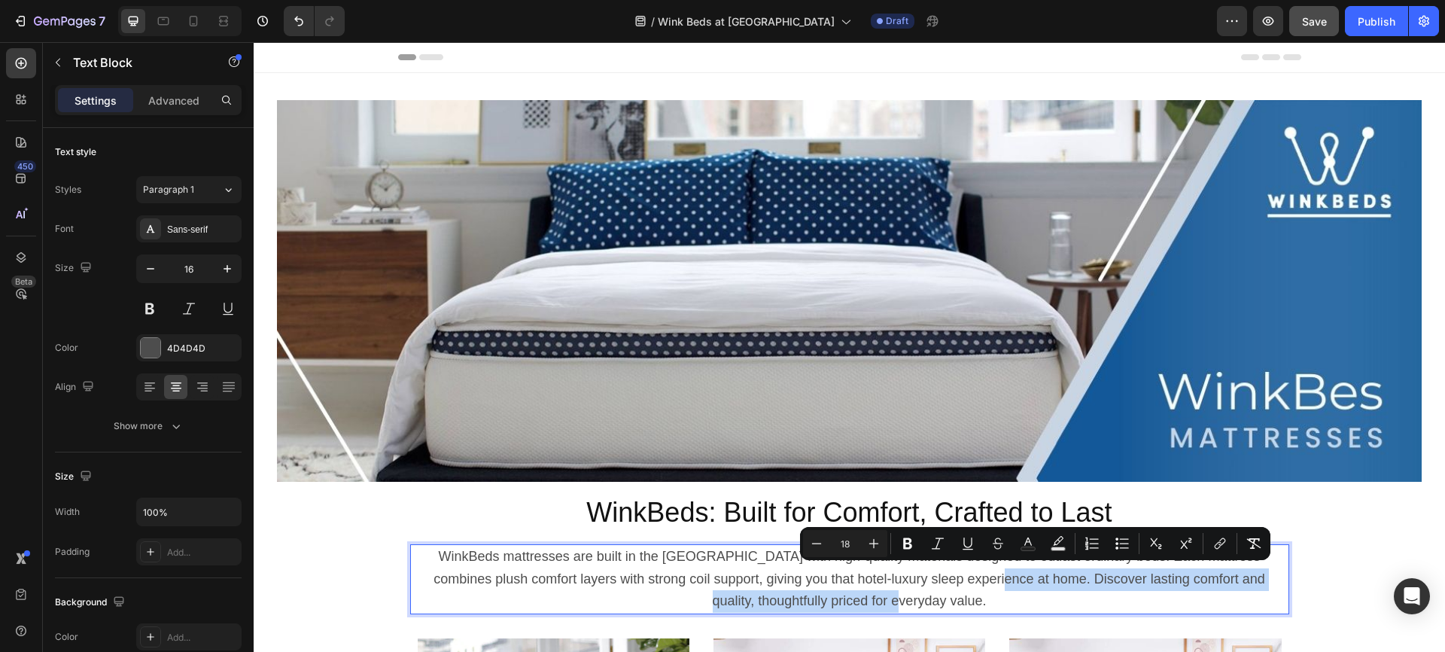
drag, startPoint x: 924, startPoint y: 576, endPoint x: 939, endPoint y: 594, distance: 23.5
click at [939, 594] on p "WinkBeds mattresses are built in the [GEOGRAPHIC_DATA] with high-quality materi…" at bounding box center [850, 579] width 876 height 67
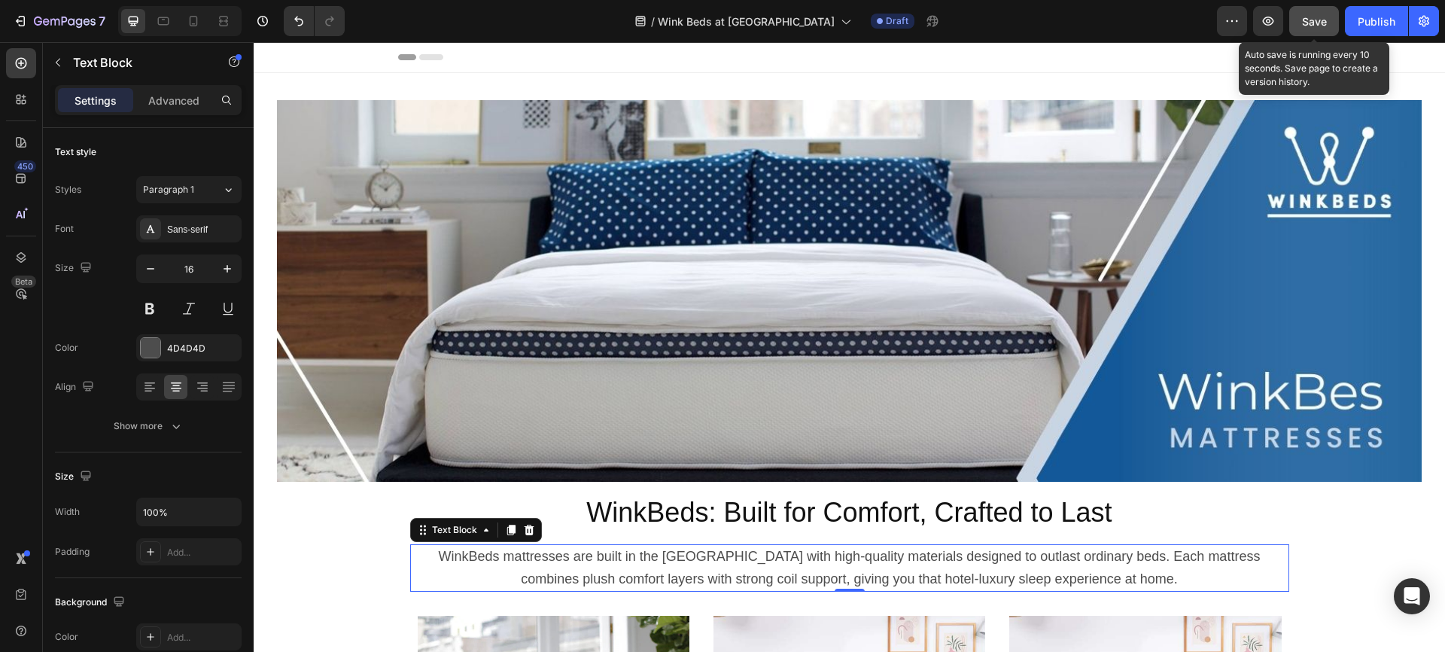
click at [1311, 23] on span "Save" at bounding box center [1314, 21] width 25 height 13
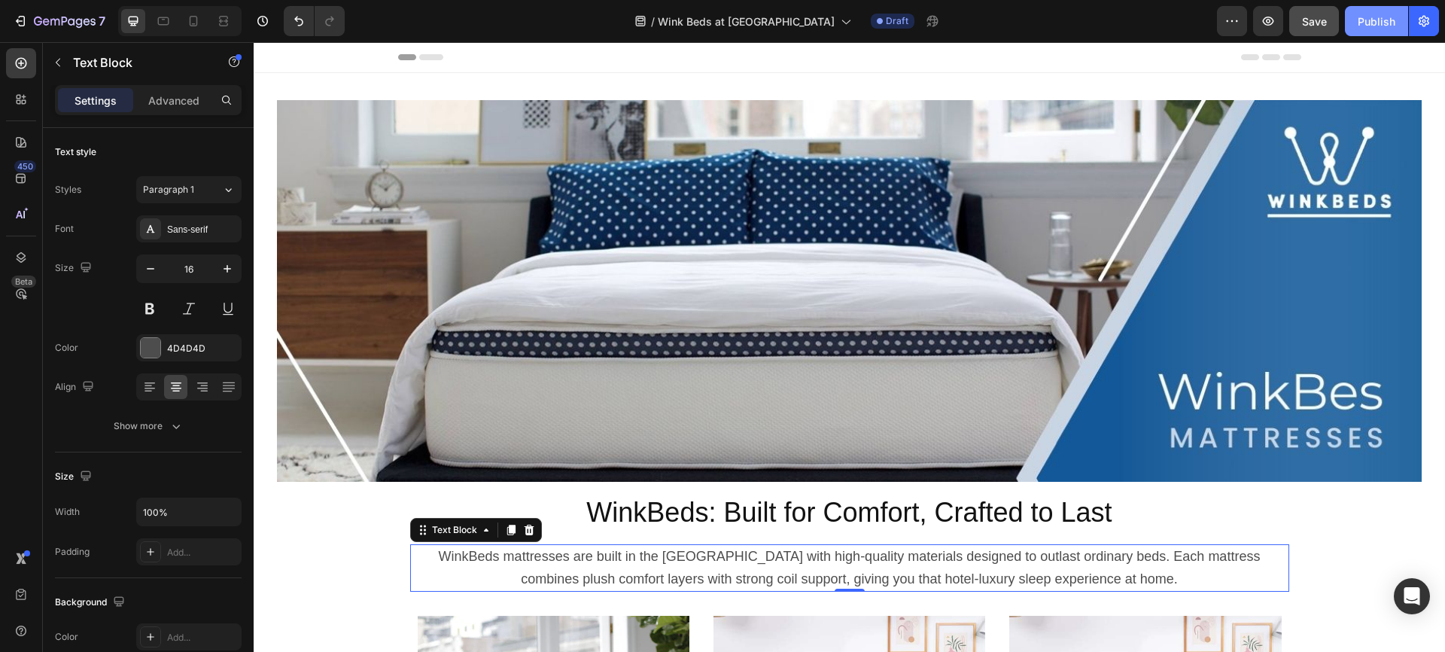
click at [1378, 19] on div "Publish" at bounding box center [1376, 22] width 38 height 16
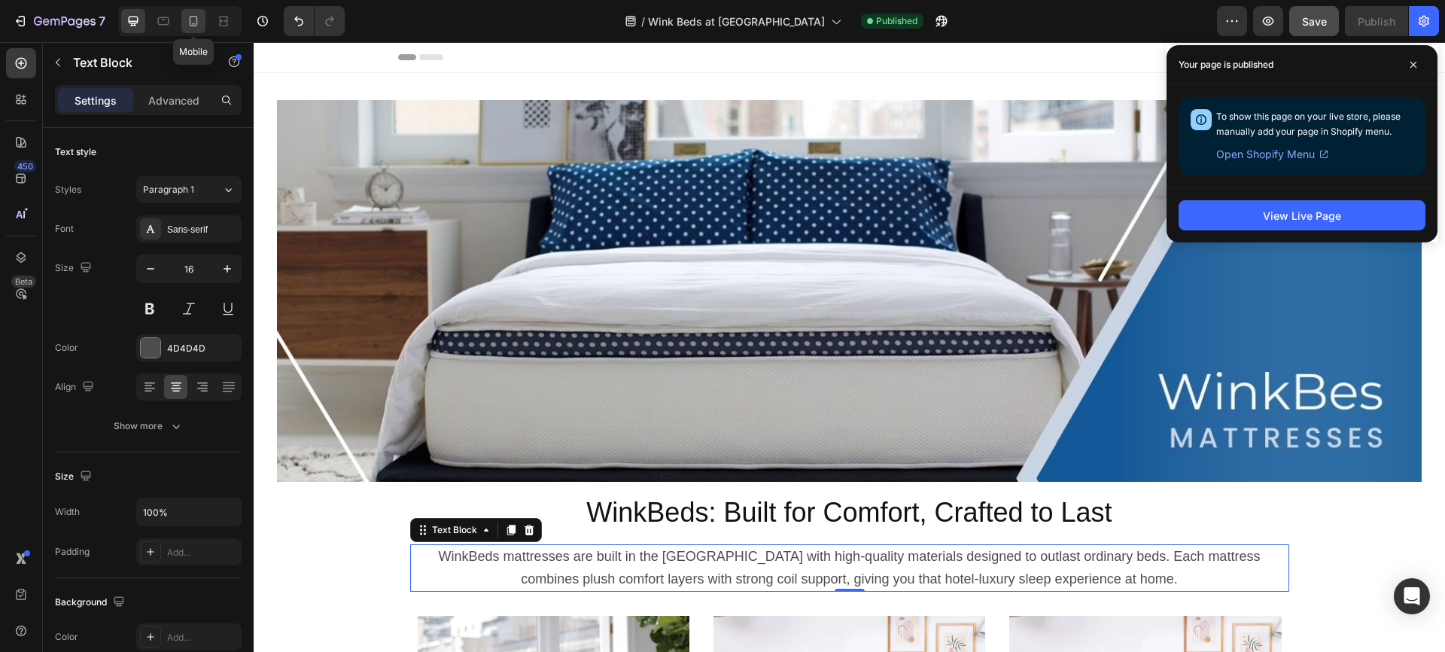
click at [190, 18] on icon at bounding box center [194, 21] width 8 height 11
type input "14"
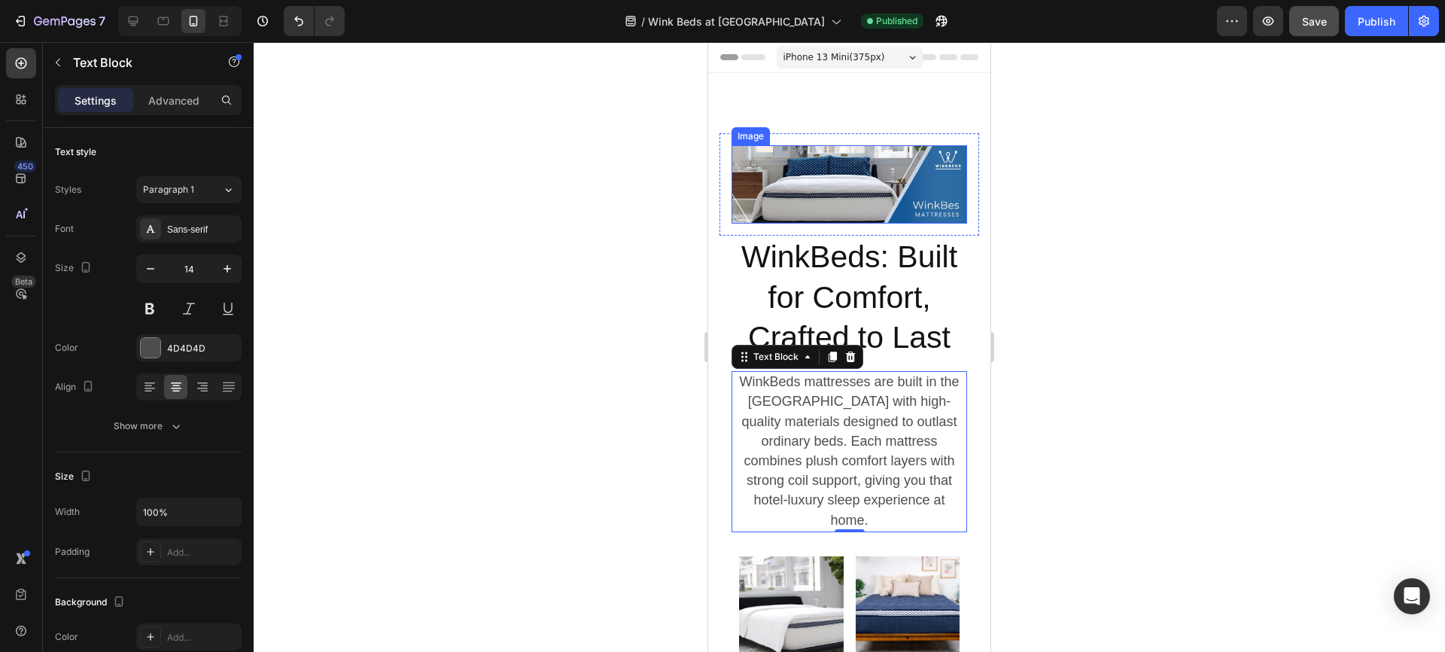
click at [843, 190] on img at bounding box center [849, 184] width 236 height 78
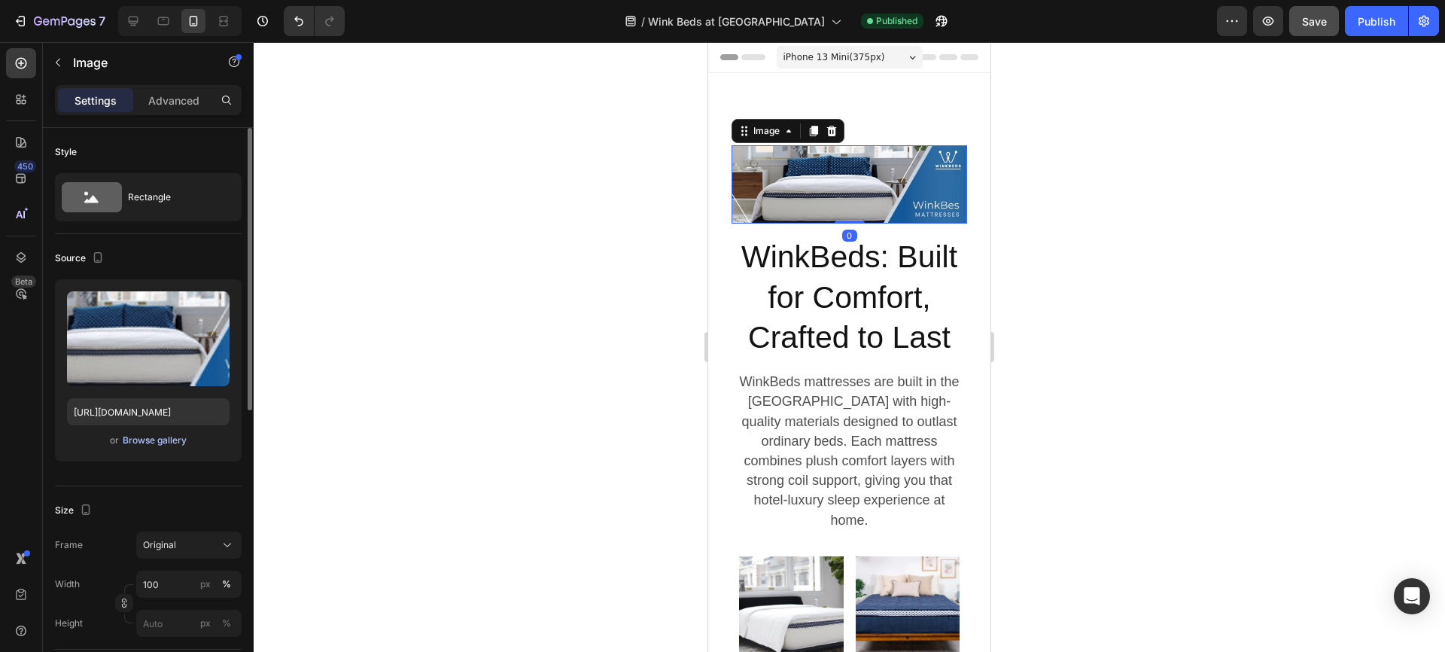
click at [156, 441] on div "Browse gallery" at bounding box center [155, 440] width 64 height 14
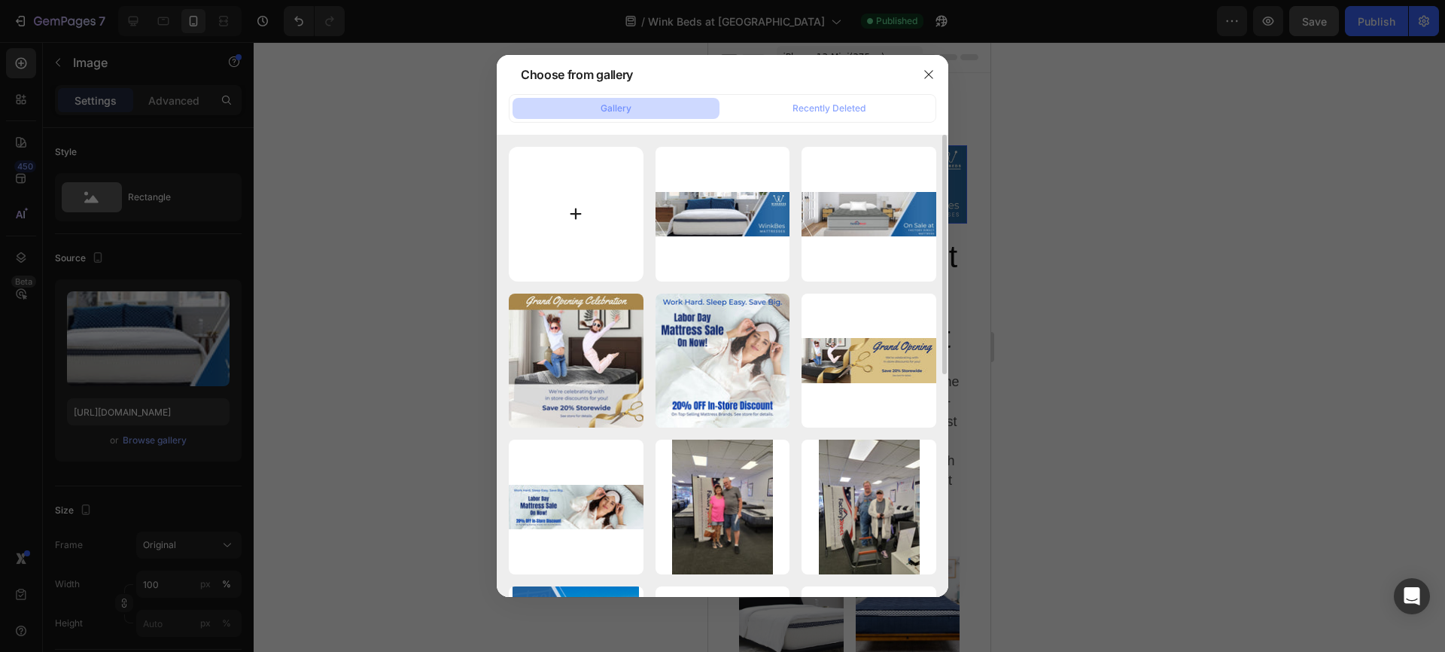
click at [578, 211] on input "file" at bounding box center [576, 214] width 135 height 135
type input "C:\fakepath\FDM WinkBeds Landing Page Banner 375x400.jpg"
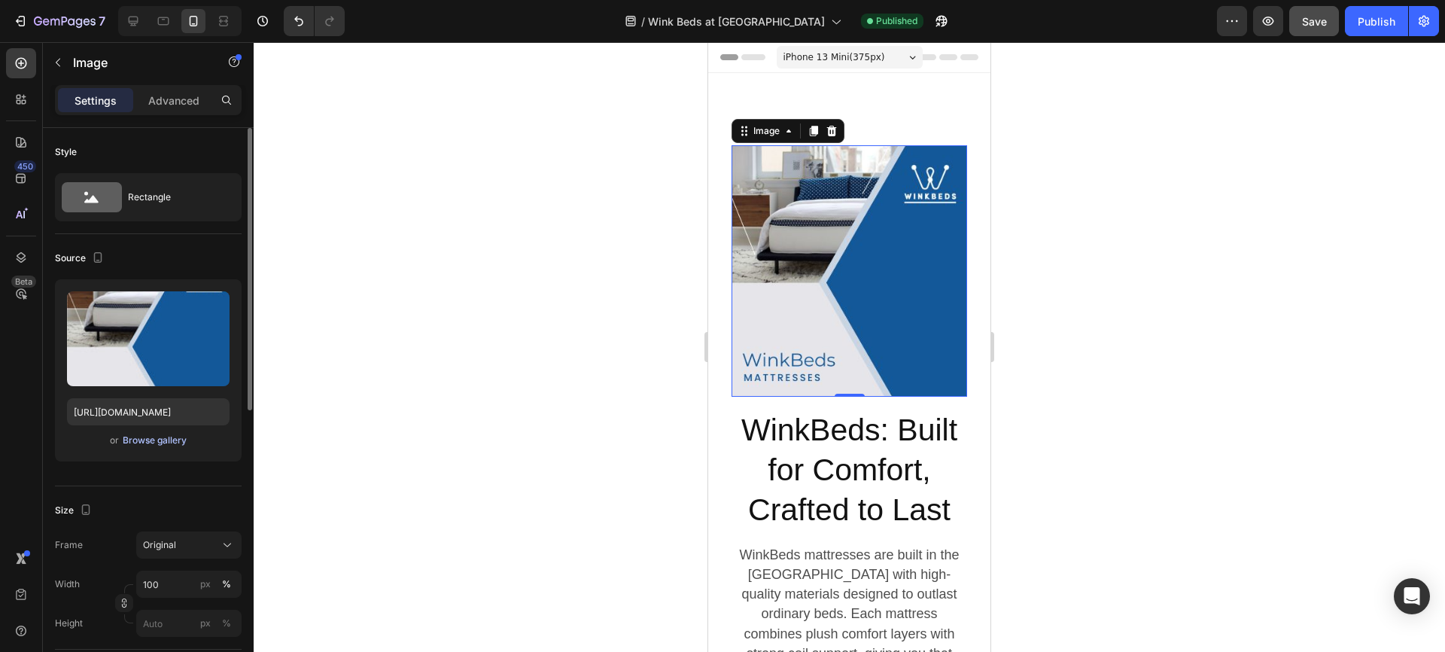
click at [155, 439] on div "Browse gallery" at bounding box center [155, 440] width 64 height 14
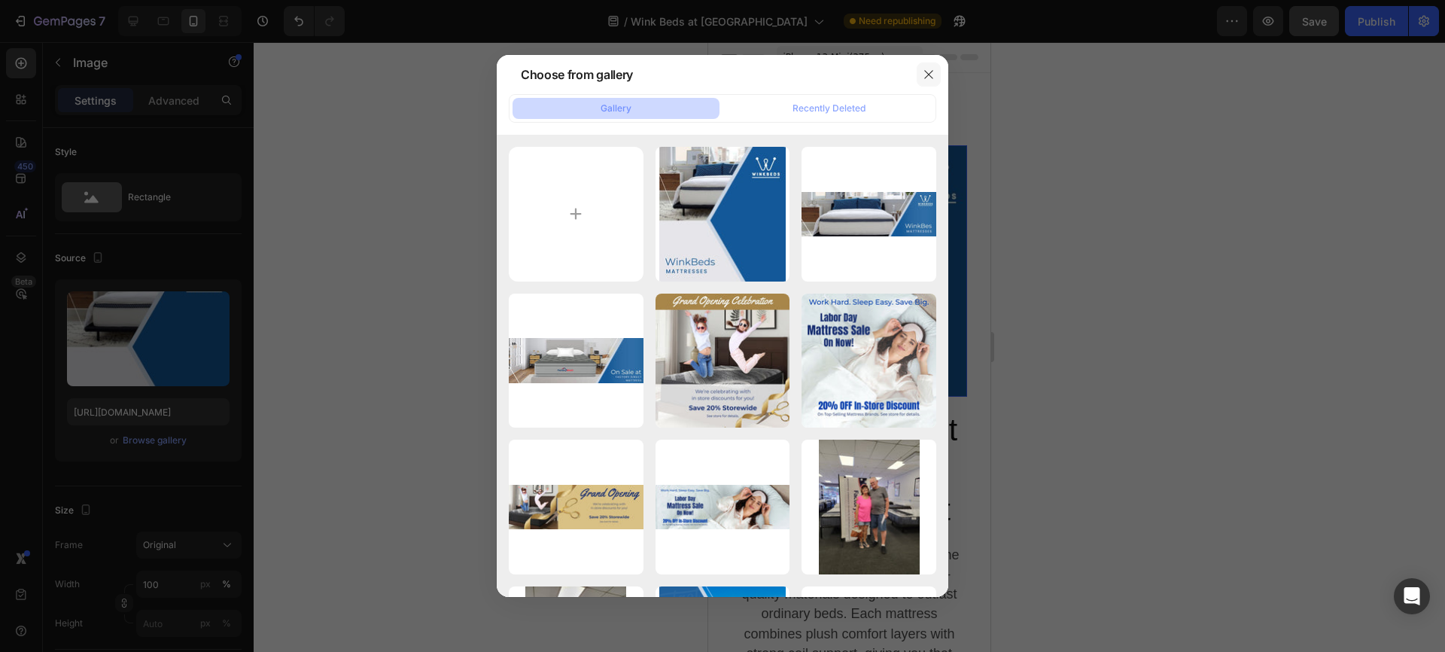
click at [927, 70] on icon "button" at bounding box center [928, 74] width 12 height 12
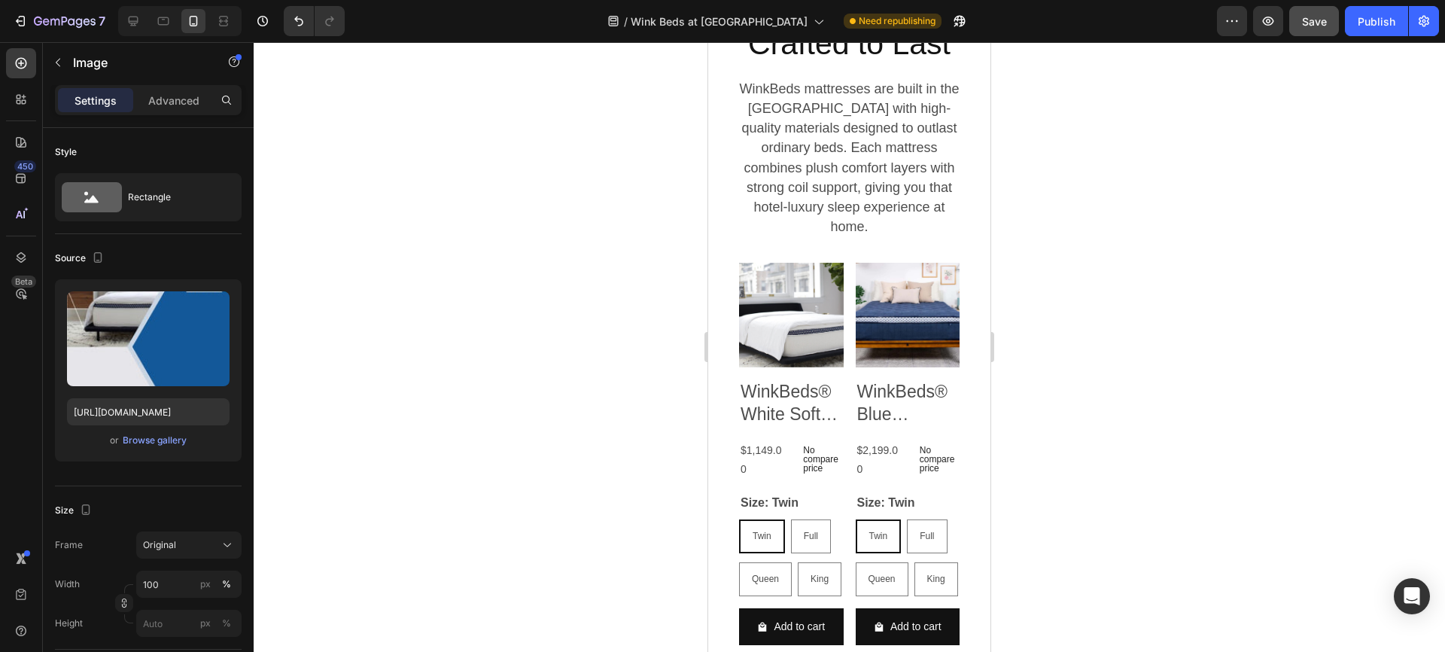
scroll to position [430, 0]
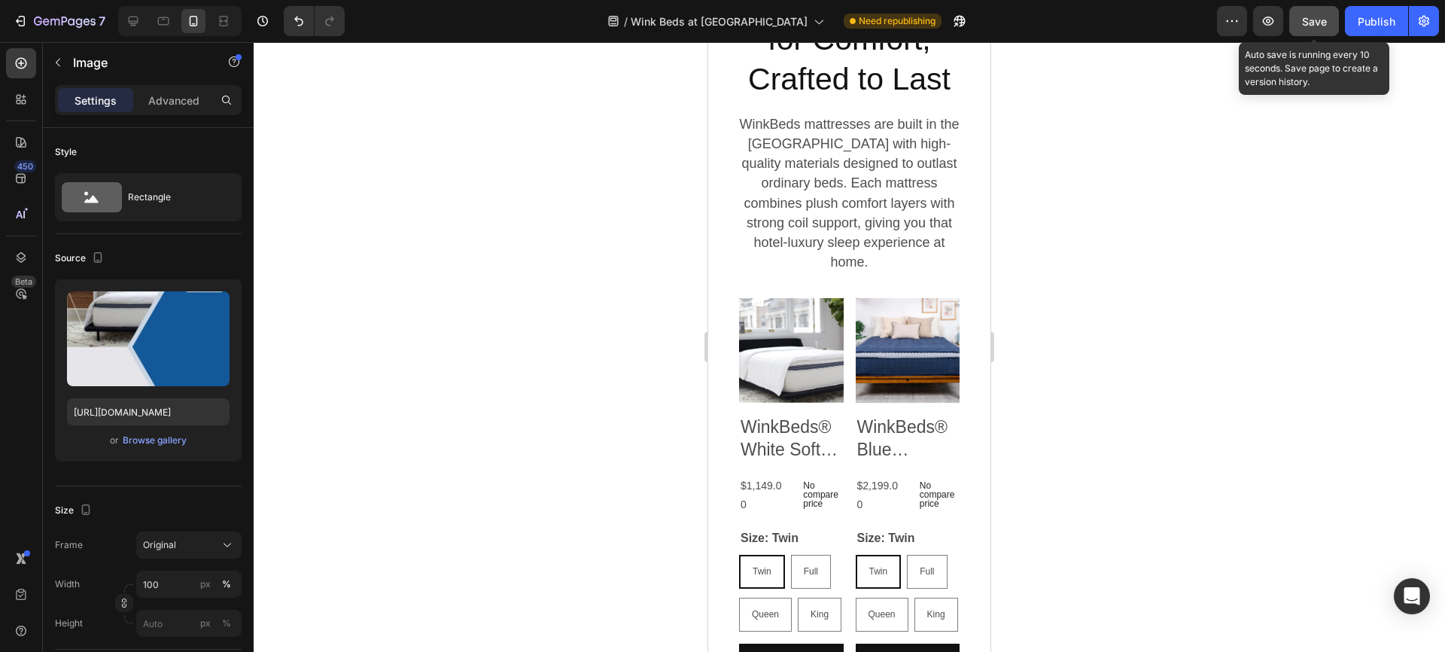
click at [1316, 19] on span "Save" at bounding box center [1314, 21] width 25 height 13
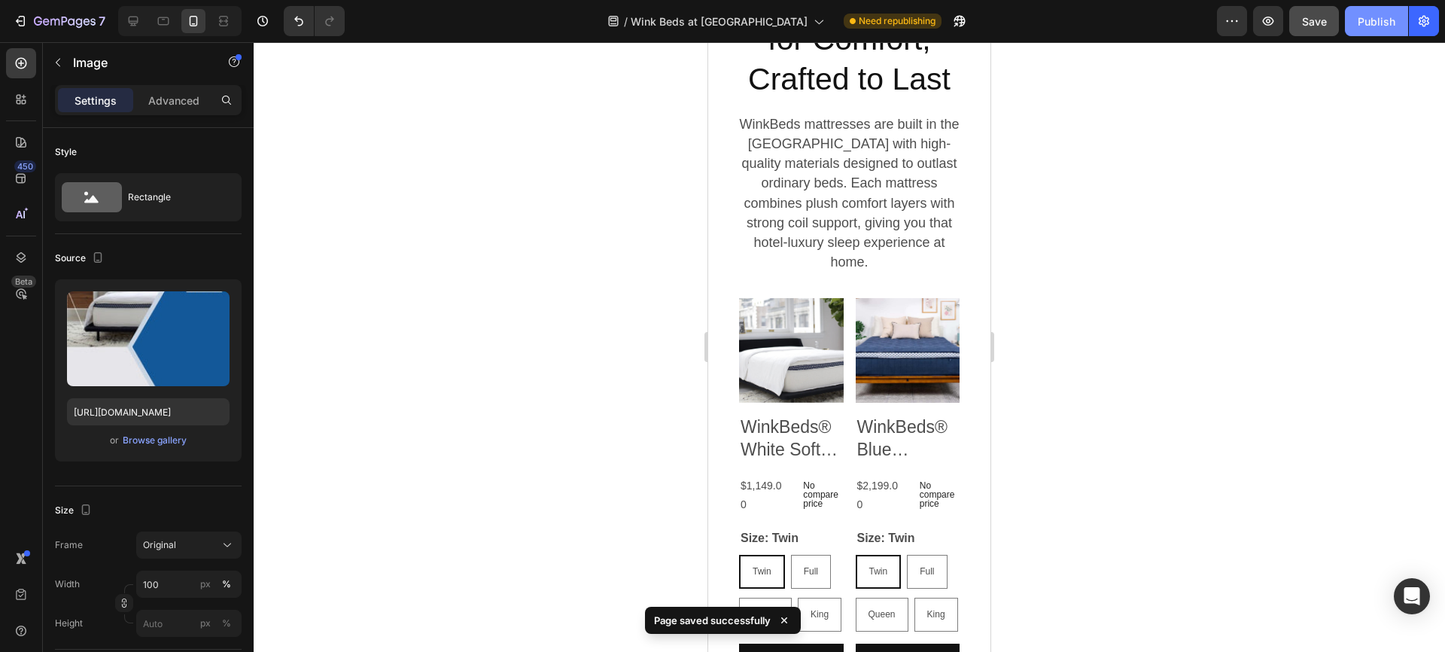
click at [1372, 18] on div "Publish" at bounding box center [1376, 22] width 38 height 16
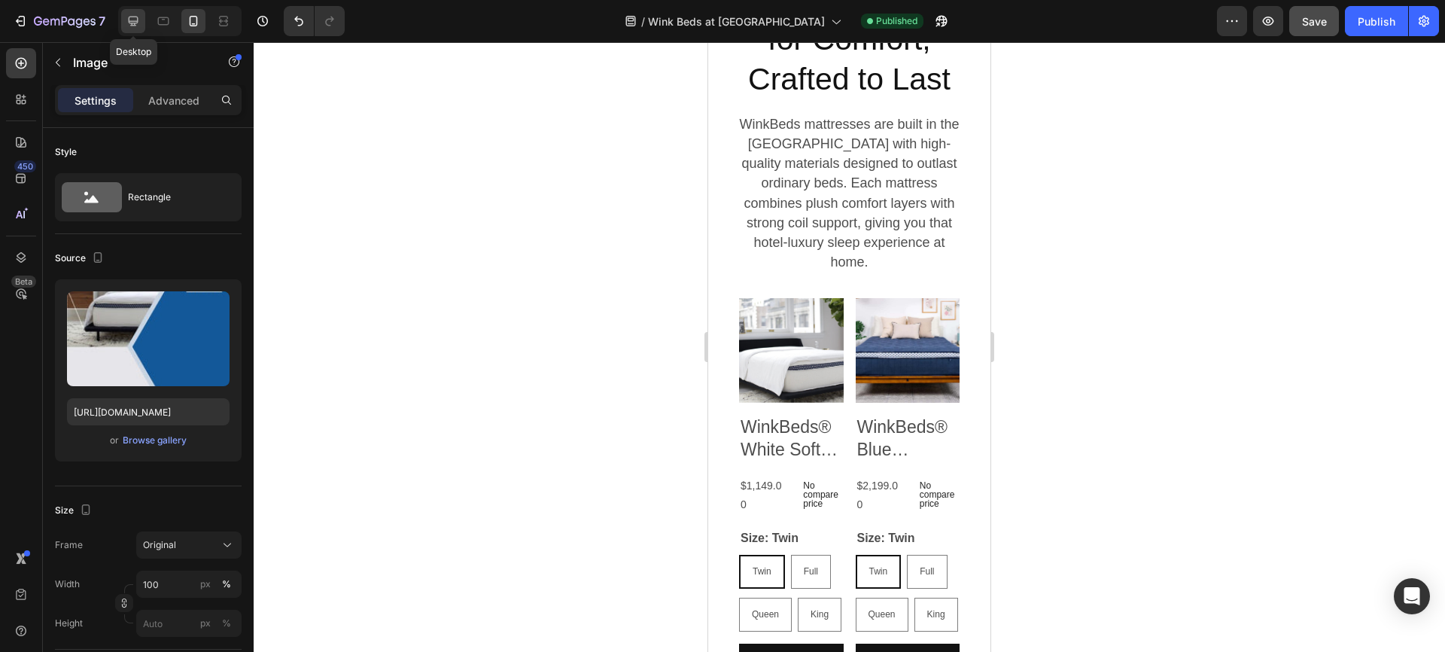
click at [127, 18] on icon at bounding box center [133, 21] width 15 height 15
type input "[URL][DOMAIN_NAME]"
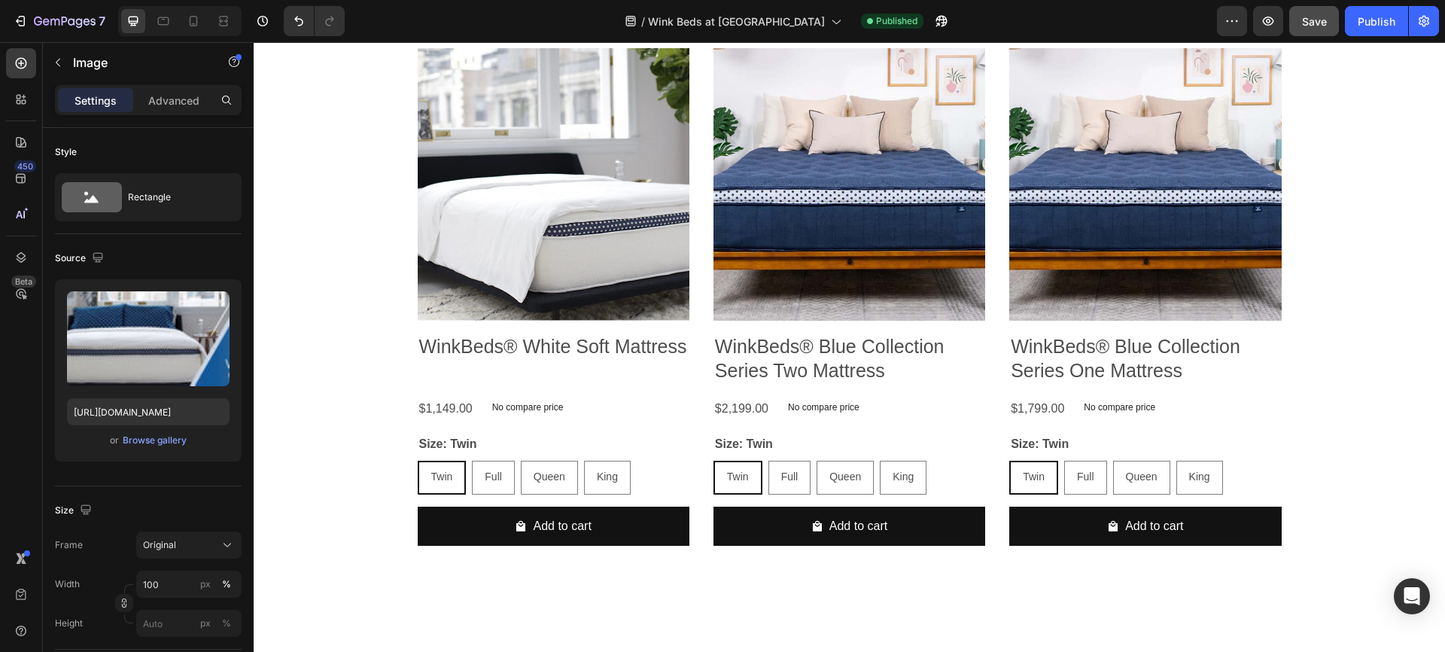
scroll to position [624, 0]
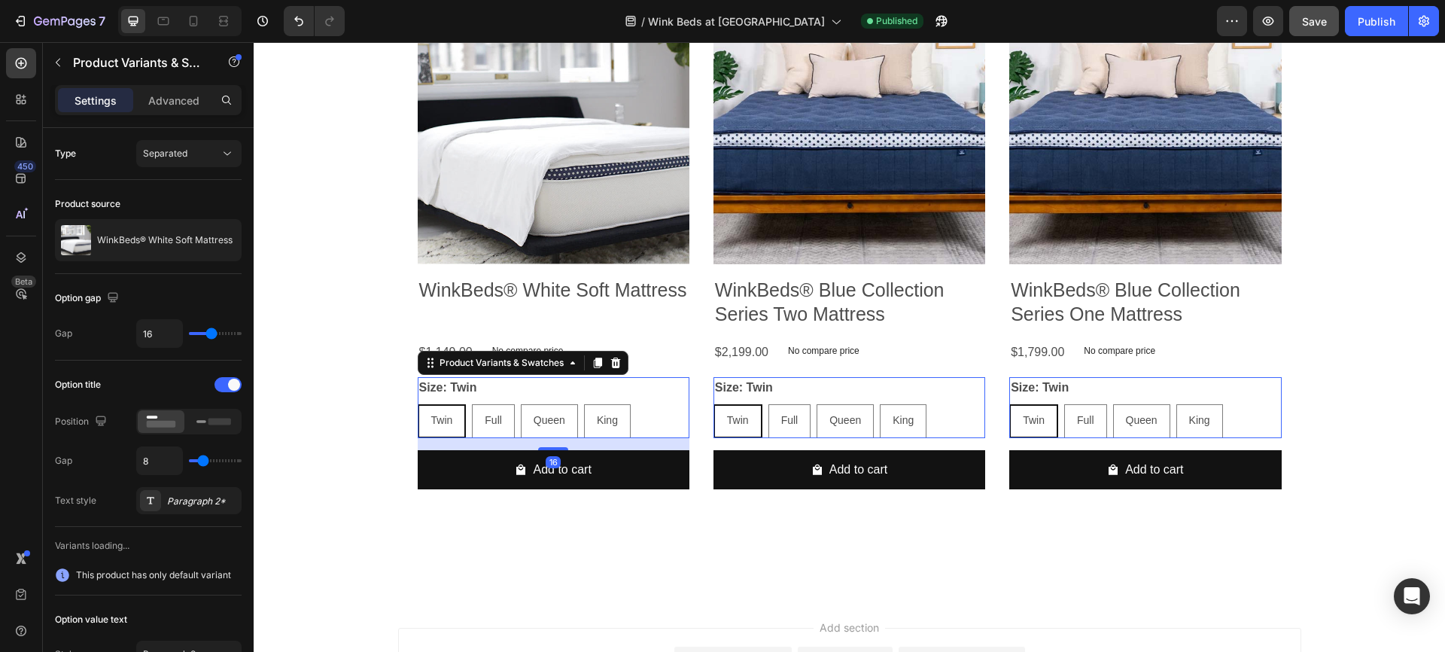
click at [637, 424] on div "Twin Twin Twin Full Full Full Queen Queen Queen King King [PERSON_NAME]" at bounding box center [554, 421] width 272 height 34
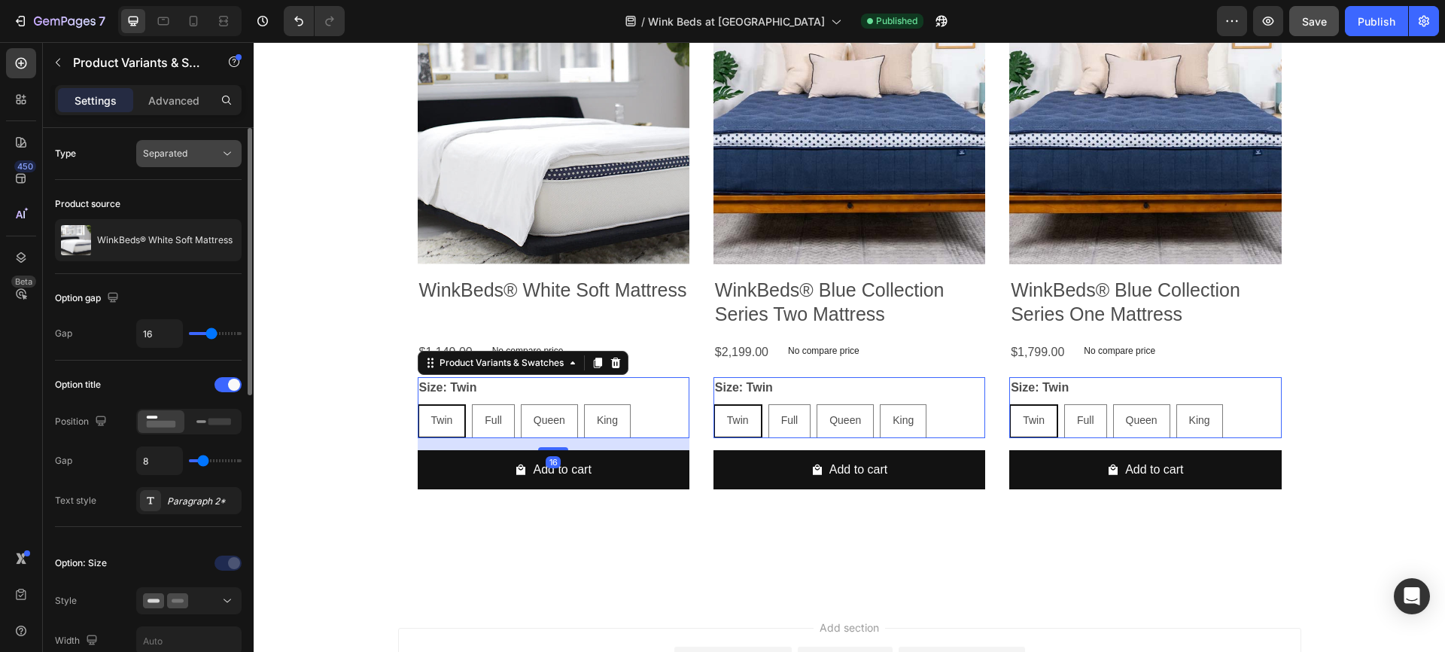
click at [177, 144] on button "Separated" at bounding box center [188, 153] width 105 height 27
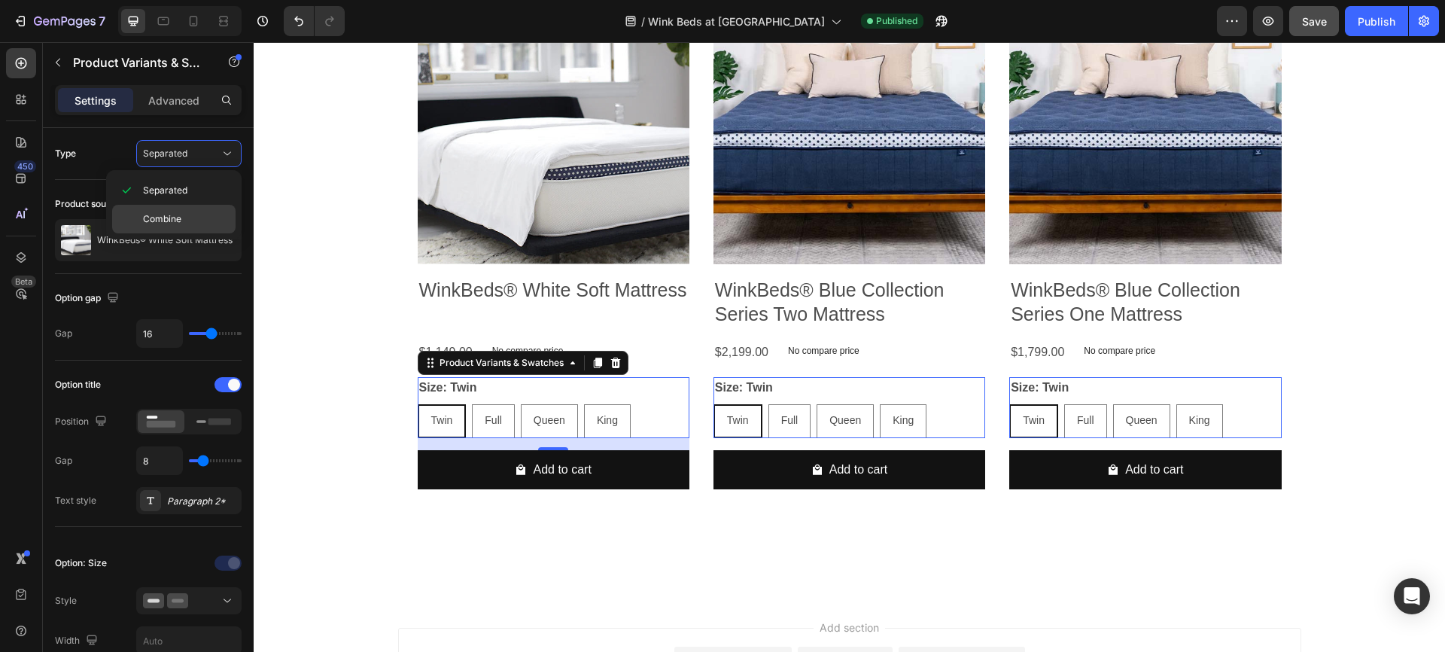
click at [181, 213] on p "Combine" at bounding box center [186, 219] width 86 height 14
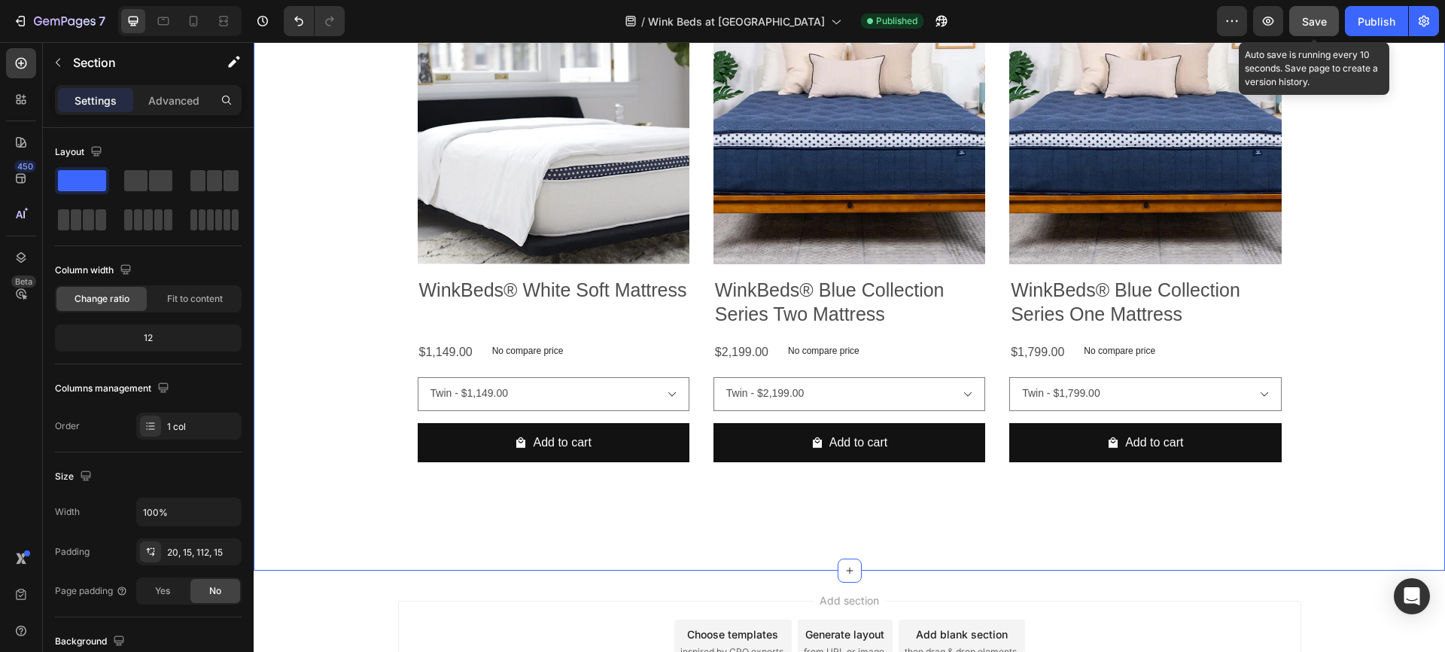
click at [1314, 21] on span "Save" at bounding box center [1314, 21] width 25 height 13
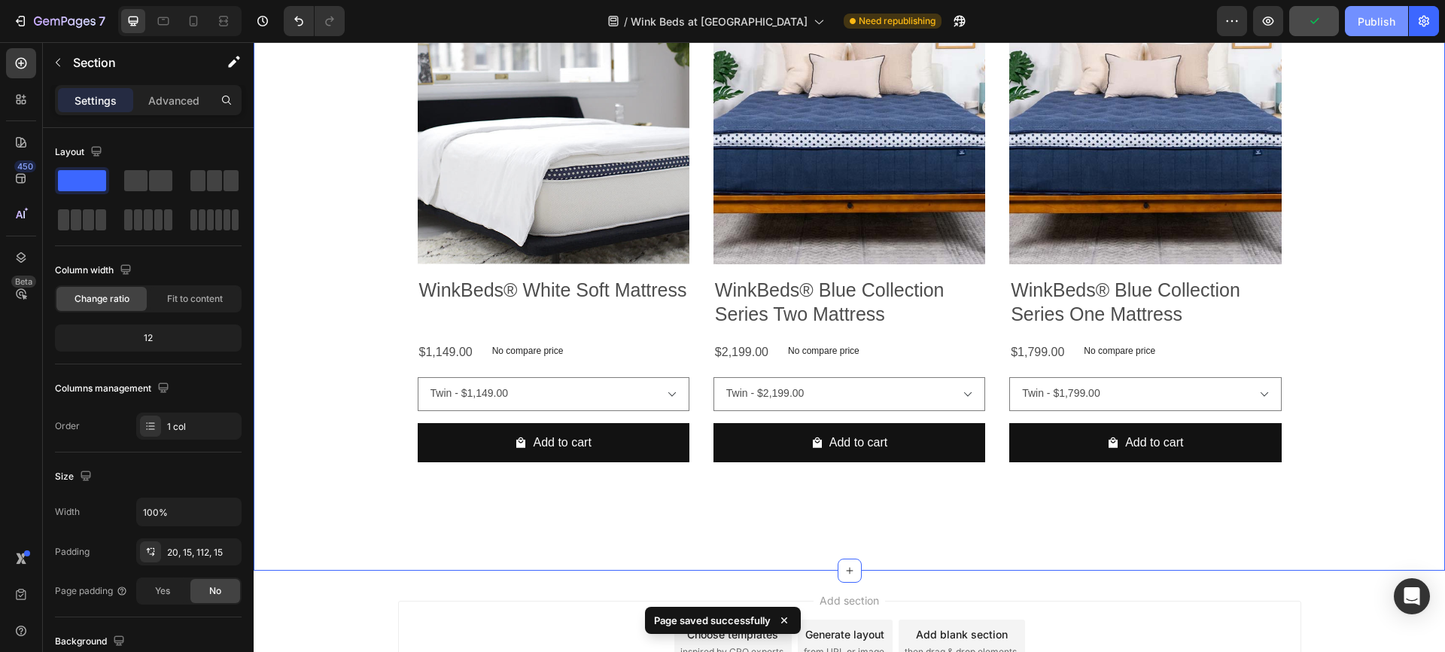
click at [1371, 23] on div "Publish" at bounding box center [1376, 22] width 38 height 16
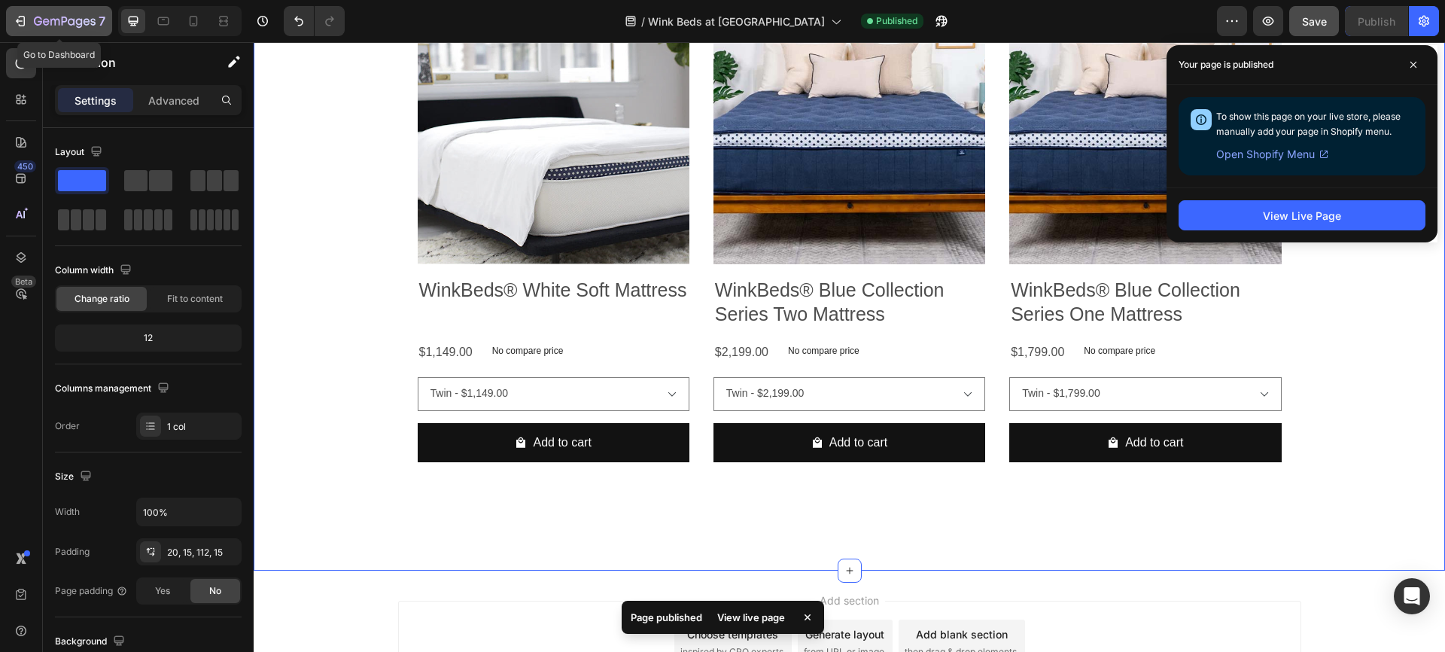
click at [21, 22] on icon "button" at bounding box center [20, 21] width 15 height 15
